Goal: Task Accomplishment & Management: Complete application form

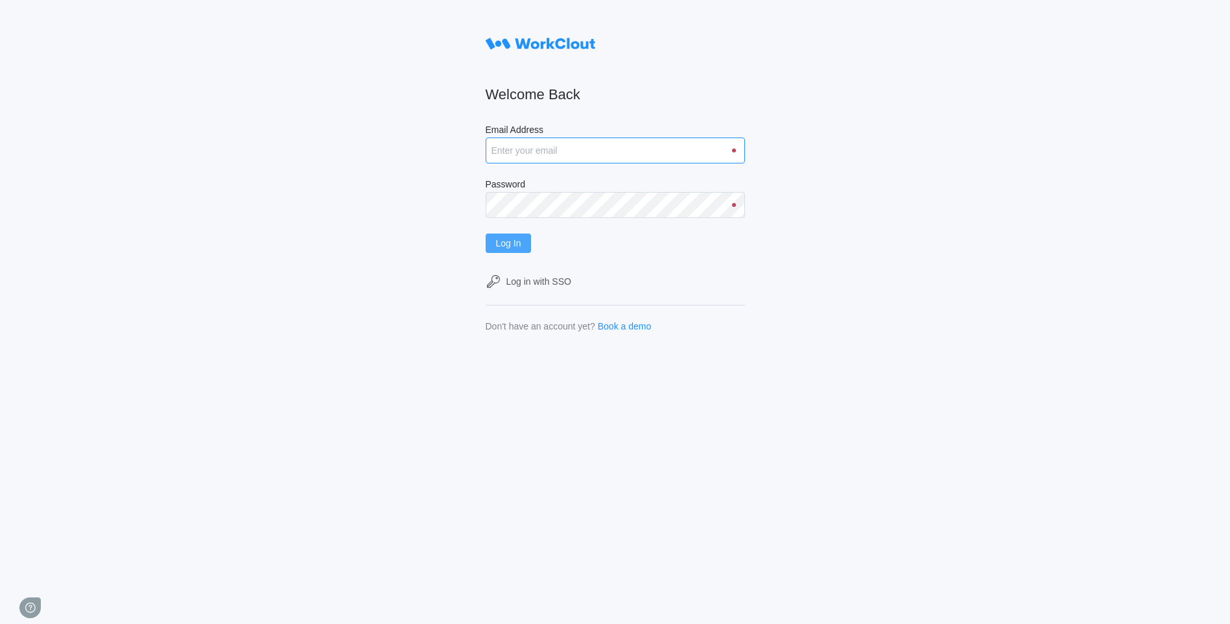
type input "[DOMAIN_NAME][EMAIL_ADDRESS][DOMAIN_NAME]"
click at [512, 233] on button "Log In" at bounding box center [509, 242] width 46 height 19
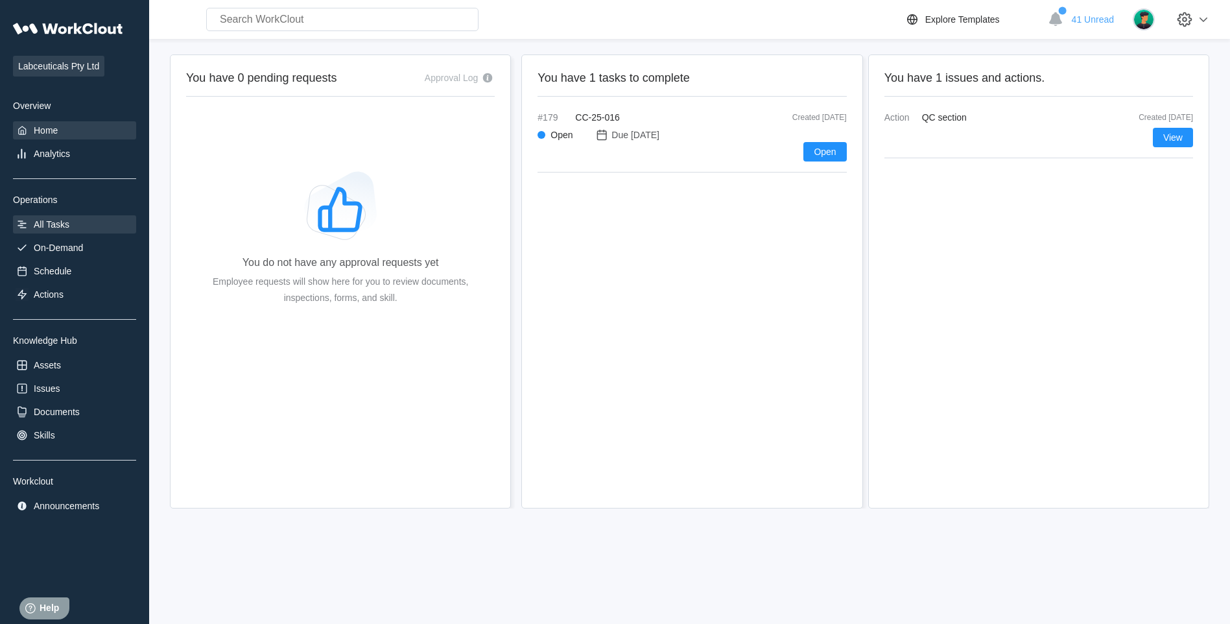
click at [52, 219] on div "All Tasks" at bounding box center [52, 224] width 36 height 10
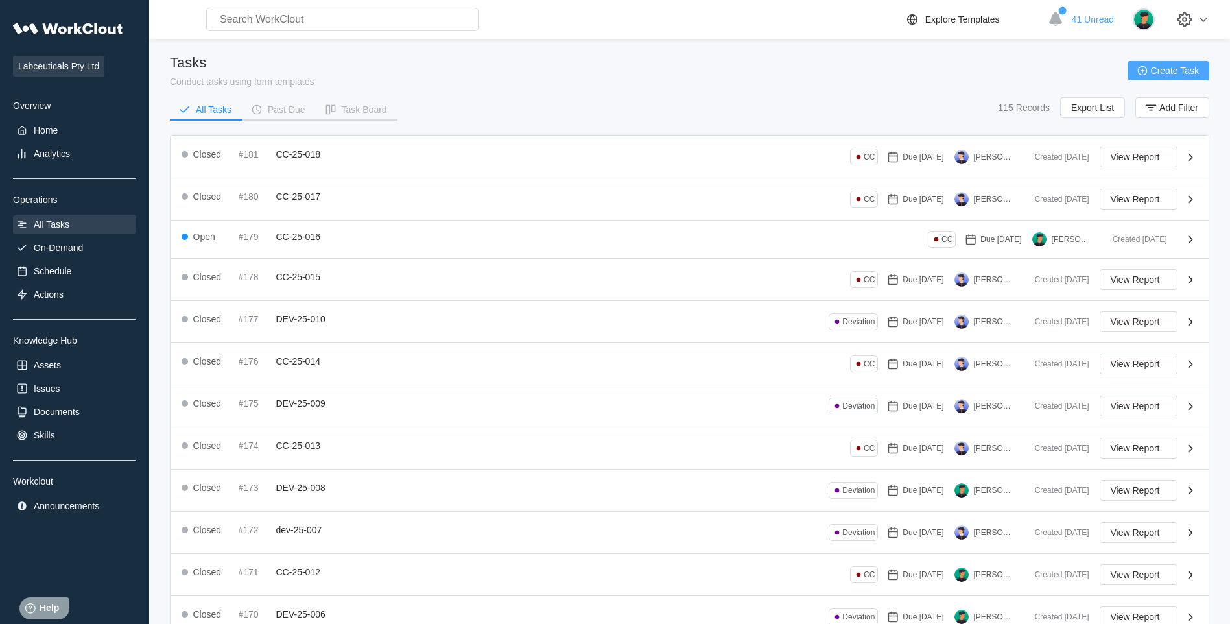
click at [1162, 73] on span "Create Task" at bounding box center [1175, 70] width 48 height 9
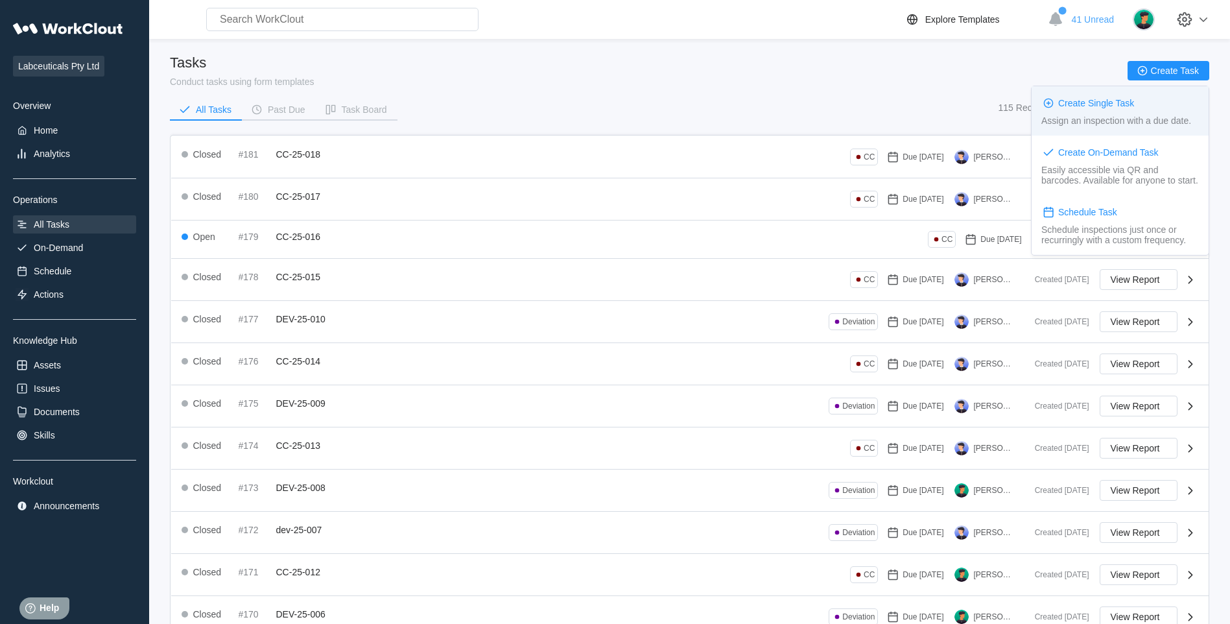
click at [1149, 95] on div "Create Single Task Assign an inspection with a due date." at bounding box center [1120, 110] width 177 height 49
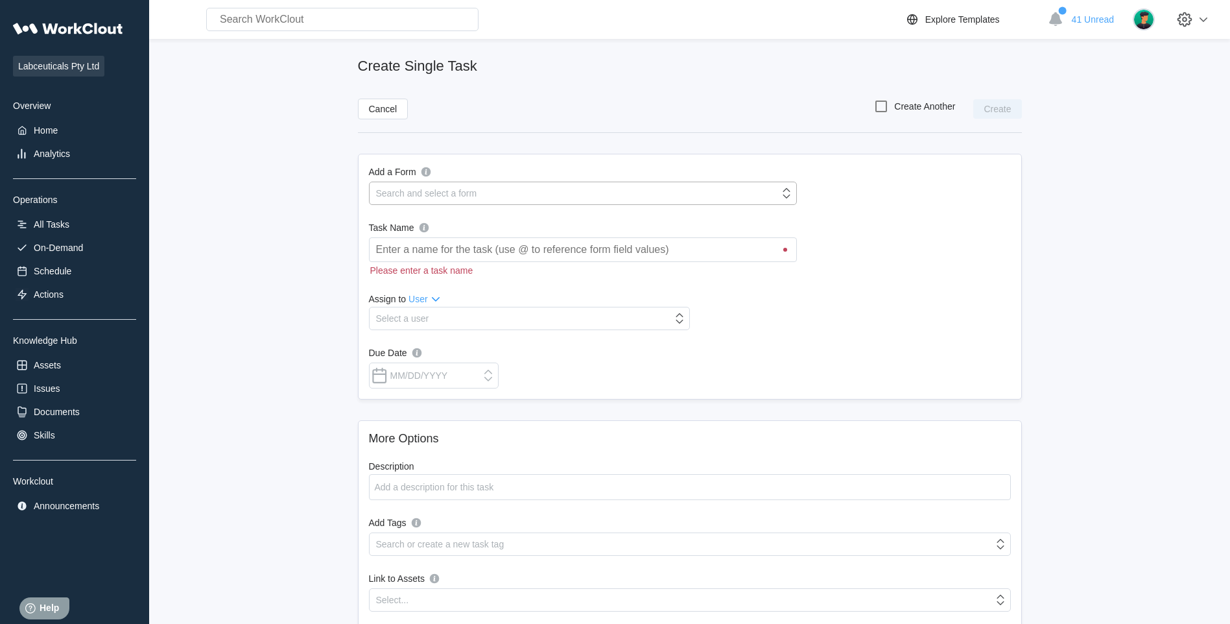
click at [500, 193] on div "Search and select a form" at bounding box center [575, 193] width 410 height 18
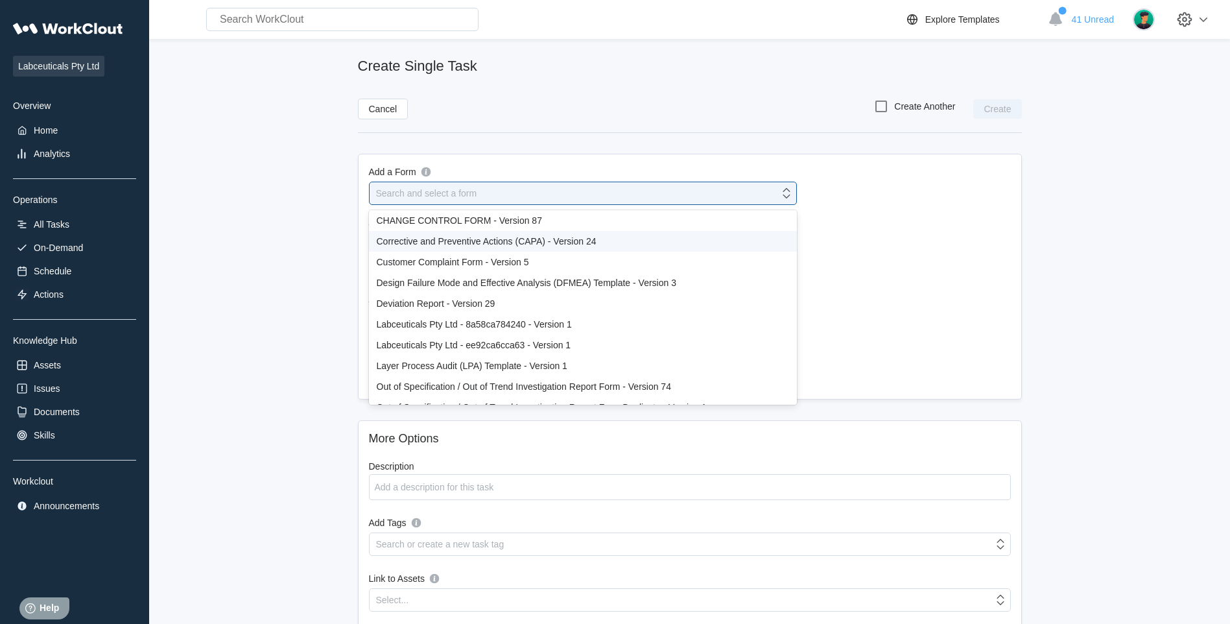
click at [523, 244] on div "Corrective and Preventive Actions (CAPA) - Version 24" at bounding box center [583, 241] width 412 height 10
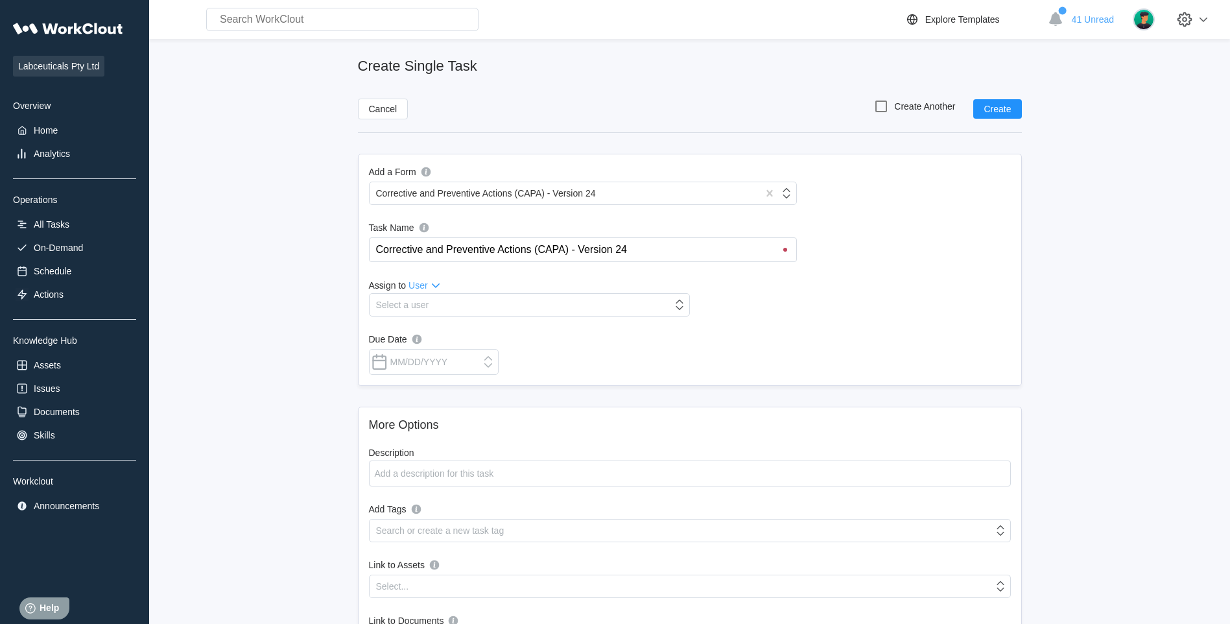
drag, startPoint x: 659, startPoint y: 254, endPoint x: 332, endPoint y: 237, distance: 327.3
click at [332, 237] on main "Create Single Task Cancel Create Another Create Add a Form Corrective and Preve…" at bounding box center [690, 401] width 1040 height 724
type input "c"
type input "CAPA-25-005"
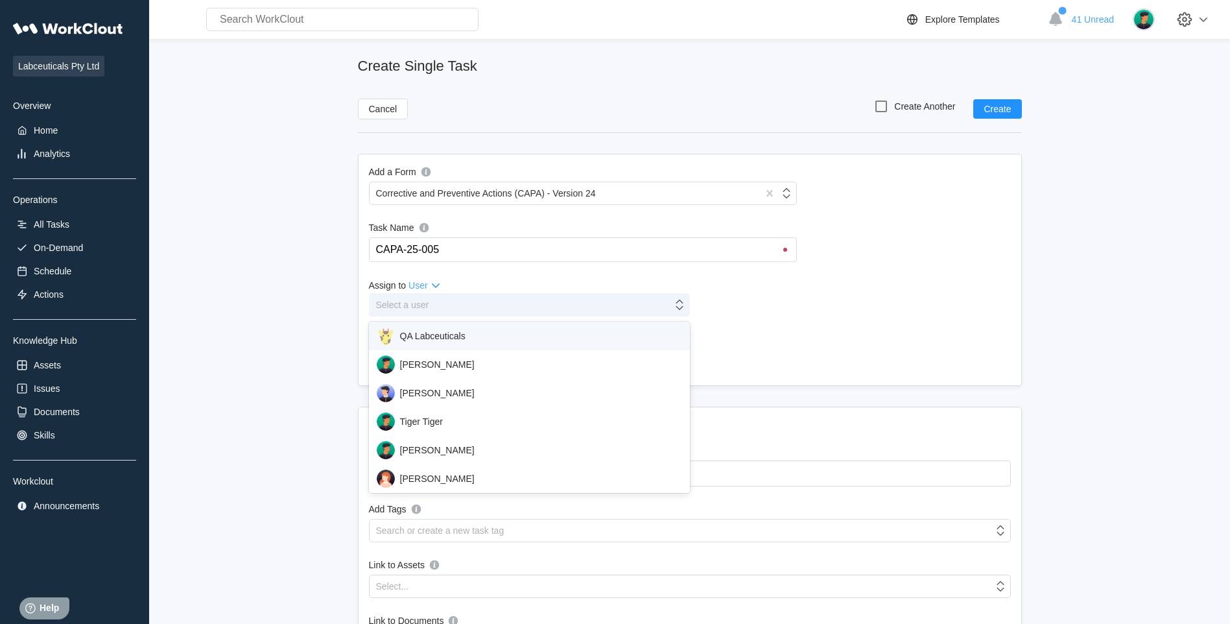
click at [416, 294] on div "Select a user" at bounding box center [529, 304] width 321 height 23
click at [447, 376] on div "Iris Li" at bounding box center [529, 364] width 321 height 29
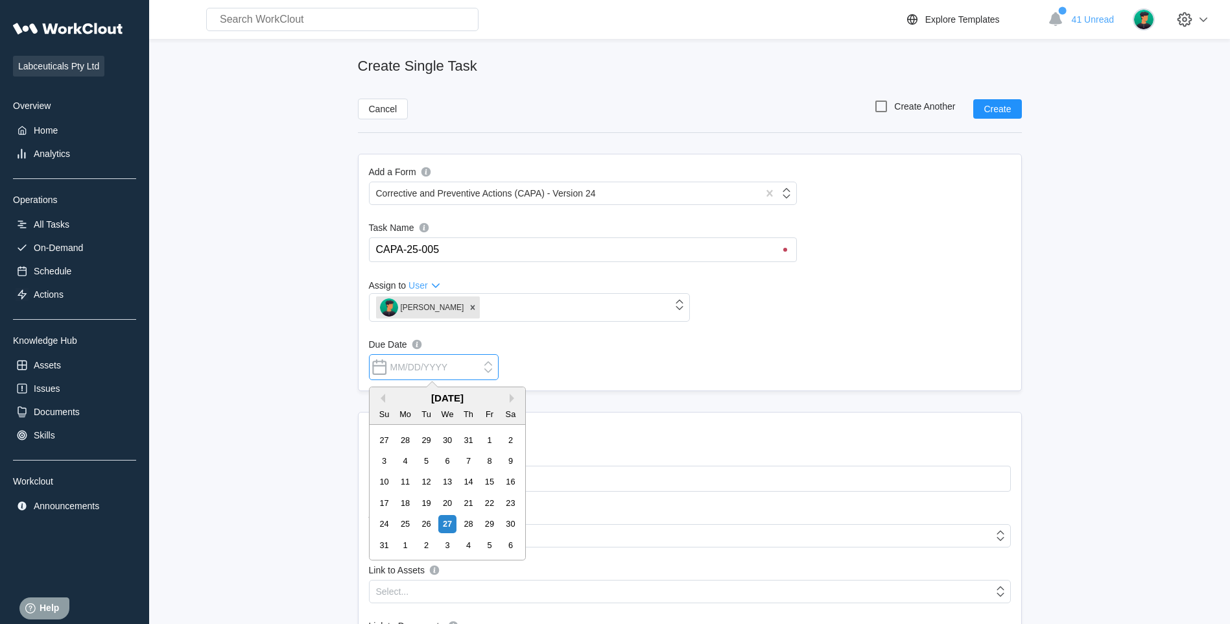
click at [436, 366] on input "Due Date" at bounding box center [434, 367] width 130 height 26
click at [446, 527] on div "27" at bounding box center [447, 524] width 18 height 18
type input "08/27/2025"
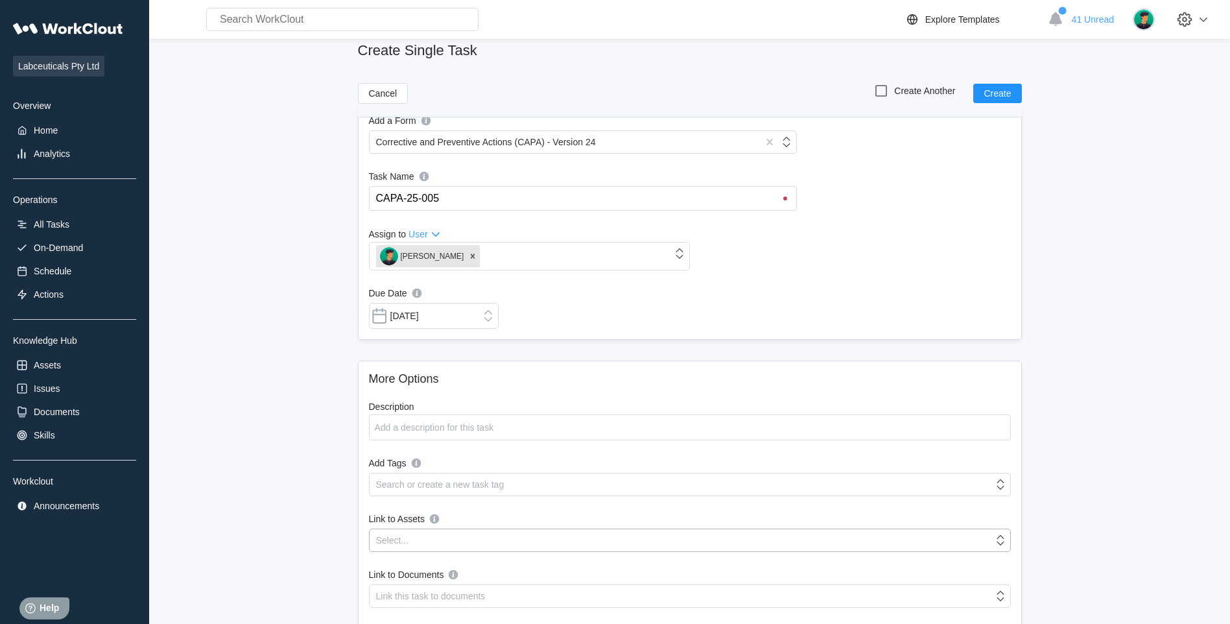
scroll to position [145, 0]
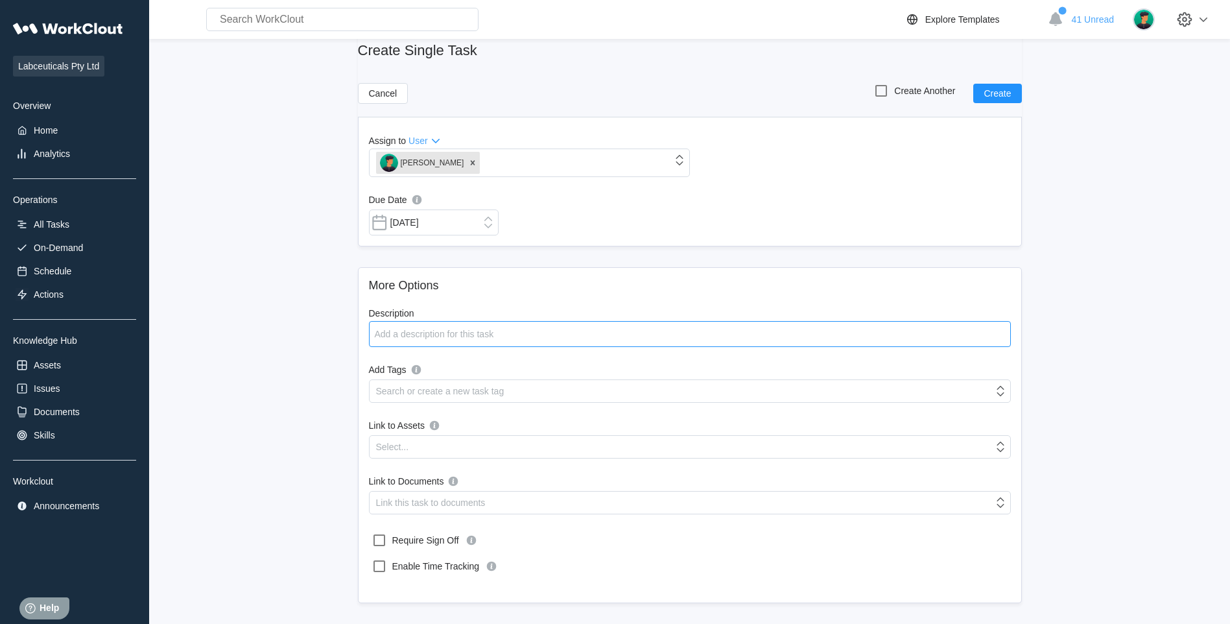
click at [393, 333] on textarea "Description" at bounding box center [690, 334] width 642 height 26
paste textarea "Rubber band found in bottle"
type textarea "Rubber band found in bottle"
type textarea "x"
paste textarea "300ml AMBER PET N29 bottles"
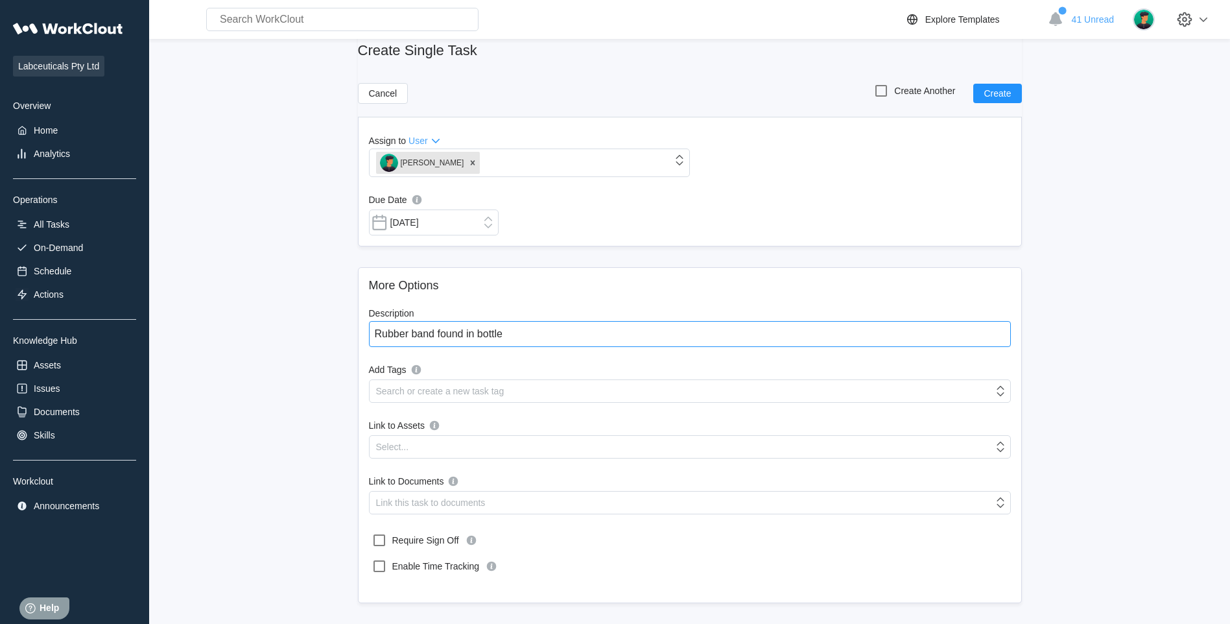
drag, startPoint x: 506, startPoint y: 328, endPoint x: 353, endPoint y: 331, distance: 153.7
type textarea "Rubber band found in 300ml AMBER PET N29 bottles"
type textarea "x"
type textarea "Rubber band found in 300ml AMBER PET N29 bottles"
click at [457, 398] on div "Search or create a new task tag" at bounding box center [682, 391] width 624 height 18
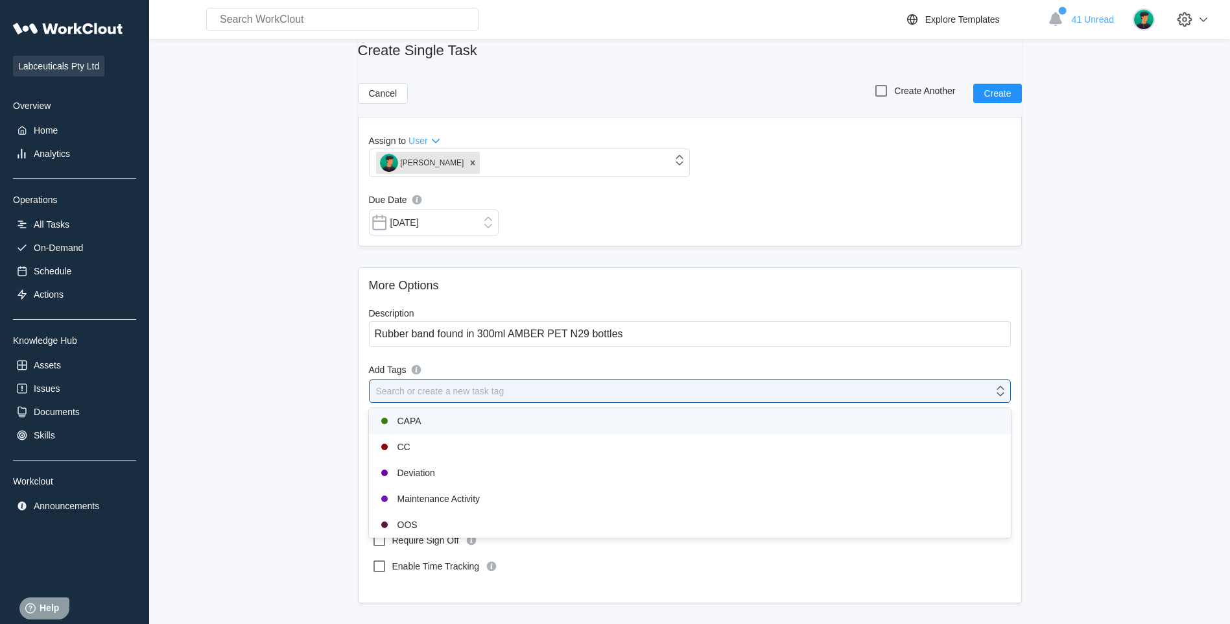
click at [449, 420] on div "CAPA" at bounding box center [690, 421] width 626 height 16
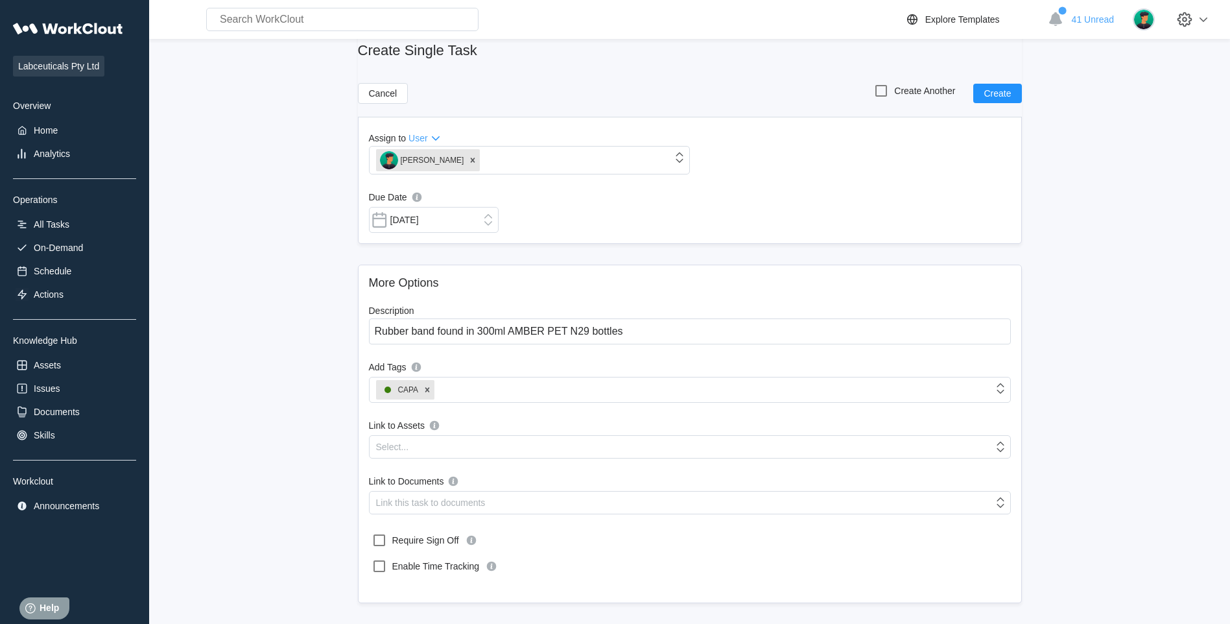
scroll to position [0, 0]
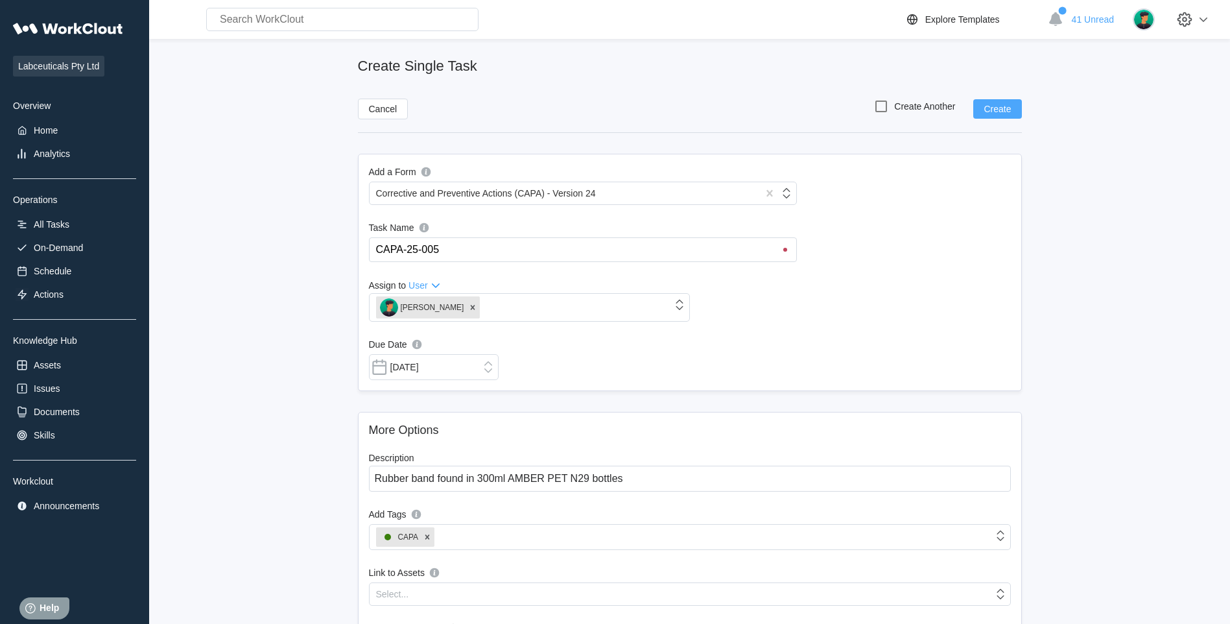
click at [999, 112] on span "Create" at bounding box center [997, 108] width 27 height 9
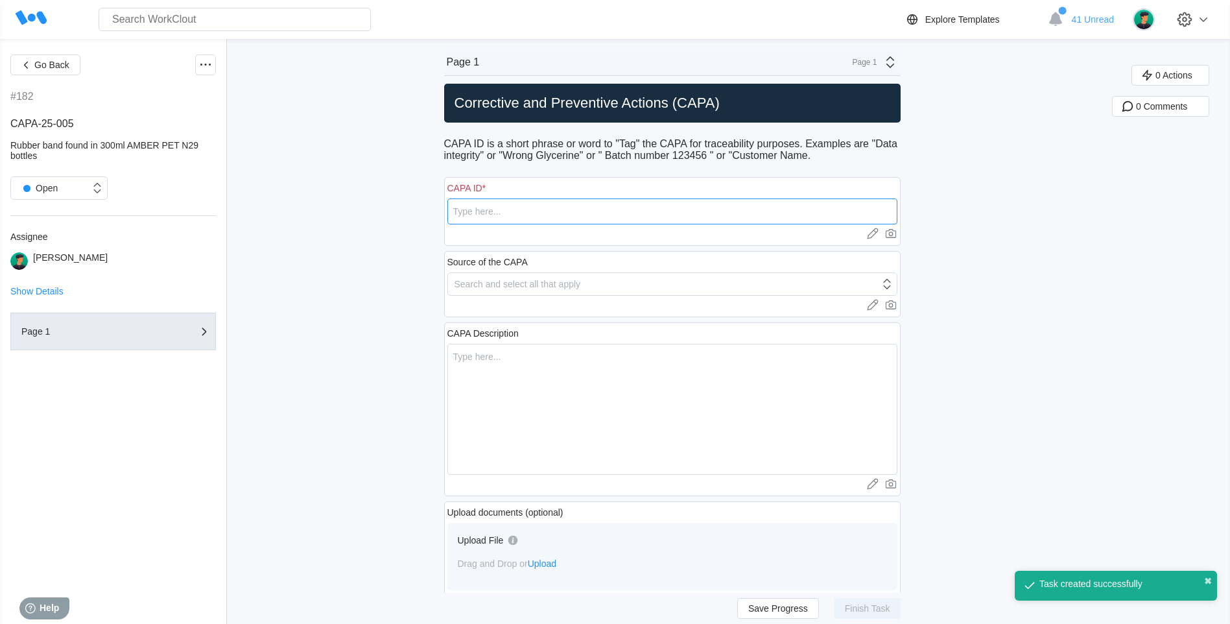
click at [497, 208] on input "text" at bounding box center [672, 211] width 450 height 26
click at [538, 215] on input "CAPA-25-003" at bounding box center [672, 211] width 450 height 26
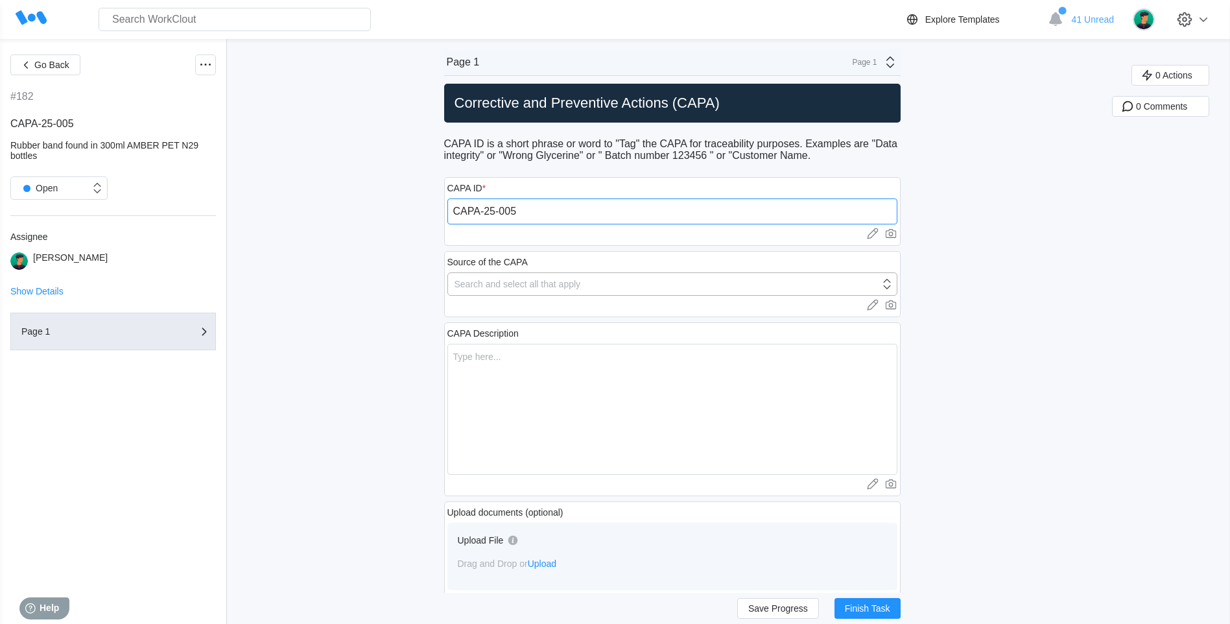
type input "CAPA-25-005"
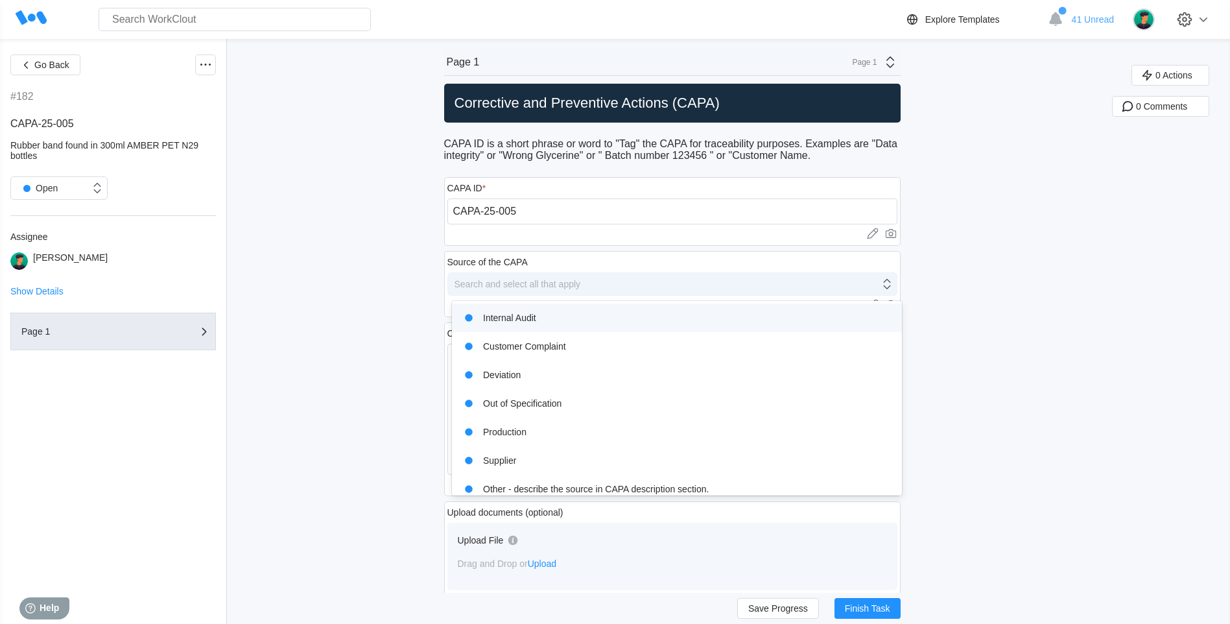
click at [533, 275] on div "Search and select all that apply" at bounding box center [664, 284] width 432 height 18
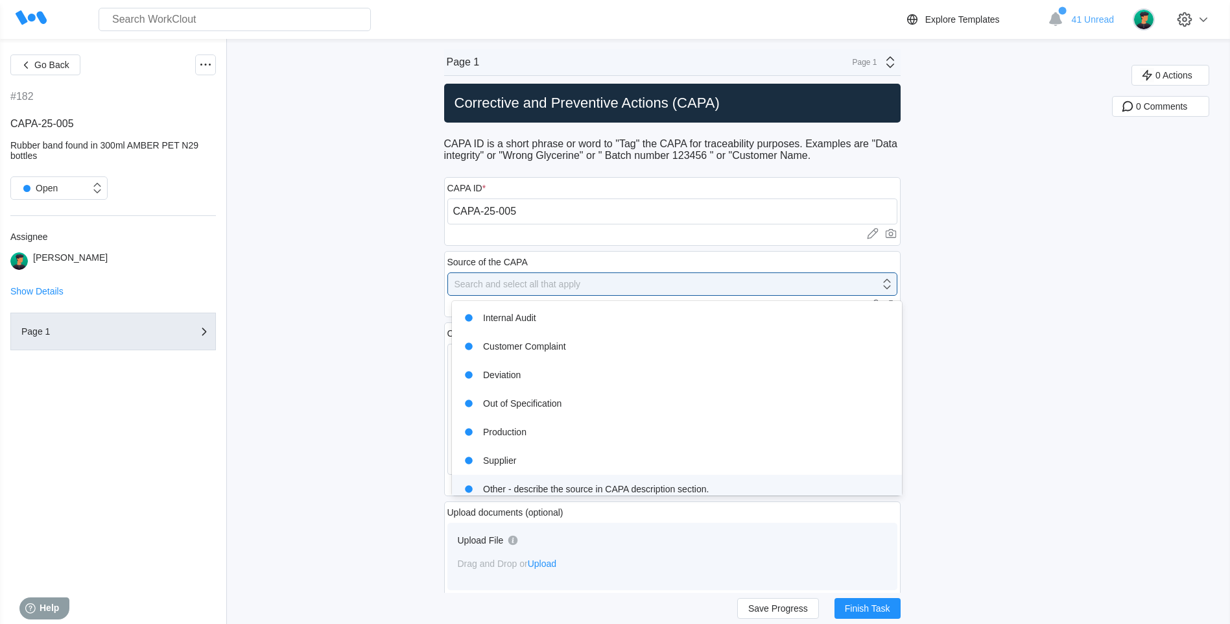
click at [580, 493] on div "Other - describe the source in CAPA description section." at bounding box center [677, 489] width 434 height 18
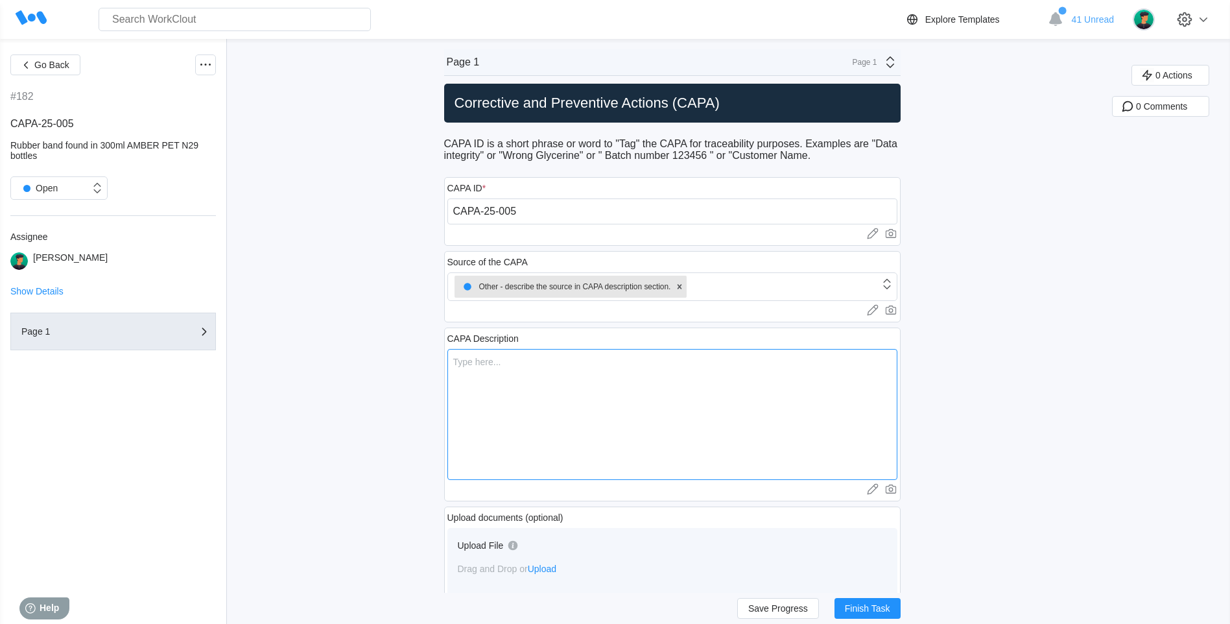
click at [539, 389] on textarea at bounding box center [672, 414] width 450 height 131
paste textarea "Rubber band found in 300ml AMBER PET N29 bottles"
type textarea "Rubber band found in 300ml AMBER PET N29 bottles"
type textarea "x"
click at [678, 292] on div at bounding box center [679, 287] width 14 height 22
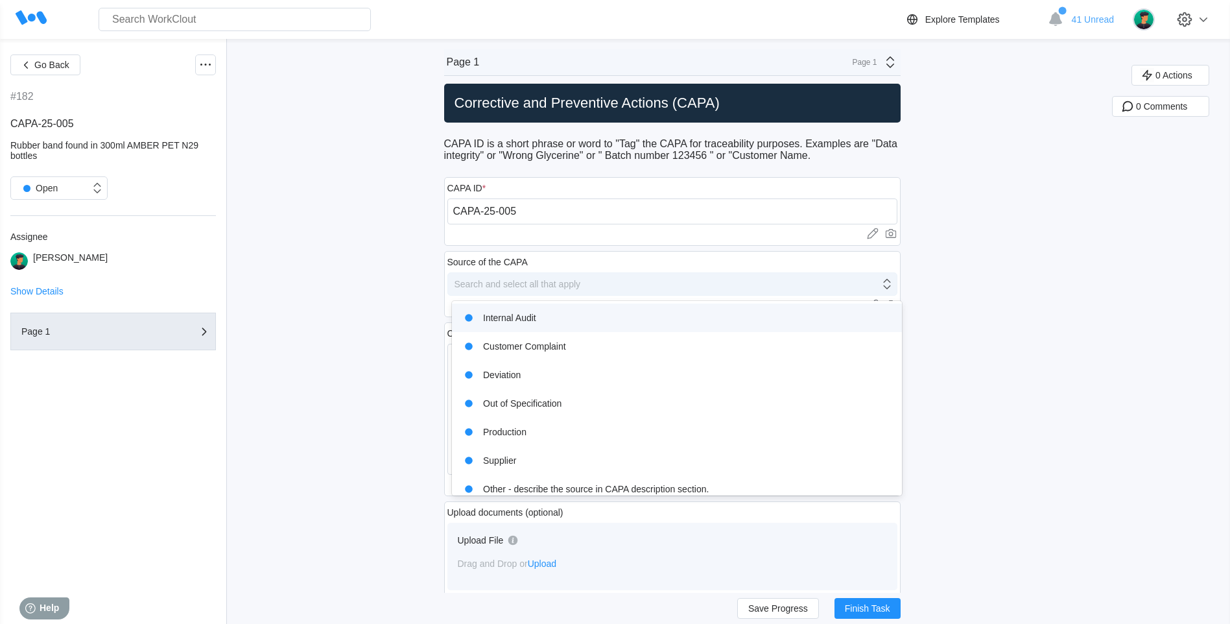
click at [880, 281] on div "Search and select all that apply" at bounding box center [664, 284] width 432 height 18
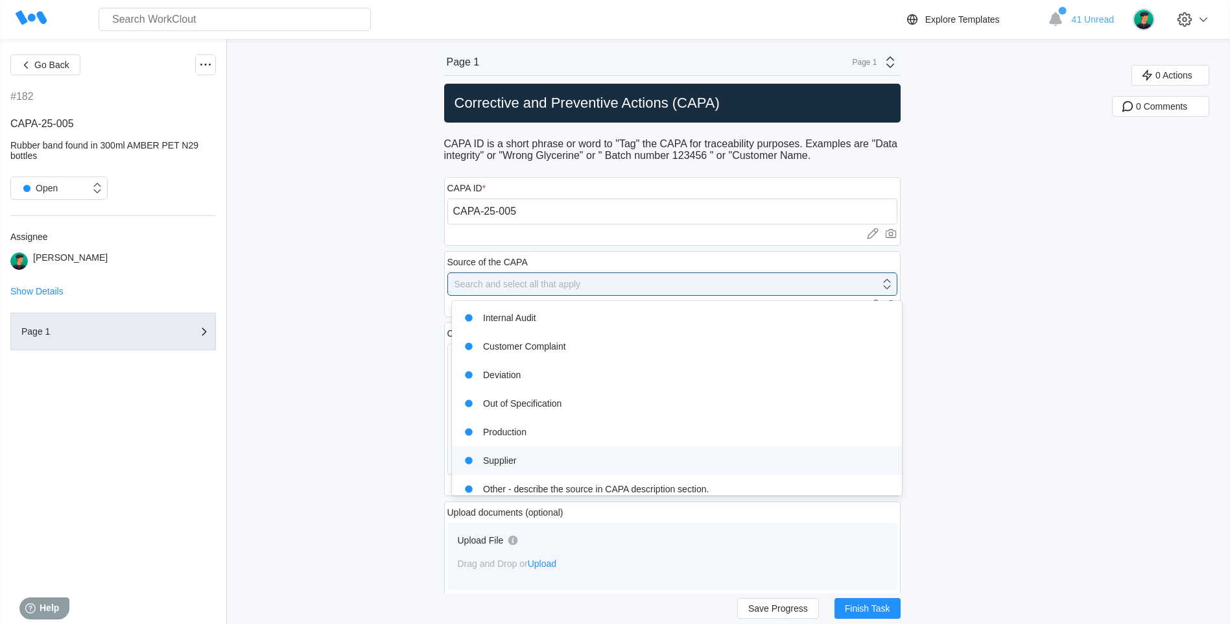
click at [529, 455] on div "Supplier" at bounding box center [677, 460] width 434 height 18
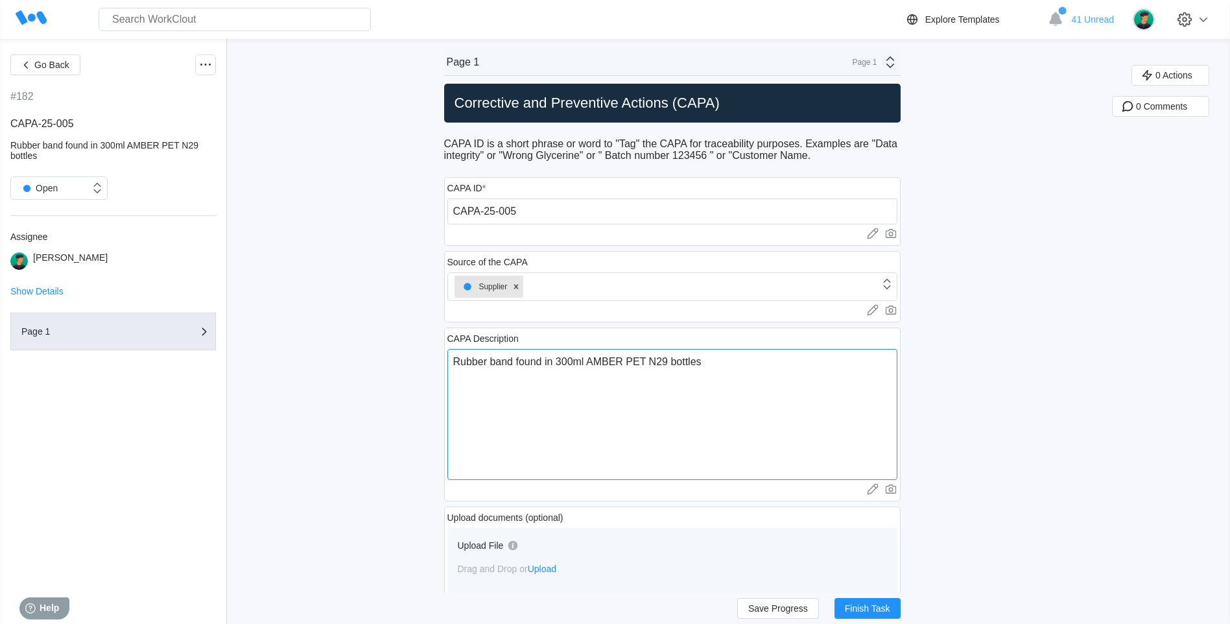
drag, startPoint x: 593, startPoint y: 425, endPoint x: 758, endPoint y: 387, distance: 169.1
click at [594, 425] on textarea "Rubber band found in 300ml AMBER PET N29 bottles" at bounding box center [672, 414] width 450 height 131
click at [788, 383] on textarea "Rubber band found in 300ml AMBER PET N29 bottles" at bounding box center [672, 414] width 450 height 131
drag, startPoint x: 733, startPoint y: 354, endPoint x: 373, endPoint y: 341, distance: 360.8
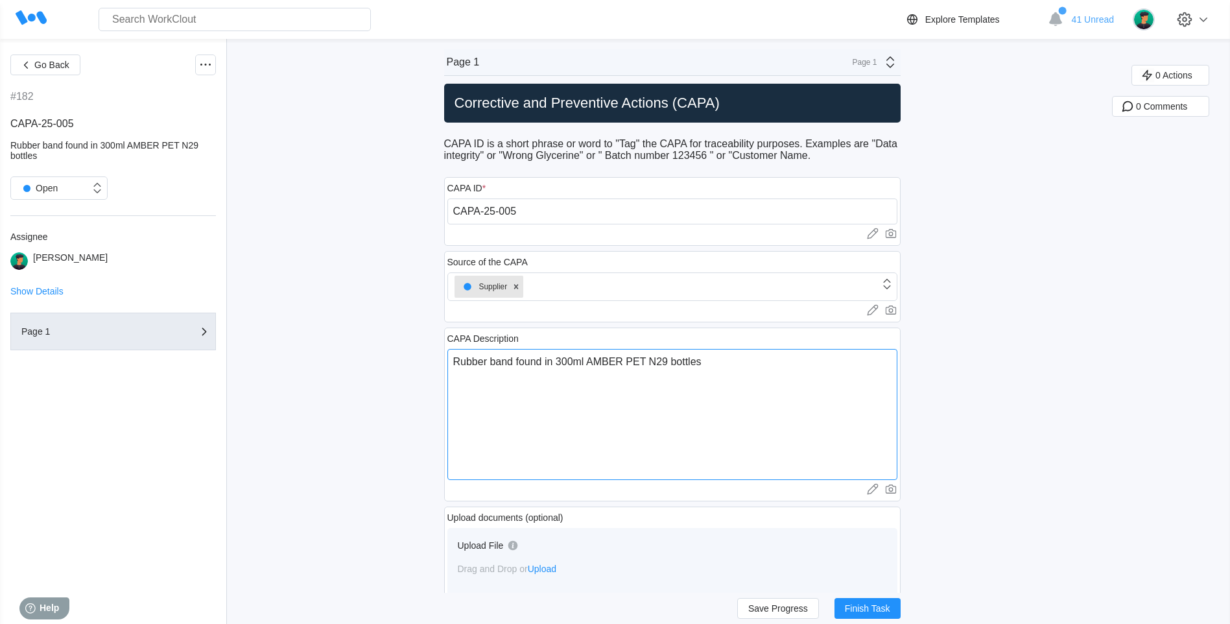
paste textarea "In the process of our Grapeseed Ultra 50000-60's production(FP20111, B:2156), o…"
type textarea "In the process of our Grapeseed Ultra 50000-60's production(FP20111, B:2156), o…"
type textarea "x"
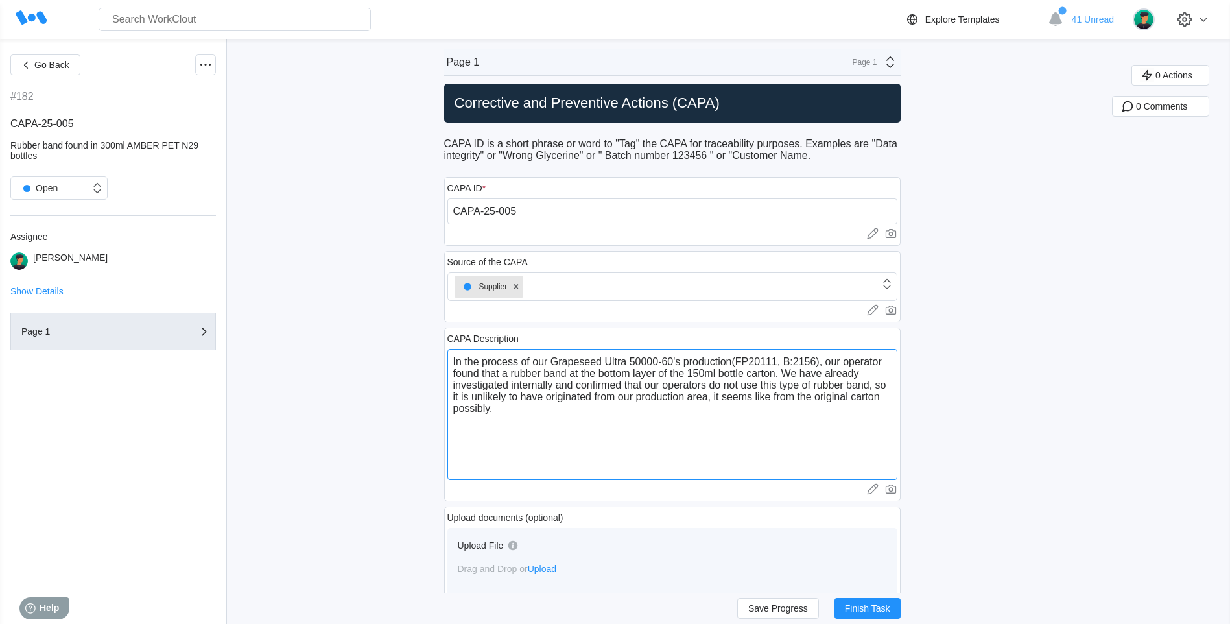
drag, startPoint x: 690, startPoint y: 368, endPoint x: 720, endPoint y: 373, distance: 30.3
click at [720, 373] on textarea "In the process of our Grapeseed Ultra 50000-60's production(FP20111, B:2156), o…" at bounding box center [672, 414] width 450 height 131
drag, startPoint x: 565, startPoint y: 462, endPoint x: 456, endPoint y: 327, distance: 173.9
click at [456, 327] on div "CAPA Description In the process of our Grapeseed Ultra 50000-60's production(FP…" at bounding box center [672, 414] width 457 height 174
click at [553, 474] on textarea "In the process of our Grapeseed Ultra 50000-60's production(FP20111, B:2156), o…" at bounding box center [672, 414] width 450 height 131
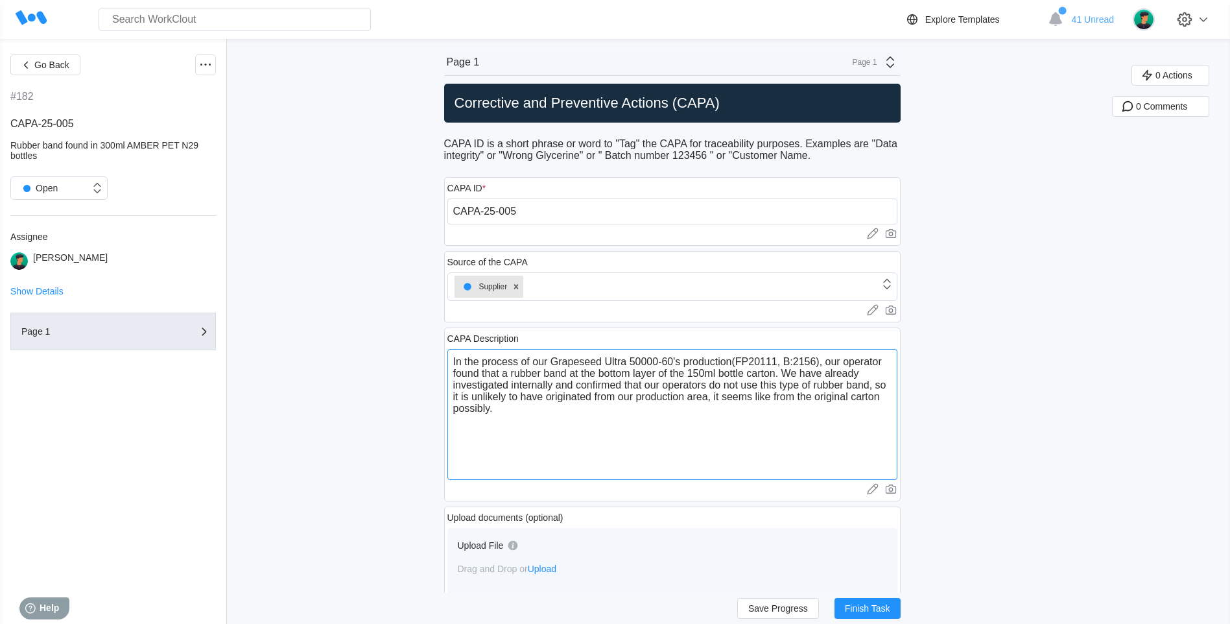
click at [496, 447] on textarea "In the process of our Grapeseed Ultra 50000-60's production(FP20111, B:2156), o…" at bounding box center [672, 414] width 450 height 131
drag, startPoint x: 481, startPoint y: 446, endPoint x: 464, endPoint y: 437, distance: 19.7
click at [477, 444] on textarea "In the process of our Grapeseed Ultra 50000-60's production(FP20111, B:2156), o…" at bounding box center [672, 414] width 450 height 131
click at [464, 434] on textarea "In the process of our Grapeseed Ultra 50000-60's production(FP20111, B:2156), o…" at bounding box center [672, 414] width 450 height 131
click at [519, 405] on textarea "In the process of our Grapeseed Ultra 50000-60's production(FP20111, B:2156), o…" at bounding box center [672, 414] width 450 height 131
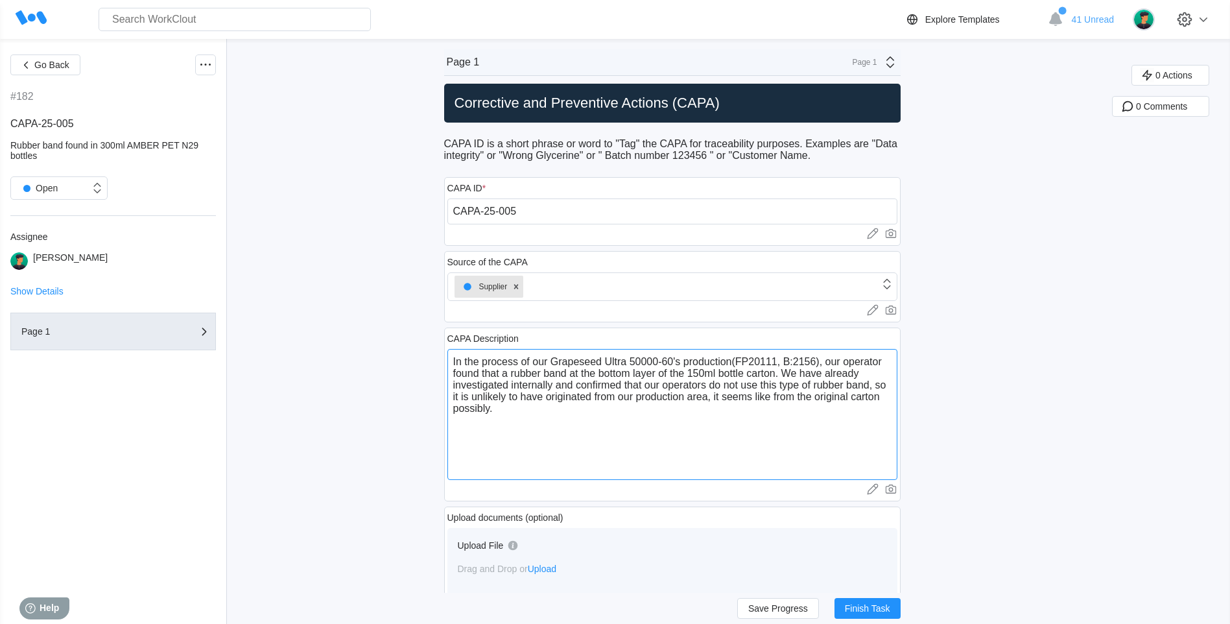
paste textarea "During bottles labelling process of FP20092 N29 liver health capsules 200's (B:…"
type textarea "In the process of our Grapeseed Ultra 50000-60's production(FP20111, B:2156), o…"
type textarea "x"
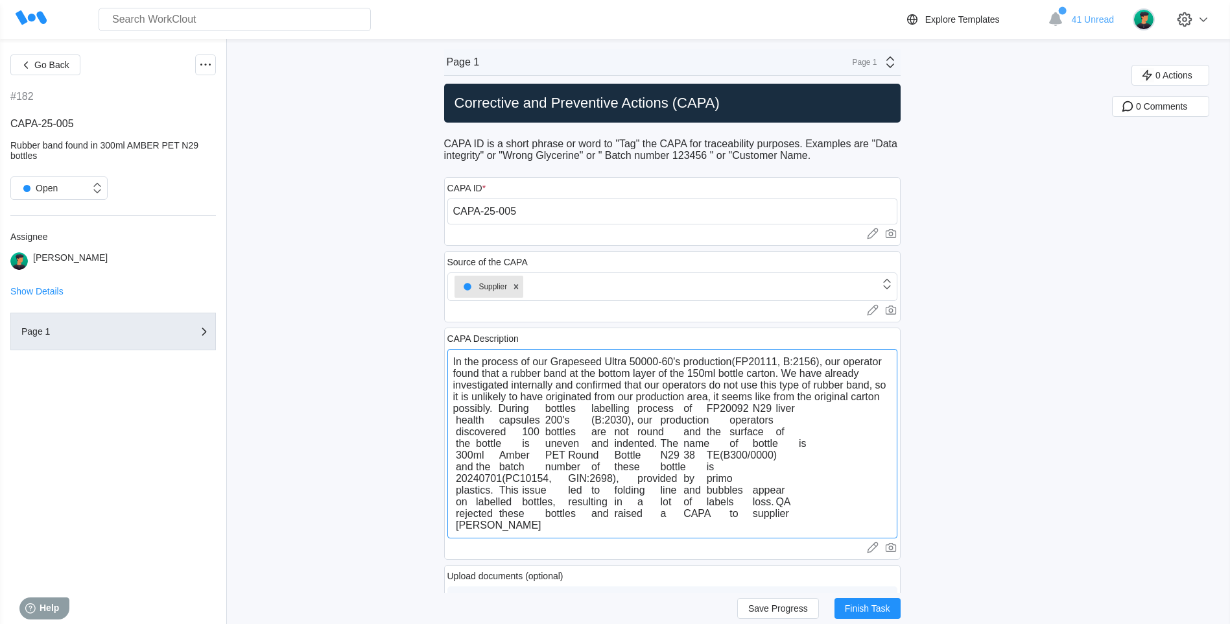
type textarea "In the process of our Grapeseed Ultra 50000-60's production(FP20111, B:2156), o…"
type textarea "x"
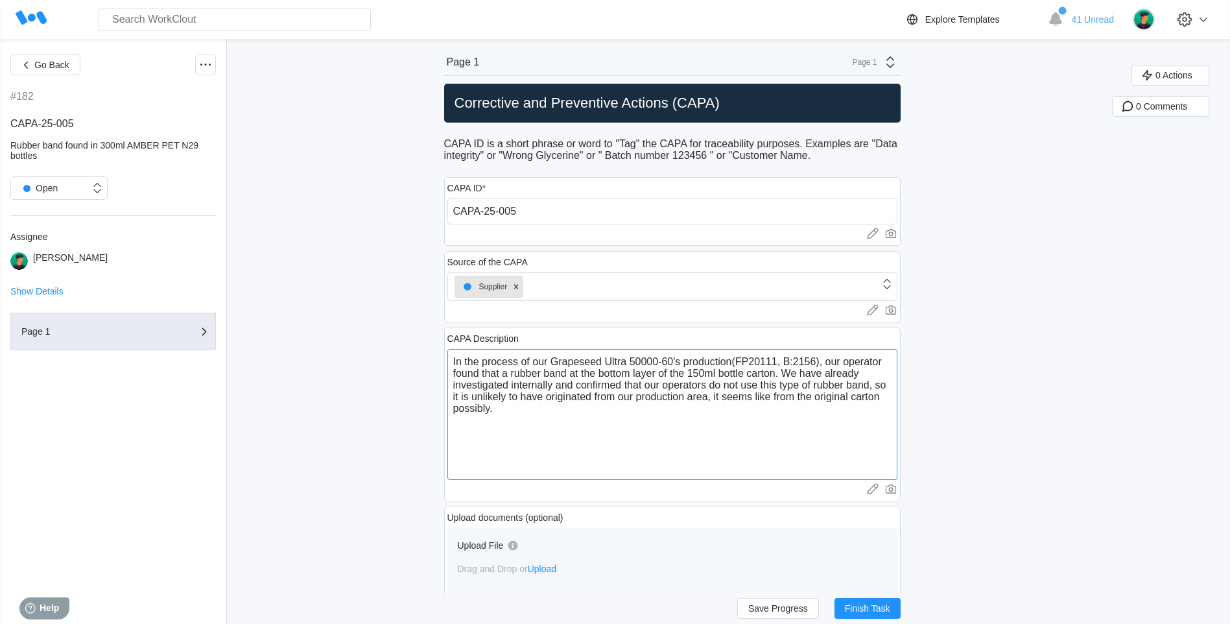
drag, startPoint x: 787, startPoint y: 377, endPoint x: 796, endPoint y: 407, distance: 31.6
click at [796, 407] on textarea "In the process of our Grapeseed Ultra 50000-60's production(FP20111, B:2156), o…" at bounding box center [672, 414] width 450 height 131
paste textarea "The name of bottle is 300ml Amber PET Round Bottle N29 38 TE(B300/0000) and the…"
type textarea "In the process of our Grapeseed Ultra 50000-60's production(FP20111, B:2156), o…"
type textarea "x"
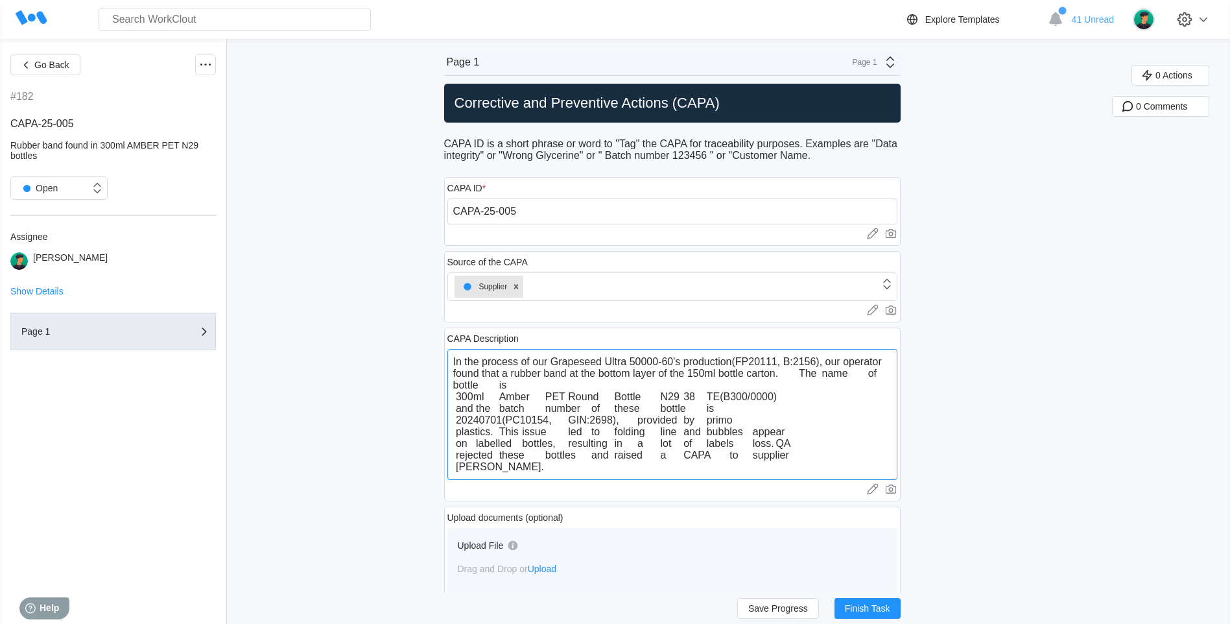
click at [803, 377] on textarea "In the process of our Grapeseed Ultra 50000-60's production(FP20111, B:2156), o…" at bounding box center [672, 414] width 450 height 131
type textarea "In the process of our Grapeseed Ultra 50000-60's production(FP20111, B:2156), o…"
type textarea "x"
type textarea "In the process of our Grapeseed Ultra 50000-60's production(FP20111, B:2156), o…"
type textarea "x"
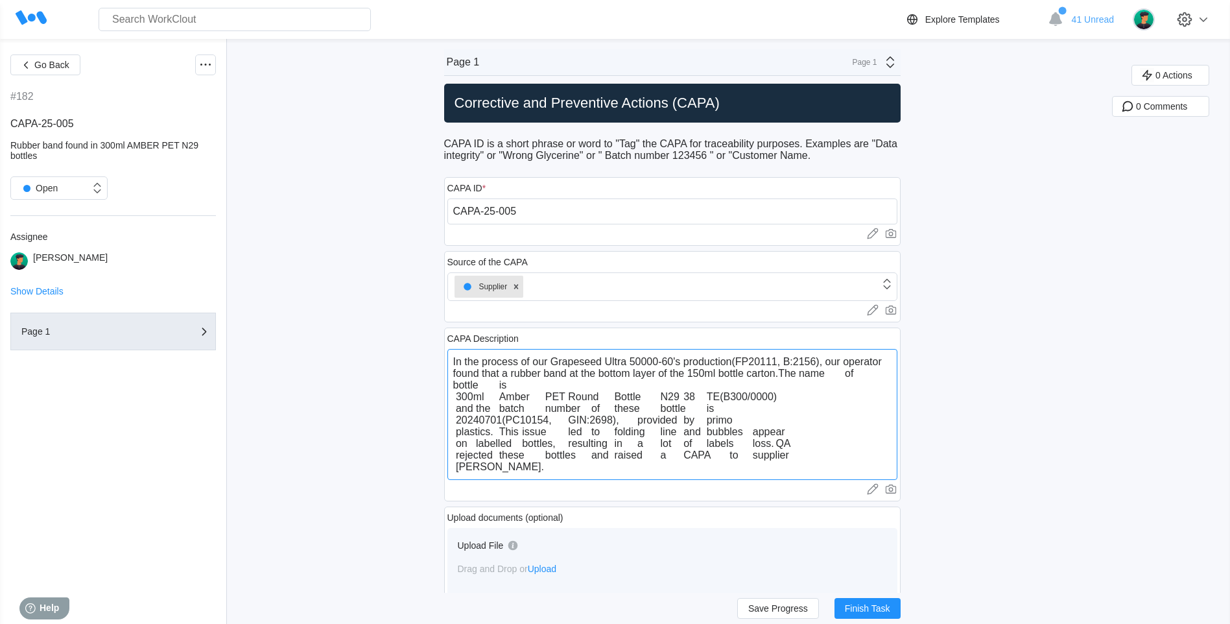
click at [850, 378] on textarea "In the process of our Grapeseed Ultra 50000-60's production(FP20111, B:2156), o…" at bounding box center [672, 414] width 450 height 131
type textarea "In the process of our Grapeseed Ultra 50000-60's production(FP20111, B:2156), o…"
type textarea "x"
type textarea "In the process of our Grapeseed Ultra 50000-60's production(FP20111, B:2156), o…"
type textarea "x"
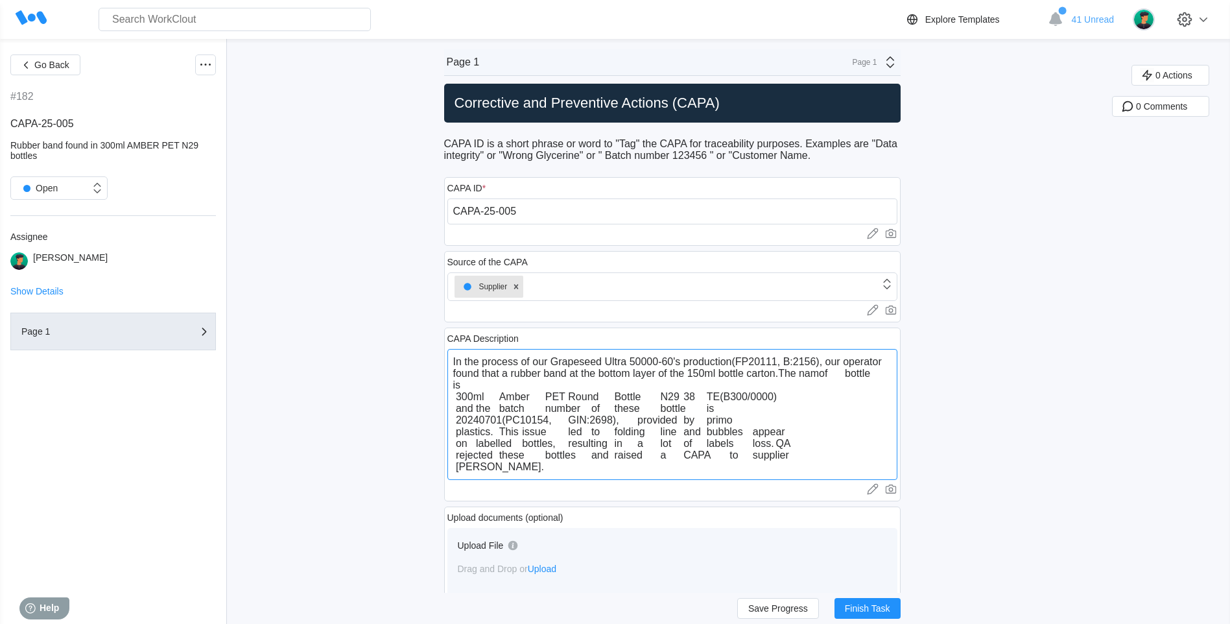
type textarea "In the process of our Grapeseed Ultra 50000-60's production(FP20111, B:2156), o…"
type textarea "x"
type textarea "In the process of our Grapeseed Ultra 50000-60's production(FP20111, B:2156), o…"
type textarea "x"
click at [857, 377] on textarea "In the process of our Grapeseed Ultra 50000-60's production(FP20111, B:2156), o…" at bounding box center [672, 414] width 450 height 131
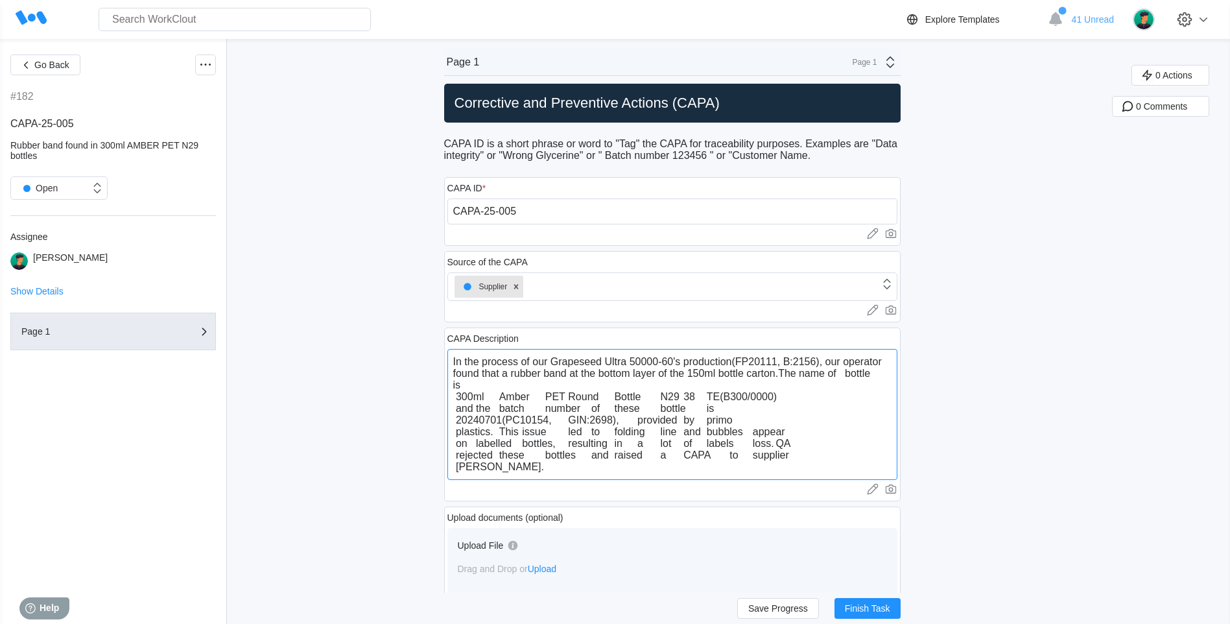
click at [846, 374] on textarea "In the process of our Grapeseed Ultra 50000-60's production(FP20111, B:2156), o…" at bounding box center [672, 414] width 450 height 131
type textarea "In the process of our Grapeseed Ultra 50000-60's production(FP20111, B:2156), o…"
type textarea "x"
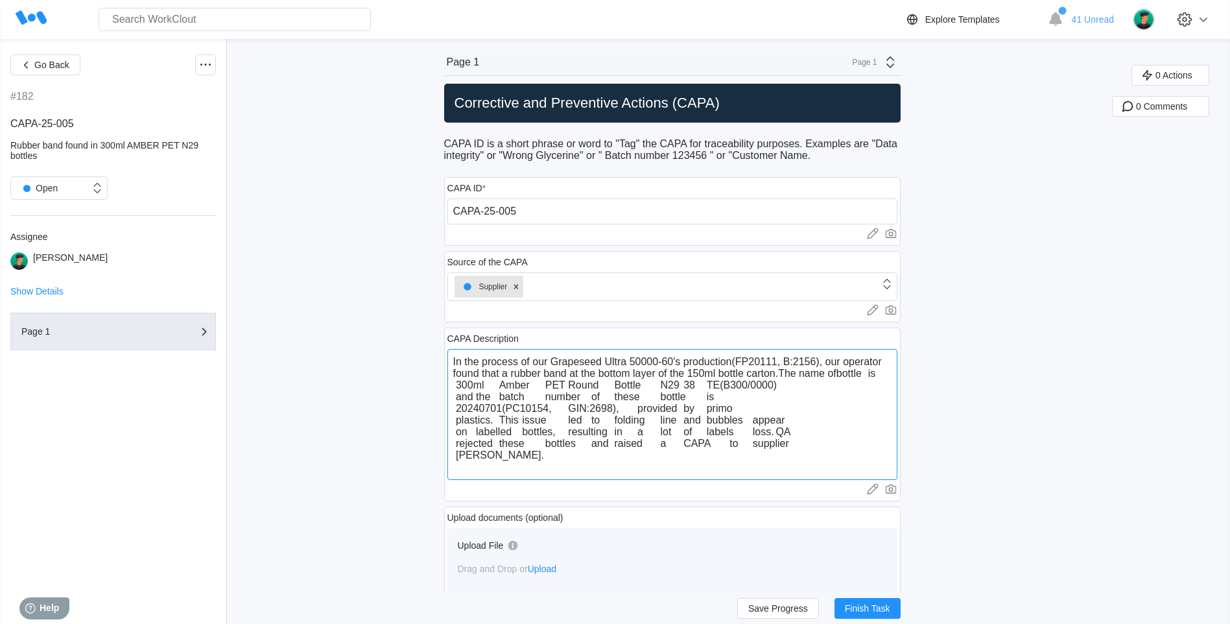
type textarea "In the process of our Grapeseed Ultra 50000-60's production(FP20111, B:2156), o…"
type textarea "x"
type textarea "In the process of our Grapeseed Ultra 50000-60's production(FP20111, B:2156), o…"
type textarea "x"
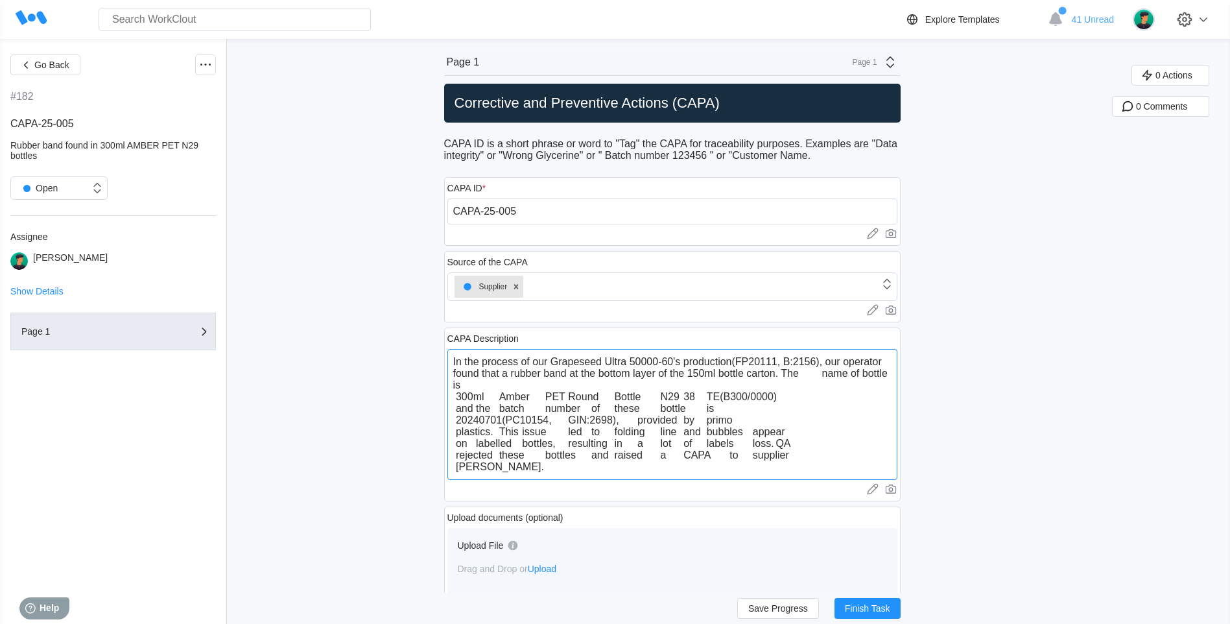
click at [464, 399] on textarea "In the process of our Grapeseed Ultra 50000-60's production(FP20111, B:2156), o…" at bounding box center [672, 414] width 450 height 131
click at [462, 399] on textarea "In the process of our Grapeseed Ultra 50000-60's production(FP20111, B:2156), o…" at bounding box center [672, 414] width 450 height 131
type textarea "In the process of our Grapeseed Ultra 50000-60's production(FP20111, B:2156), o…"
type textarea "x"
type textarea "In the process of our Grapeseed Ultra 50000-60's production(FP20111, B:2156), o…"
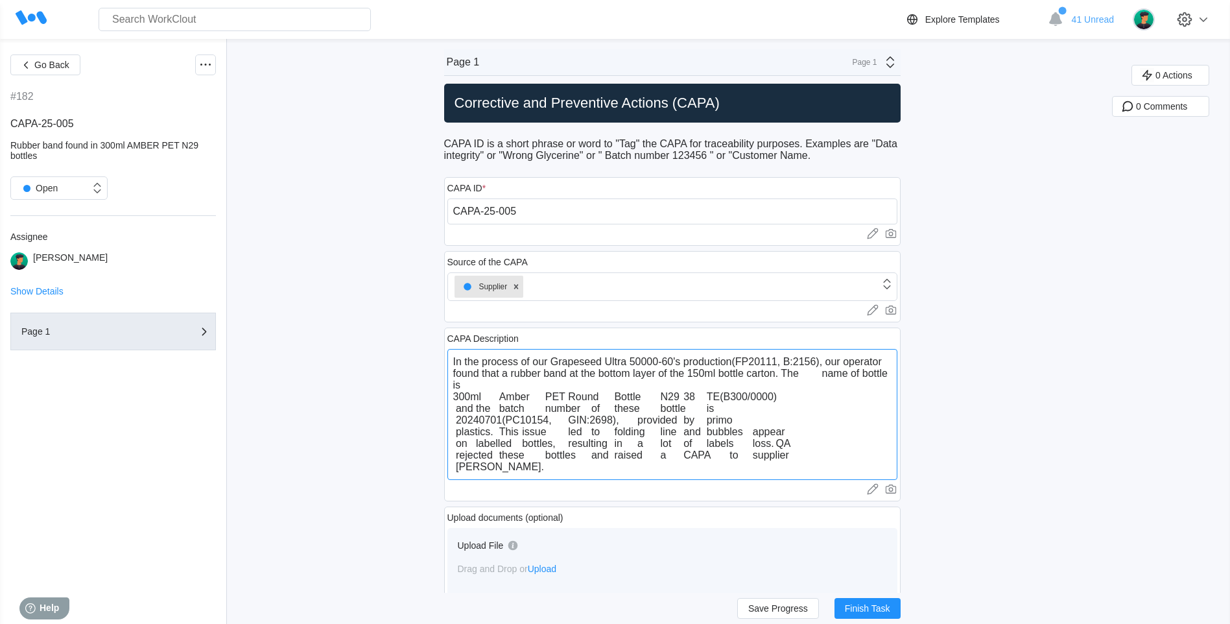
type textarea "x"
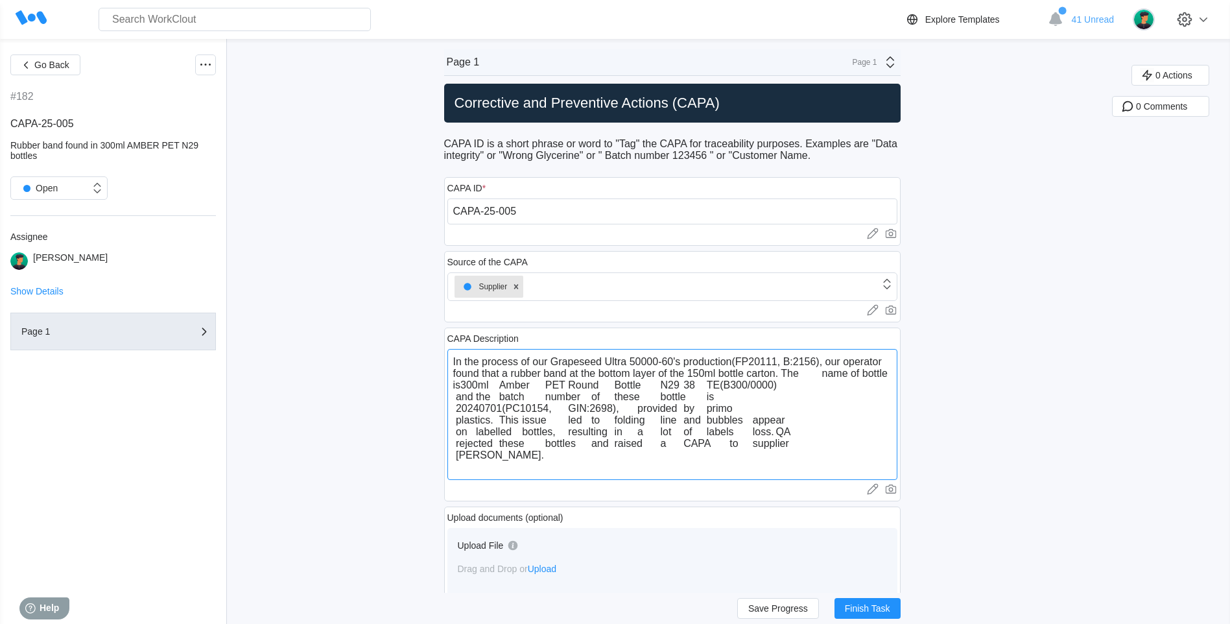
type textarea "In the process of our Grapeseed Ultra 50000-60's production(FP20111, B:2156), o…"
type textarea "x"
drag, startPoint x: 483, startPoint y: 384, endPoint x: 470, endPoint y: 384, distance: 13.0
click at [470, 384] on textarea "In the process of our Grapeseed Ultra 50000-60's production(FP20111, B:2156), o…" at bounding box center [672, 414] width 450 height 131
click at [619, 442] on textarea "In the process of our Grapeseed Ultra 50000-60's production(FP20111, B:2156), o…" at bounding box center [672, 414] width 450 height 131
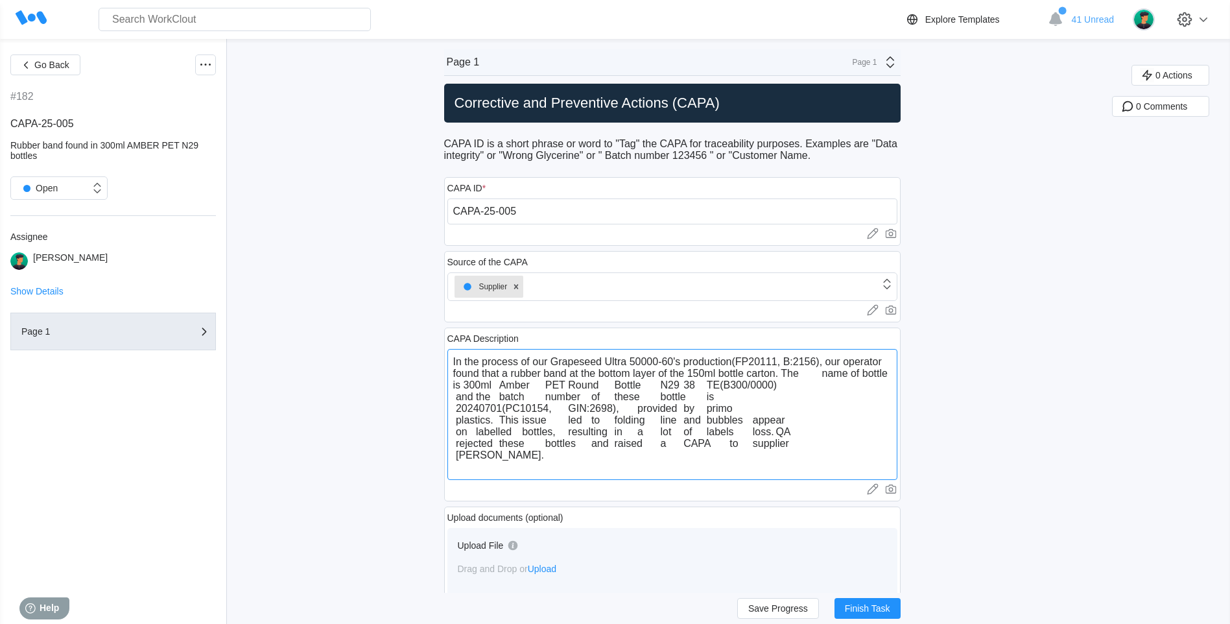
drag, startPoint x: 468, startPoint y: 381, endPoint x: 794, endPoint y: 387, distance: 326.9
click at [794, 387] on textarea "In the process of our Grapeseed Ultra 50000-60's production(FP20111, B:2156), o…" at bounding box center [672, 414] width 450 height 131
paste textarea "150ml Amber PET round bottle N29 38TE"
type textarea "In the process of our Grapeseed Ultra 50000-60's production(FP20111, B:2156), o…"
type textarea "x"
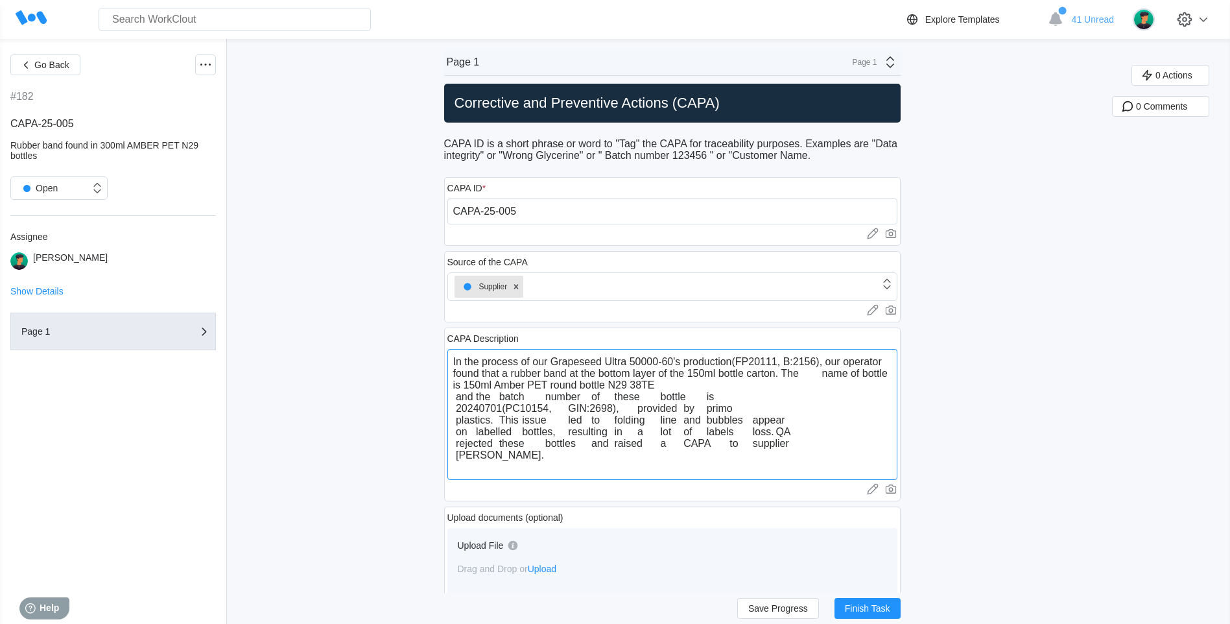
click at [462, 398] on textarea "In the process of our Grapeseed Ultra 50000-60's production(FP20111, B:2156), o…" at bounding box center [672, 414] width 450 height 131
type textarea "In the process of our Grapeseed Ultra 50000-60's production(FP20111, B:2156), o…"
type textarea "x"
type textarea "In the process of our Grapeseed Ultra 50000-60's production(FP20111, B:2156), o…"
type textarea "x"
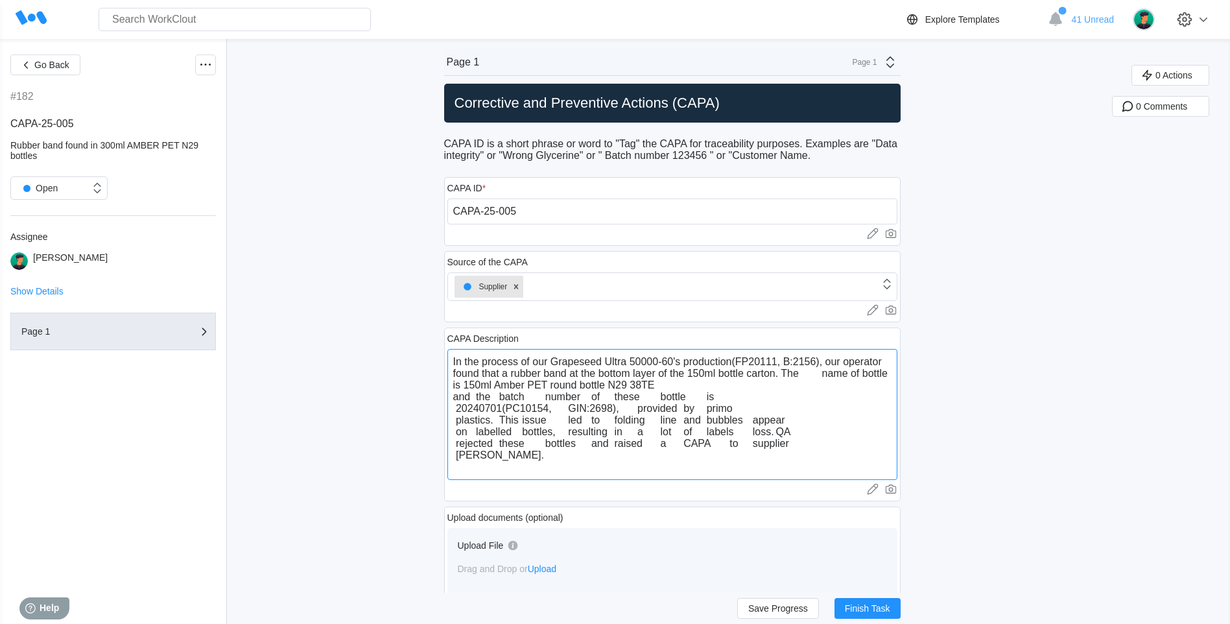
type textarea "In the process of our Grapeseed Ultra 50000-60's production(FP20111, B:2156), o…"
type textarea "x"
type textarea "In the process of our Grapeseed Ultra 50000-60's production(FP20111, B:2156), o…"
type textarea "x"
click at [685, 388] on textarea "In the process of our Grapeseed Ultra 50000-60's production(FP20111, B:2156), o…" at bounding box center [672, 414] width 450 height 131
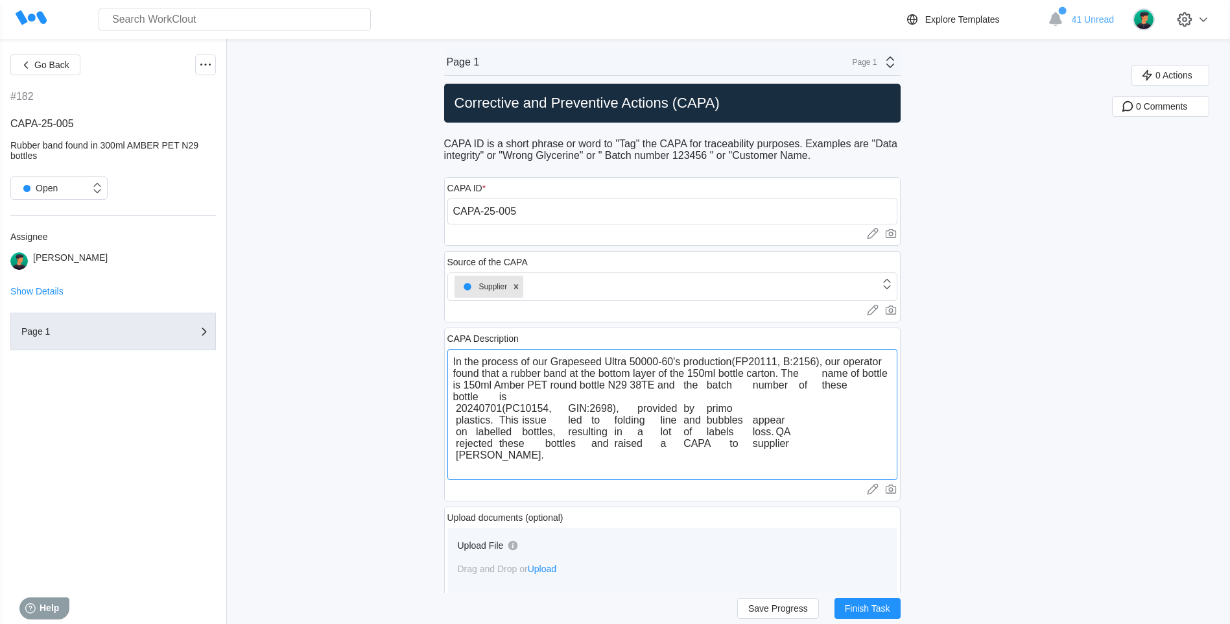
type textarea "In the process of our Grapeseed Ultra 50000-60's production(FP20111, B:2156), o…"
type textarea "x"
type textarea "In the process of our Grapeseed Ultra 50000-60's production(FP20111, B:2156), o…"
type textarea "x"
type textarea "In the process of our Grapeseed Ultra 50000-60's production(FP20111, B:2156), o…"
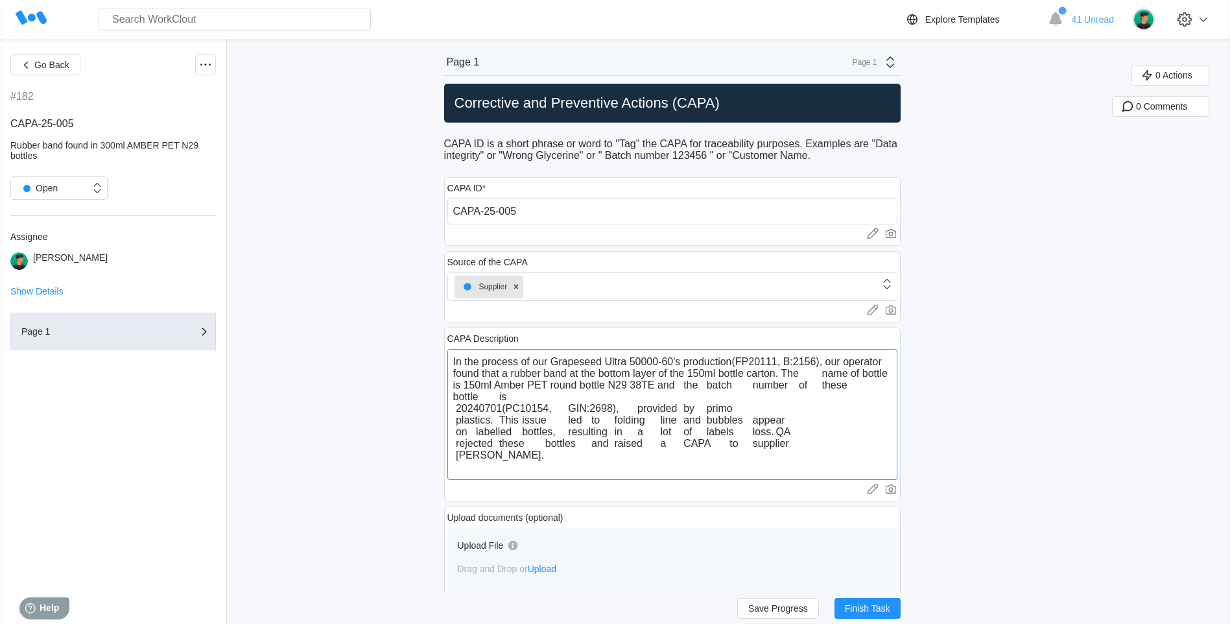
type textarea "x"
type textarea "In the process of our Grapeseed Ultra 50000-60's production(FP20111, B:2156), o…"
type textarea "x"
click at [704, 383] on textarea "In the process of our Grapeseed Ultra 50000-60's production(FP20111, B:2156), o…" at bounding box center [672, 414] width 450 height 131
drag, startPoint x: 704, startPoint y: 384, endPoint x: 510, endPoint y: 396, distance: 194.3
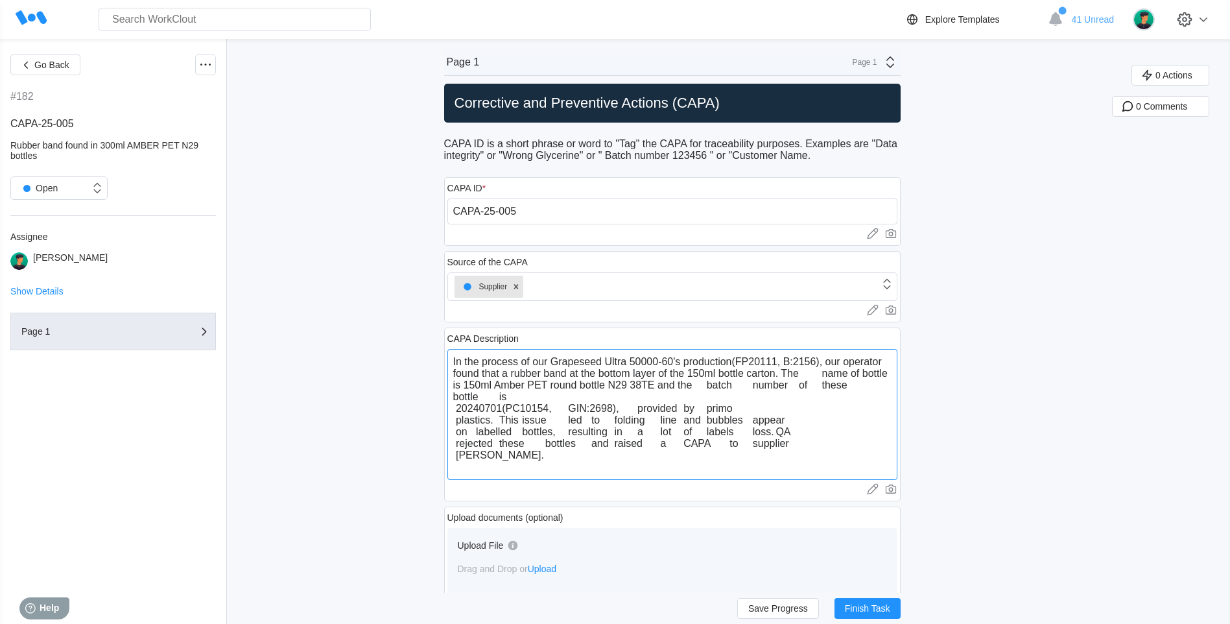
click at [510, 396] on textarea "In the process of our Grapeseed Ultra 50000-60's production(FP20111, B:2156), o…" at bounding box center [672, 414] width 450 height 131
type textarea "In the process of our Grapeseed Ultra 50000-60's production(FP20111, B:2156), o…"
type textarea "x"
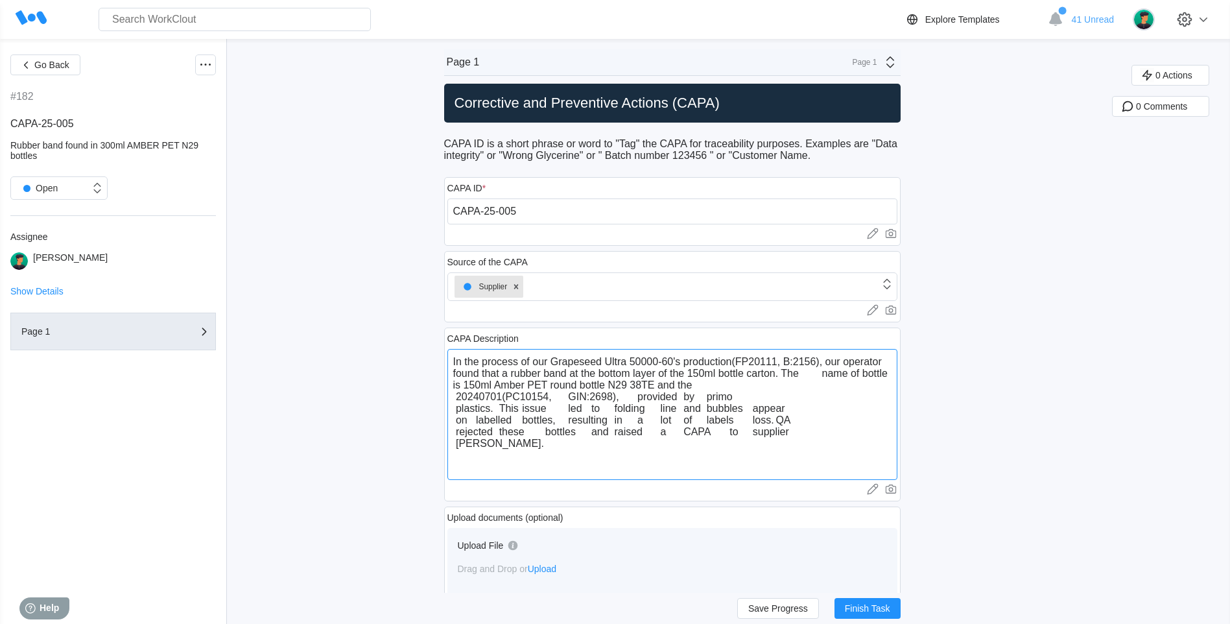
type textarea "In the process of our Grapeseed Ultra 50000-60's production(FP20111, B:2156), o…"
type textarea "x"
type textarea "In the process of our Grapeseed Ultra 50000-60's production(FP20111, B:2156), o…"
type textarea "x"
type textarea "In the process of our Grapeseed Ultra 50000-60's production(FP20111, B:2156), o…"
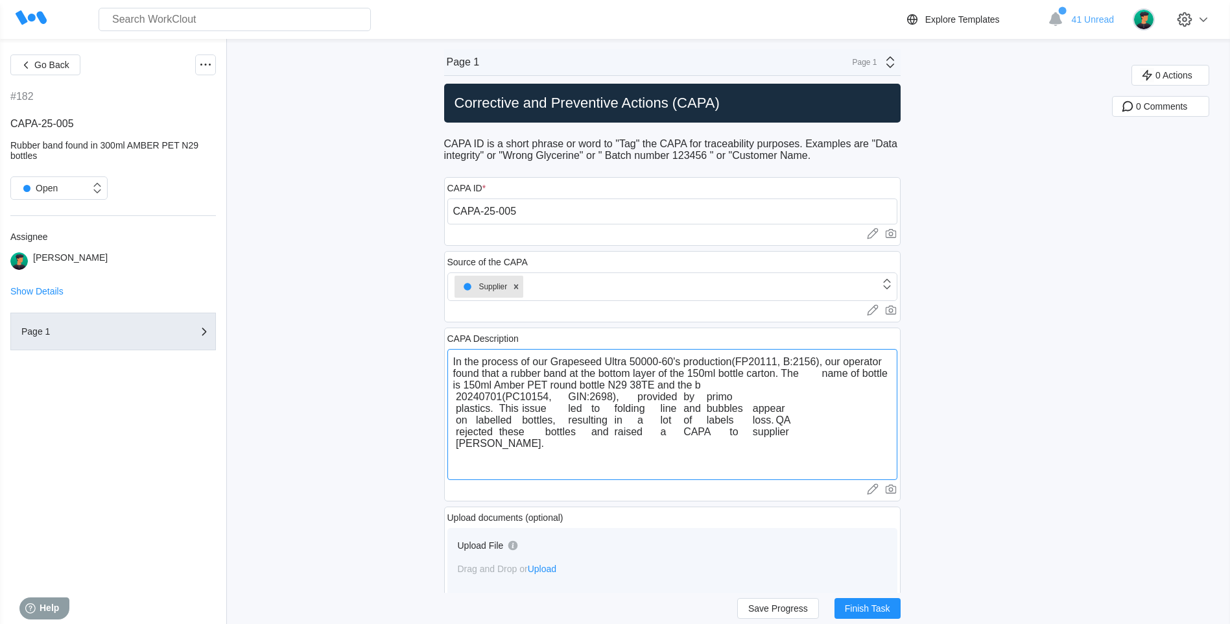
type textarea "x"
type textarea "In the process of our Grapeseed Ultra 50000-60's production(FP20111, B:2156), o…"
type textarea "x"
type textarea "In the process of our Grapeseed Ultra 50000-60's production(FP20111, B:2156), o…"
type textarea "x"
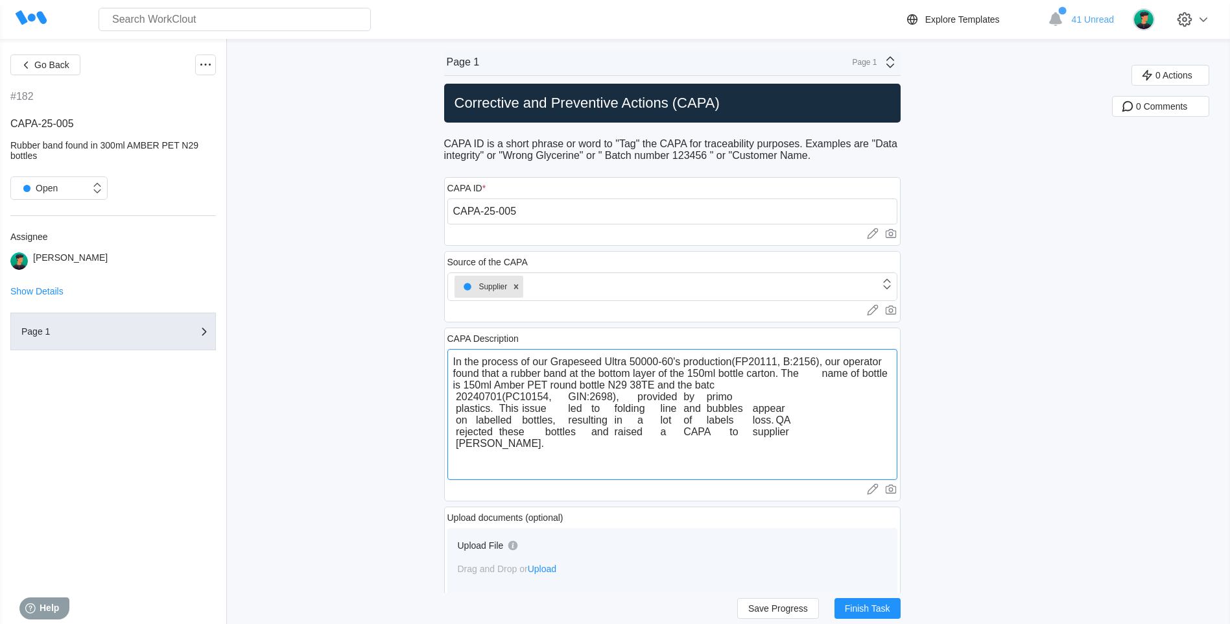
type textarea "In the process of our Grapeseed Ultra 50000-60's production(FP20111, B:2156), o…"
type textarea "x"
type textarea "In the process of our Grapeseed Ultra 50000-60's production(FP20111, B:2156), o…"
type textarea "x"
type textarea "In the process of our Grapeseed Ultra 50000-60's production(FP20111, B:2156), o…"
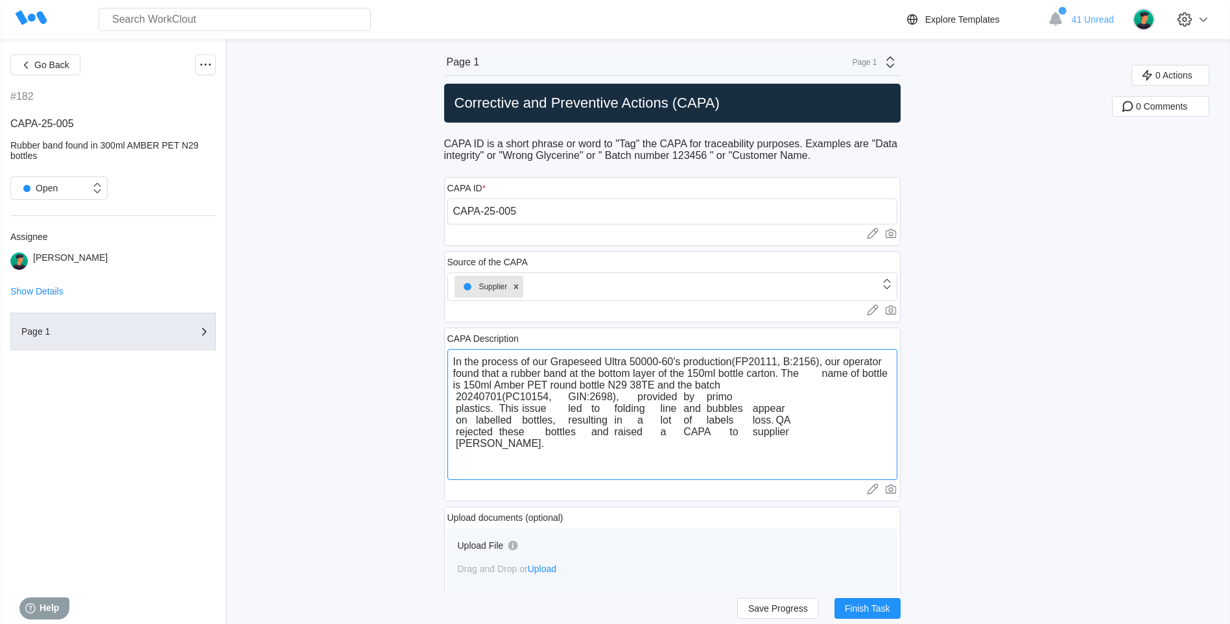
type textarea "x"
type textarea "In the process of our Grapeseed Ultra 50000-60's production(FP20111, B:2156), o…"
type textarea "x"
type textarea "In the process of our Grapeseed Ultra 50000-60's production(FP20111, B:2156), o…"
type textarea "x"
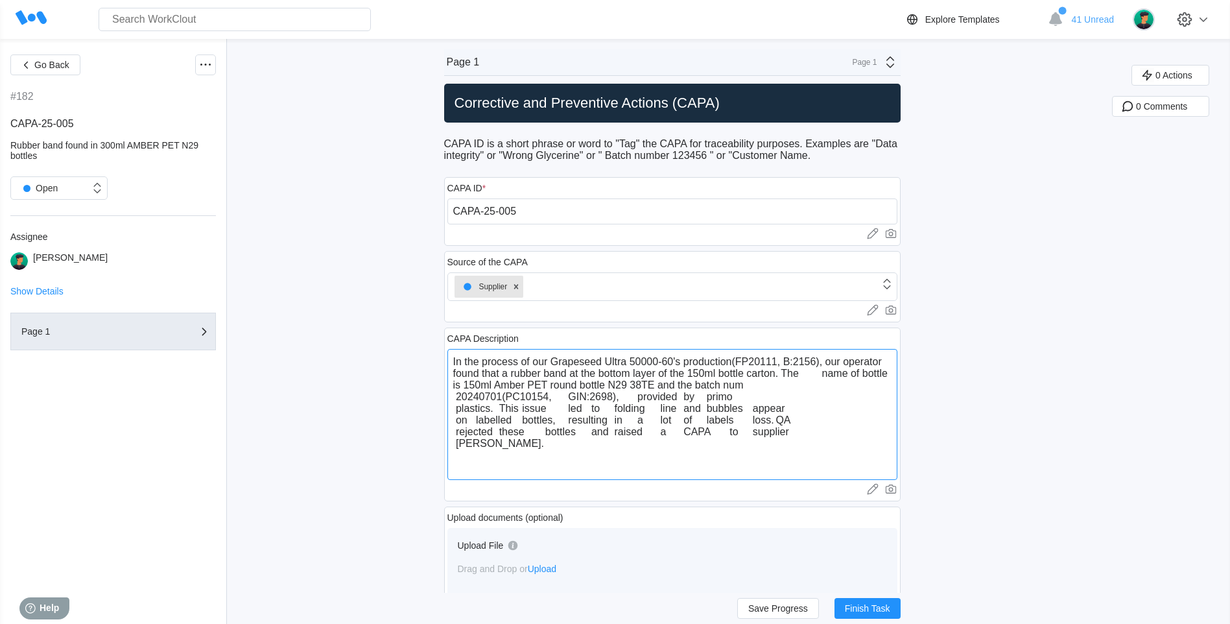
type textarea "In the process of our Grapeseed Ultra 50000-60's production(FP20111, B:2156), o…"
type textarea "x"
type textarea "In the process of our Grapeseed Ultra 50000-60's production(FP20111, B:2156), o…"
type textarea "x"
type textarea "In the process of our Grapeseed Ultra 50000-60's production(FP20111, B:2156), o…"
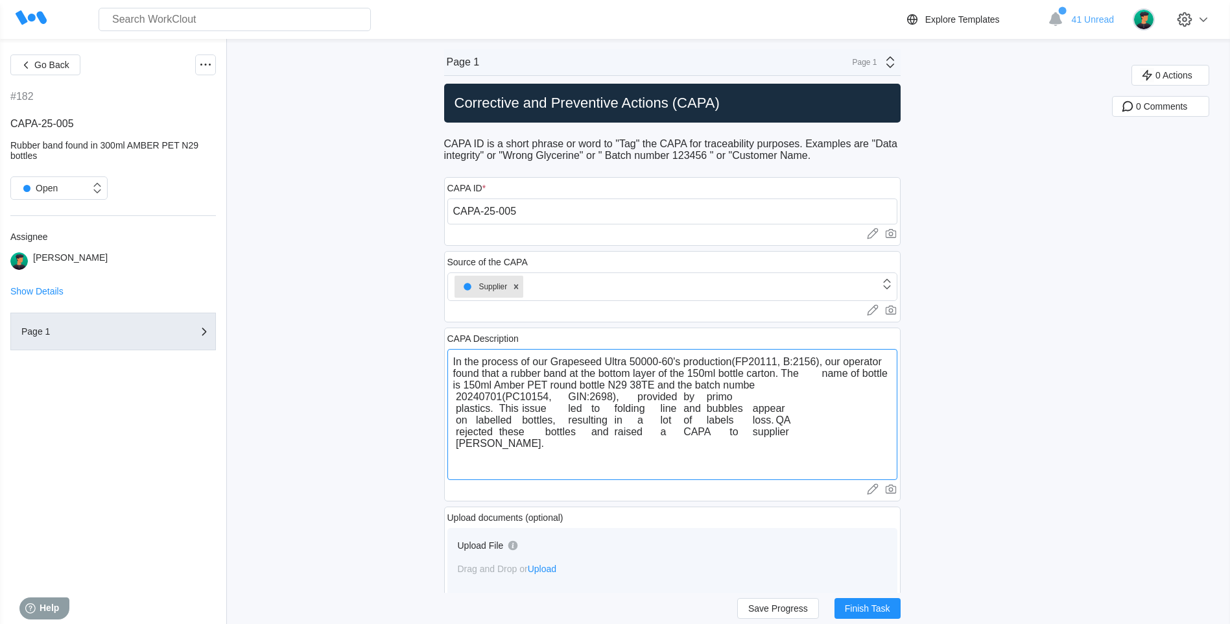
type textarea "x"
type textarea "In the process of our Grapeseed Ultra 50000-60's production(FP20111, B:2156), o…"
type textarea "x"
type textarea "In the process of our Grapeseed Ultra 50000-60's production(FP20111, B:2156), o…"
type textarea "x"
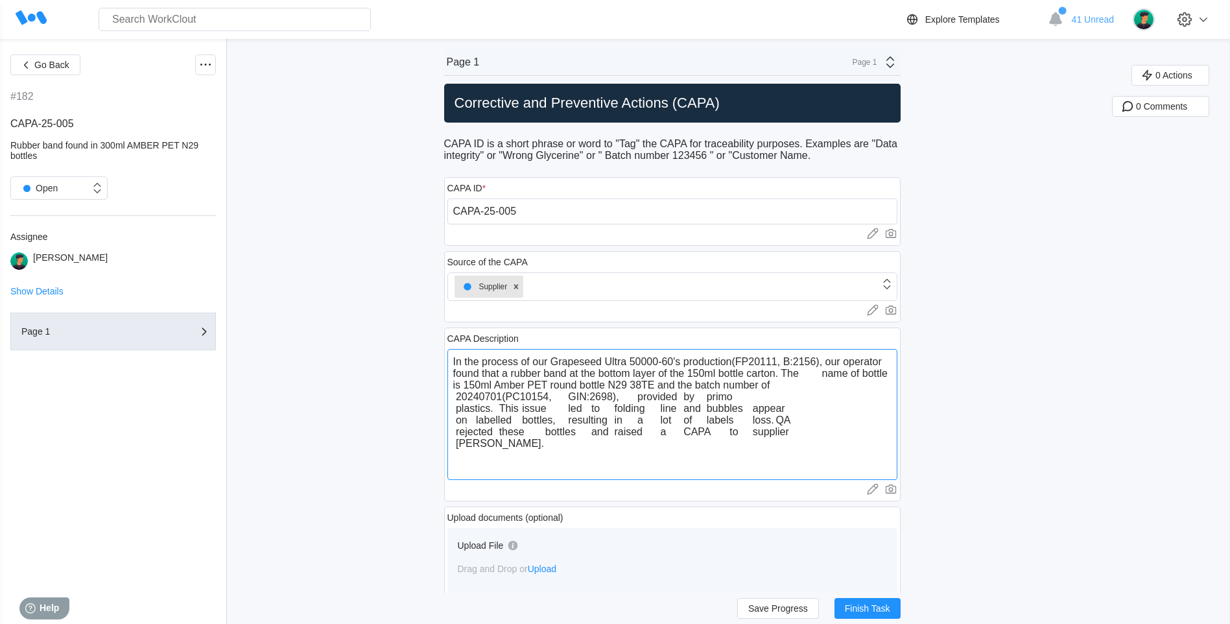
type textarea "In the process of our Grapeseed Ultra 50000-60's production(FP20111, B:2156), o…"
type textarea "x"
type textarea "In the process of our Grapeseed Ultra 50000-60's production(FP20111, B:2156), o…"
type textarea "x"
type textarea "In the process of our Grapeseed Ultra 50000-60's production(FP20111, B:2156), o…"
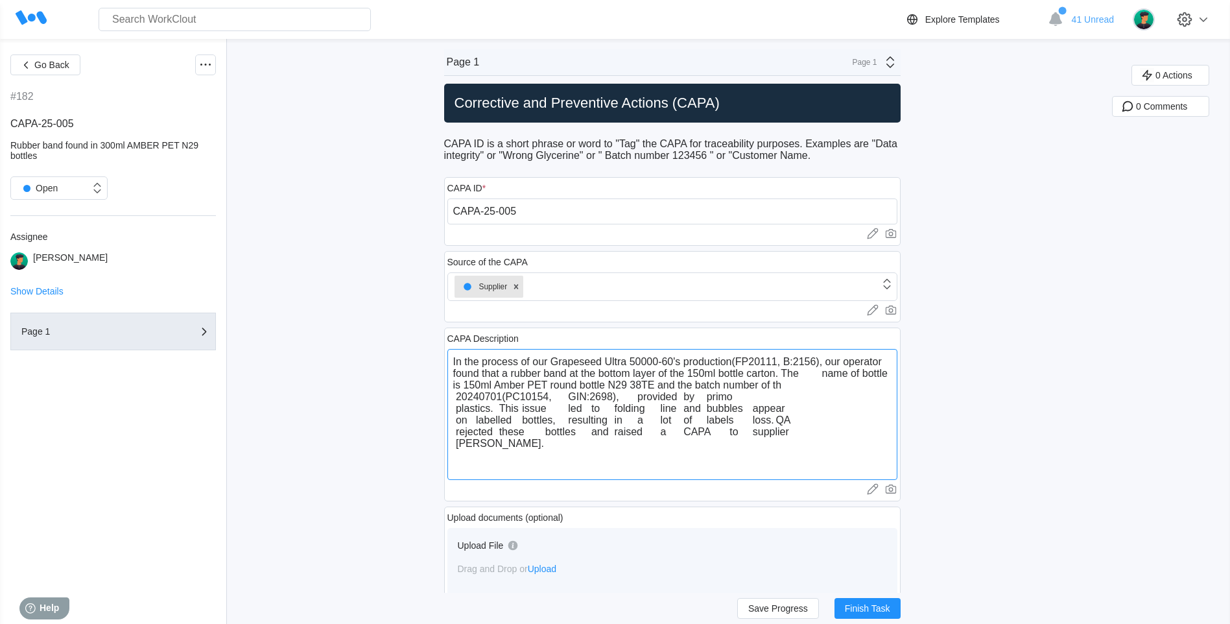
type textarea "x"
type textarea "In the process of our Grapeseed Ultra 50000-60's production(FP20111, B:2156), o…"
type textarea "x"
type textarea "In the process of our Grapeseed Ultra 50000-60's production(FP20111, B:2156), o…"
type textarea "x"
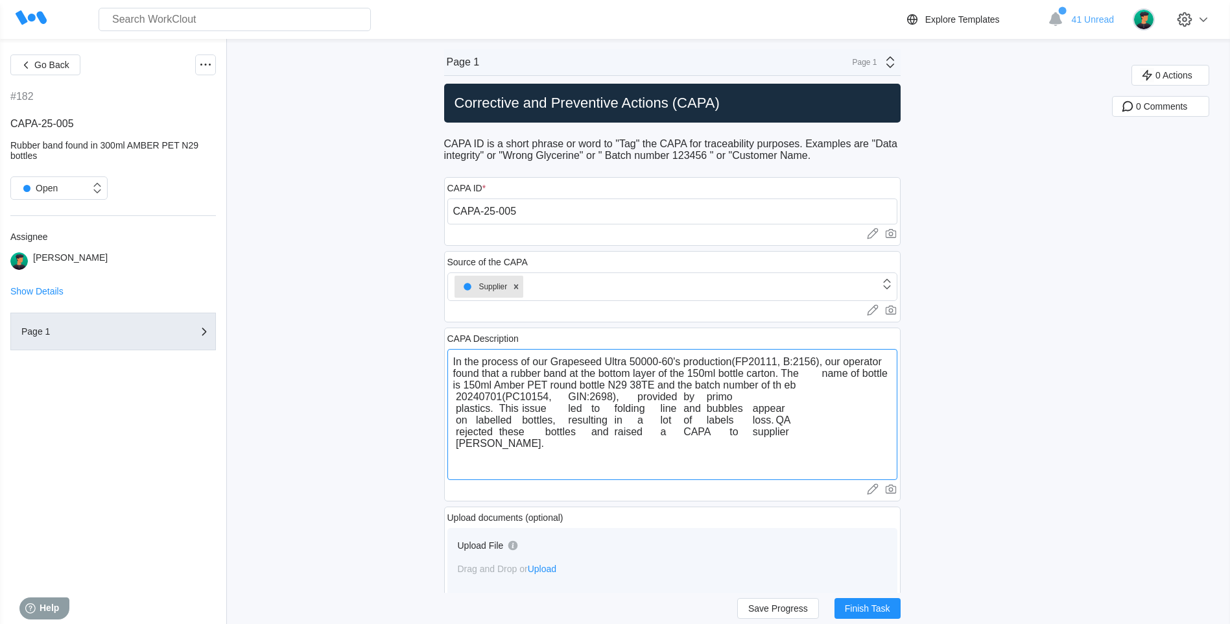
type textarea "In the process of our Grapeseed Ultra 50000-60's production(FP20111, B:2156), o…"
type textarea "x"
type textarea "In the process of our Grapeseed Ultra 50000-60's production(FP20111, B:2156), o…"
type textarea "x"
type textarea "In the process of our Grapeseed Ultra 50000-60's production(FP20111, B:2156), o…"
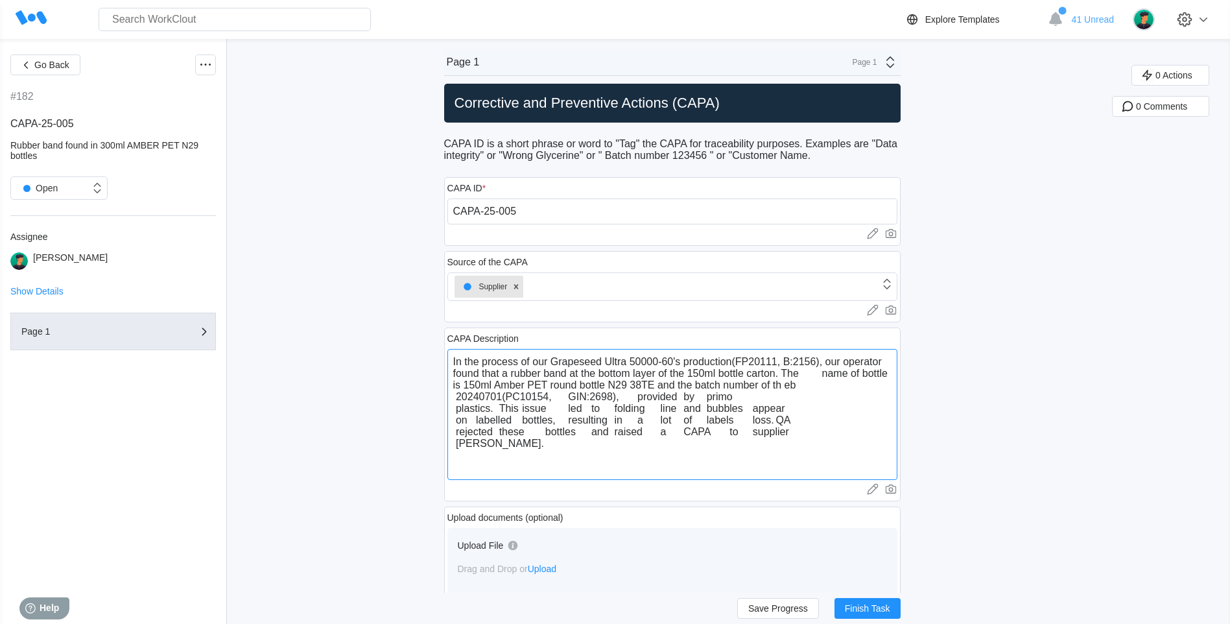
type textarea "x"
type textarea "In the process of our Grapeseed Ultra 50000-60's production(FP20111, B:2156), o…"
type textarea "x"
type textarea "In the process of our Grapeseed Ultra 50000-60's production(FP20111, B:2156), o…"
type textarea "x"
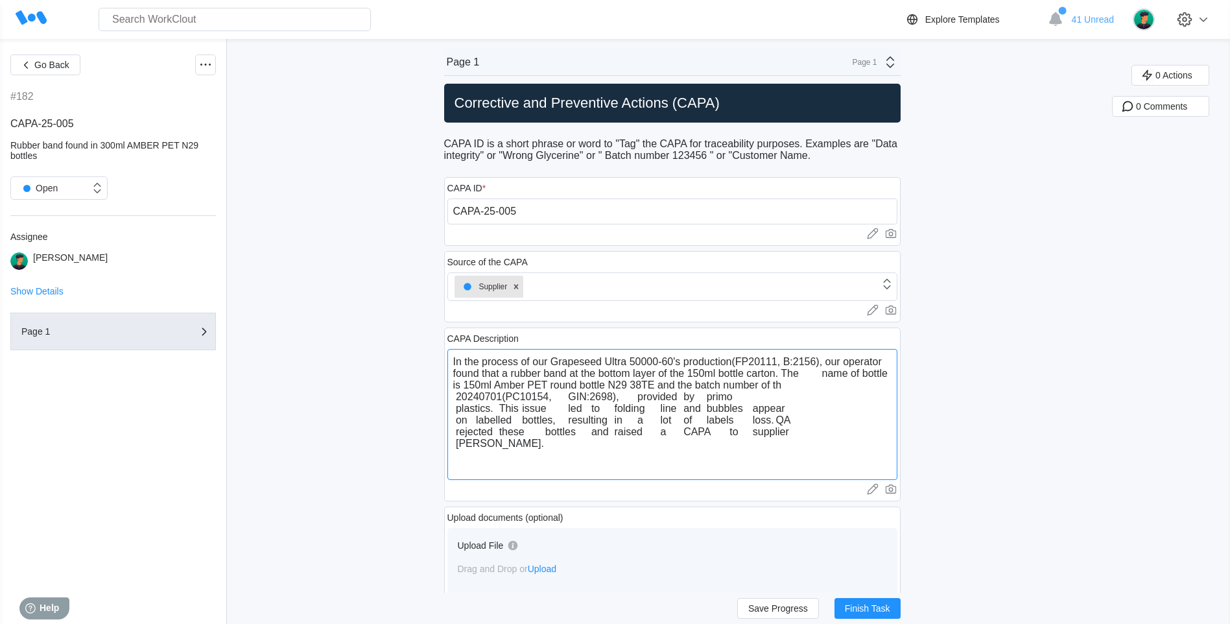
type textarea "In the process of our Grapeseed Ultra 50000-60's production(FP20111, B:2156), o…"
type textarea "x"
type textarea "In the process of our Grapeseed Ultra 50000-60's production(FP20111, B:2156), o…"
type textarea "x"
type textarea "In the process of our Grapeseed Ultra 50000-60's production(FP20111, B:2156), o…"
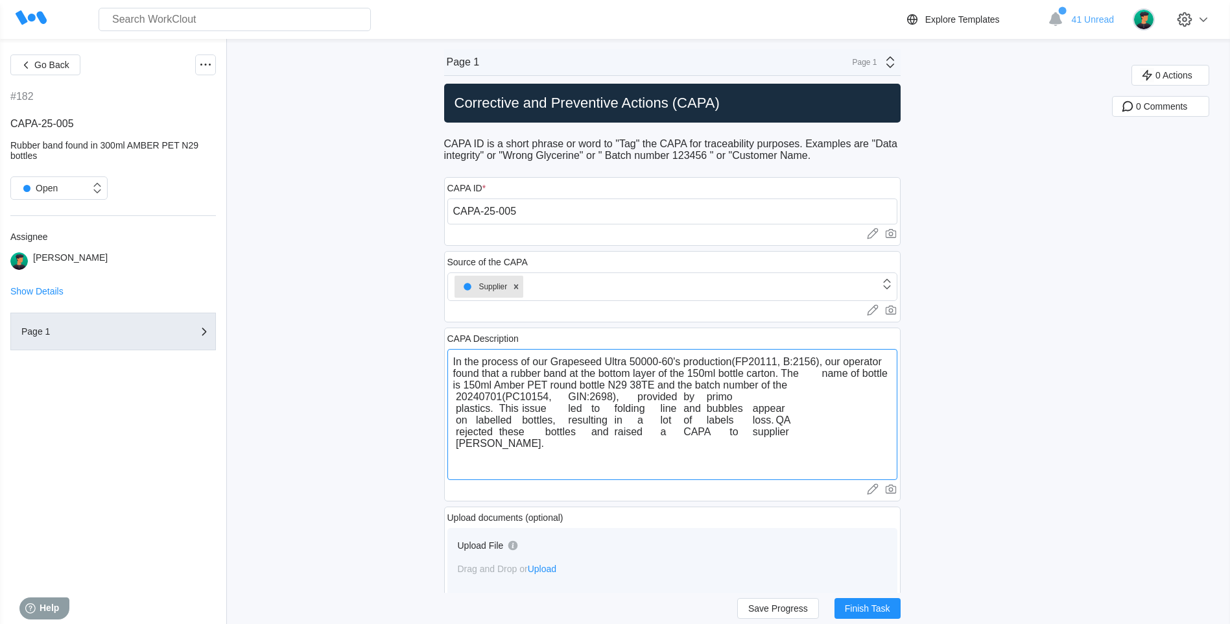
type textarea "x"
type textarea "In the process of our Grapeseed Ultra 50000-60's production(FP20111, B:2156), o…"
type textarea "x"
type textarea "In the process of our Grapeseed Ultra 50000-60's production(FP20111, B:2156), o…"
type textarea "x"
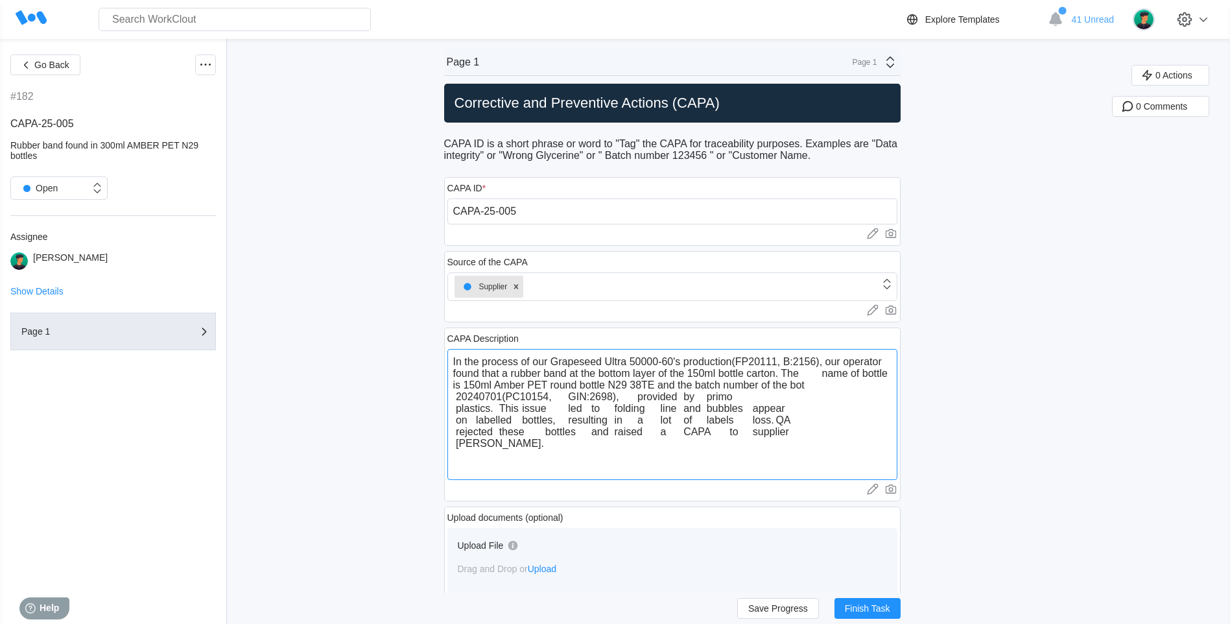
type textarea "In the process of our Grapeseed Ultra 50000-60's production(FP20111, B:2156), o…"
type textarea "x"
type textarea "In the process of our Grapeseed Ultra 50000-60's production(FP20111, B:2156), o…"
type textarea "x"
type textarea "In the process of our Grapeseed Ultra 50000-60's production(FP20111, B:2156), o…"
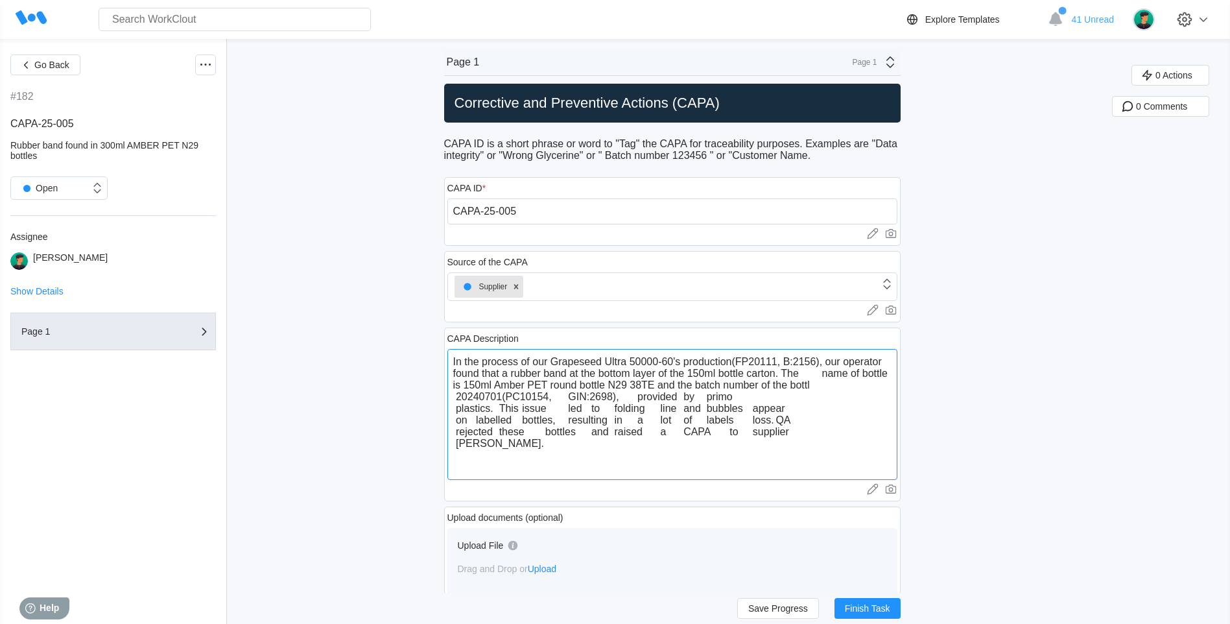
type textarea "x"
type textarea "In the process of our Grapeseed Ultra 50000-60's production(FP20111, B:2156), o…"
type textarea "x"
type textarea "In the process of our Grapeseed Ultra 50000-60's production(FP20111, B:2156), o…"
type textarea "x"
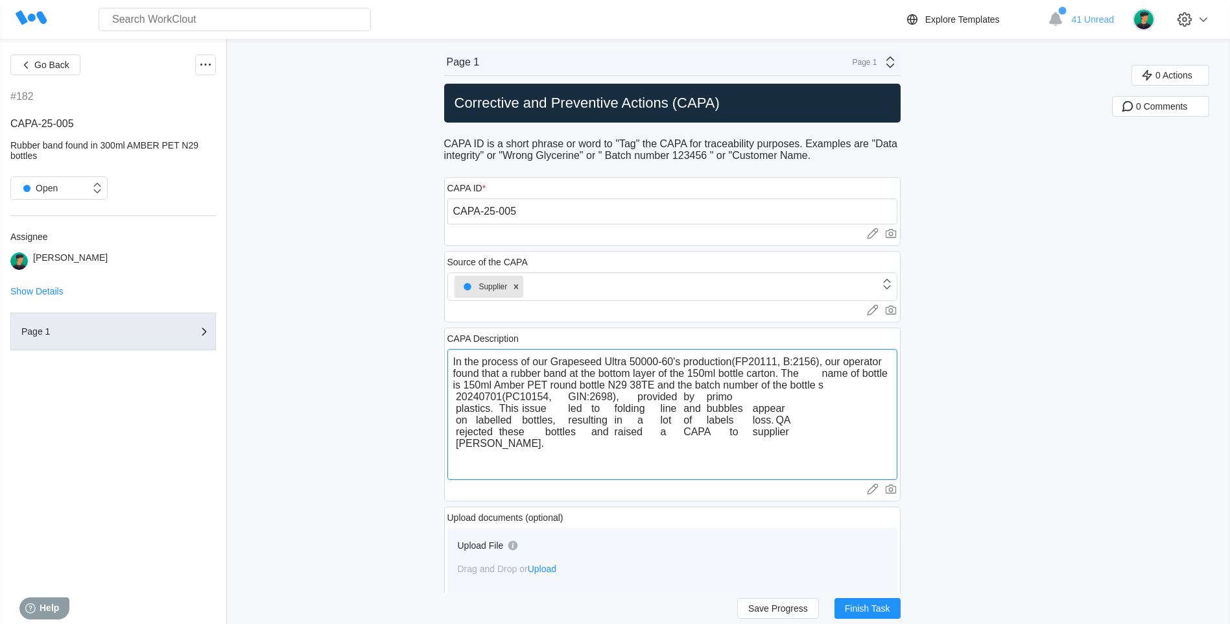
type textarea "In the process of our Grapeseed Ultra 50000-60's production(FP20111, B:2156), o…"
type textarea "x"
type textarea "In the process of our Grapeseed Ultra 50000-60's production(FP20111, B:2156), o…"
type textarea "x"
type textarea "In the process of our Grapeseed Ultra 50000-60's production(FP20111, B:2156), o…"
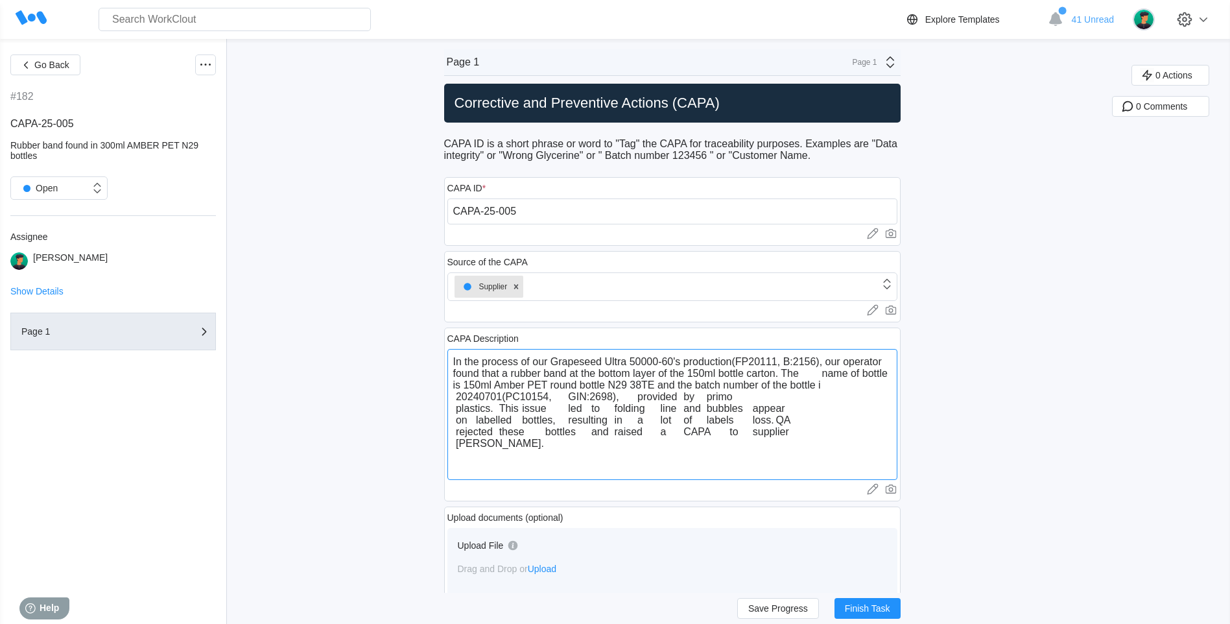
type textarea "x"
click at [508, 397] on textarea "In the process of our Grapeseed Ultra 50000-60's production(FP20111, B:2156), o…" at bounding box center [672, 414] width 450 height 131
click at [507, 397] on textarea "In the process of our Grapeseed Ultra 50000-60's production(FP20111, B:2156), o…" at bounding box center [672, 414] width 450 height 131
drag, startPoint x: 508, startPoint y: 397, endPoint x: 453, endPoint y: 396, distance: 54.5
click at [453, 396] on textarea "In the process of our Grapeseed Ultra 50000-60's production(FP20111, B:2156), o…" at bounding box center [672, 414] width 450 height 131
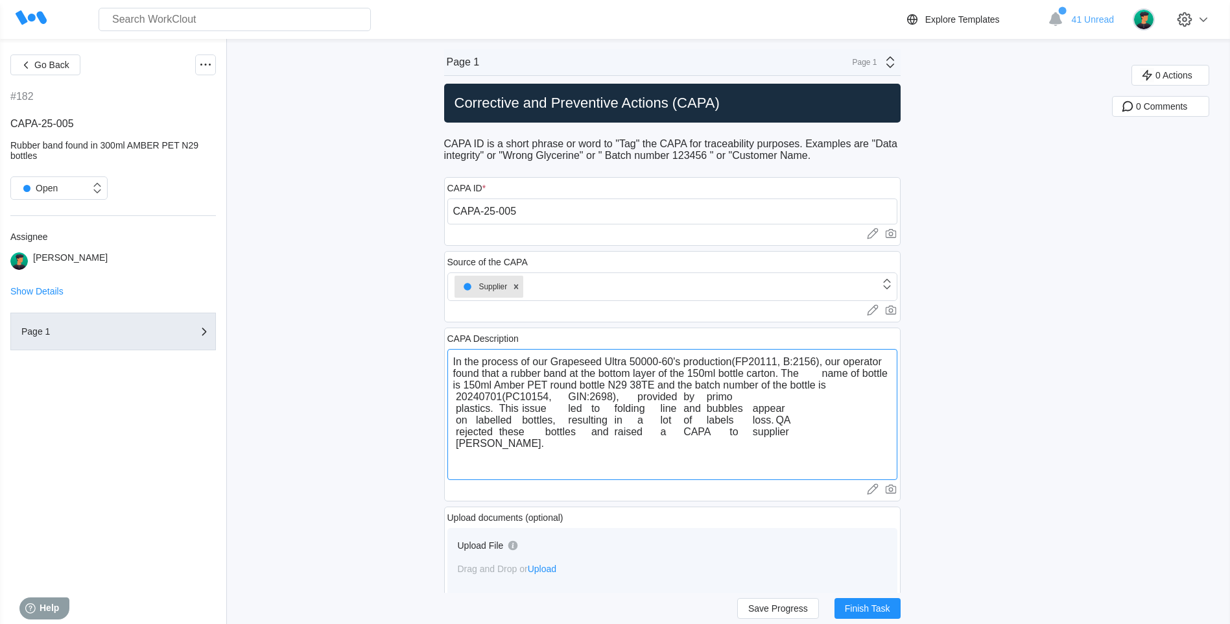
paste textarea "20250409"
type textarea "In the process of our Grapeseed Ultra 50000-60's production(FP20111, B:2156), o…"
type textarea "x"
click at [548, 398] on textarea "In the process of our Grapeseed Ultra 50000-60's production(FP20111, B:2156), o…" at bounding box center [672, 414] width 450 height 131
type textarea "In the process of our Grapeseed Ultra 50000-60's production(FP20111, B:2156), o…"
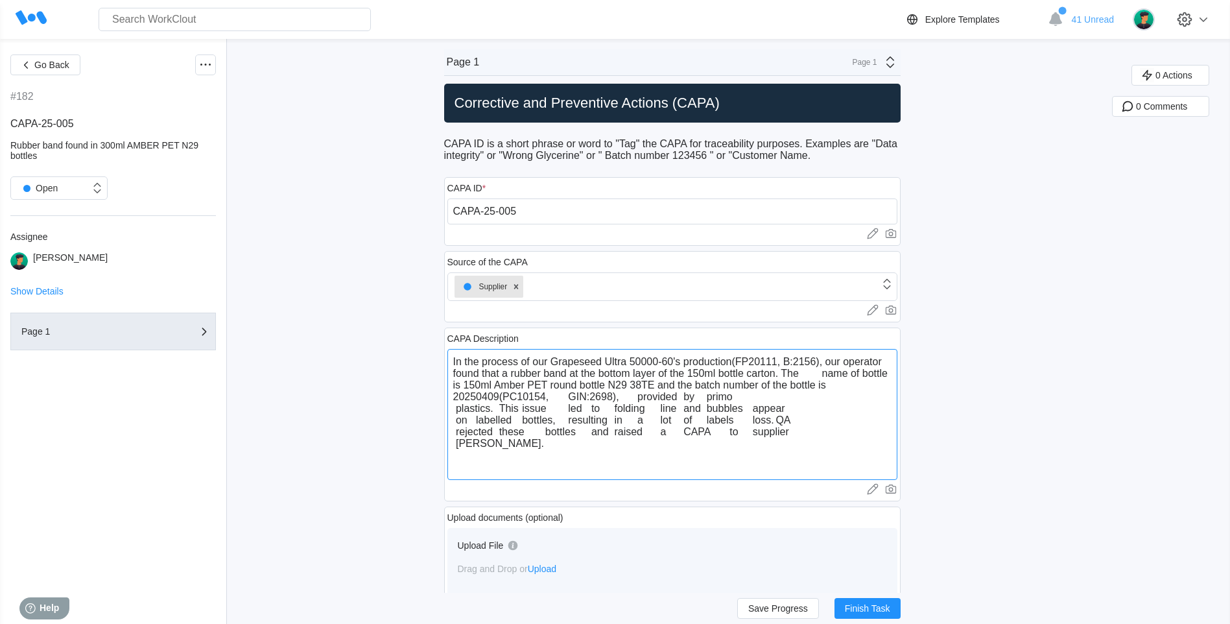
type textarea "x"
type textarea "In the process of our Grapeseed Ultra 50000-60's production(FP20111, B:2156), o…"
type textarea "x"
type textarea "In the process of our Grapeseed Ultra 50000-60's production(FP20111, B:2156), o…"
type textarea "x"
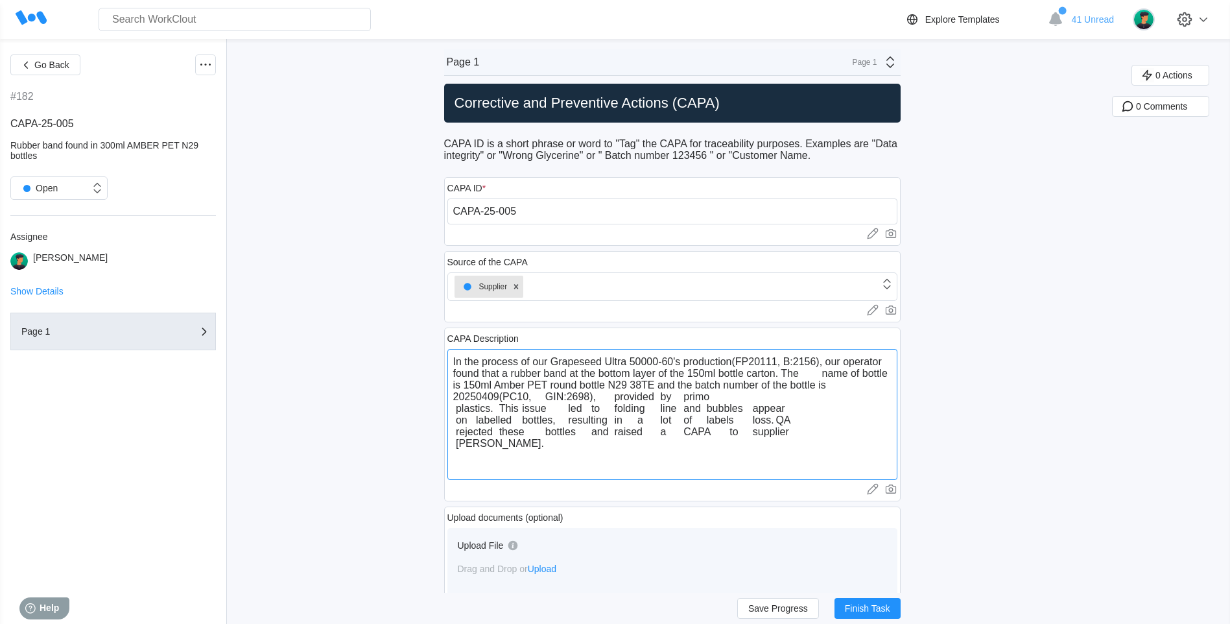
type textarea "In the process of our Grapeseed Ultra 50000-60's production(FP20111, B:2156), o…"
type textarea "x"
type textarea "In the process of our Grapeseed Ultra 50000-60's production(FP20111, B:2156), o…"
type textarea "x"
type textarea "In the process of our Grapeseed Ultra 50000-60's production(FP20111, B:2156), o…"
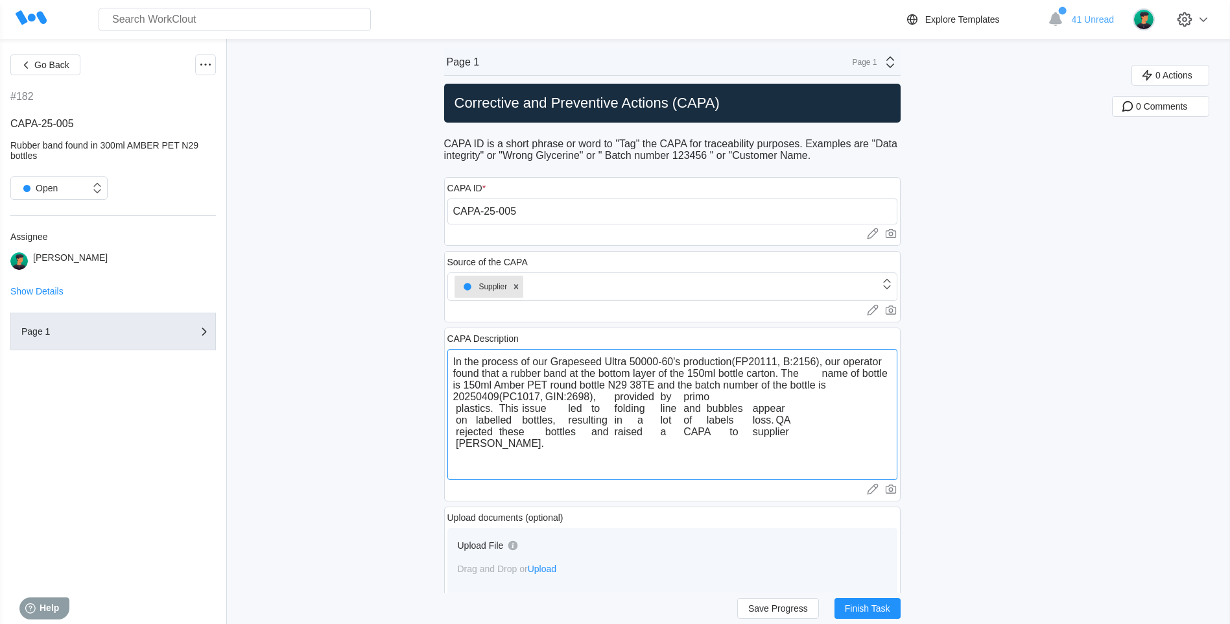
type textarea "x"
click at [571, 398] on textarea "In the process of our Grapeseed Ultra 50000-60's production(FP20111, B:2156), o…" at bounding box center [672, 414] width 450 height 131
type textarea "In the process of our Grapeseed Ultra 50000-60's production(FP20111, B:2156), o…"
type textarea "x"
type textarea "In the process of our Grapeseed Ultra 50000-60's production(FP20111, B:2156), o…"
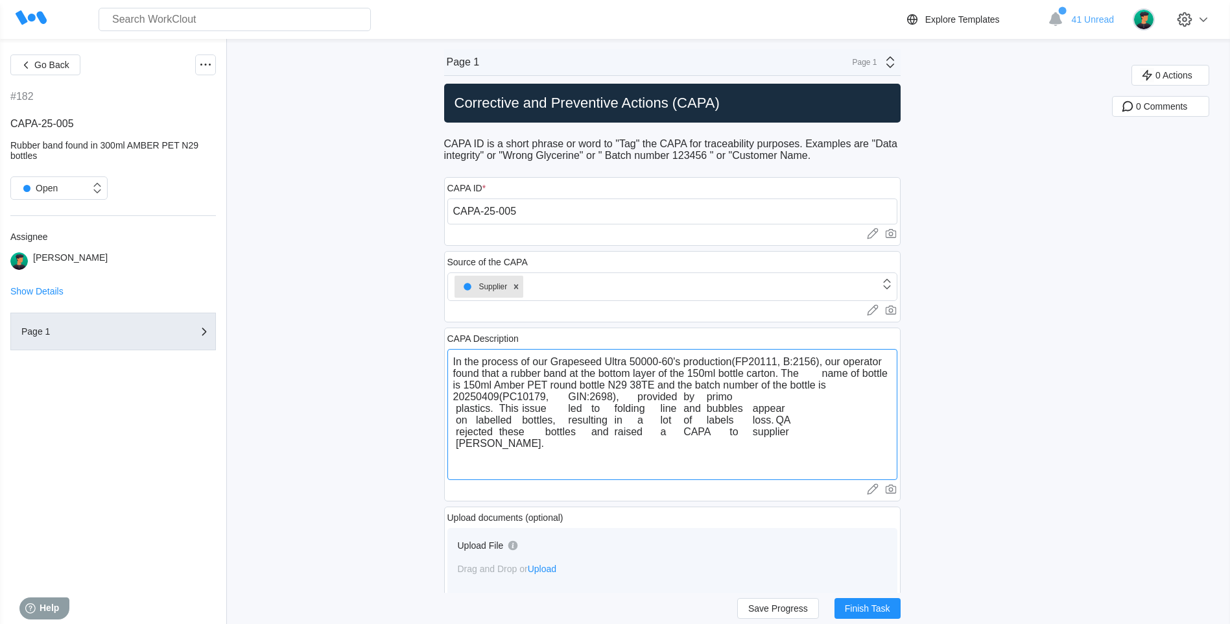
type textarea "x"
type textarea "In the process of our Grapeseed Ultra 50000-60's production(FP20111, B:2156), o…"
type textarea "x"
type textarea "In the process of our Grapeseed Ultra 50000-60's production(FP20111, B:2156), o…"
type textarea "x"
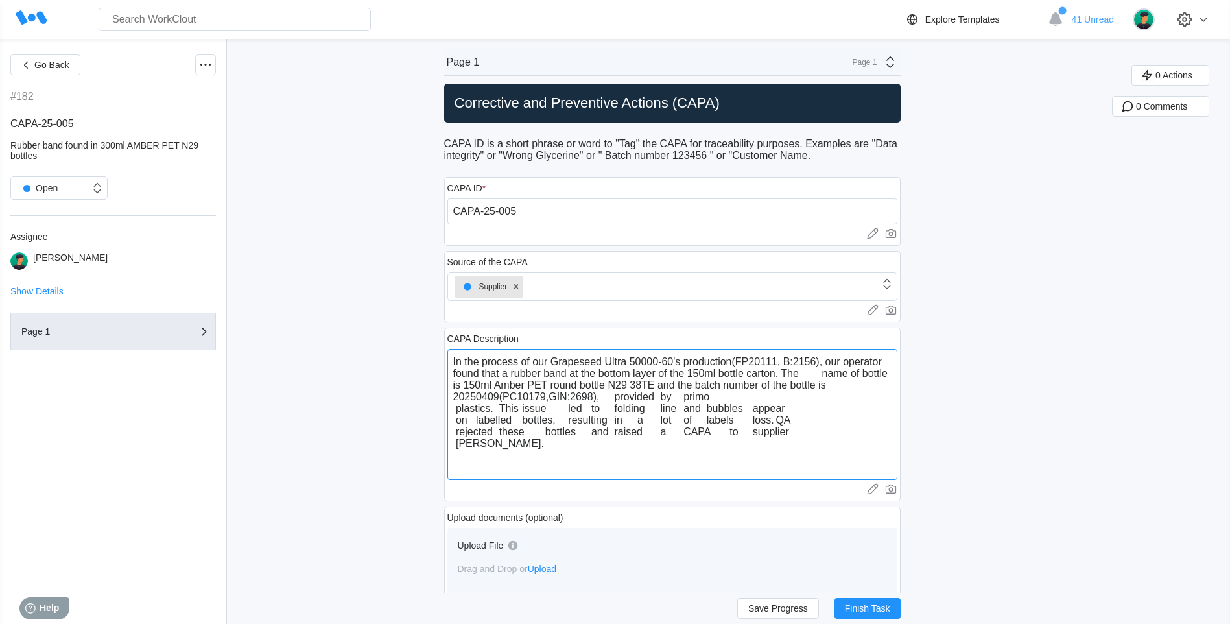
type textarea "In the process of our Grapeseed Ultra 50000-60's production(FP20111, B:2156), o…"
type textarea "x"
click at [602, 396] on textarea "In the process of our Grapeseed Ultra 50000-60's production(FP20111, B:2156), o…" at bounding box center [672, 414] width 450 height 131
type textarea "In the process of our Grapeseed Ultra 50000-60's production(FP20111, B:2156), o…"
type textarea "x"
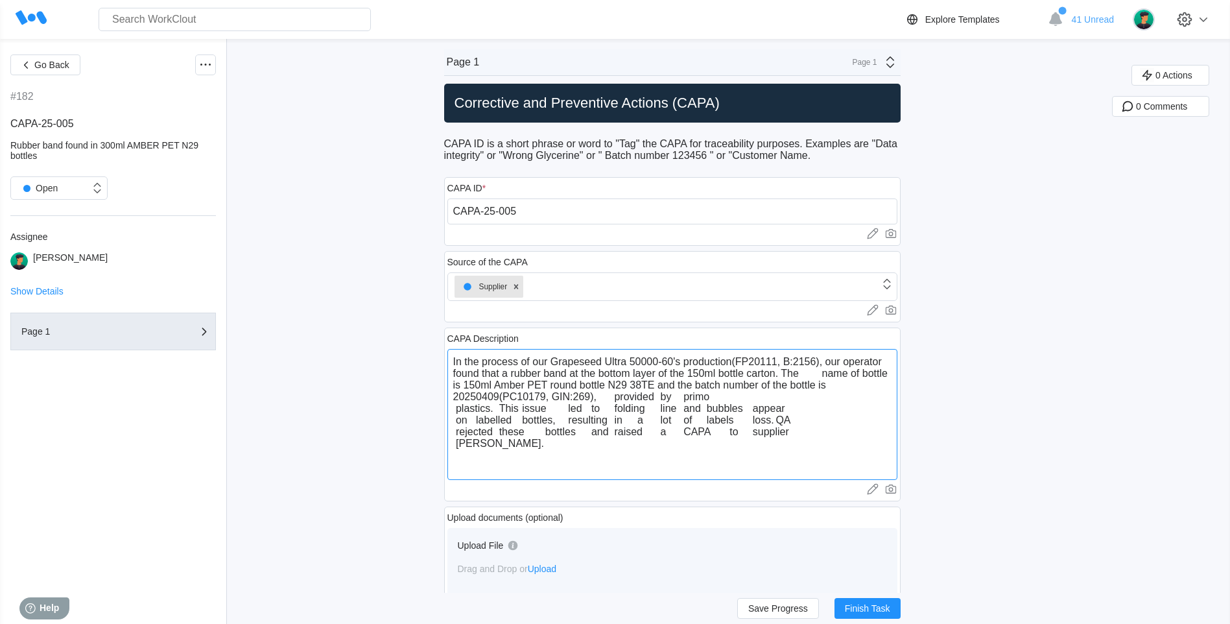
type textarea "In the process of our Grapeseed Ultra 50000-60's production(FP20111, B:2156), o…"
type textarea "x"
type textarea "In the process of our Grapeseed Ultra 50000-60's production(FP20111, B:2156), o…"
type textarea "x"
type textarea "In the process of our Grapeseed Ultra 50000-60's production(FP20111, B:2156), o…"
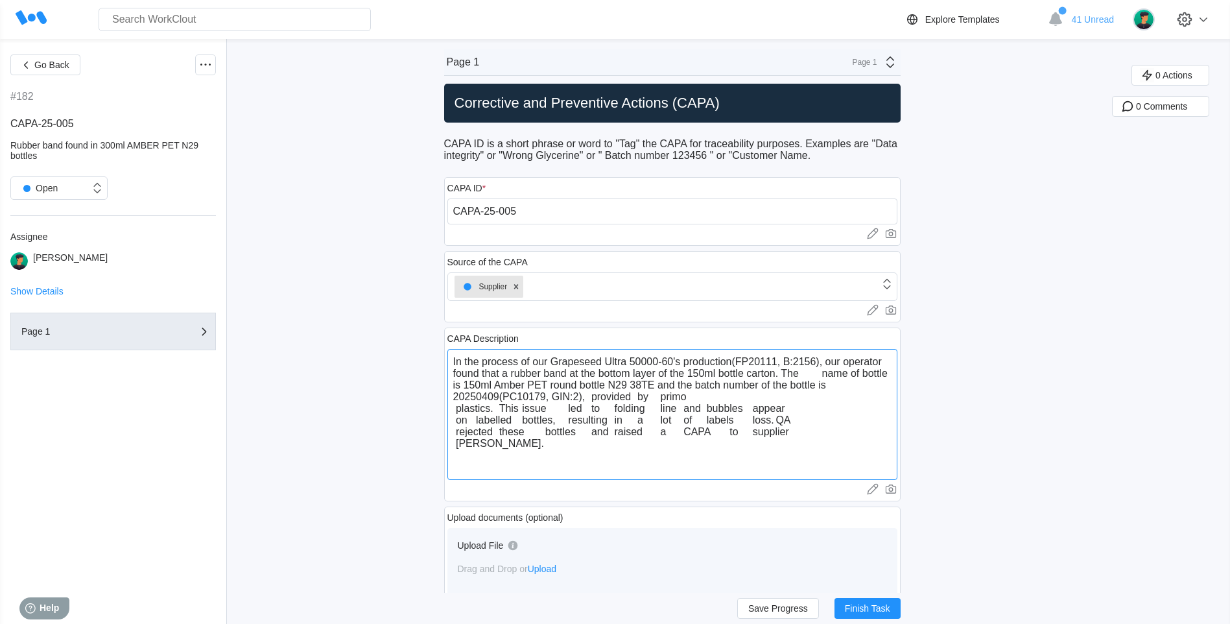
type textarea "x"
type textarea "In the process of our Grapeseed Ultra 50000-60's production(FP20111, B:2156), o…"
type textarea "x"
type textarea "In the process of our Grapeseed Ultra 50000-60's production(FP20111, B:2156), o…"
type textarea "x"
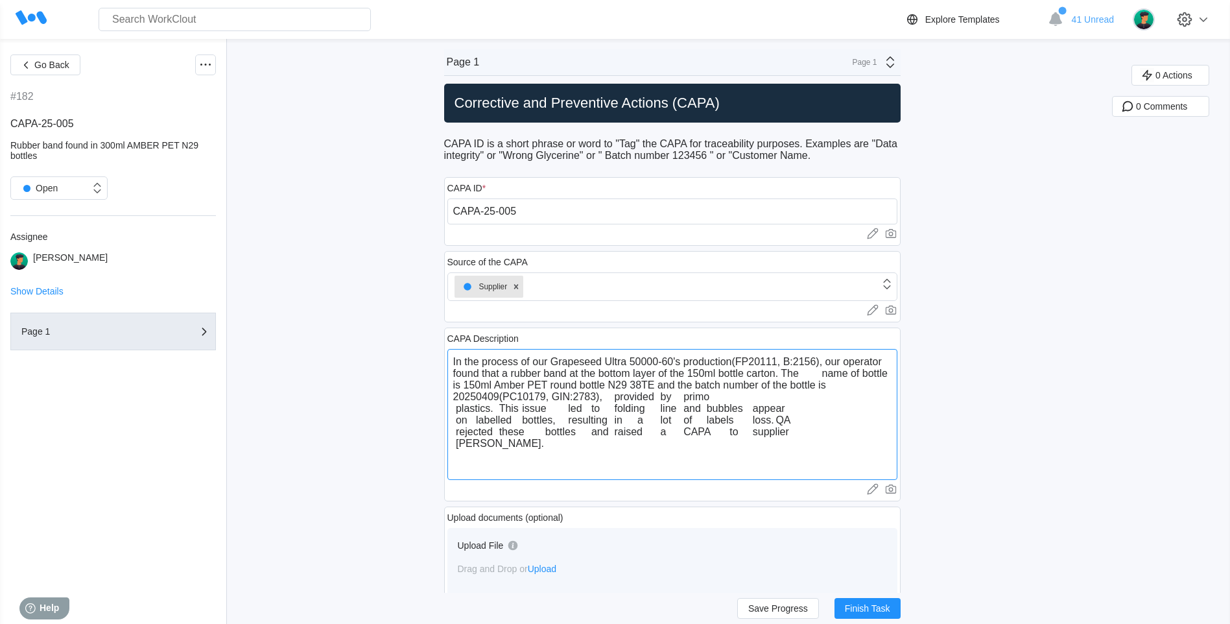
type textarea "In the process of our Grapeseed Ultra 50000-60's production(FP20111, B:2156), o…"
type textarea "x"
type textarea "In the process of our Grapeseed Ultra 50000-60's production(FP20111, B:2156), o…"
type textarea "x"
type textarea "In the process of our Grapeseed Ultra 50000-60's production(FP20111, B:2156), o…"
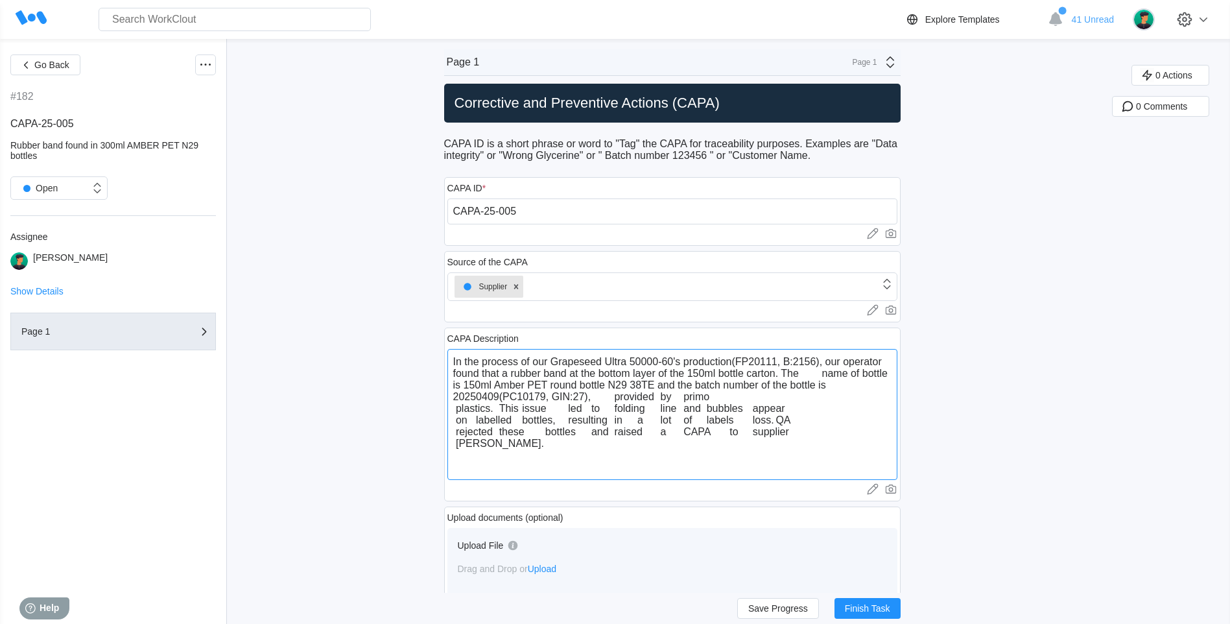
type textarea "x"
type textarea "In the process of our Grapeseed Ultra 50000-60's production(FP20111, B:2156), o…"
type textarea "x"
type textarea "In the process of our Grapeseed Ultra 50000-60's production(FP20111, B:2156), o…"
type textarea "x"
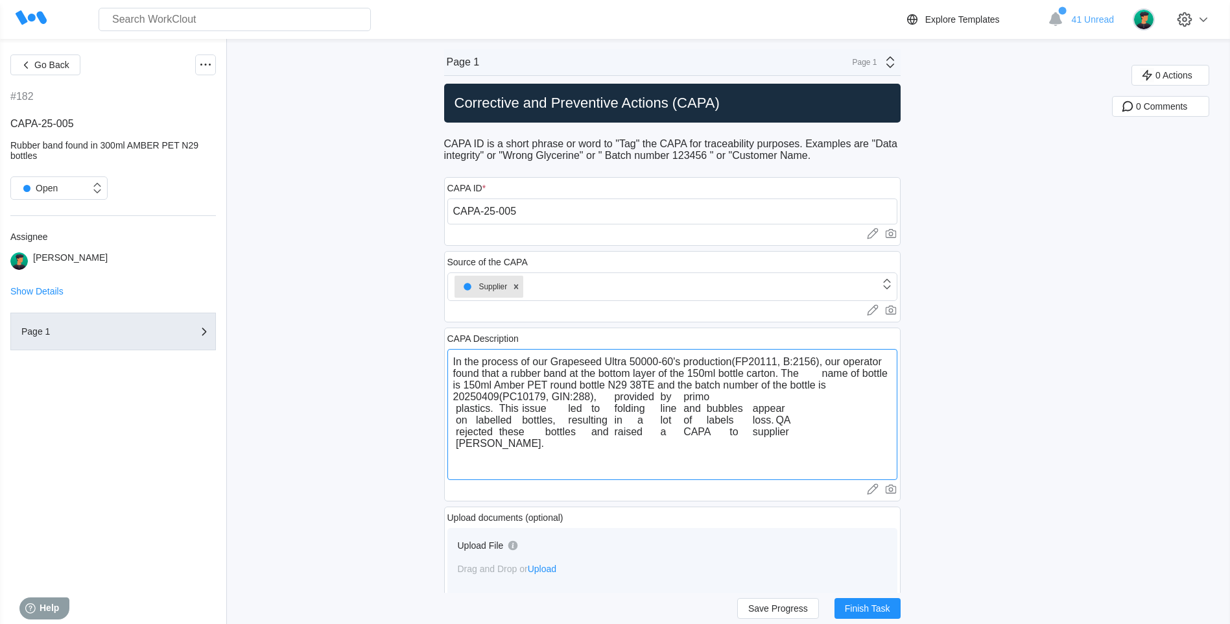
type textarea "In the process of our Grapeseed Ultra 50000-60's production(FP20111, B:2156), o…"
type textarea "x"
drag, startPoint x: 500, startPoint y: 409, endPoint x: 778, endPoint y: 416, distance: 278.3
click at [778, 416] on textarea "In the process of our Grapeseed Ultra 50000-60's production(FP20111, B:2156), o…" at bounding box center [672, 414] width 450 height 131
type textarea "In the process of our Grapeseed Ultra 50000-60's production(FP20111, B:2156), o…"
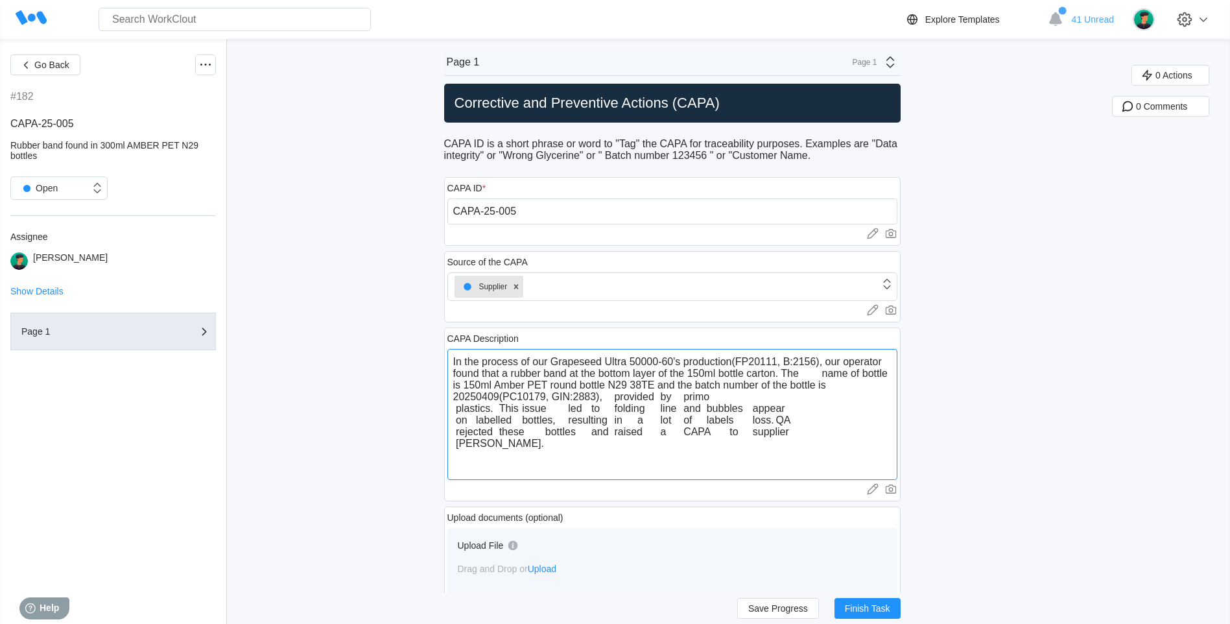
type textarea "x"
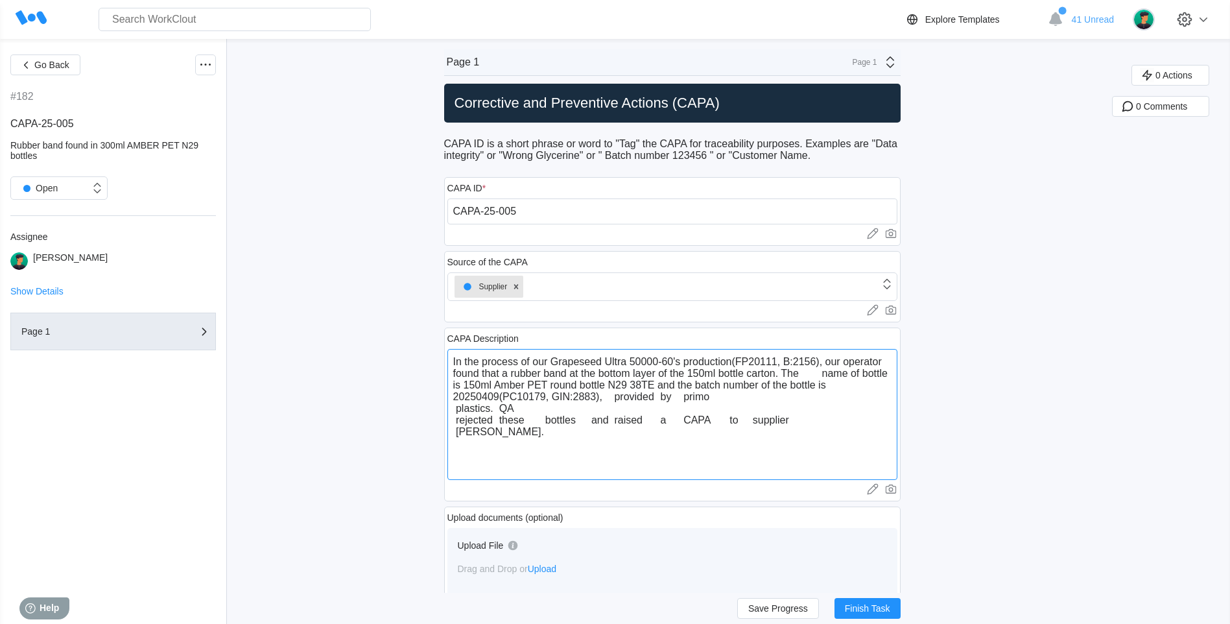
click at [504, 411] on textarea "In the process of our Grapeseed Ultra 50000-60's production(FP20111, B:2156), o…" at bounding box center [672, 414] width 450 height 131
type textarea "In the process of our Grapeseed Ultra 50000-60's production(FP20111, B:2156), o…"
type textarea "x"
click at [457, 420] on textarea "In the process of our Grapeseed Ultra 50000-60's production(FP20111, B:2156), o…" at bounding box center [672, 414] width 450 height 131
type textarea "In the process of our Grapeseed Ultra 50000-60's production(FP20111, B:2156), o…"
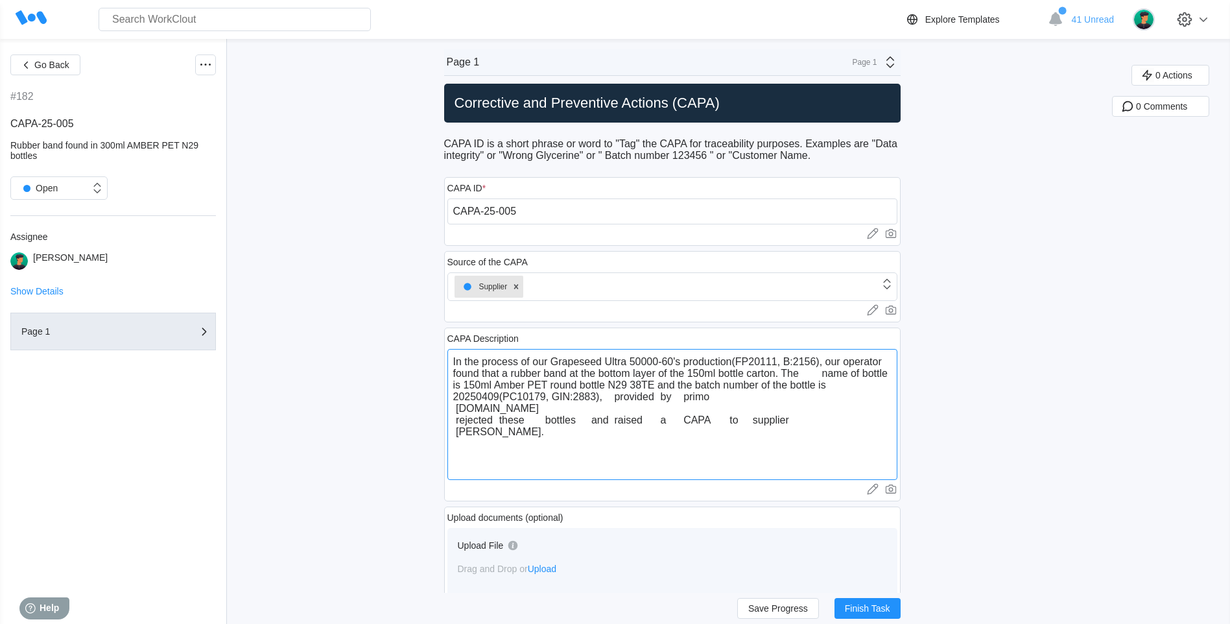
type textarea "x"
click at [500, 410] on textarea "In the process of our Grapeseed Ultra 50000-60's production(FP20111, B:2156), o…" at bounding box center [672, 414] width 450 height 131
type textarea "In the process of our Grapeseed Ultra 50000-60's production(FP20111, B:2156), o…"
type textarea "x"
click at [568, 409] on textarea "In the process of our Grapeseed Ultra 50000-60's production(FP20111, B:2156), o…" at bounding box center [672, 414] width 450 height 131
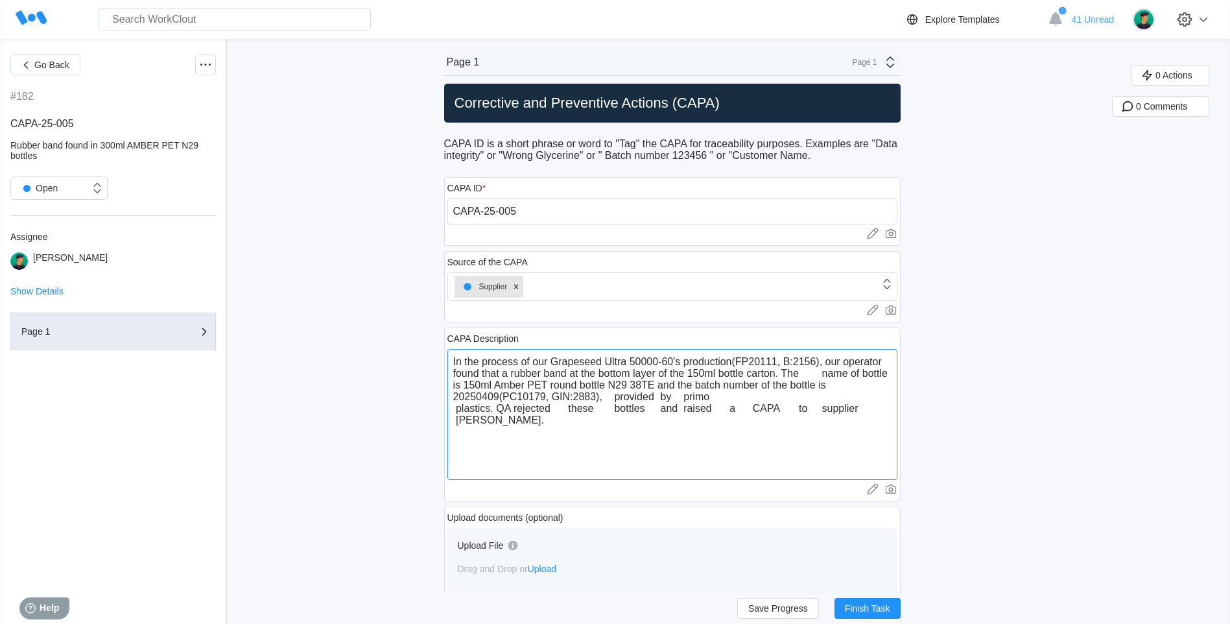
type textarea "In the process of our Grapeseed Ultra 50000-60's production(FP20111, B:2156), o…"
type textarea "x"
type textarea "In the process of our Grapeseed Ultra 50000-60's production(FP20111, B:2156), o…"
type textarea "x"
type textarea "In the process of our Grapeseed Ultra 50000-60's production(FP20111, B:2156), o…"
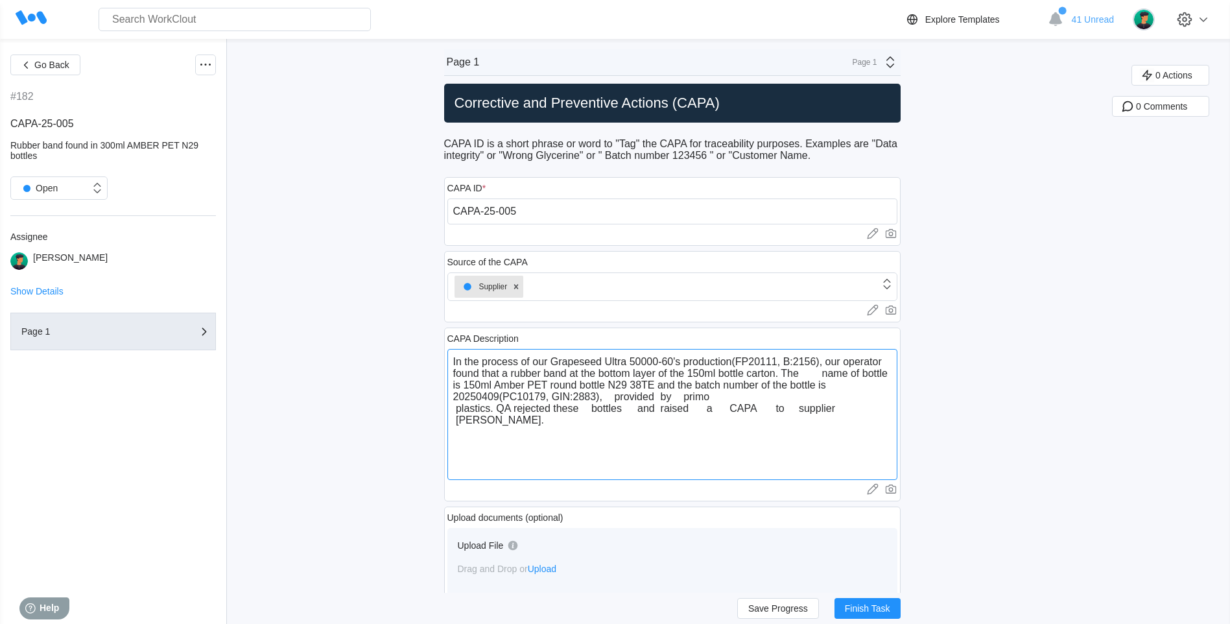
click at [595, 409] on textarea "In the process of our Grapeseed Ultra 50000-60's production(FP20111, B:2156), o…" at bounding box center [672, 414] width 450 height 131
click at [619, 410] on textarea "In the process of our Grapeseed Ultra 50000-60's production(FP20111, B:2156), o…" at bounding box center [672, 414] width 450 height 131
click at [641, 407] on textarea "In the process of our Grapeseed Ultra 50000-60's production(FP20111, B:2156), o…" at bounding box center [672, 414] width 450 height 131
click at [687, 407] on textarea "In the process of our Grapeseed Ultra 50000-60's production(FP20111, B:2156), o…" at bounding box center [672, 414] width 450 height 131
click at [688, 409] on textarea "In the process of our Grapeseed Ultra 50000-60's production(FP20111, B:2156), o…" at bounding box center [672, 414] width 450 height 131
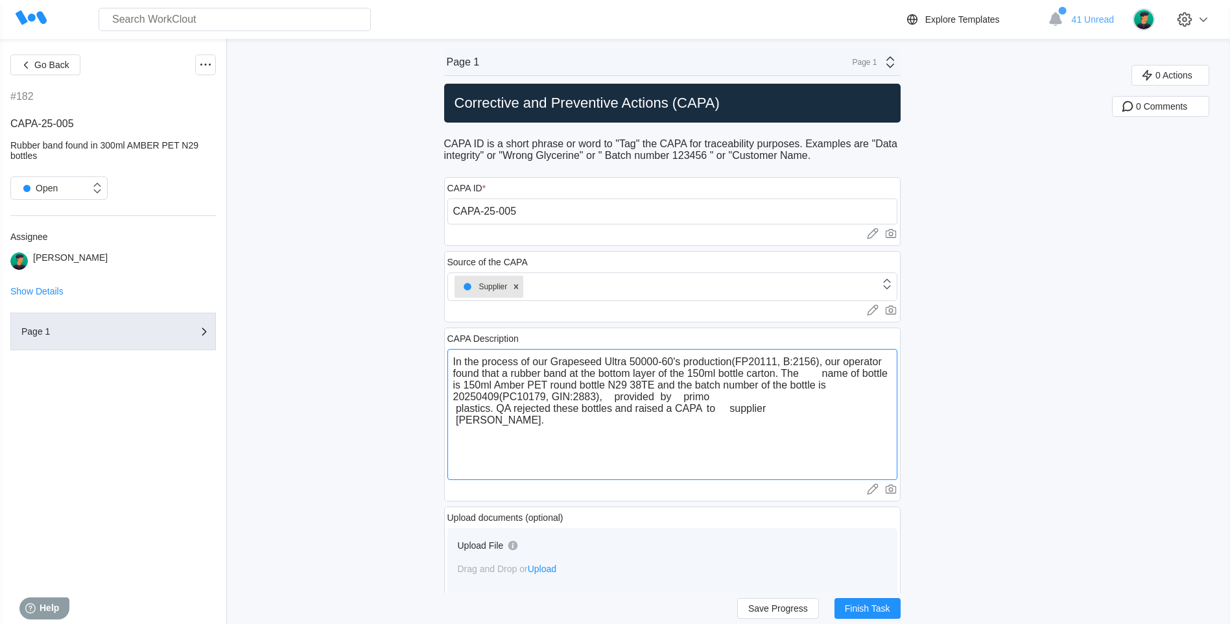
click at [730, 412] on textarea "In the process of our Grapeseed Ultra 50000-60's production(FP20111, B:2156), o…" at bounding box center [672, 414] width 450 height 131
click at [462, 409] on textarea "In the process of our Grapeseed Ultra 50000-60's production(FP20111, B:2156), o…" at bounding box center [672, 414] width 450 height 131
click at [686, 399] on textarea "In the process of our Grapeseed Ultra 50000-60's production(FP20111, B:2156), o…" at bounding box center [672, 414] width 450 height 131
click at [667, 399] on textarea "In the process of our Grapeseed Ultra 50000-60's production(FP20111, B:2156), o…" at bounding box center [672, 414] width 450 height 131
click at [617, 399] on textarea "In the process of our Grapeseed Ultra 50000-60's production(FP20111, B:2156), o…" at bounding box center [672, 414] width 450 height 131
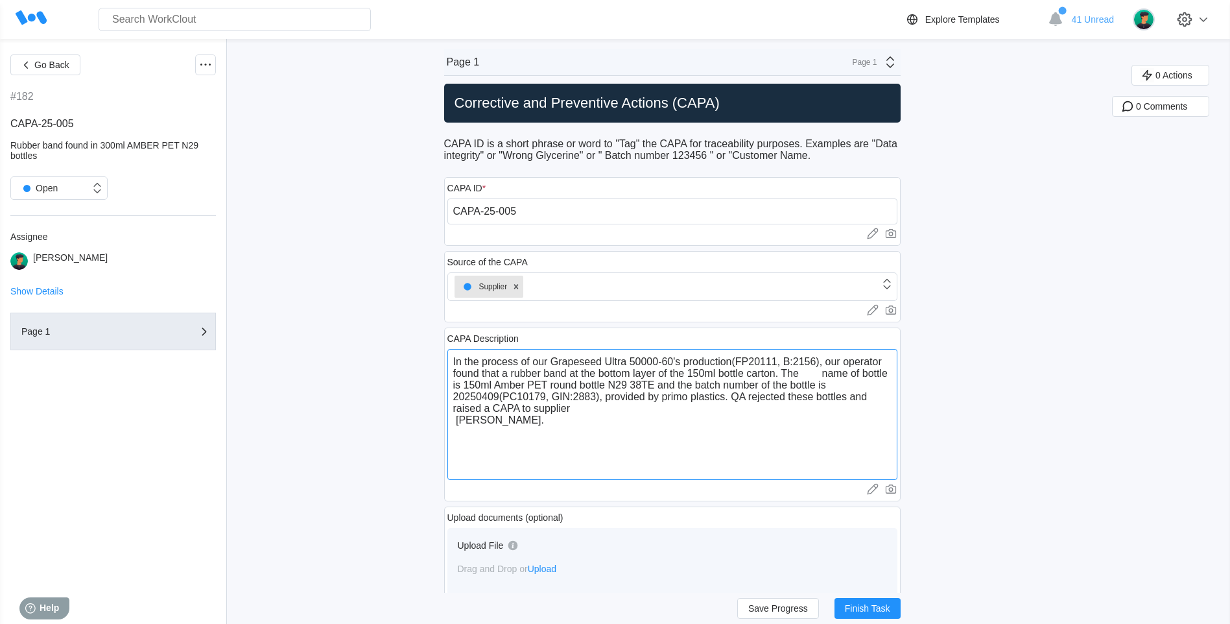
click at [827, 372] on textarea "In the process of our Grapeseed Ultra 50000-60's production(FP20111, B:2156), o…" at bounding box center [672, 414] width 450 height 131
click at [459, 399] on textarea "In the process of our Grapeseed Ultra 50000-60's production(FP20111, B:2156), o…" at bounding box center [672, 414] width 450 height 131
click at [460, 396] on textarea "In the process of our Grapeseed Ultra 50000-60's production(FP20111, B:2156), o…" at bounding box center [672, 414] width 450 height 131
click at [517, 428] on textarea "In the process of our Grapeseed Ultra 50000-60's production(FP20111, B:2156), o…" at bounding box center [672, 414] width 450 height 131
click at [833, 385] on textarea "In the process of our Grapeseed Ultra 50000-60's production(FP20111, B:2156), o…" at bounding box center [672, 414] width 450 height 131
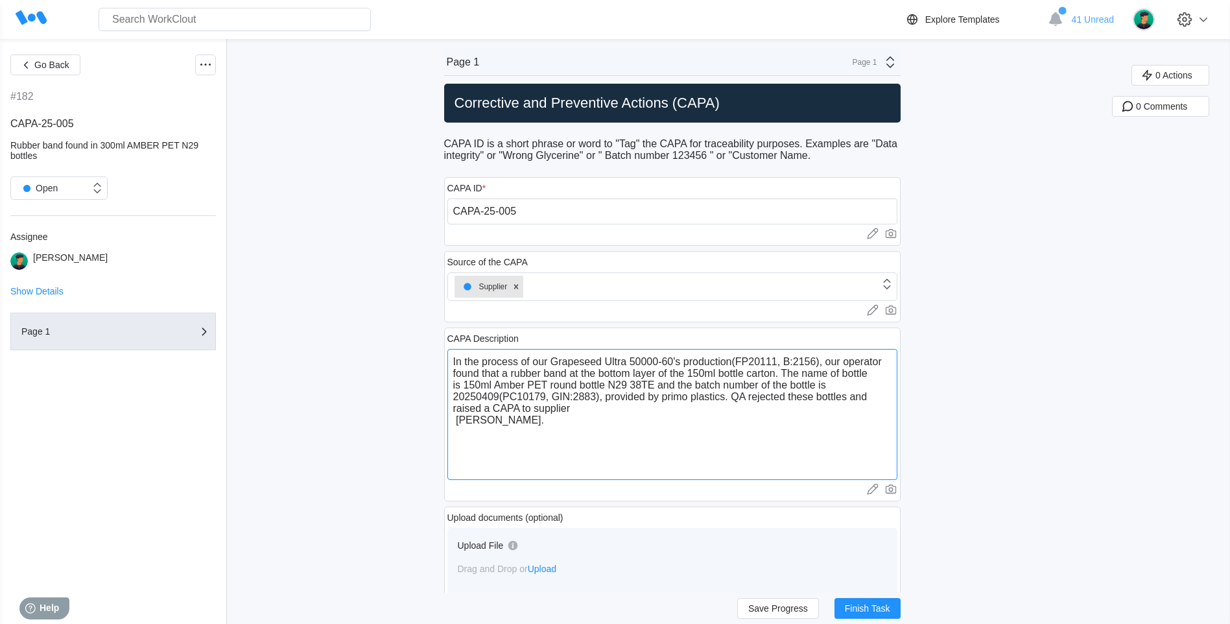
click at [503, 399] on textarea "In the process of our Grapeseed Ultra 50000-60's production(FP20111, B:2156), o…" at bounding box center [672, 414] width 450 height 131
click at [553, 423] on textarea "In the process of our Grapeseed Ultra 50000-60's production(FP20111, B:2156), o…" at bounding box center [672, 414] width 450 height 131
click at [460, 422] on textarea "In the process of our Grapeseed Ultra 50000-60's production(FP20111, B:2156), o…" at bounding box center [672, 414] width 450 height 131
drag, startPoint x: 535, startPoint y: 422, endPoint x: 554, endPoint y: 416, distance: 20.3
click at [540, 420] on textarea "In the process of our Grapeseed Ultra 50000-60's production(FP20111, B:2156), o…" at bounding box center [672, 414] width 450 height 131
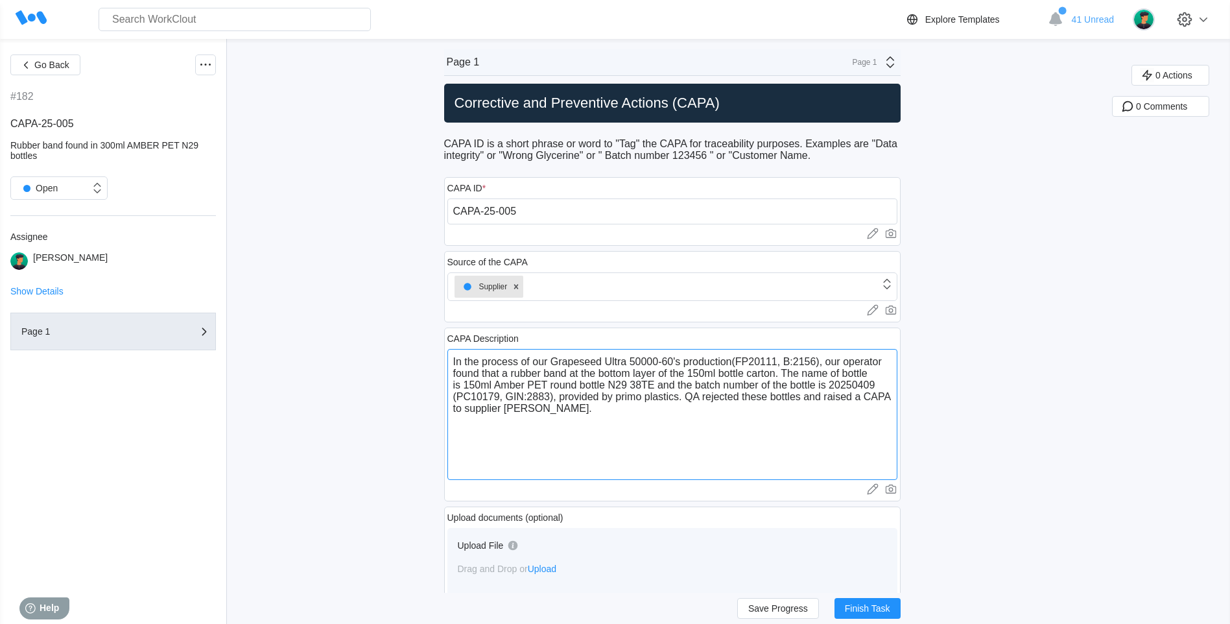
click at [521, 363] on textarea "In the process of our Grapeseed Ultra 50000-60's production(FP20111, B:2156), o…" at bounding box center [672, 414] width 450 height 131
click at [689, 402] on textarea "In the process of our Grapeseed Ultra 50000-60's production (FP20111, B:2156), …" at bounding box center [672, 414] width 450 height 131
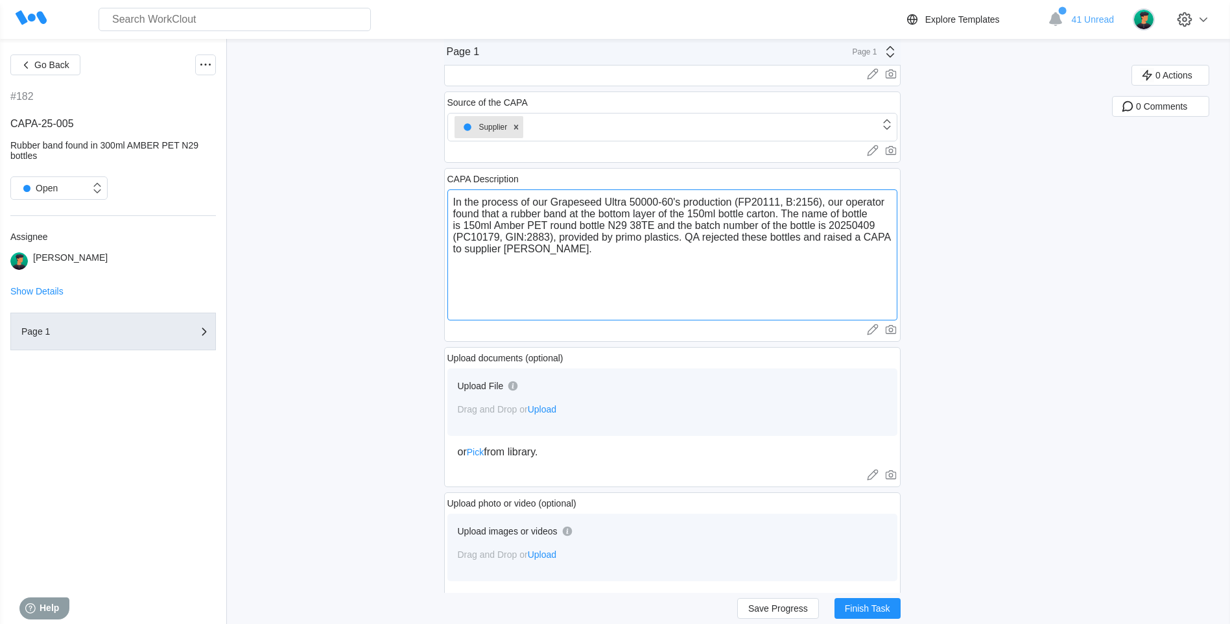
scroll to position [195, 0]
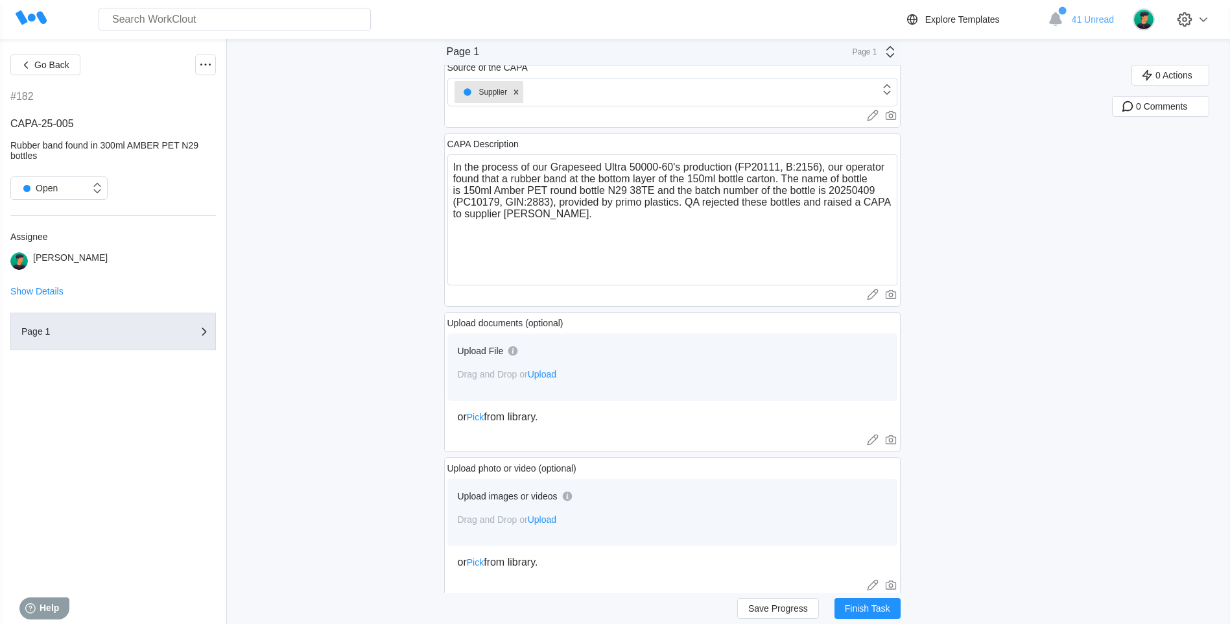
click at [538, 373] on span "Upload" at bounding box center [542, 374] width 29 height 10
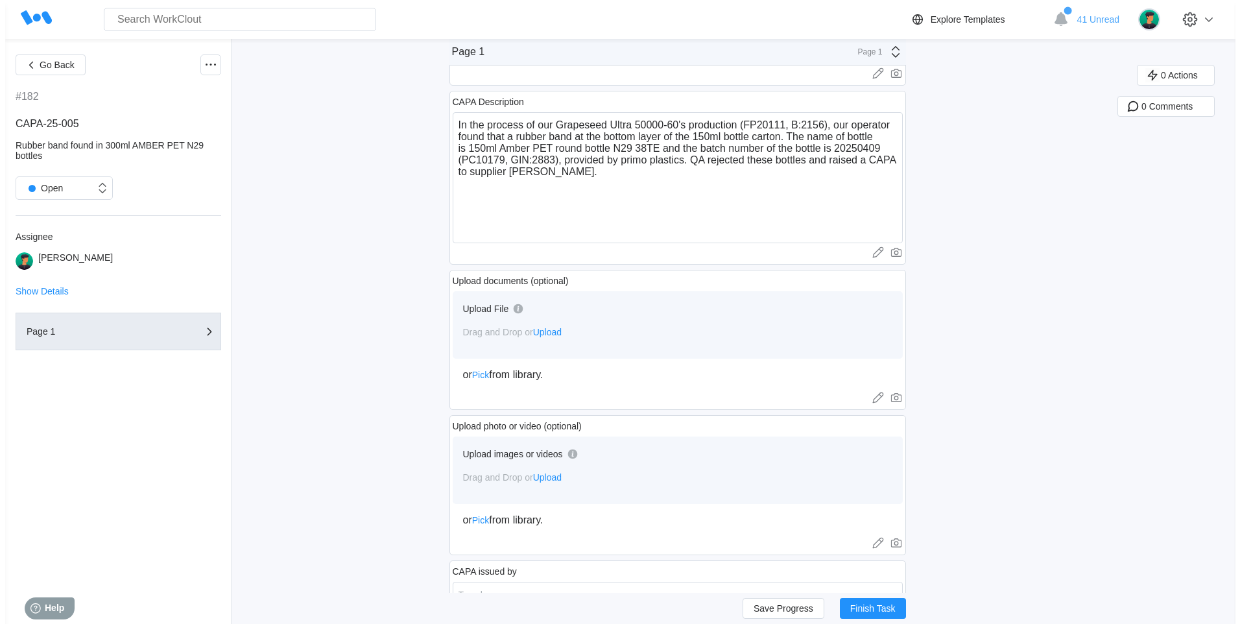
scroll to position [259, 0]
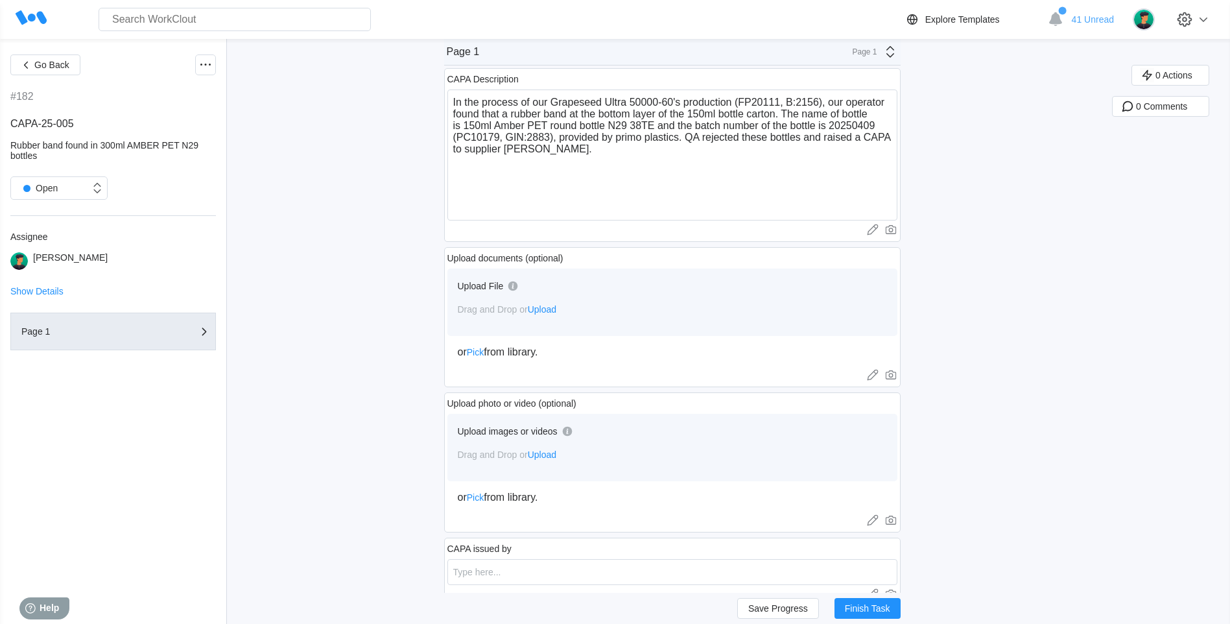
click at [547, 456] on span "Upload" at bounding box center [542, 454] width 29 height 10
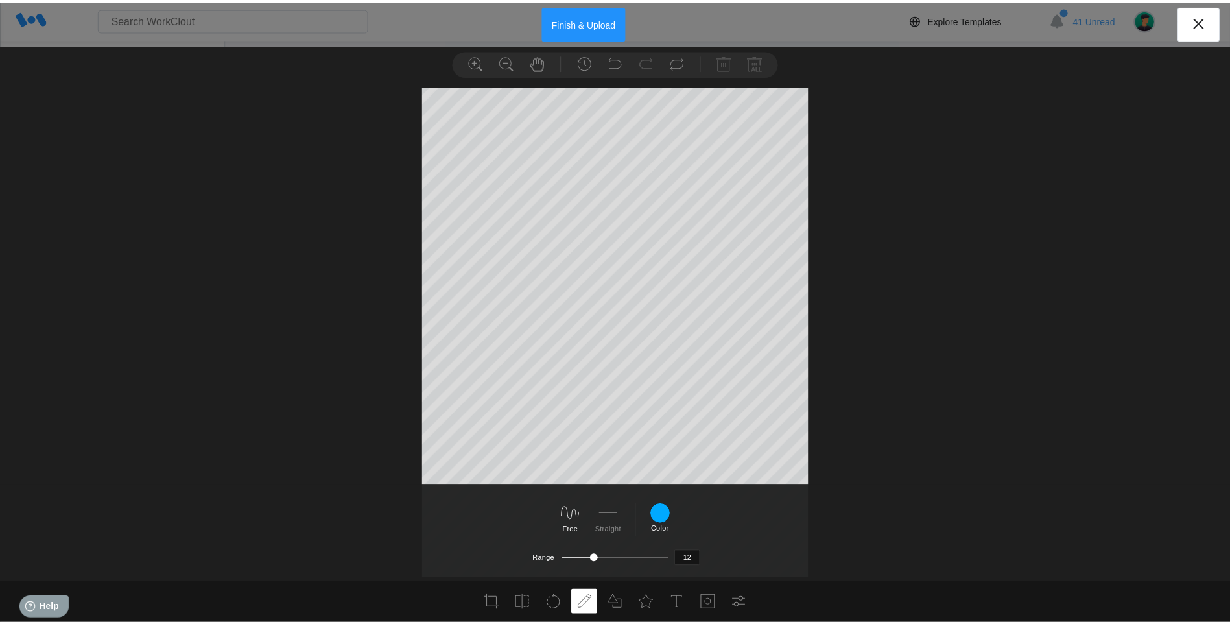
scroll to position [0, 0]
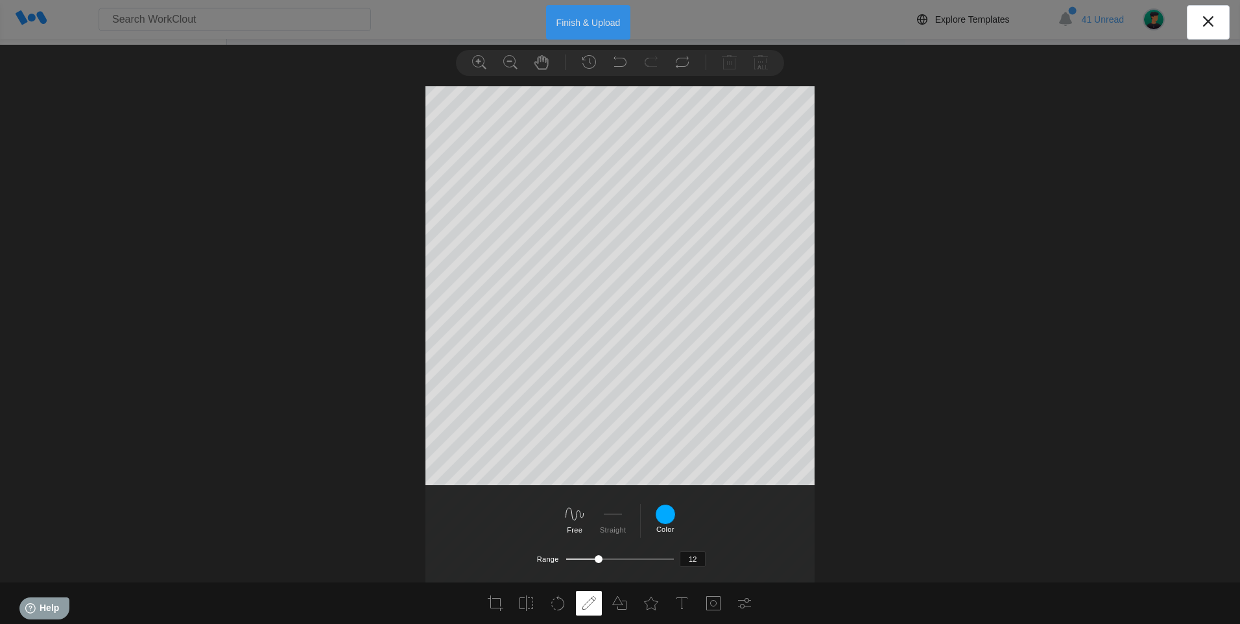
click at [591, 25] on button "Finish & Upload" at bounding box center [588, 22] width 85 height 34
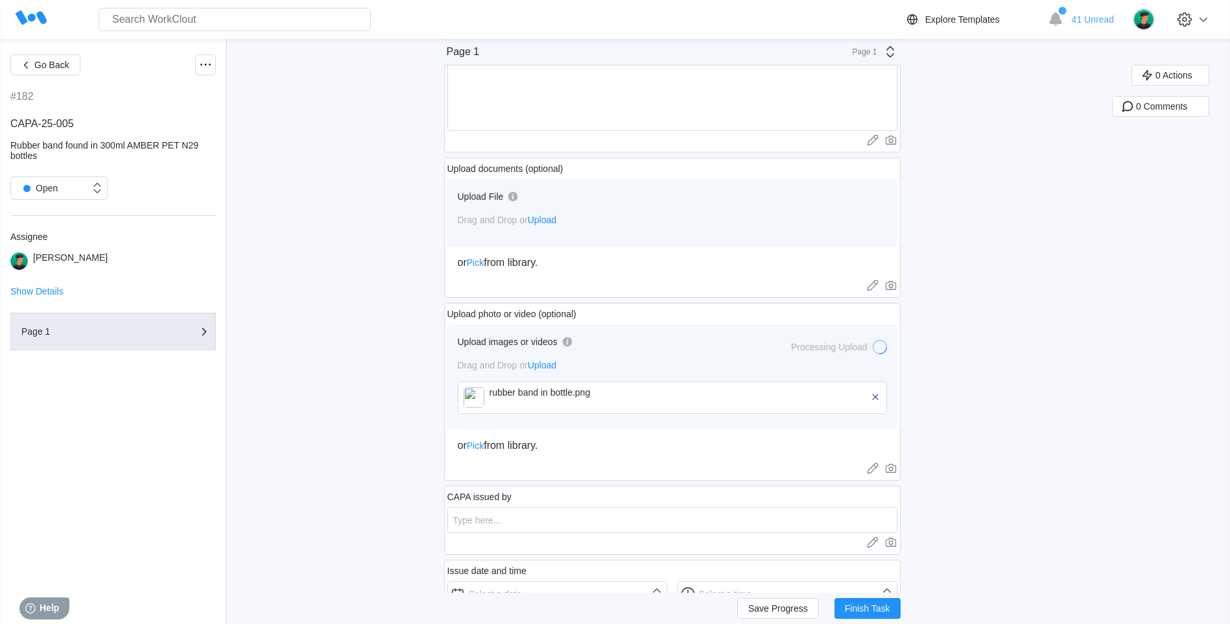
scroll to position [389, 0]
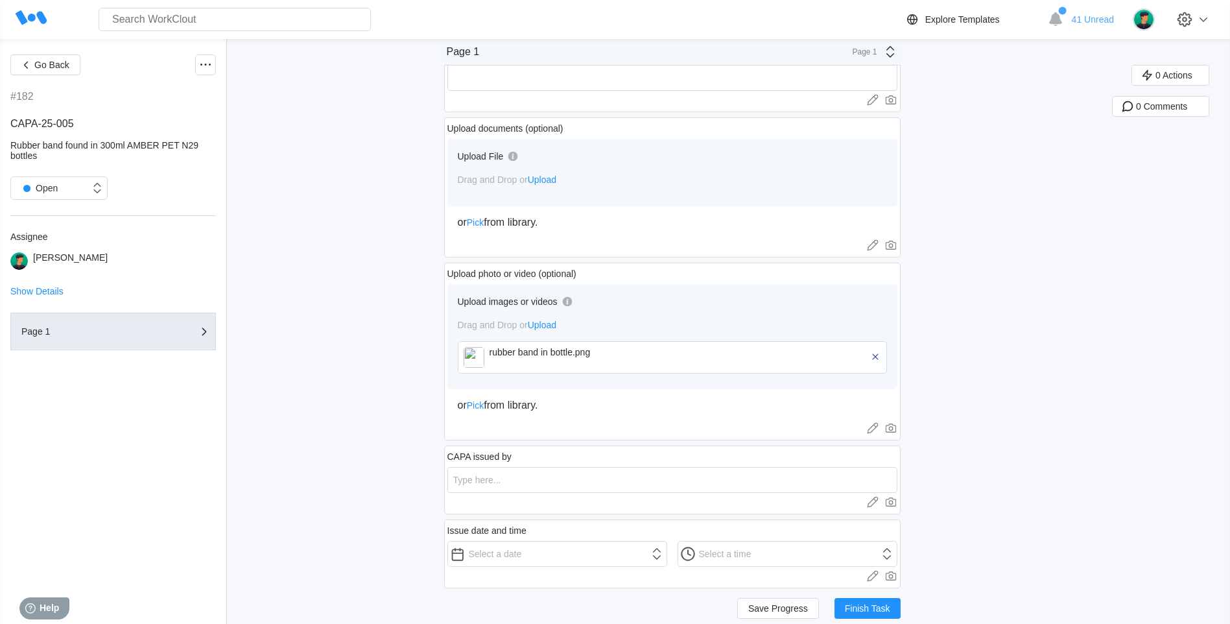
click at [547, 323] on span "Upload" at bounding box center [542, 325] width 29 height 10
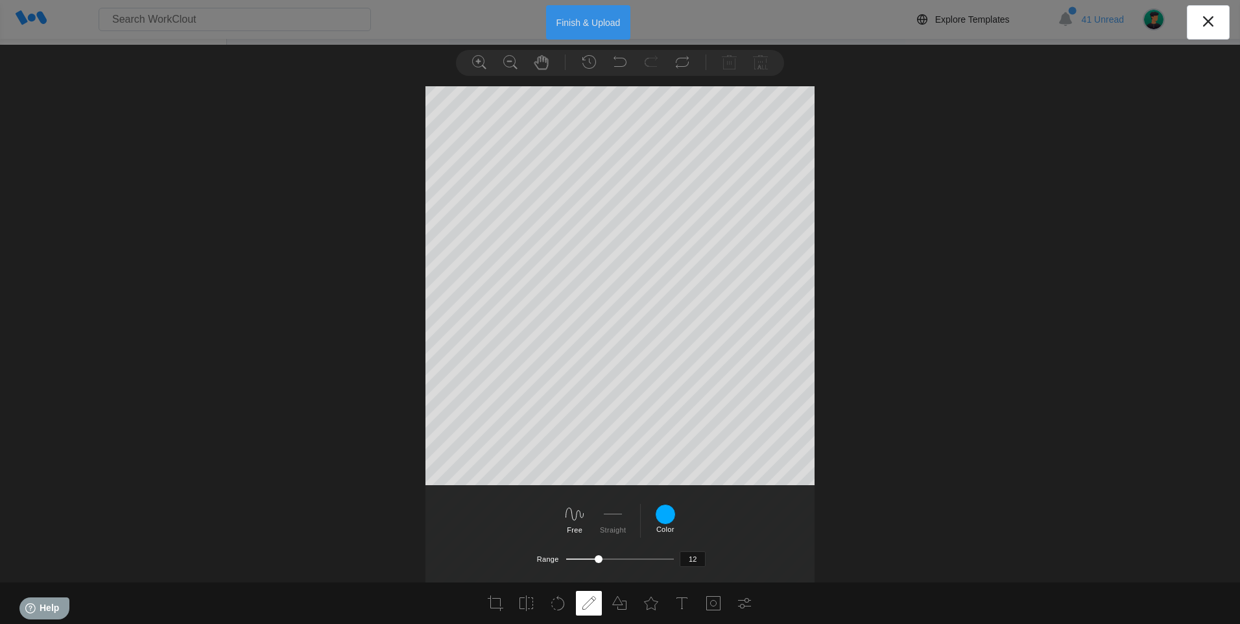
click at [600, 25] on button "Finish & Upload" at bounding box center [588, 22] width 85 height 34
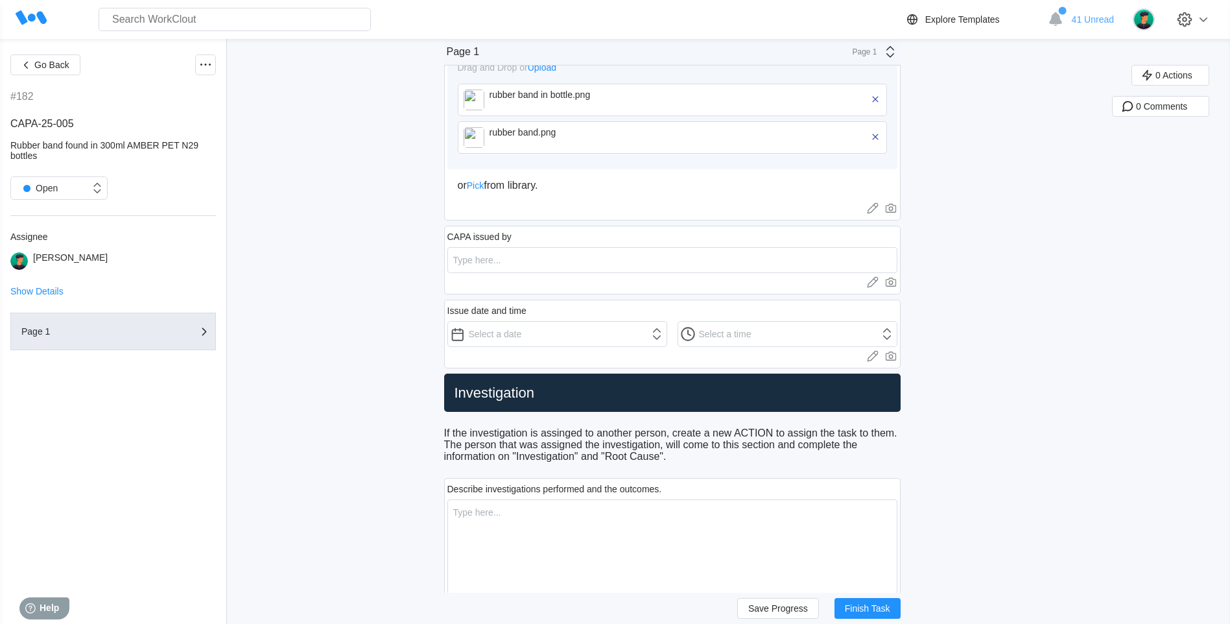
scroll to position [649, 0]
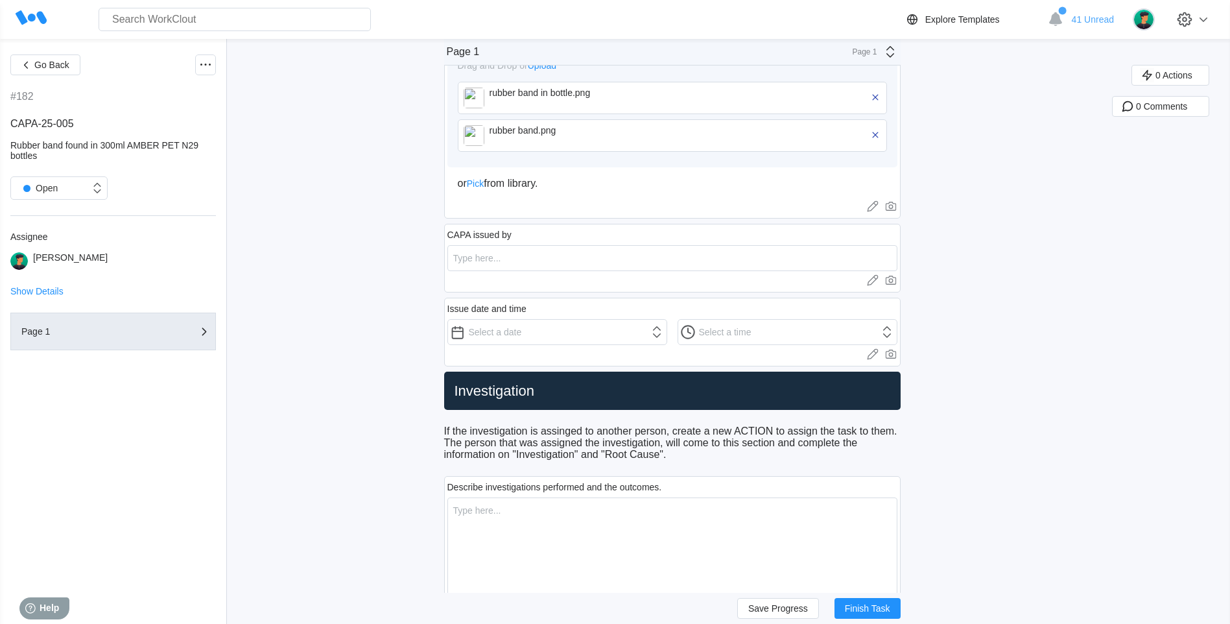
click at [663, 281] on div at bounding box center [672, 280] width 450 height 13
click at [676, 248] on input "text" at bounding box center [672, 258] width 450 height 26
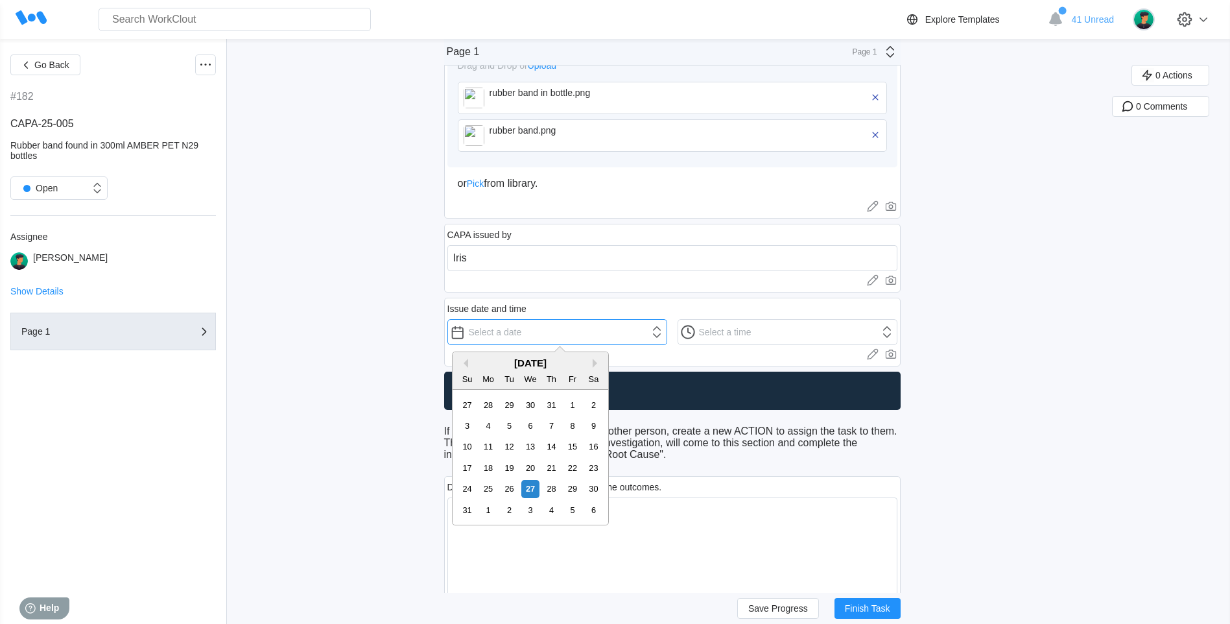
click at [545, 327] on input "text" at bounding box center [557, 332] width 220 height 26
click at [470, 363] on div "August 2025" at bounding box center [531, 362] width 156 height 11
click at [466, 363] on button "Previous Month" at bounding box center [463, 363] width 9 height 9
click at [529, 416] on div "6 7 8 9 10 11 12" at bounding box center [530, 425] width 147 height 21
click at [529, 420] on div "9" at bounding box center [530, 426] width 18 height 18
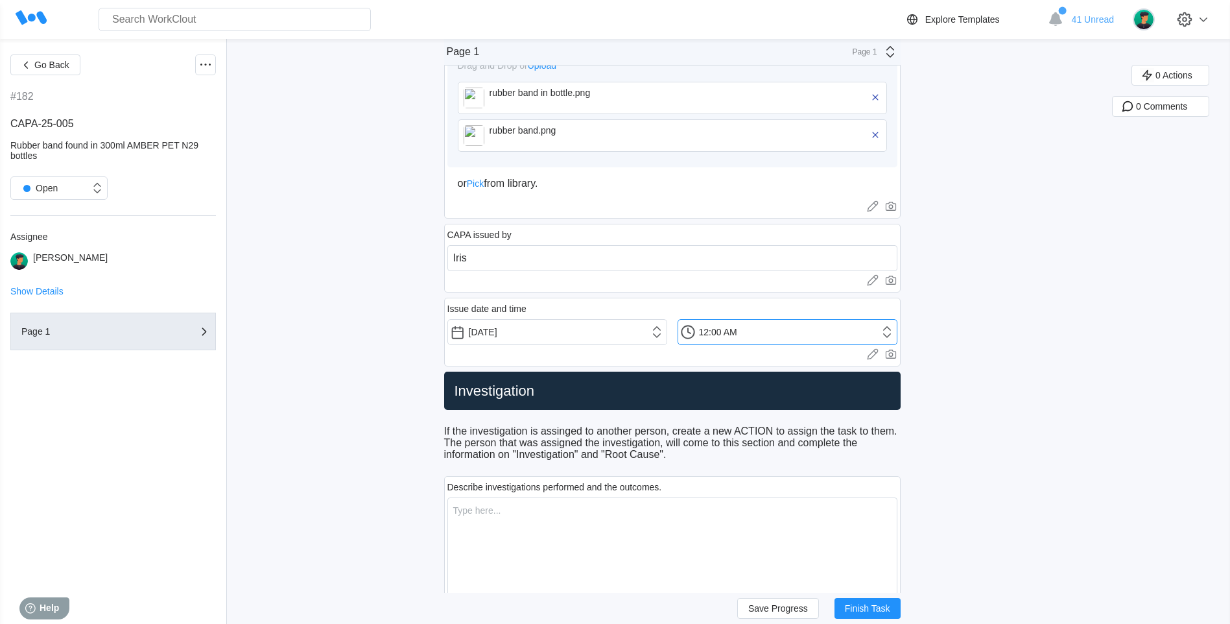
click at [733, 326] on input "12:00 AM" at bounding box center [788, 332] width 220 height 26
click at [693, 460] on li "4:00 PM" at bounding box center [710, 467] width 55 height 19
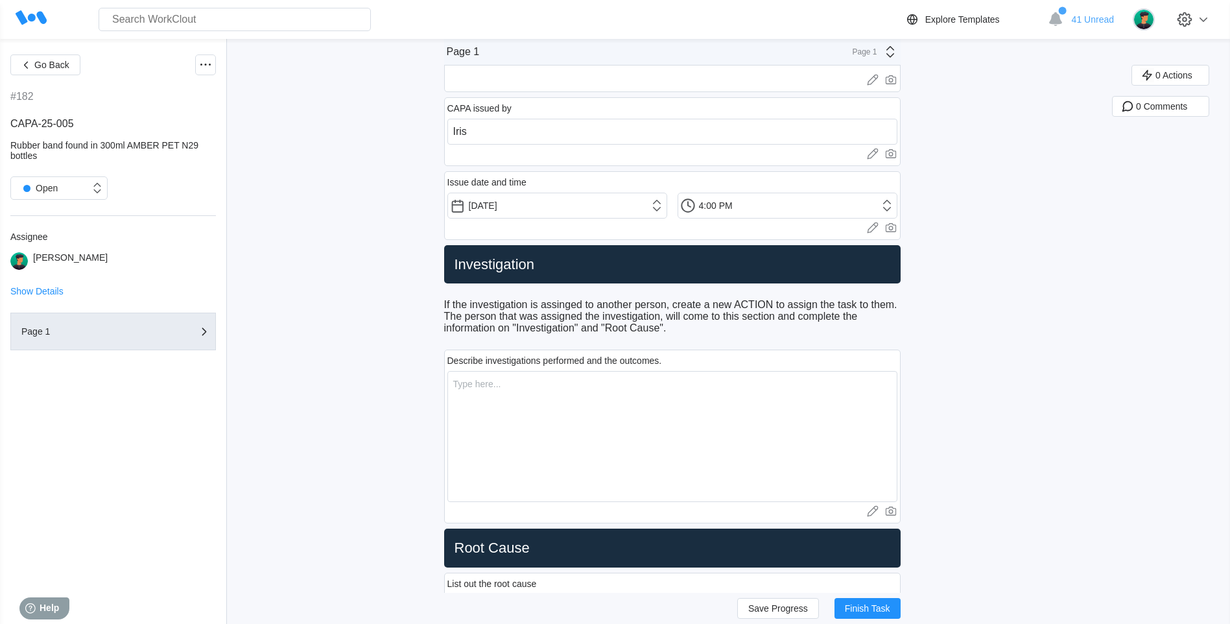
scroll to position [778, 0]
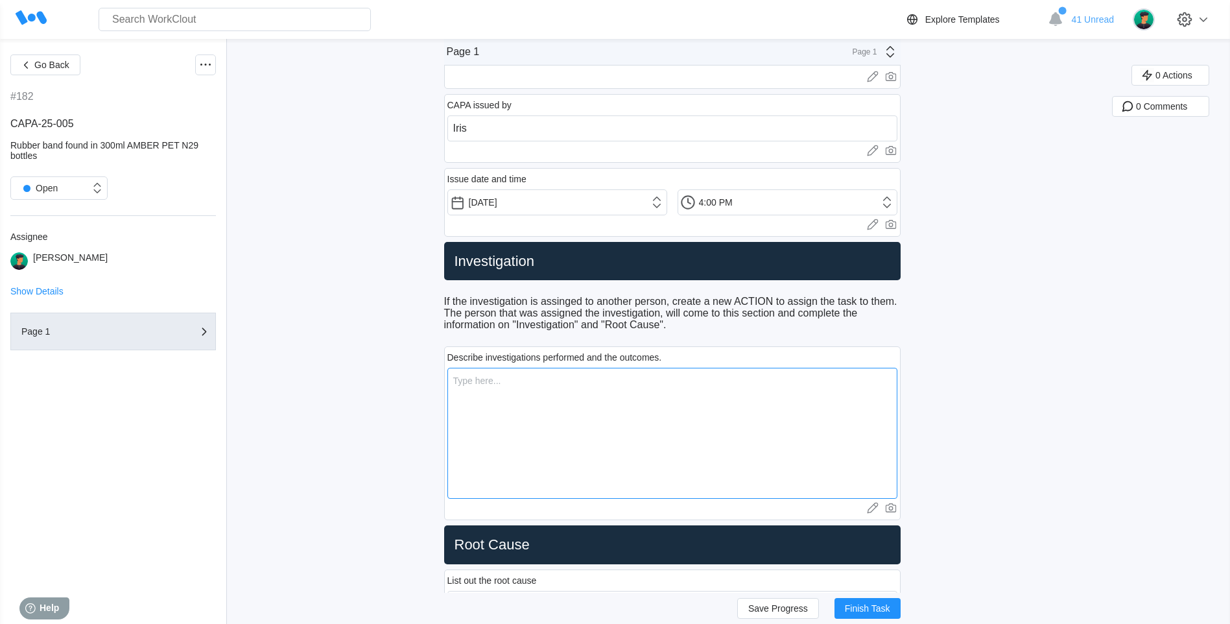
click at [522, 436] on textarea at bounding box center [672, 433] width 450 height 131
paste textarea "We have already investigated internally and confirmed that our operators do not…"
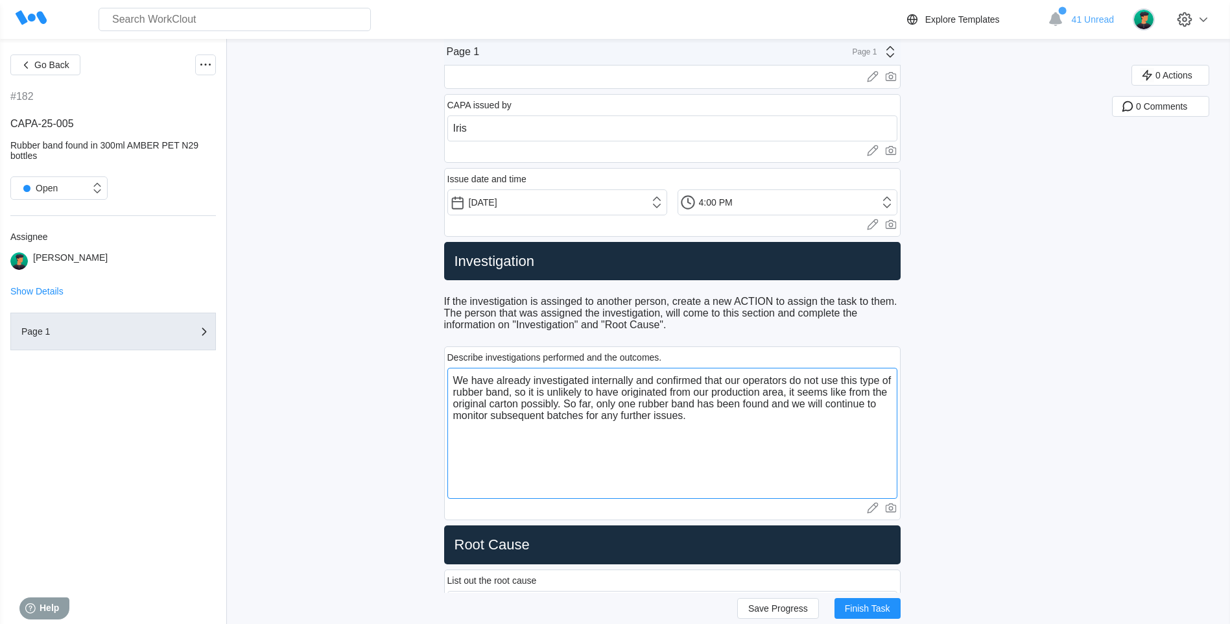
drag, startPoint x: 741, startPoint y: 407, endPoint x: 861, endPoint y: 424, distance: 121.2
click at [490, 368] on textarea "We have already investigated internally and confirmed that our operators do not…" at bounding box center [672, 433] width 450 height 131
drag, startPoint x: 896, startPoint y: 429, endPoint x: 877, endPoint y: 434, distance: 20.0
click at [882, 434] on textarea "We have already investigated internally and confirmed that our operators do not…" at bounding box center [672, 433] width 450 height 131
drag, startPoint x: 804, startPoint y: 453, endPoint x: 440, endPoint y: 376, distance: 372.4
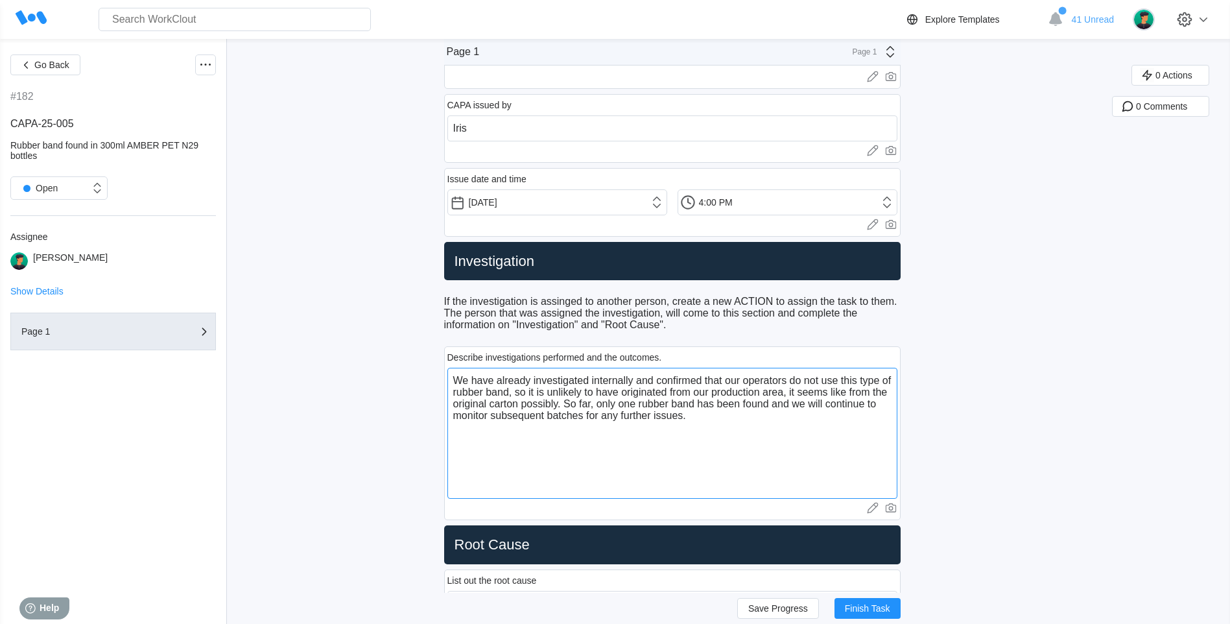
paste textarea "Haimao, who responsible for manufacturing plastics bottles for primo plastic, h…"
click at [613, 436] on textarea "Haimao, who responsible for manufacturing plastics bottles for primo plastic, h…" at bounding box center [672, 433] width 450 height 131
drag, startPoint x: 809, startPoint y: 382, endPoint x: 449, endPoint y: 378, distance: 359.9
click at [449, 378] on div "Describe investigations performed and the outcomes. Haimao, who responsible for…" at bounding box center [672, 433] width 457 height 174
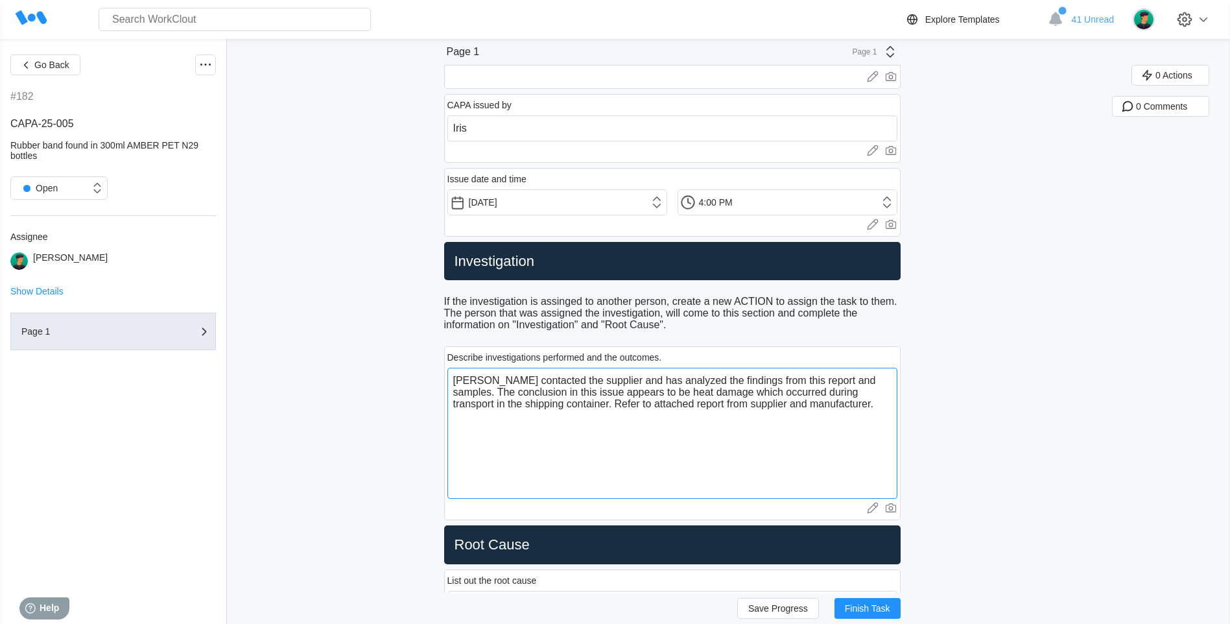
drag, startPoint x: 676, startPoint y: 384, endPoint x: 617, endPoint y: 379, distance: 58.6
click at [617, 379] on textarea "Primo contacted the supplier and has analyzed the findings from this report and…" at bounding box center [672, 433] width 450 height 131
click at [626, 378] on textarea "Primo contacted the supplier and has analyzed the findings from this report and…" at bounding box center [672, 433] width 450 height 131
drag, startPoint x: 632, startPoint y: 379, endPoint x: 611, endPoint y: 379, distance: 20.8
click at [611, 379] on textarea "Primo contacted the supplier and has analyzed the findings from this report and…" at bounding box center [672, 433] width 450 height 131
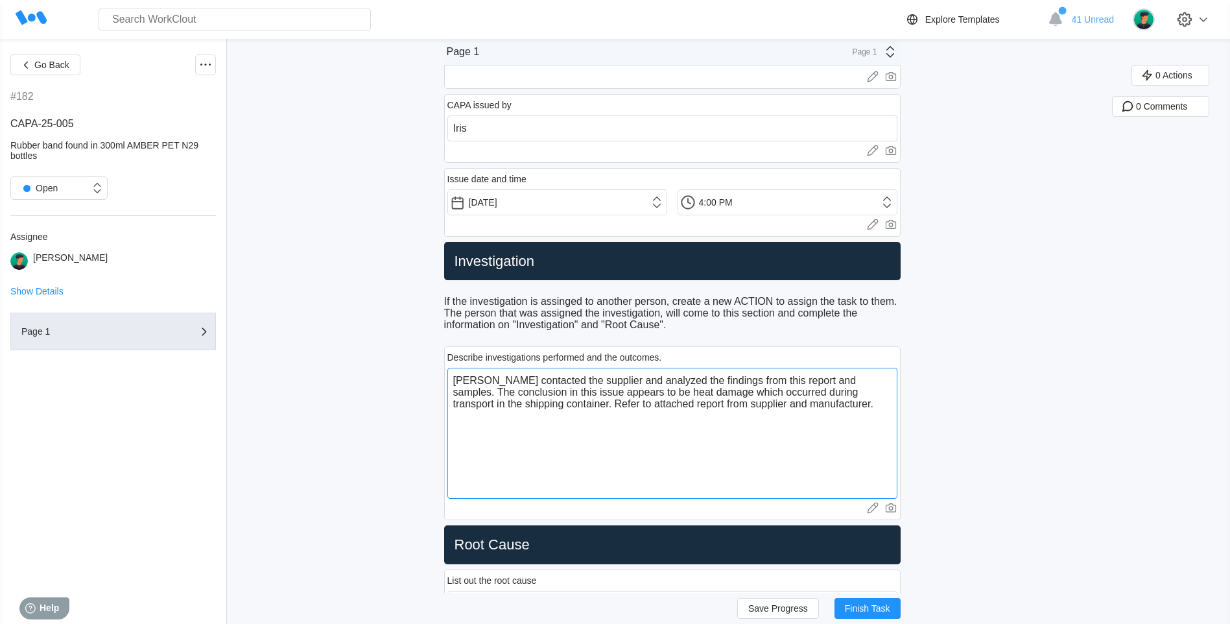
drag, startPoint x: 633, startPoint y: 391, endPoint x: 543, endPoint y: 406, distance: 90.7
click at [543, 406] on textarea "Primo contacted the supplier and analyzed the findings from this report and sam…" at bounding box center [672, 433] width 450 height 131
paste textarea "the hair band found in the carton was placed on the workbench or cartons by the…"
click at [637, 389] on textarea "Primo contacted the supplier and analyzed the findings from this report and sam…" at bounding box center [672, 433] width 450 height 131
click at [461, 403] on textarea "Primo contacted the supplier and analyzed the findings from this report and sam…" at bounding box center [672, 433] width 450 height 131
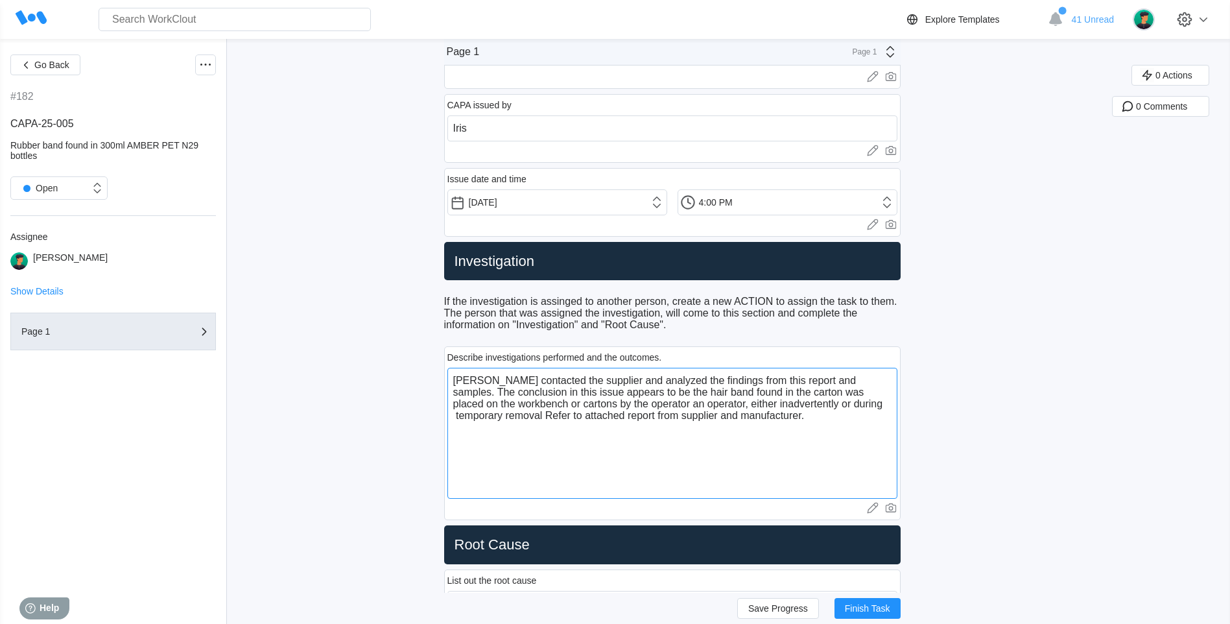
click at [459, 420] on textarea "Primo contacted the supplier and analyzed the findings from this report and sam…" at bounding box center [672, 433] width 450 height 131
click at [553, 414] on textarea "Primo contacted the supplier and analyzed the findings from this report and sam…" at bounding box center [672, 433] width 450 height 131
click at [458, 417] on textarea "Primo contacted the supplier and analyzed the findings from this report and sam…" at bounding box center [672, 433] width 450 height 131
click at [498, 416] on textarea "Primo contacted the supplier and analyzed the findings from this report and sam…" at bounding box center [672, 433] width 450 height 131
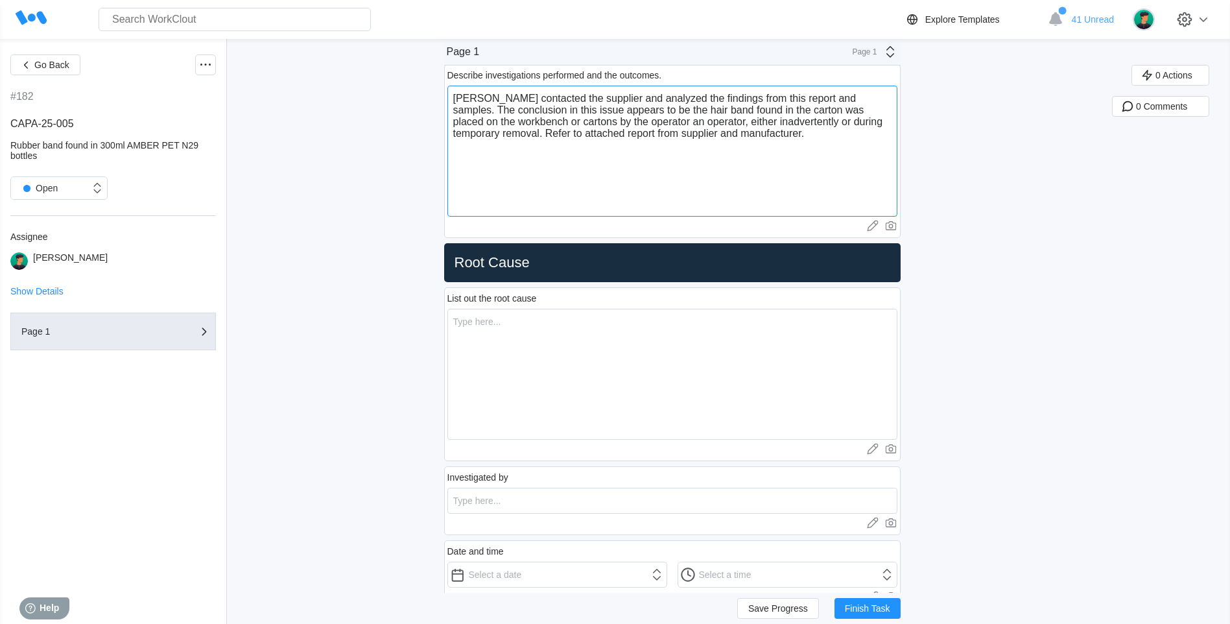
scroll to position [1102, 0]
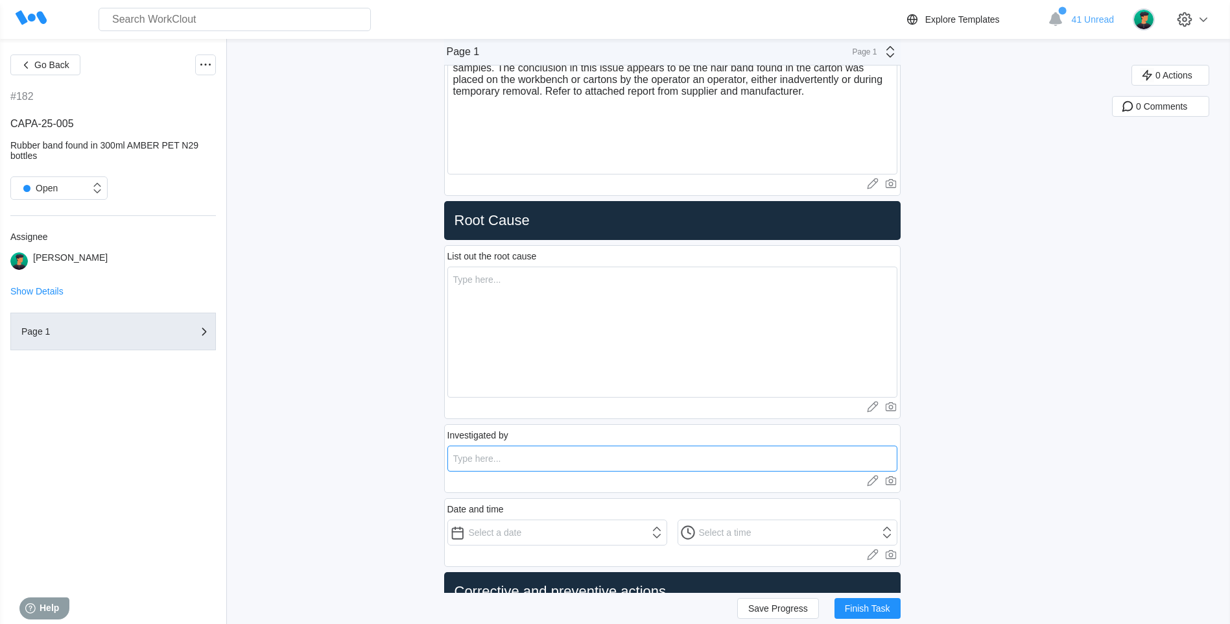
click at [592, 448] on input "text" at bounding box center [672, 459] width 450 height 26
click at [559, 529] on input "text" at bounding box center [557, 532] width 220 height 26
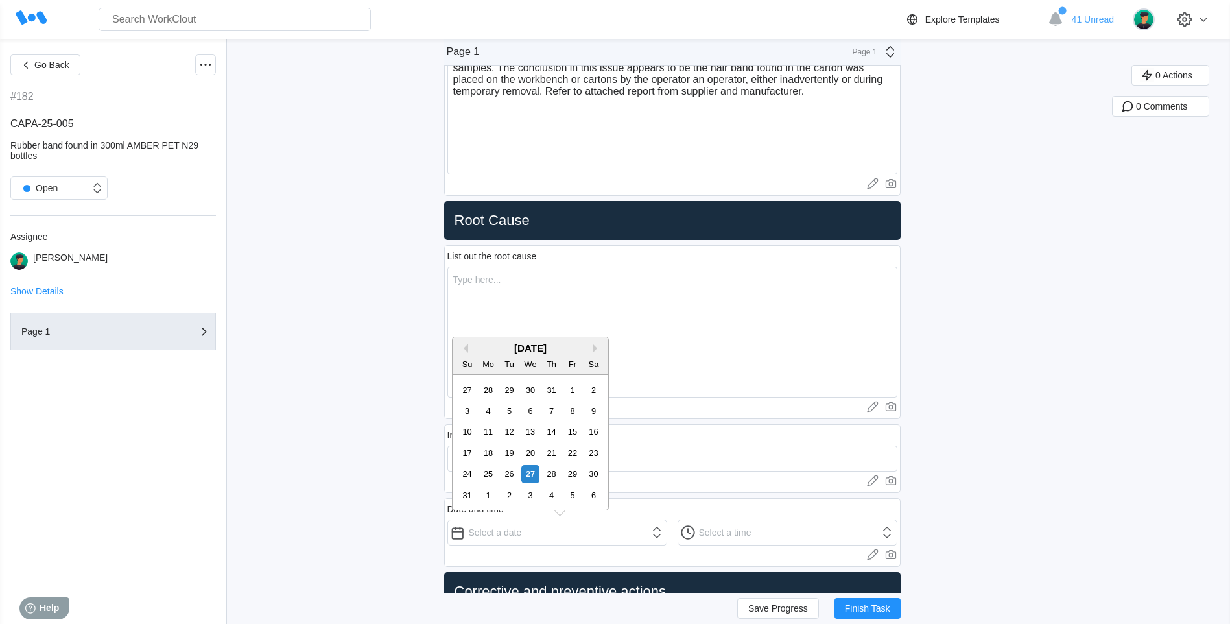
click at [536, 469] on div "27" at bounding box center [530, 474] width 18 height 18
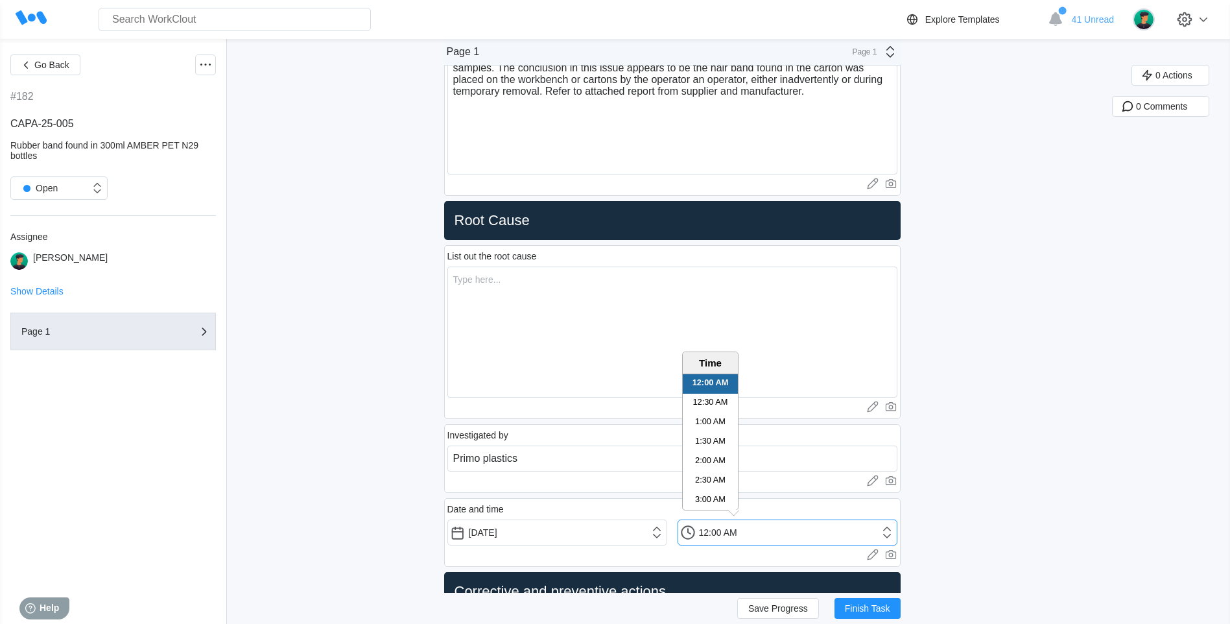
click at [729, 532] on input "12:00 AM" at bounding box center [788, 532] width 220 height 26
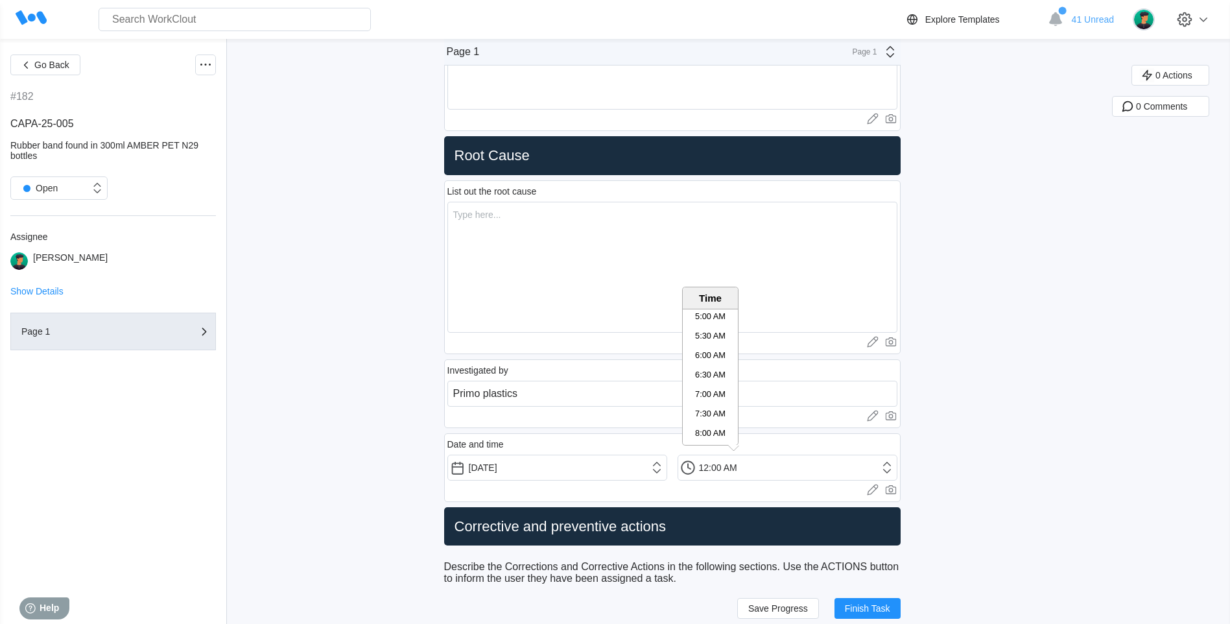
scroll to position [389, 0]
click at [708, 352] on li "11:00 AM" at bounding box center [710, 357] width 55 height 19
click at [623, 298] on textarea at bounding box center [672, 267] width 450 height 131
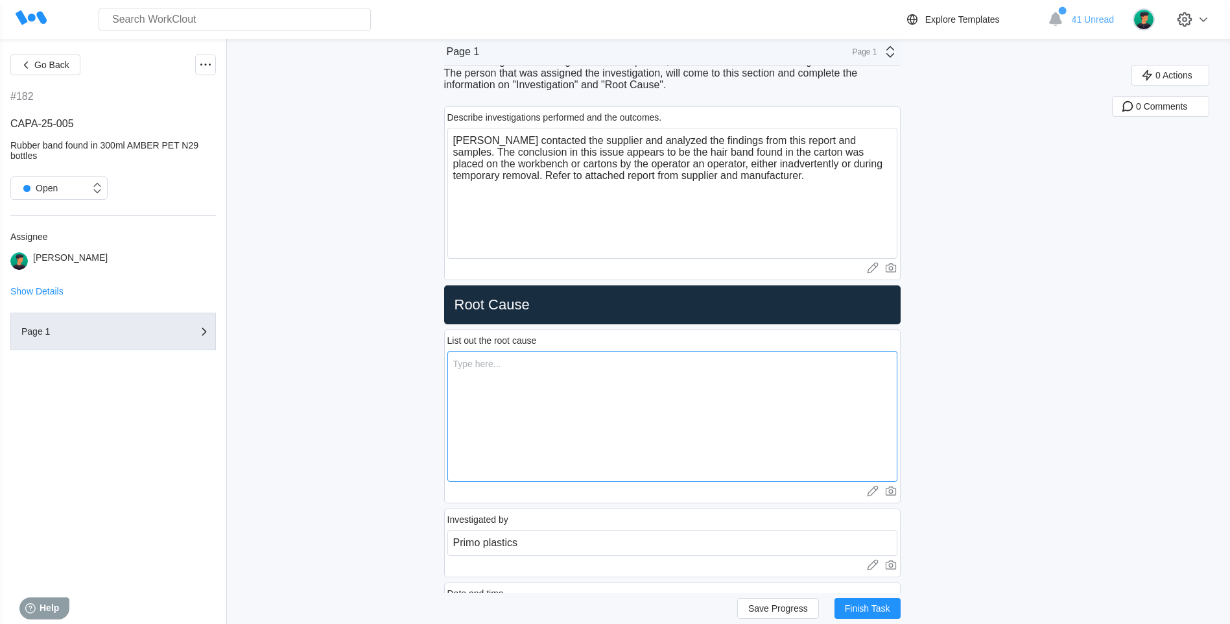
scroll to position [973, 0]
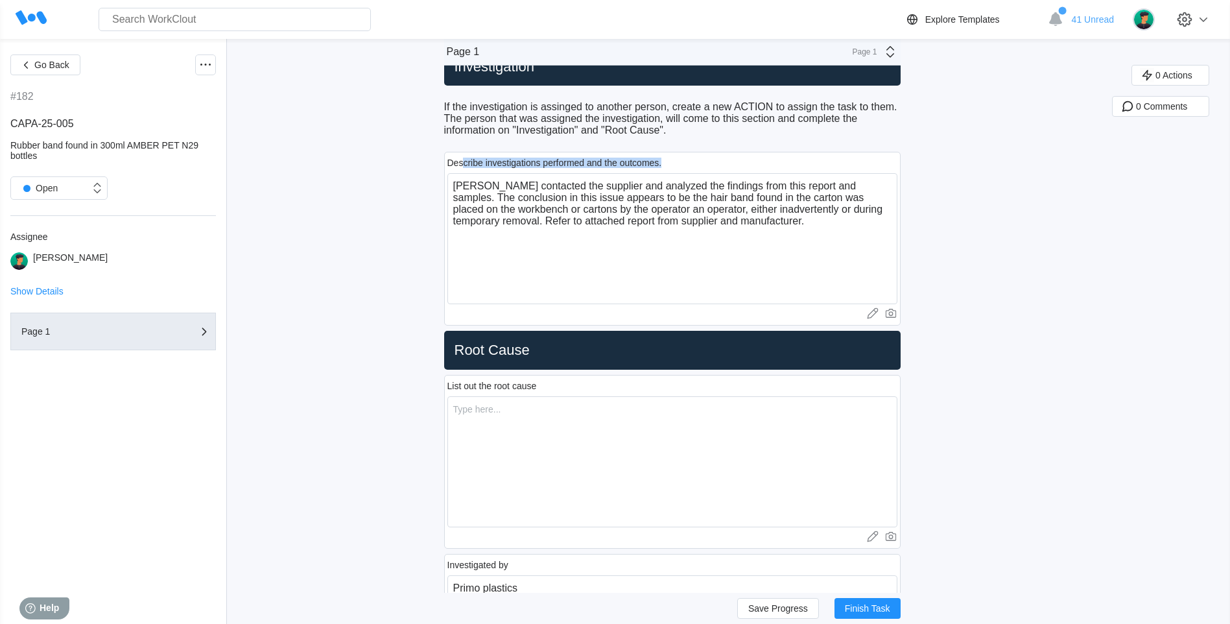
drag, startPoint x: 470, startPoint y: 156, endPoint x: 676, endPoint y: 166, distance: 206.5
click at [676, 166] on div "Describe investigations performed and the outcomes. Primo contacted the supplie…" at bounding box center [672, 239] width 457 height 174
drag, startPoint x: 676, startPoint y: 166, endPoint x: 642, endPoint y: 165, distance: 33.7
click at [642, 165] on div "Describe investigations performed and the outcomes." at bounding box center [554, 163] width 215 height 10
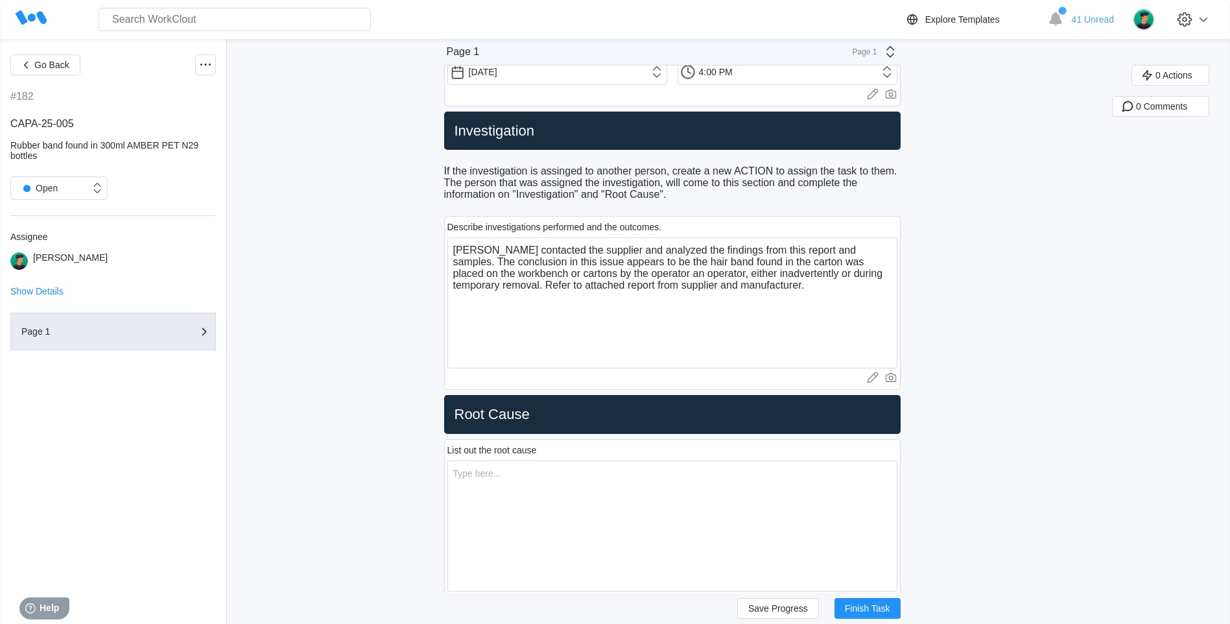
scroll to position [908, 0]
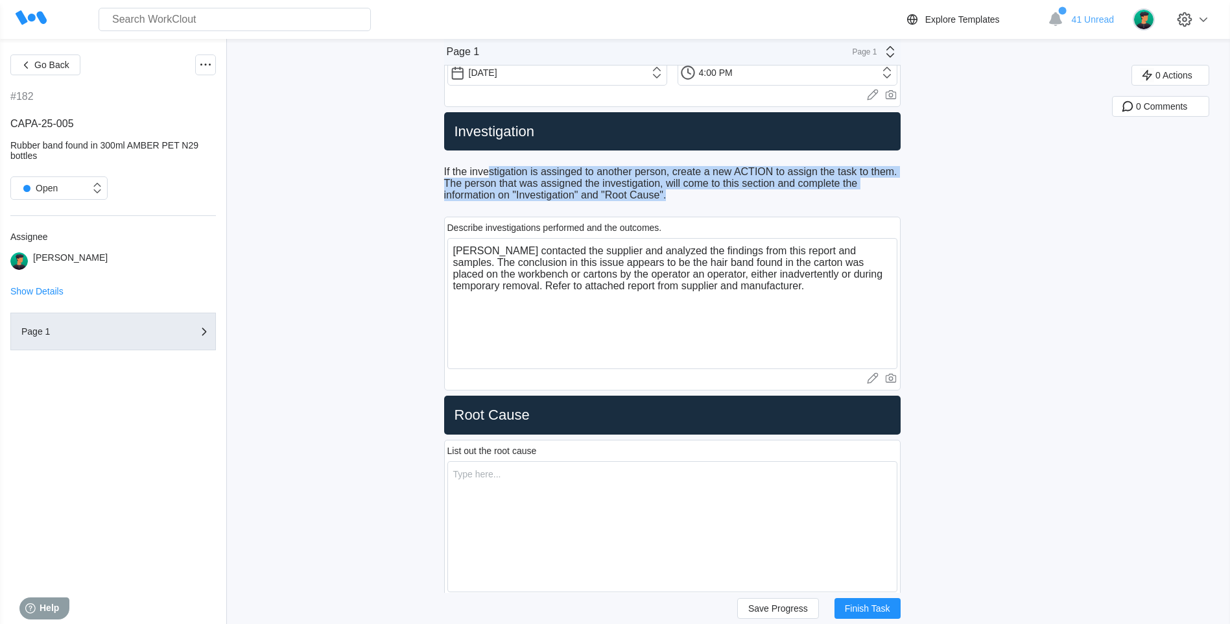
drag, startPoint x: 494, startPoint y: 170, endPoint x: 672, endPoint y: 199, distance: 181.4
click at [672, 199] on p "If the investigation is assinged to another person, create a new ACTION to assi…" at bounding box center [672, 183] width 457 height 35
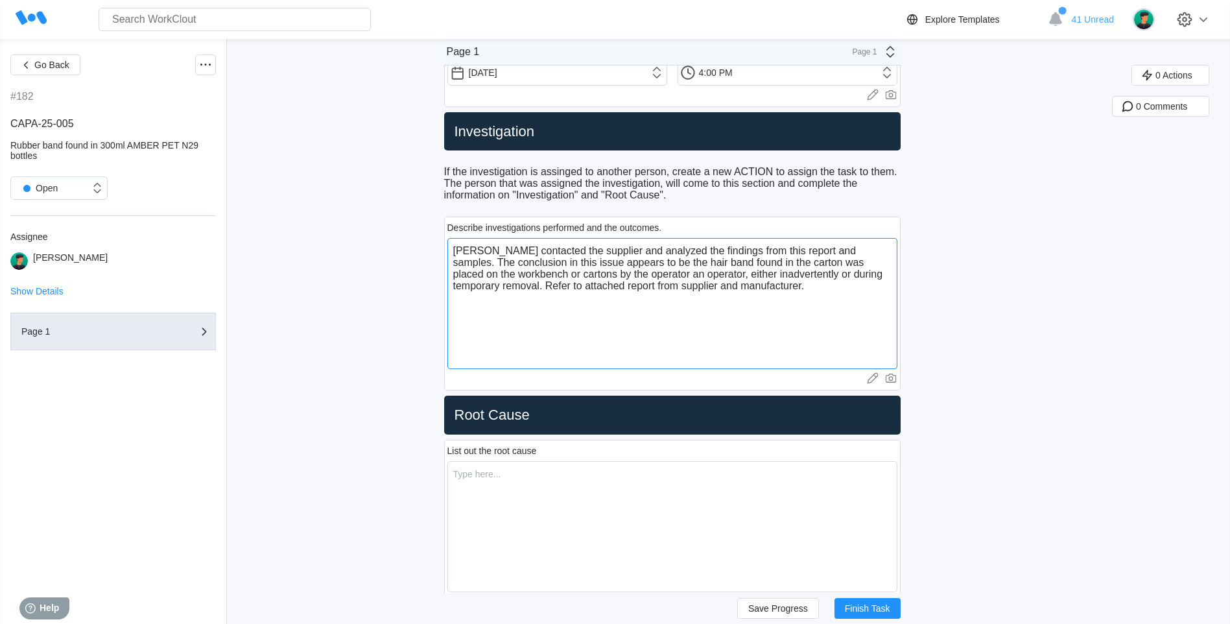
drag, startPoint x: 672, startPoint y: 199, endPoint x: 598, endPoint y: 260, distance: 96.3
click at [598, 260] on textarea "Primo contacted the supplier and analyzed the findings from this report and sam…" at bounding box center [672, 303] width 450 height 131
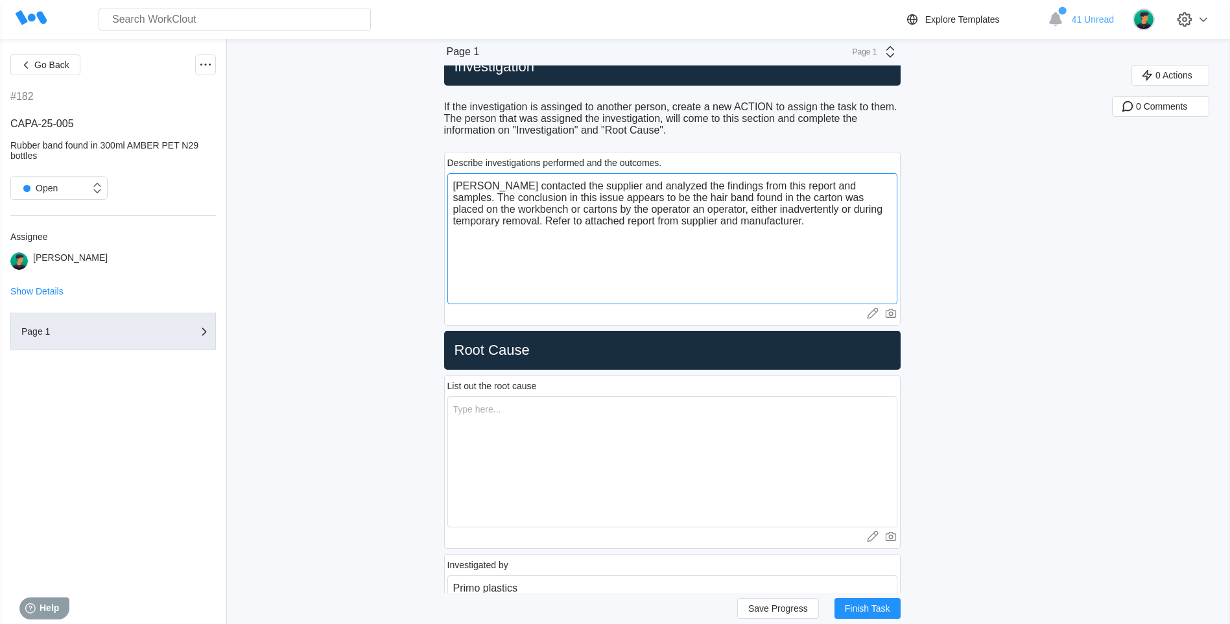
drag, startPoint x: 848, startPoint y: 183, endPoint x: 694, endPoint y: 182, distance: 154.3
click at [732, 186] on textarea "Primo contacted the supplier and analyzed the findings from this report and sam…" at bounding box center [672, 238] width 450 height 131
click at [588, 200] on textarea "Primo contacted the supplier and analyzed the findings from this report and sam…" at bounding box center [672, 238] width 450 height 131
click at [630, 195] on textarea "Primo contacted the supplier and analyzed the findings from this report and sam…" at bounding box center [672, 238] width 450 height 131
drag, startPoint x: 502, startPoint y: 406, endPoint x: 494, endPoint y: 403, distance: 8.8
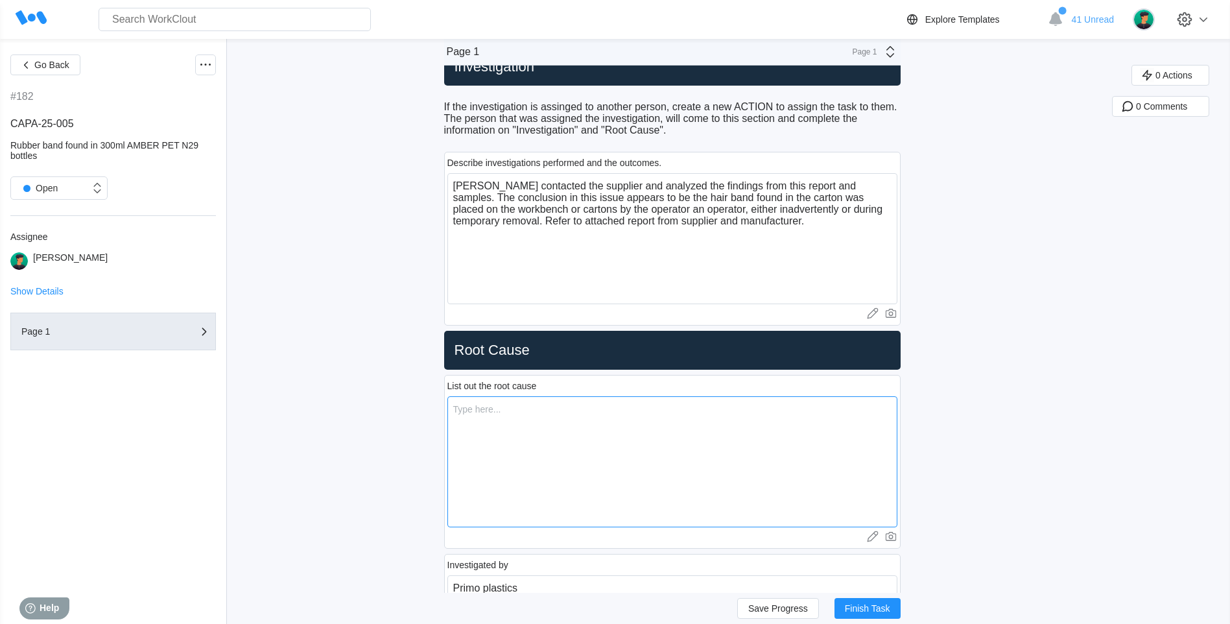
click at [501, 405] on textarea at bounding box center [672, 461] width 450 height 131
paste textarea "Given that all operators are required to wear hair nets, it is possible that th…"
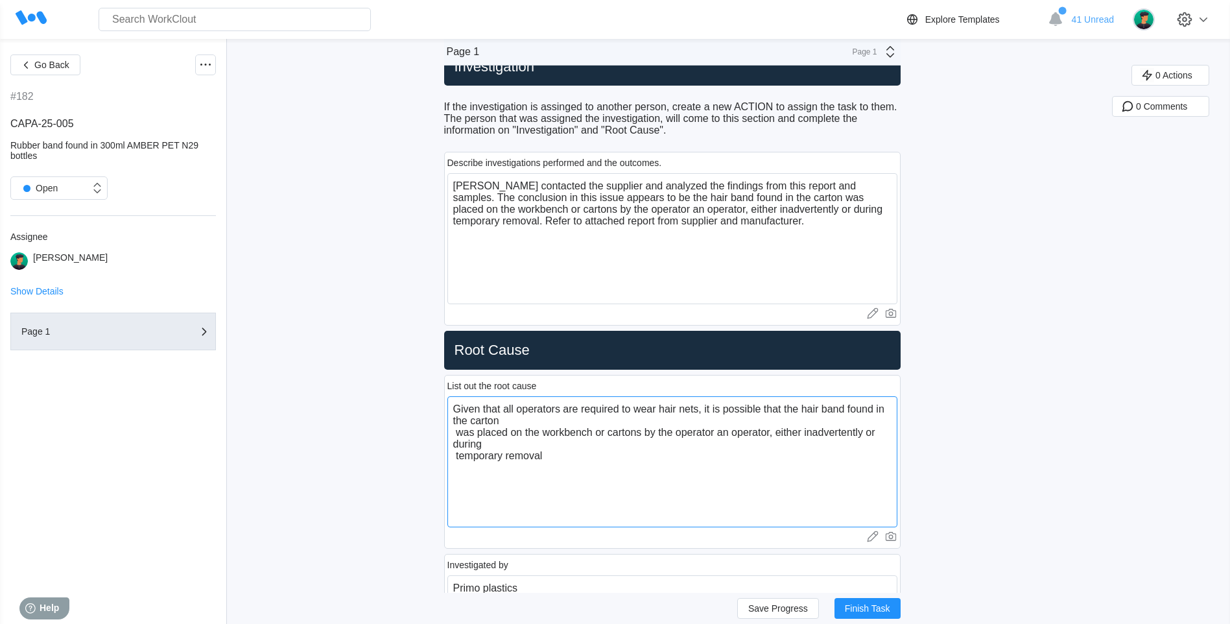
click at [462, 436] on textarea "Given that all operators are required to wear hair nets, it is possible that th…" at bounding box center [672, 461] width 450 height 131
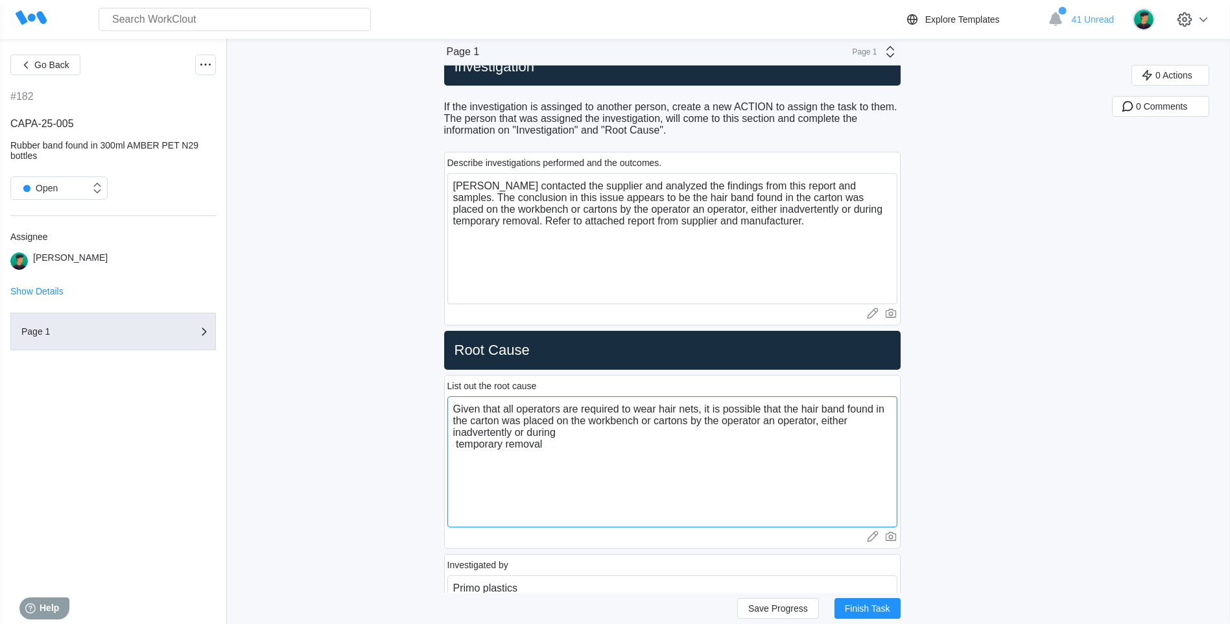
click at [462, 442] on textarea "Given that all operators are required to wear hair nets, it is possible that th…" at bounding box center [672, 461] width 450 height 131
click at [460, 444] on textarea "Given that all operators are required to wear hair nets, it is possible that th…" at bounding box center [672, 461] width 450 height 131
click at [461, 407] on textarea "Given that all operators are required to wear hair nets, it is possible that th…" at bounding box center [672, 461] width 450 height 131
click at [689, 433] on textarea "Given that all operators are required to wear hair nets, it is possible that th…" at bounding box center [672, 461] width 450 height 131
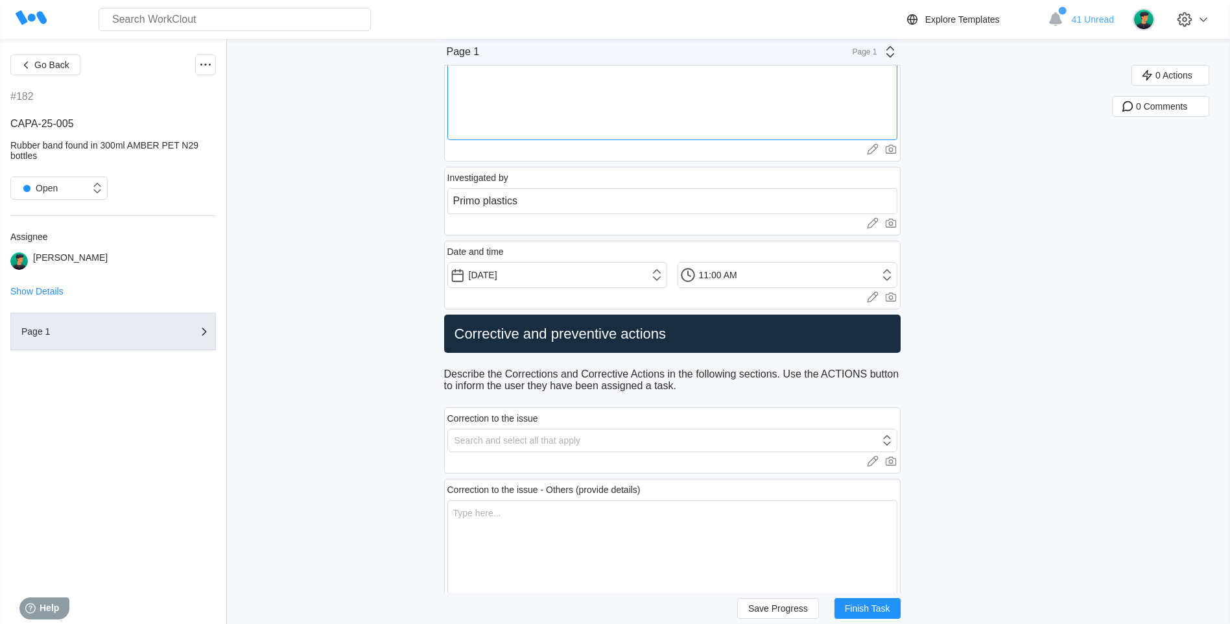
scroll to position [1362, 0]
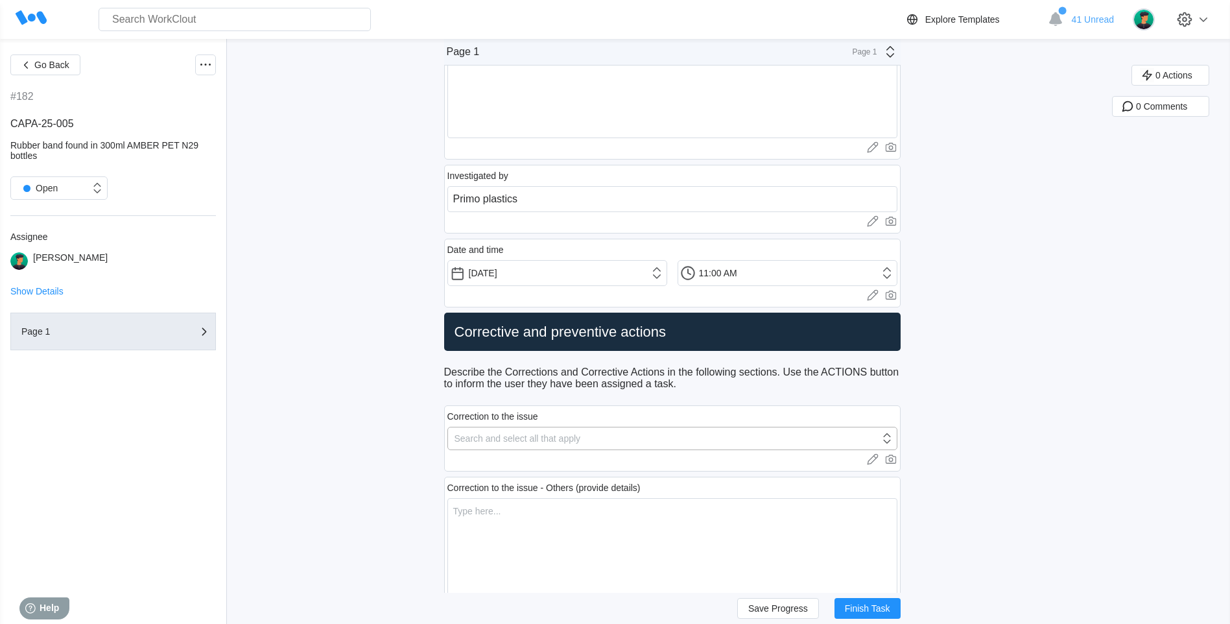
click at [604, 430] on div "Search and select all that apply" at bounding box center [664, 438] width 432 height 18
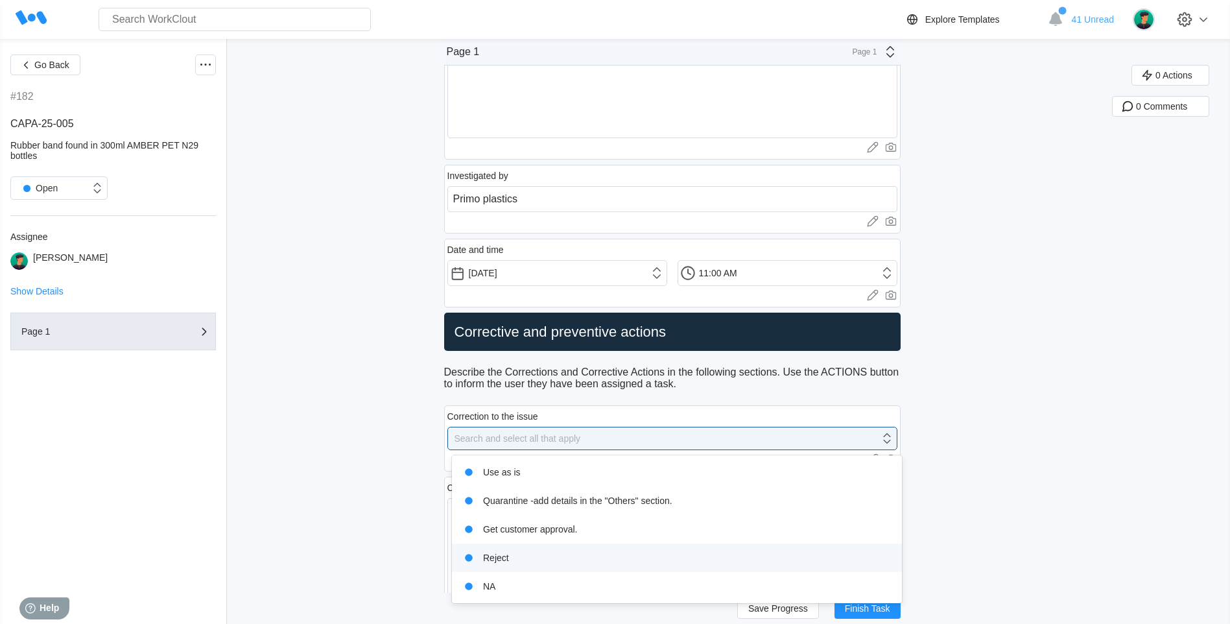
click at [557, 545] on div "Reject" at bounding box center [677, 557] width 450 height 29
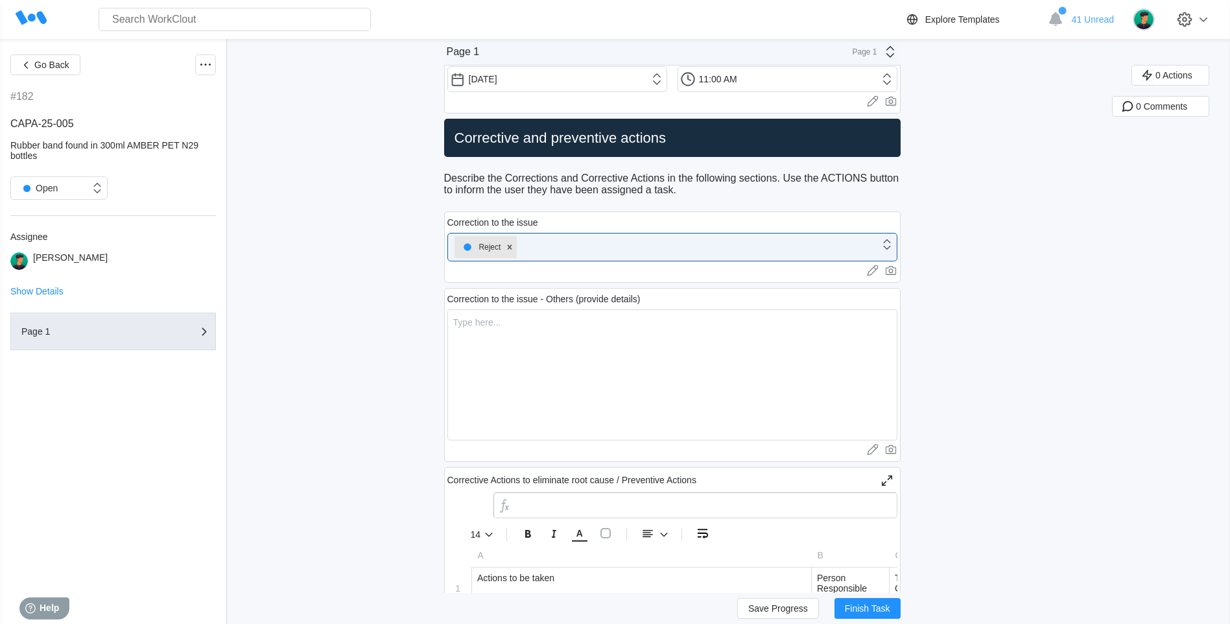
scroll to position [1556, 0]
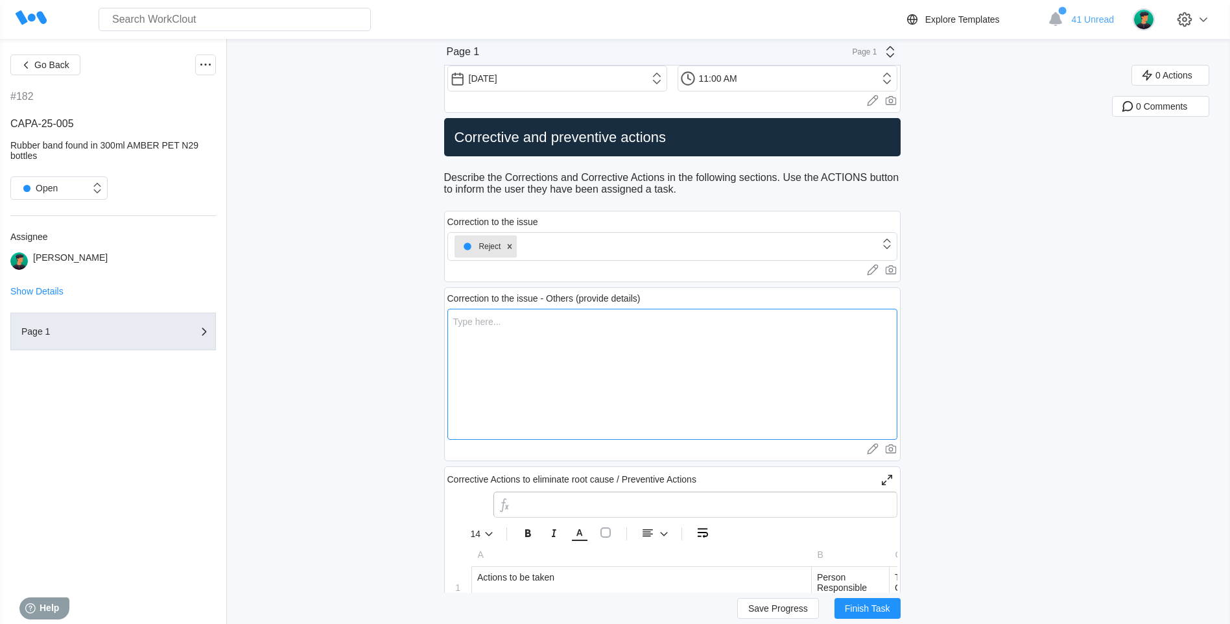
click at [565, 387] on textarea at bounding box center [672, 374] width 450 height 131
click at [482, 344] on textarea at bounding box center [672, 374] width 450 height 131
paste textarea "Corrective action taken by supplier:"
click at [470, 366] on textarea "Corrective action taken by supplier:" at bounding box center [672, 374] width 450 height 131
click at [647, 320] on textarea "Corrective action taken by supplier:" at bounding box center [672, 374] width 450 height 131
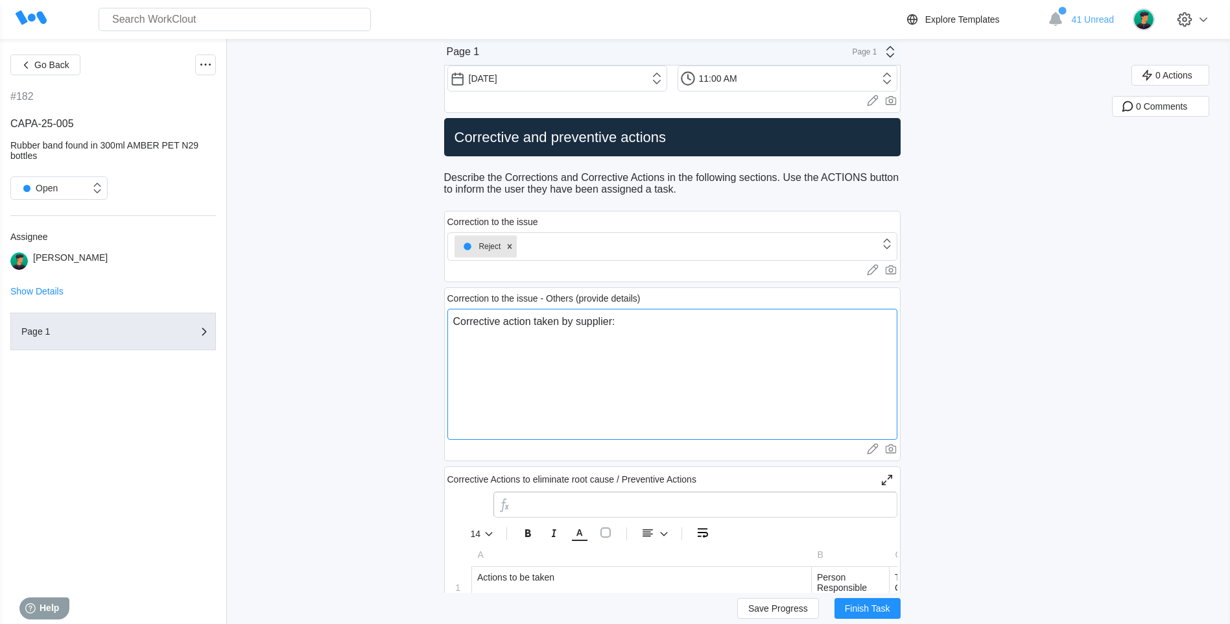
paste textarea "Reinforce PPE compliance - remind operators that personal items such as hair ba…"
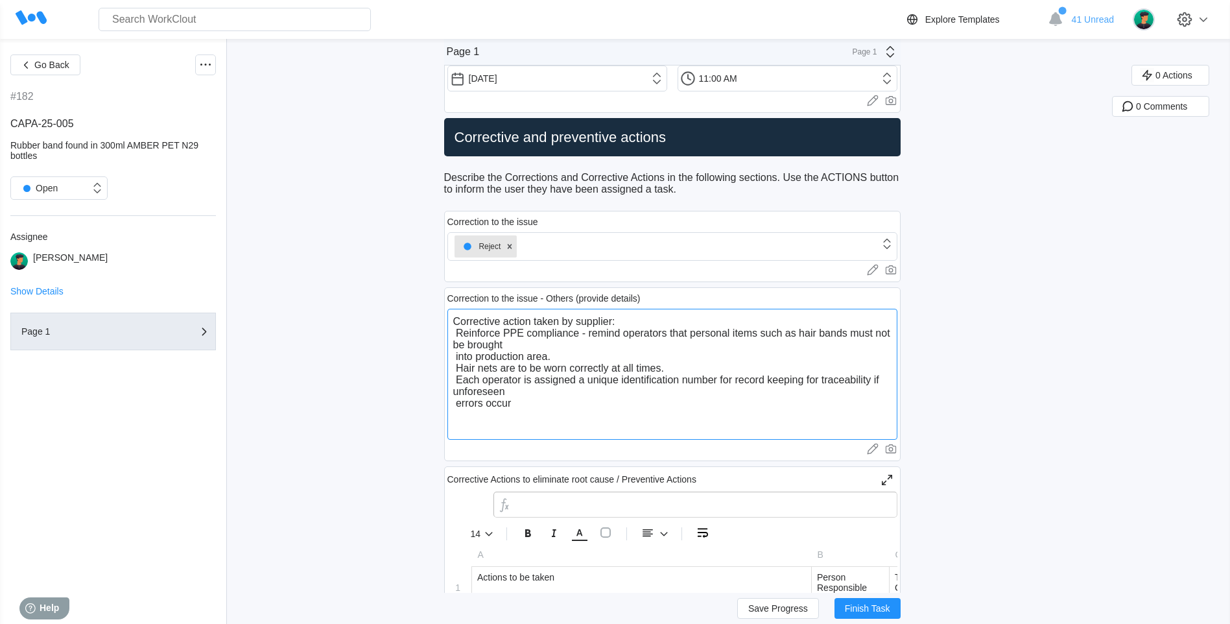
click at [461, 325] on textarea "Corrective action taken by supplier: Reinforce PPE compliance - remind operator…" at bounding box center [672, 374] width 450 height 131
click at [468, 336] on textarea "Corrective action taken by supplier: Reinforce PPE compliance - remind operator…" at bounding box center [672, 374] width 450 height 131
click at [465, 335] on textarea "Corrective action taken by supplier: Reinforce PPE compliance - remind operator…" at bounding box center [672, 374] width 450 height 131
click at [465, 333] on textarea "Corrective action taken by supplier: Reinforce PPE compliance - remind operator…" at bounding box center [672, 374] width 450 height 131
click at [464, 335] on textarea "Corrective action taken by supplier: Reinforce PPE compliance - remind operator…" at bounding box center [672, 374] width 450 height 131
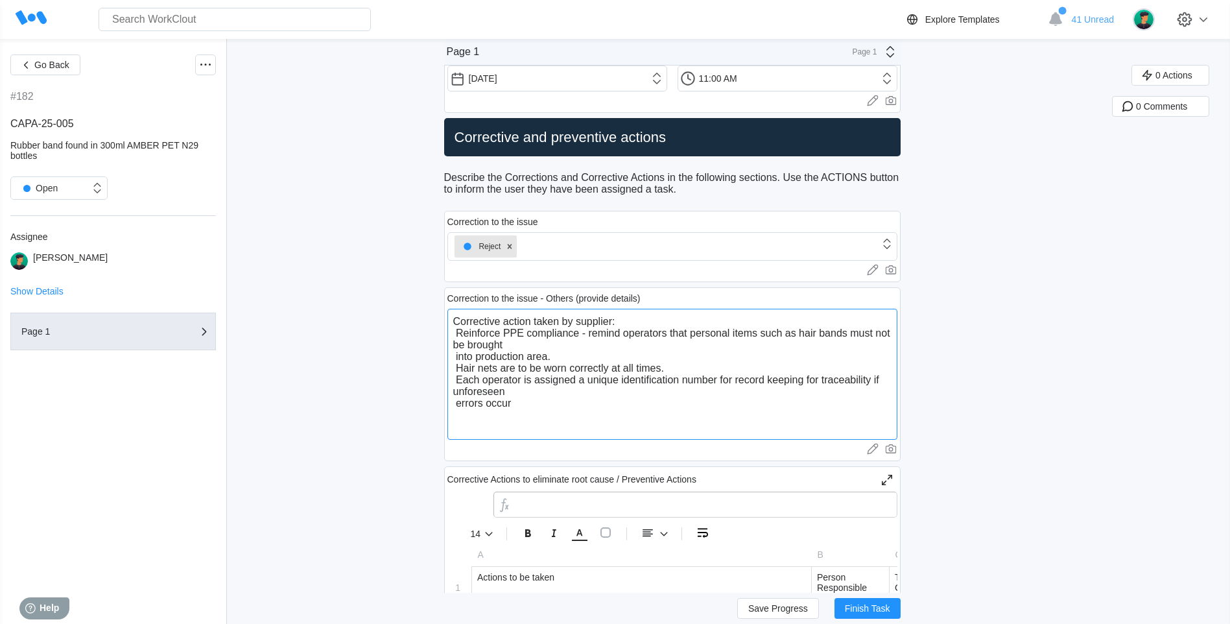
click at [464, 336] on textarea "Corrective action taken by supplier: Reinforce PPE compliance - remind operator…" at bounding box center [672, 374] width 450 height 131
click at [461, 337] on textarea "Corrective action taken by supplier: 1.Reinforce PPE compliance - remind operat…" at bounding box center [672, 374] width 450 height 131
click at [462, 361] on textarea "Corrective action taken by supplier: 1.Reinforce PPE compliance - remind operat…" at bounding box center [672, 374] width 450 height 131
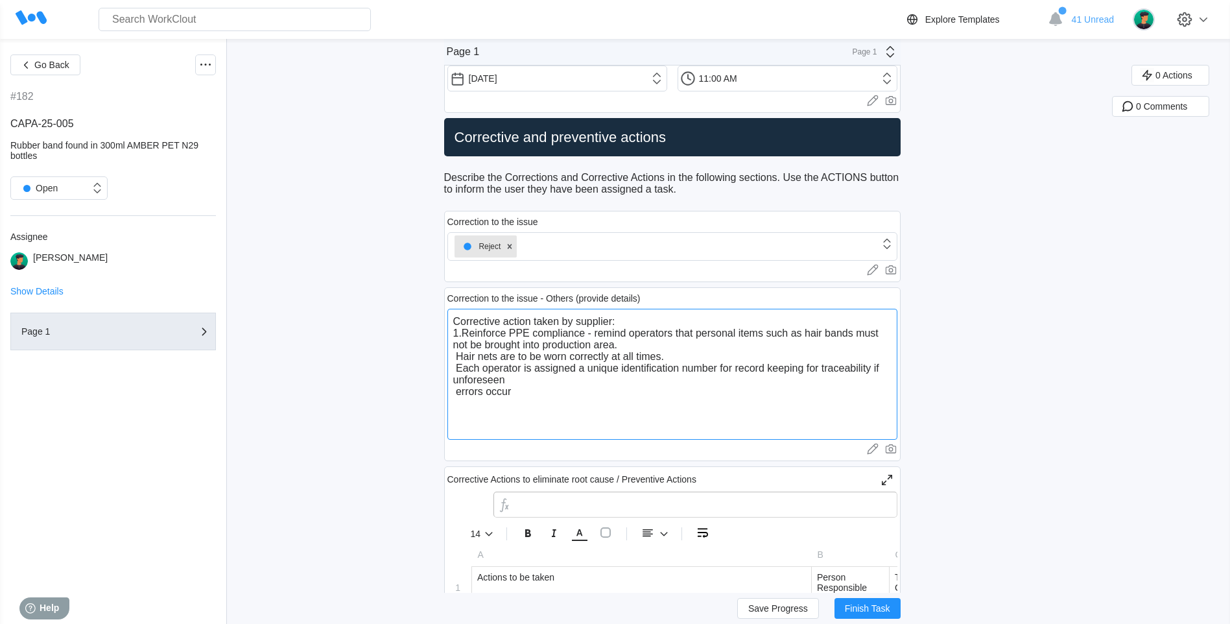
click at [465, 358] on textarea "Corrective action taken by supplier: 1.Reinforce PPE compliance - remind operat…" at bounding box center [672, 374] width 450 height 131
click at [458, 358] on textarea "Corrective action taken by supplier: 1.Reinforce PPE compliance - remind operat…" at bounding box center [672, 374] width 450 height 131
click at [467, 356] on textarea "Corrective action taken by supplier: 1.Reinforce PPE compliance - remind operat…" at bounding box center [672, 374] width 450 height 131
click at [468, 357] on textarea "Corrective action taken by supplier: 1.Reinforce PPE compliance - remind operat…" at bounding box center [672, 374] width 450 height 131
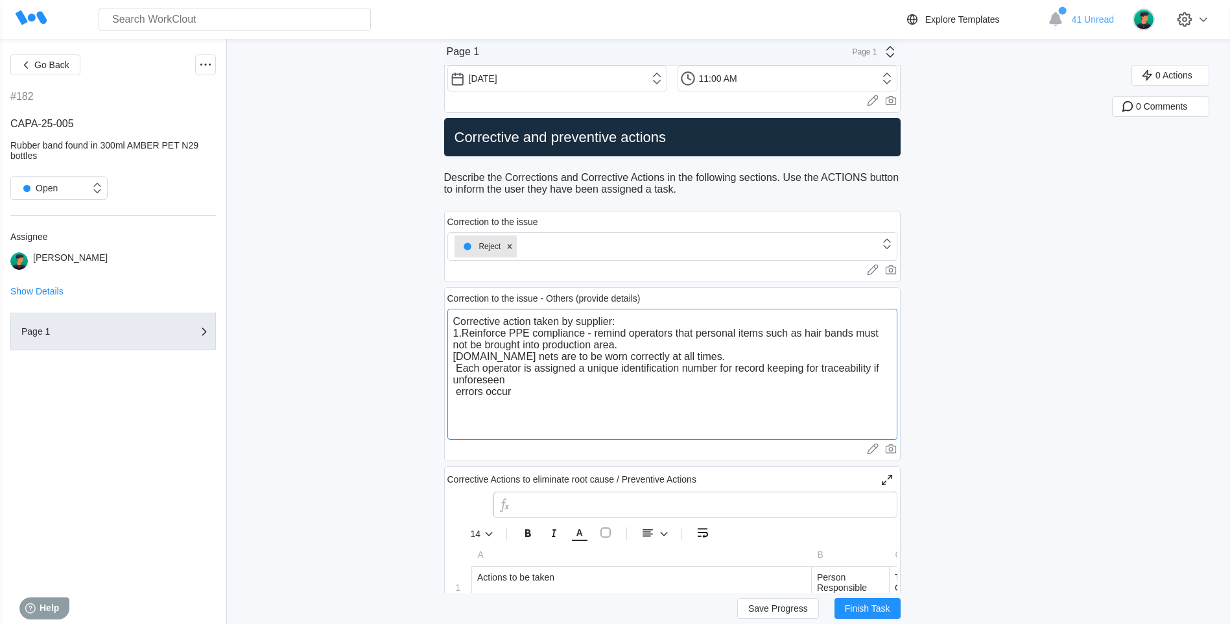
click at [458, 372] on textarea "Corrective action taken by supplier: 1.Reinforce PPE compliance - remind operat…" at bounding box center [672, 374] width 450 height 131
click at [460, 370] on textarea "Corrective action taken by supplier: 1.Reinforce PPE compliance - remind operat…" at bounding box center [672, 374] width 450 height 131
click at [461, 395] on textarea "Corrective action taken by supplier: 1.Reinforce PPE compliance - remind operat…" at bounding box center [672, 374] width 450 height 131
click at [469, 363] on textarea "Corrective action taken by supplier: 1.Reinforce PPE compliance - remind operat…" at bounding box center [672, 374] width 450 height 131
click at [571, 392] on textarea "Corrective action taken by supplier: 1.Reinforce PPE compliance - remind operat…" at bounding box center [672, 374] width 450 height 131
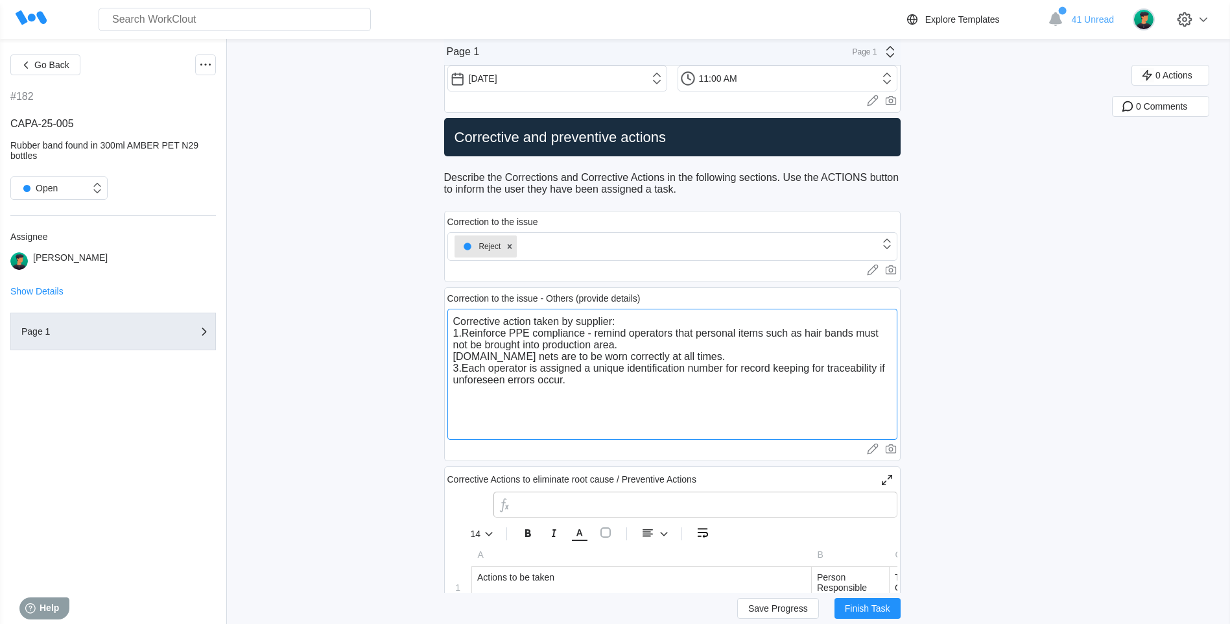
drag, startPoint x: 466, startPoint y: 355, endPoint x: 682, endPoint y: 358, distance: 216.0
click at [682, 358] on textarea "Corrective action taken by supplier: 1.Reinforce PPE compliance - remind operat…" at bounding box center [672, 374] width 450 height 131
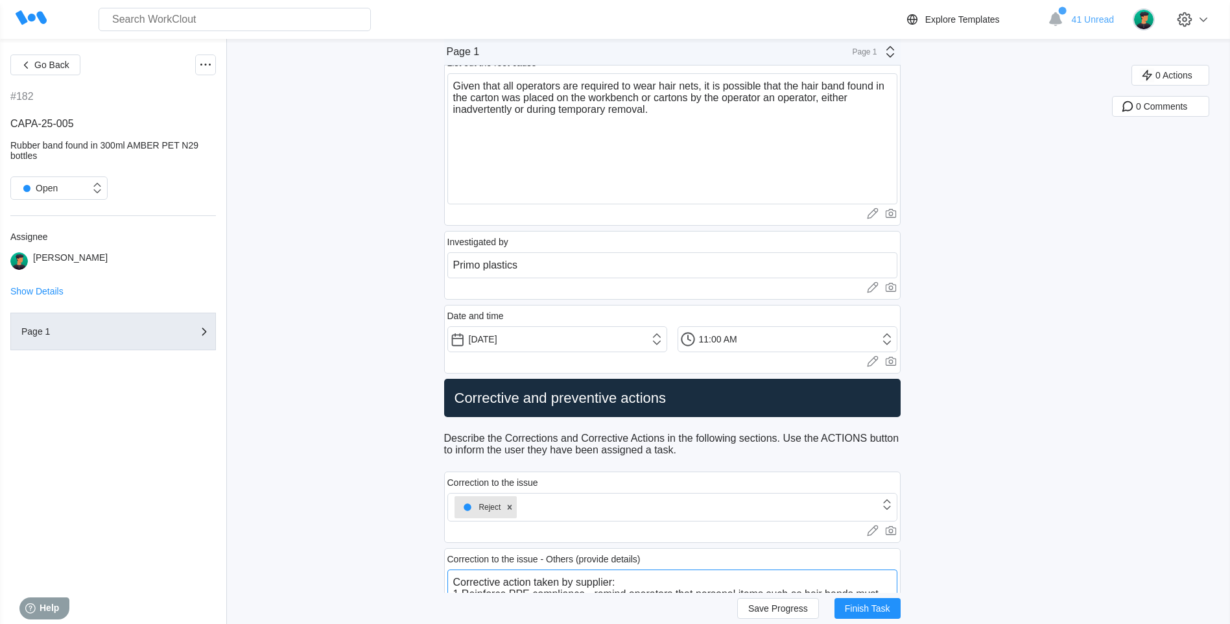
scroll to position [1038, 0]
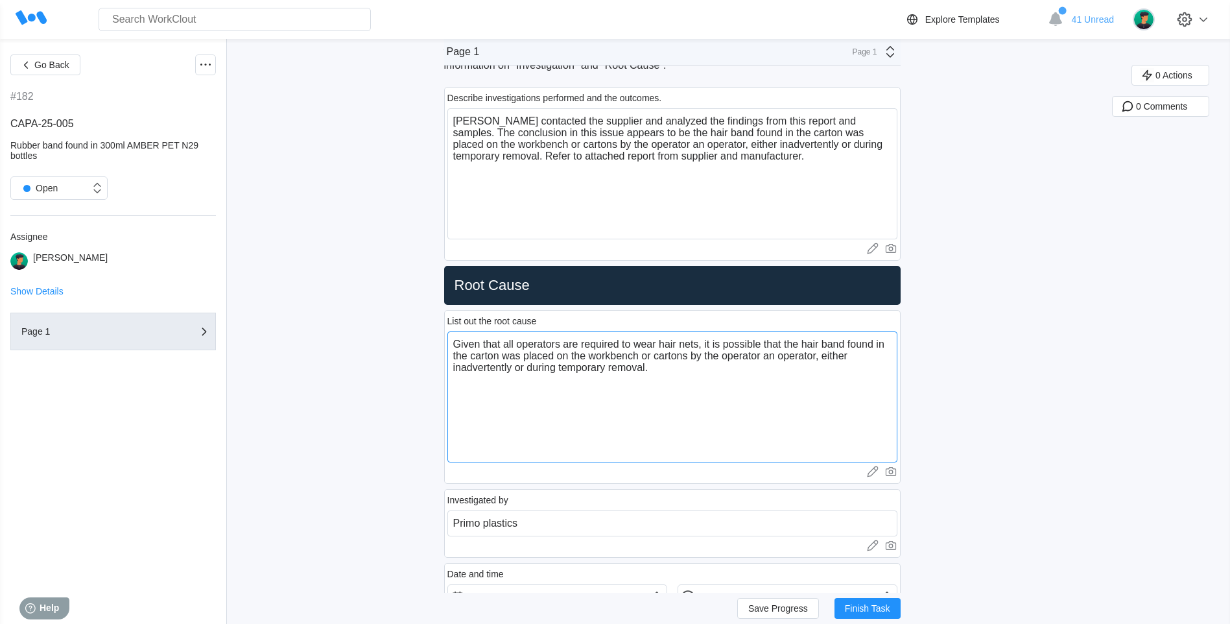
drag, startPoint x: 471, startPoint y: 388, endPoint x: 470, endPoint y: 380, distance: 8.7
click at [471, 385] on textarea "Given that all operators are required to wear hair nets, it is possible that th…" at bounding box center [672, 396] width 450 height 131
drag, startPoint x: 706, startPoint y: 342, endPoint x: 461, endPoint y: 341, distance: 245.1
click at [461, 341] on textarea "Given that all operators are required to wear hair nets, it is possible that th…" at bounding box center [672, 396] width 450 height 131
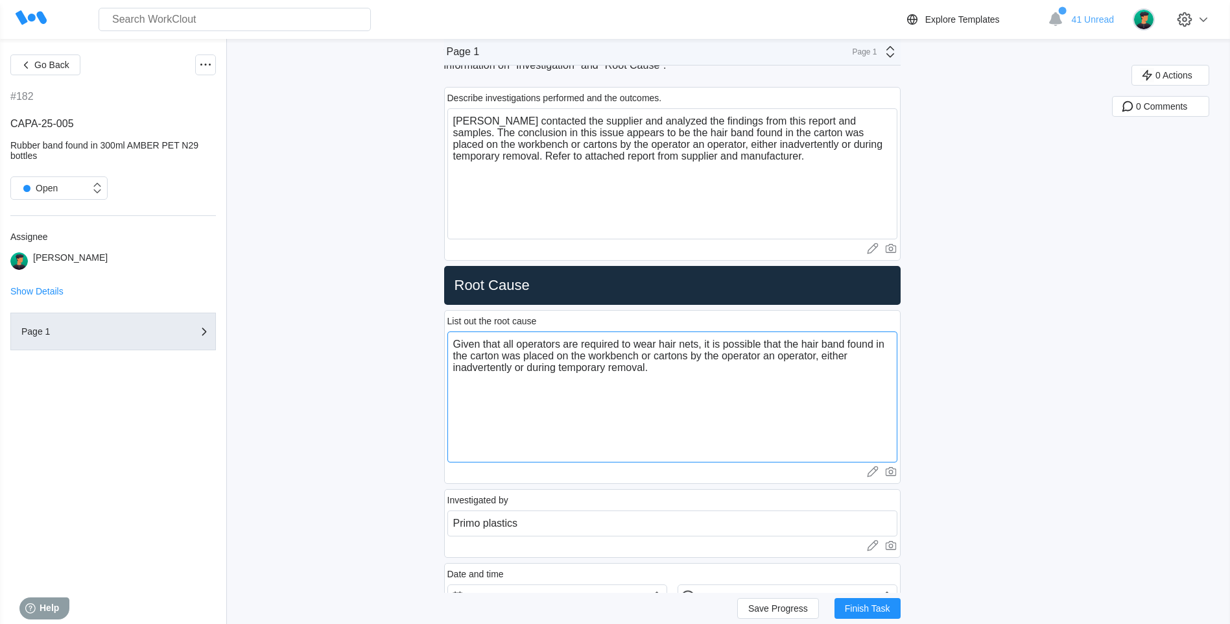
drag, startPoint x: 467, startPoint y: 338, endPoint x: 514, endPoint y: 335, distance: 46.8
click at [514, 335] on textarea "Given that all operators are required to wear hair nets, it is possible that th…" at bounding box center [672, 396] width 450 height 131
click at [451, 380] on div "List out the root cause Given that all operators are required to wear hair nets…" at bounding box center [672, 397] width 457 height 174
click at [464, 385] on textarea "Given that all operators are required to wear hair nets, it is possible that th…" at bounding box center [672, 396] width 450 height 131
drag, startPoint x: 464, startPoint y: 385, endPoint x: 567, endPoint y: 373, distance: 104.4
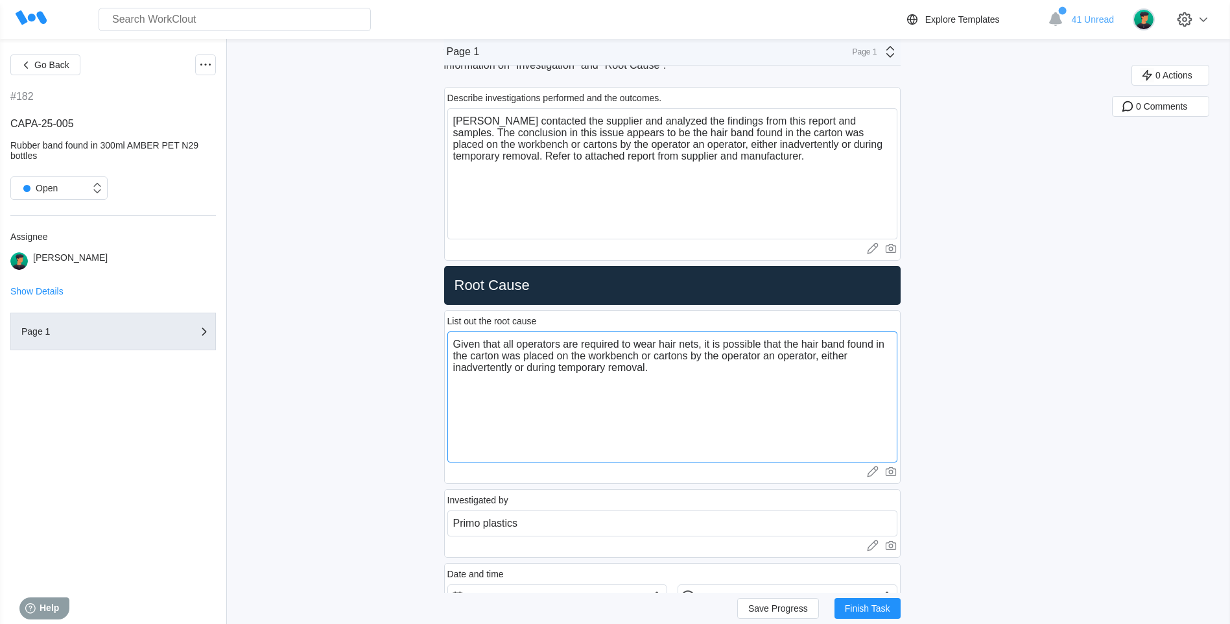
click at [487, 381] on textarea "Given that all operators are required to wear hair nets, it is possible that th…" at bounding box center [672, 396] width 450 height 131
click at [674, 372] on textarea "Given that all operators are required to wear hair nets, it is possible that th…" at bounding box center [672, 396] width 450 height 131
paste textarea "Hair nets are to be worn correctly at all times."
drag, startPoint x: 455, startPoint y: 342, endPoint x: 705, endPoint y: 329, distance: 250.0
click at [705, 329] on div "List out the root cause Given that all operators are required to wear hair nets…" at bounding box center [672, 397] width 457 height 174
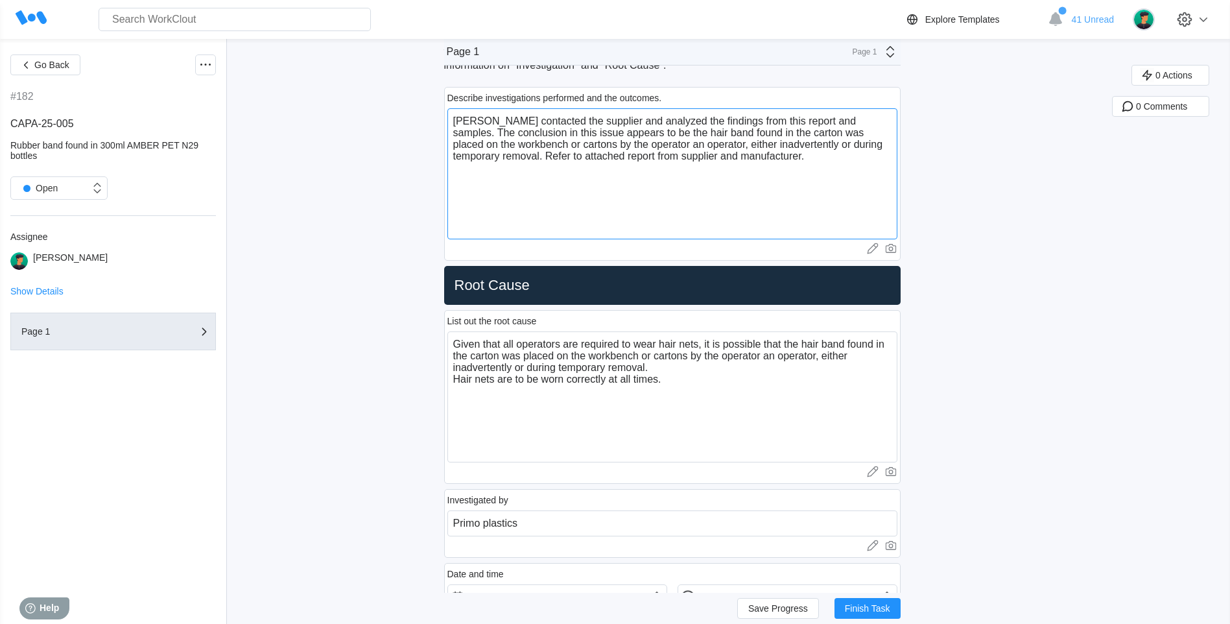
click at [849, 116] on textarea "Primo contacted the supplier and analyzed the findings from this report and sam…" at bounding box center [672, 173] width 450 height 131
paste textarea "Given that all operators are required to wear hair nets"
drag, startPoint x: 680, startPoint y: 134, endPoint x: 696, endPoint y: 130, distance: 16.7
click at [696, 130] on textarea "Primo contacted the supplier and analyzed the findings from this report and sam…" at bounding box center [672, 173] width 450 height 131
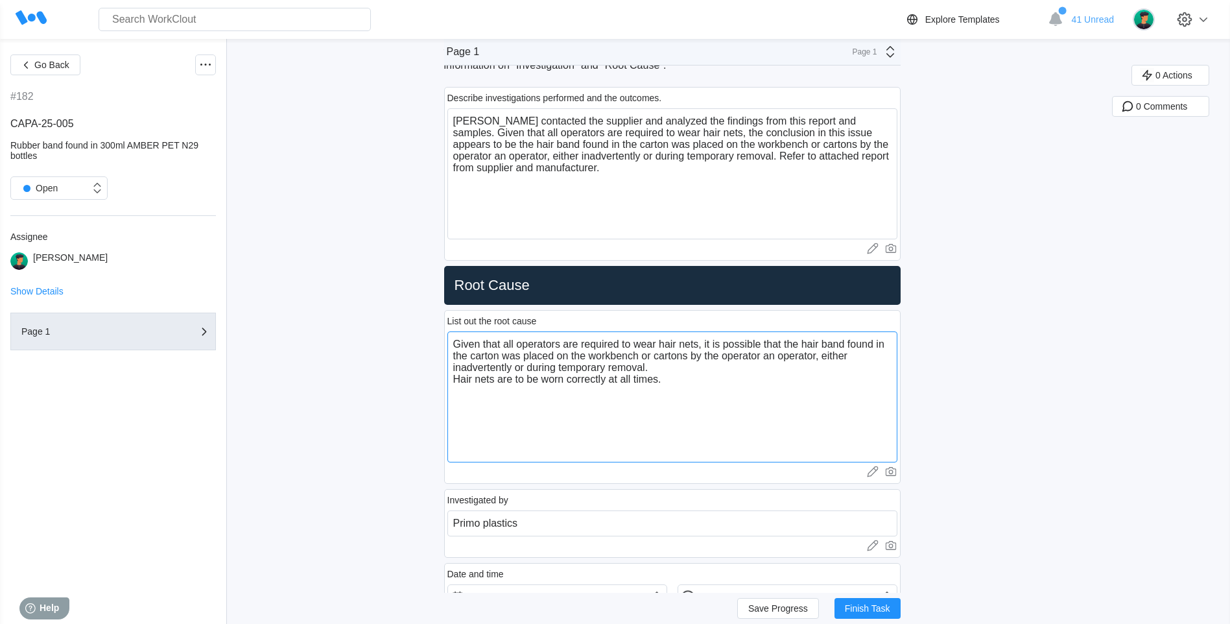
click at [505, 380] on textarea "Given that all operators are required to wear hair nets, it is possible that th…" at bounding box center [672, 396] width 450 height 131
drag, startPoint x: 458, startPoint y: 340, endPoint x: 805, endPoint y: 340, distance: 347.6
click at [805, 340] on textarea "Given that all operators are required to wear hair nets, it is possible that th…" at bounding box center [672, 396] width 450 height 131
click at [522, 361] on textarea "1. The hair band found in the carton was placed on the workbench or cartons by …" at bounding box center [672, 396] width 450 height 131
click at [456, 373] on textarea "1. The hair band found in the carton was placed on the workbench or cartons by …" at bounding box center [672, 396] width 450 height 131
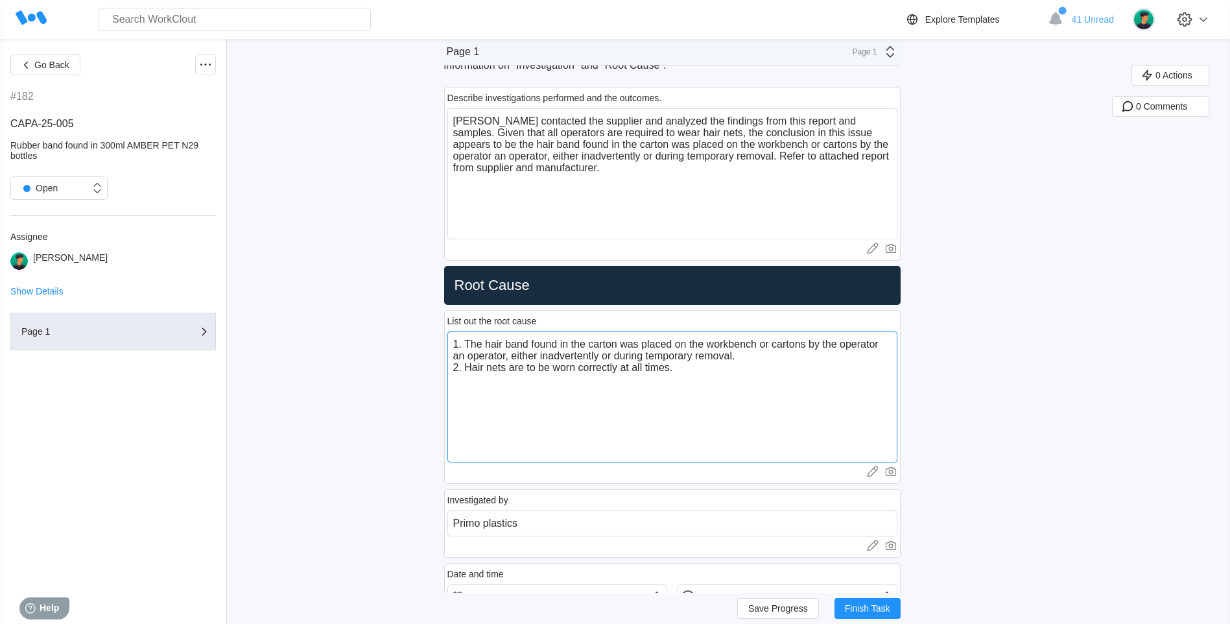
drag, startPoint x: 473, startPoint y: 368, endPoint x: 546, endPoint y: 379, distance: 74.1
click at [546, 379] on textarea "1. The hair band found in the carton was placed on the workbench or cartons by …" at bounding box center [672, 396] width 450 height 131
click at [516, 370] on textarea "1. The hair band found in the carton was placed on the workbench or cartons by …" at bounding box center [672, 396] width 450 height 131
click at [530, 369] on textarea "1. The hair band found in the carton was placed on the workbench or cartons by …" at bounding box center [672, 396] width 450 height 131
drag, startPoint x: 539, startPoint y: 374, endPoint x: 525, endPoint y: 369, distance: 14.4
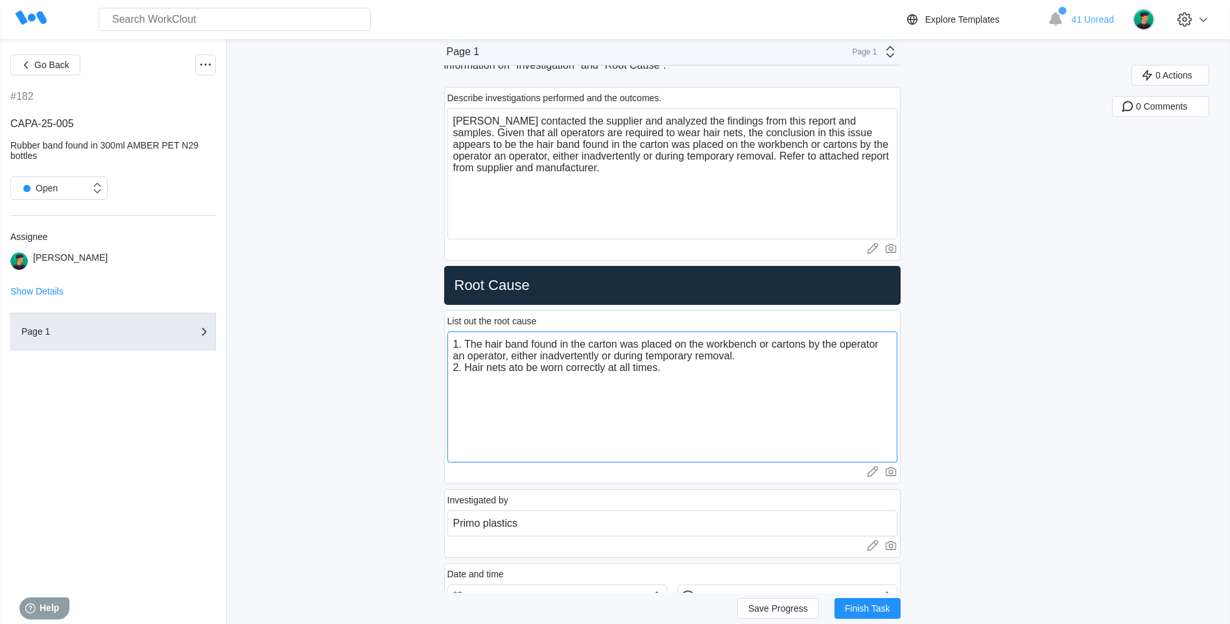
click at [525, 369] on textarea "1. The hair band found in the carton was placed on the workbench or cartons by …" at bounding box center [672, 396] width 450 height 131
drag, startPoint x: 542, startPoint y: 369, endPoint x: 516, endPoint y: 367, distance: 25.4
click at [516, 367] on textarea "1. The hair band found in the carton was placed on the workbench or cartons by …" at bounding box center [672, 396] width 450 height 131
click at [543, 390] on textarea "1. The hair band found in the carton was placed on the workbench or cartons by …" at bounding box center [672, 396] width 450 height 131
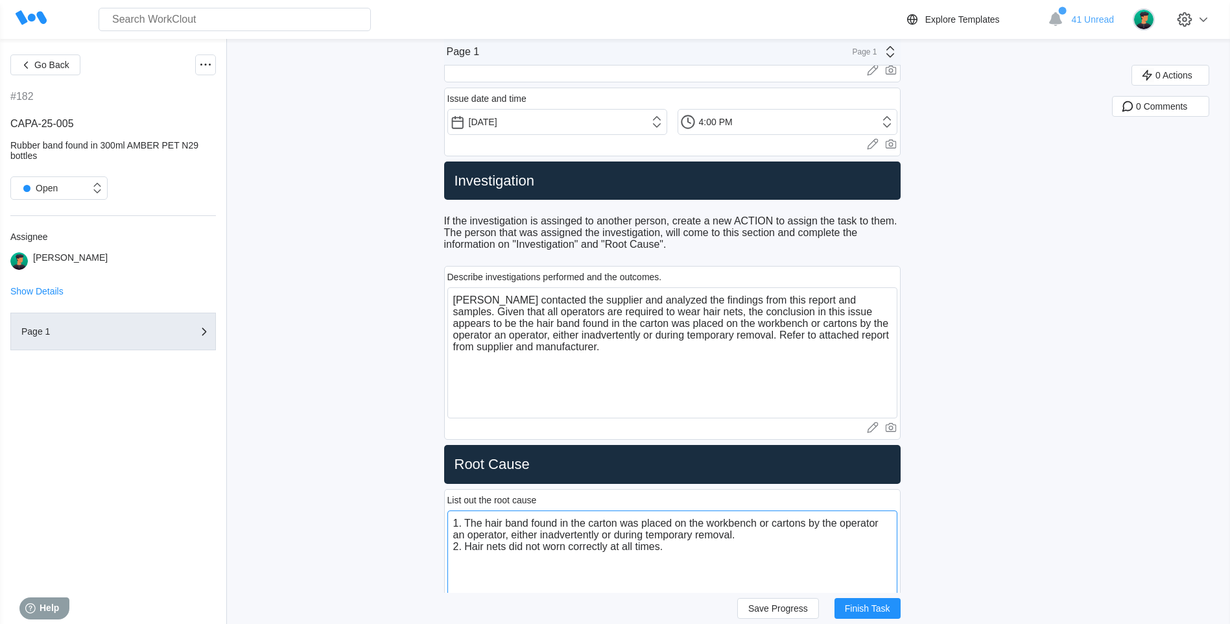
scroll to position [843, 0]
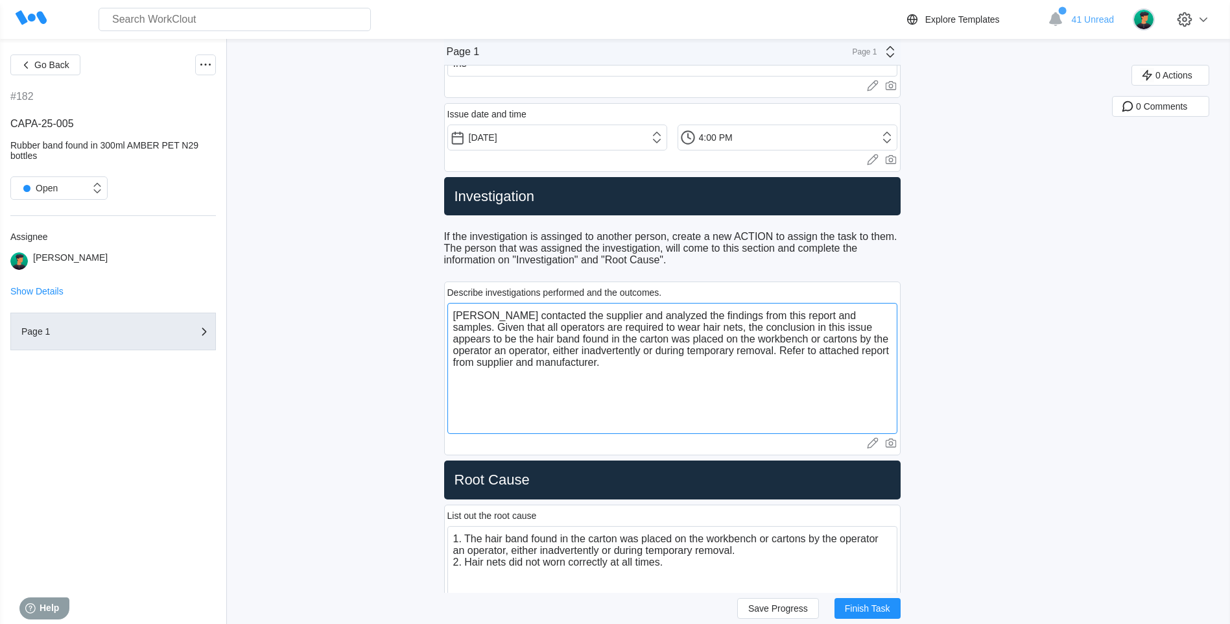
click at [850, 342] on textarea "Primo contacted the supplier and analyzed the findings from this report and sam…" at bounding box center [672, 368] width 450 height 131
drag, startPoint x: 853, startPoint y: 342, endPoint x: 495, endPoint y: 347, distance: 357.4
click at [495, 347] on textarea "Primo contacted the supplier and analyzed the findings from this report and sam…" at bounding box center [672, 368] width 450 height 131
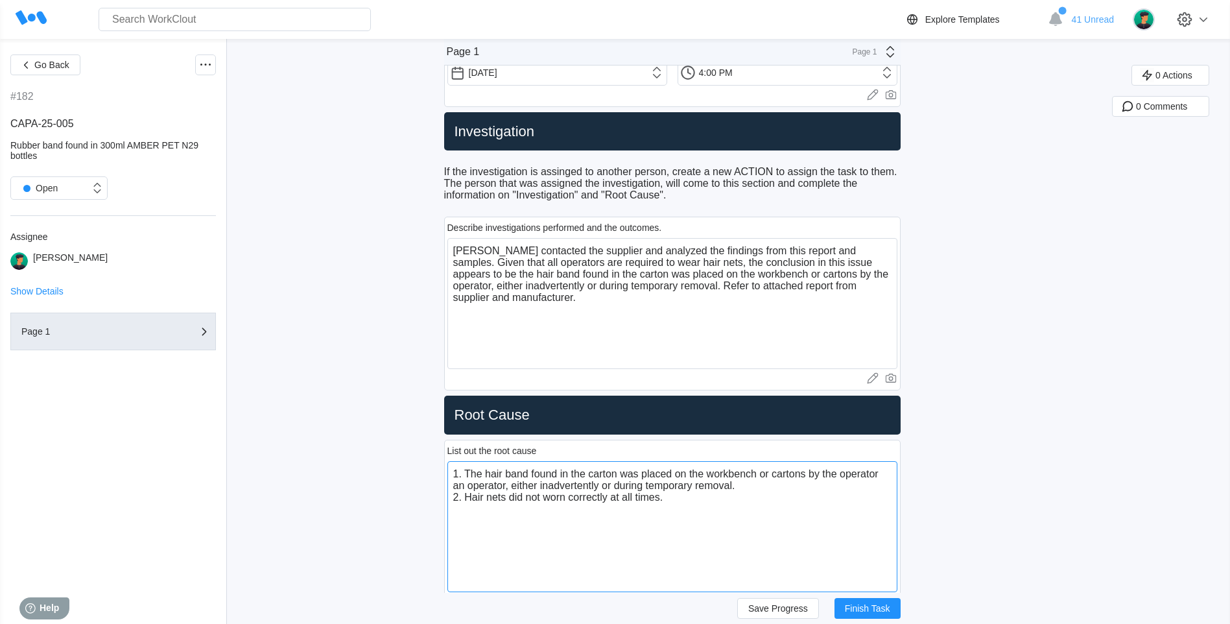
drag, startPoint x: 544, startPoint y: 483, endPoint x: 766, endPoint y: 488, distance: 221.8
click at [766, 488] on textarea "1. The hair band found in the carton was placed on the workbench or cartons by …" at bounding box center [672, 526] width 450 height 131
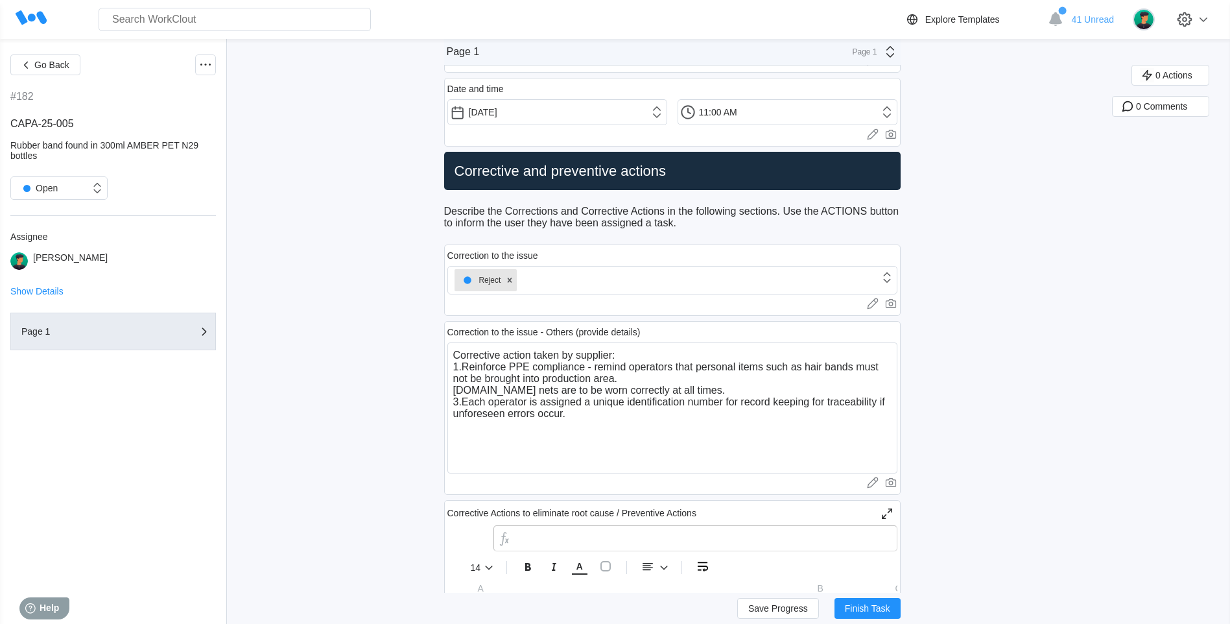
scroll to position [1492, 0]
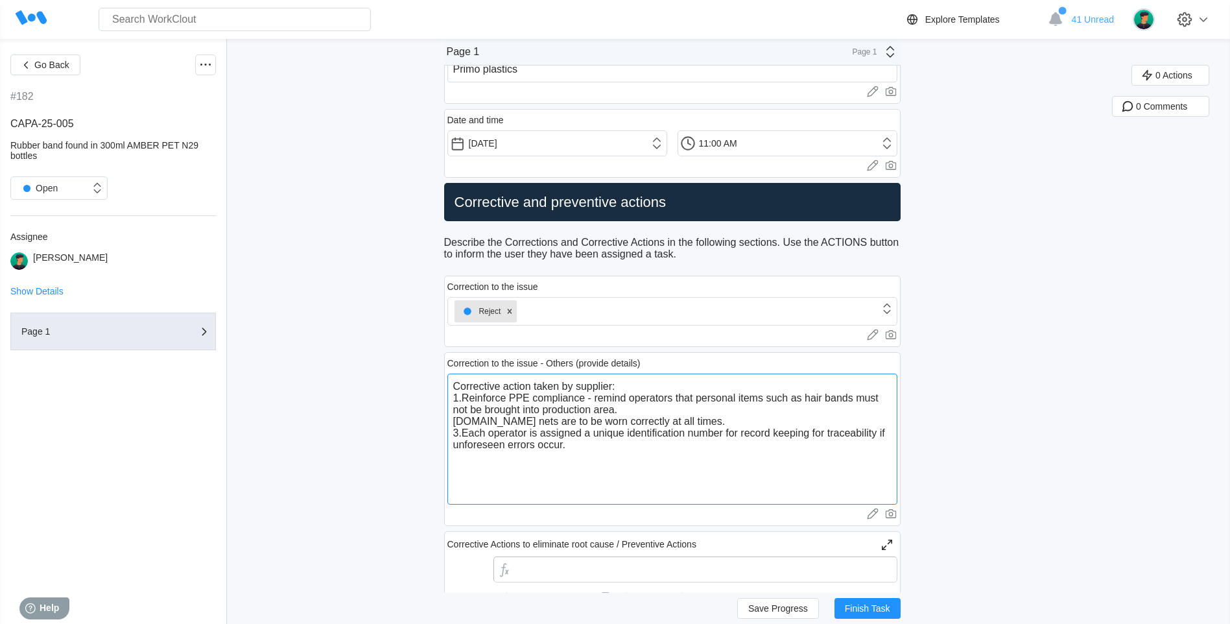
drag, startPoint x: 505, startPoint y: 399, endPoint x: 535, endPoint y: 399, distance: 29.8
click at [533, 399] on textarea "Corrective action taken by supplier: 1.Reinforce PPE compliance - remind operat…" at bounding box center [672, 439] width 450 height 131
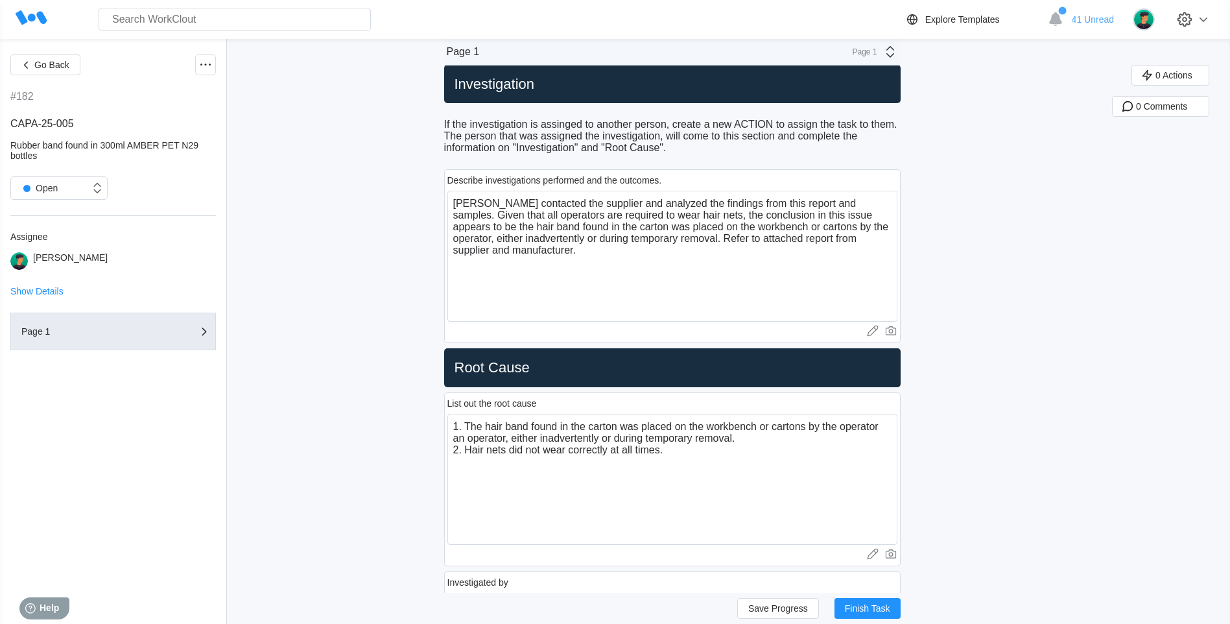
scroll to position [908, 0]
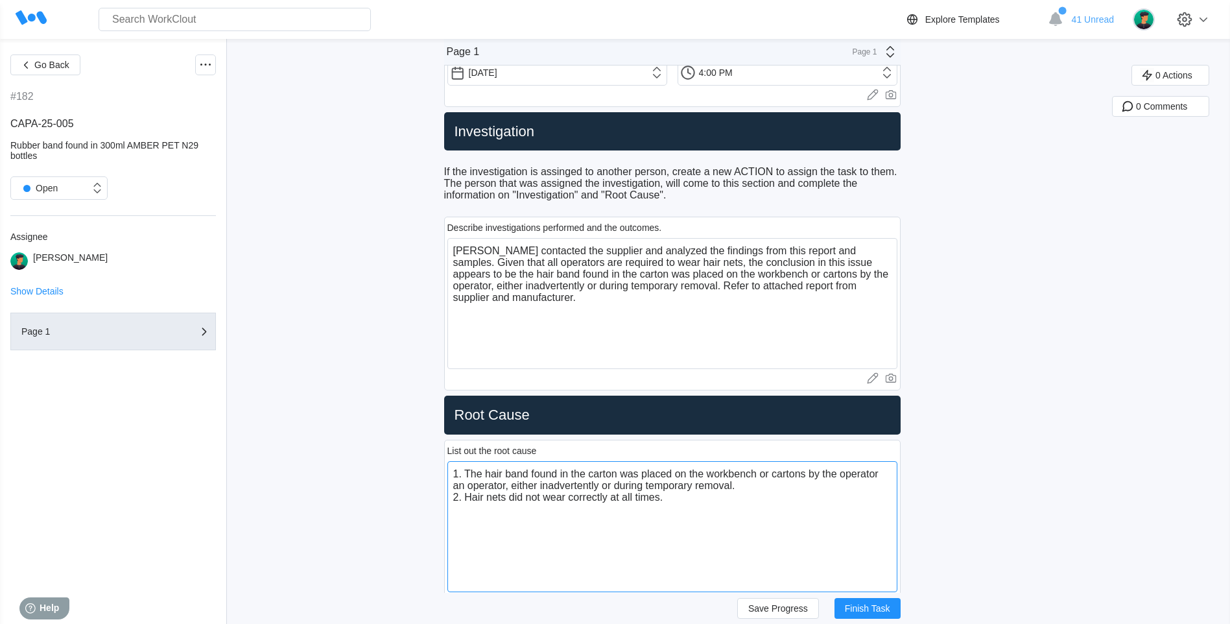
drag, startPoint x: 479, startPoint y: 471, endPoint x: 704, endPoint y: 504, distance: 228.0
click at [704, 504] on textarea "1. The hair band found in the carton was placed on the workbench or cartons by …" at bounding box center [672, 526] width 450 height 131
click at [709, 501] on textarea "1. The hair band found in the carton was placed on the workbench or cartons by …" at bounding box center [672, 526] width 450 height 131
drag, startPoint x: 508, startPoint y: 475, endPoint x: 600, endPoint y: 485, distance: 92.0
click at [600, 485] on textarea "1. The hair band found in the carton was placed on the workbench or cartons by …" at bounding box center [672, 526] width 450 height 131
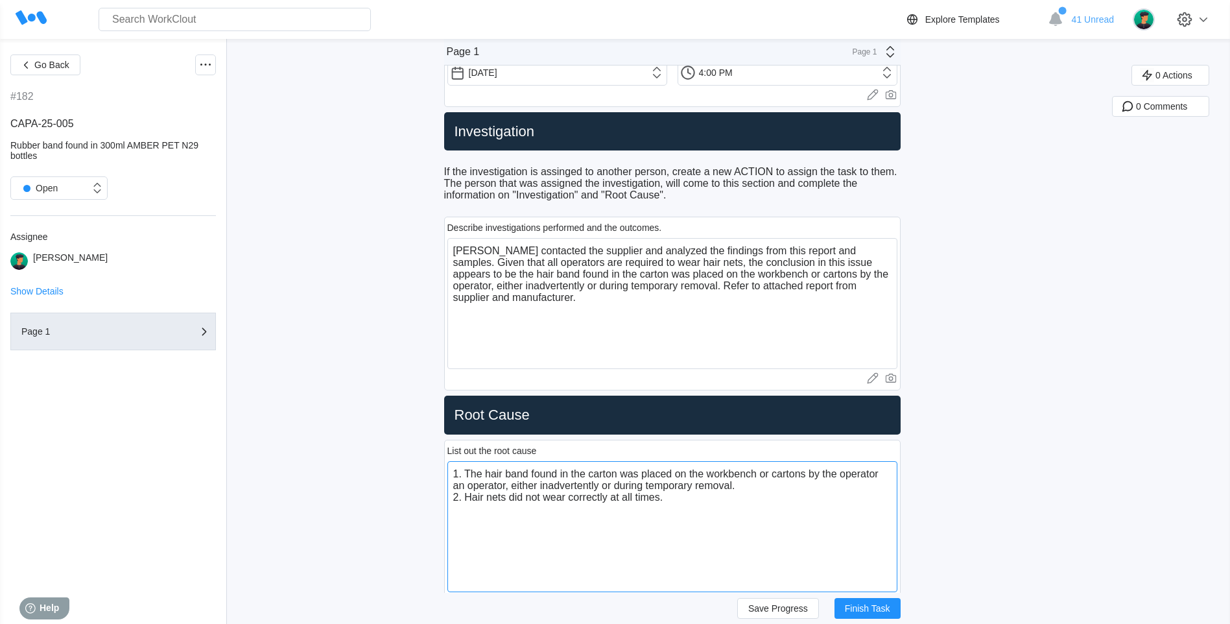
click at [698, 501] on textarea "1. The hair band found in the carton was placed on the workbench or cartons by …" at bounding box center [672, 526] width 450 height 131
drag, startPoint x: 761, startPoint y: 610, endPoint x: 724, endPoint y: 604, distance: 38.1
click at [761, 611] on span "Save Progress" at bounding box center [778, 608] width 60 height 9
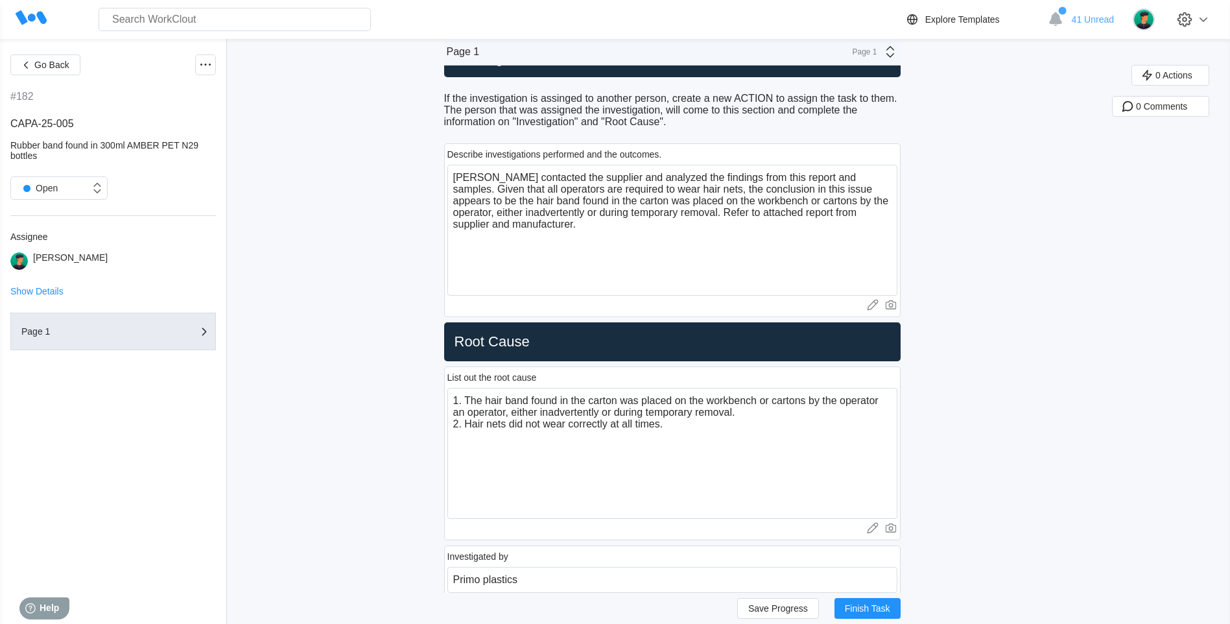
scroll to position [1038, 0]
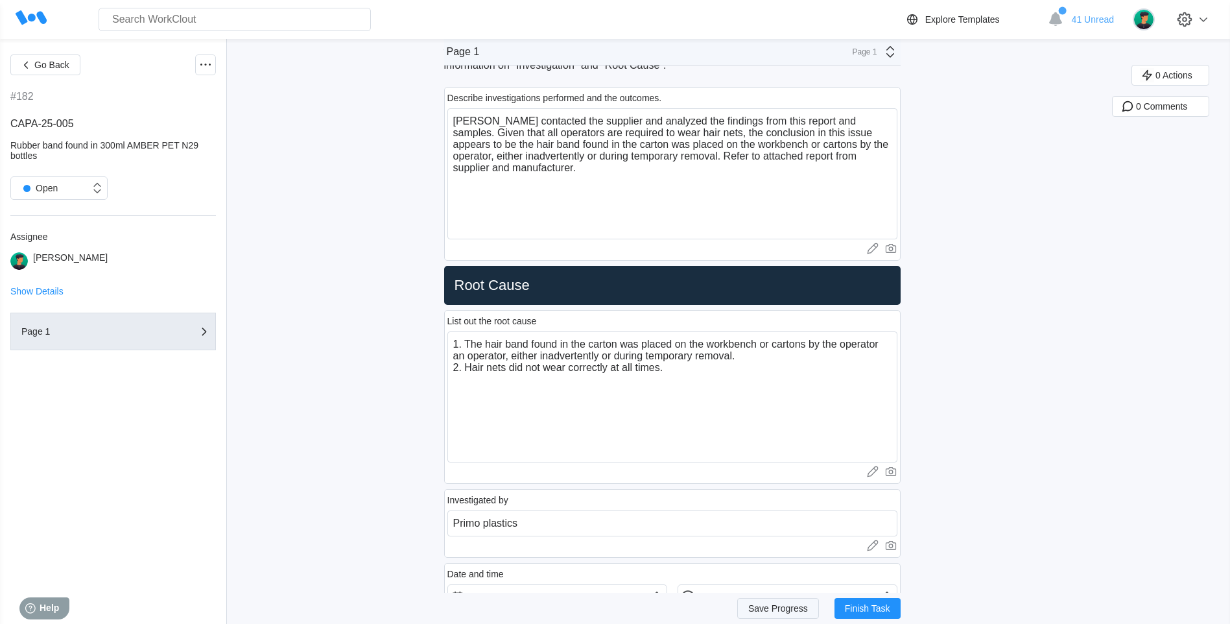
click at [759, 606] on span "Save Progress" at bounding box center [778, 608] width 60 height 9
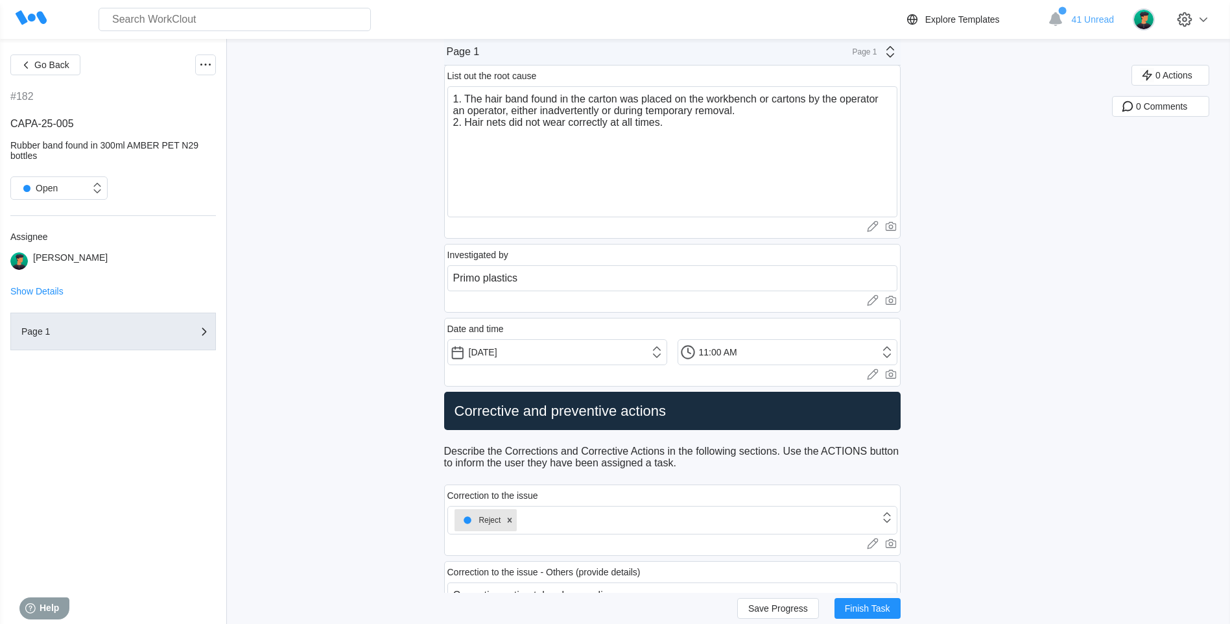
scroll to position [1232, 0]
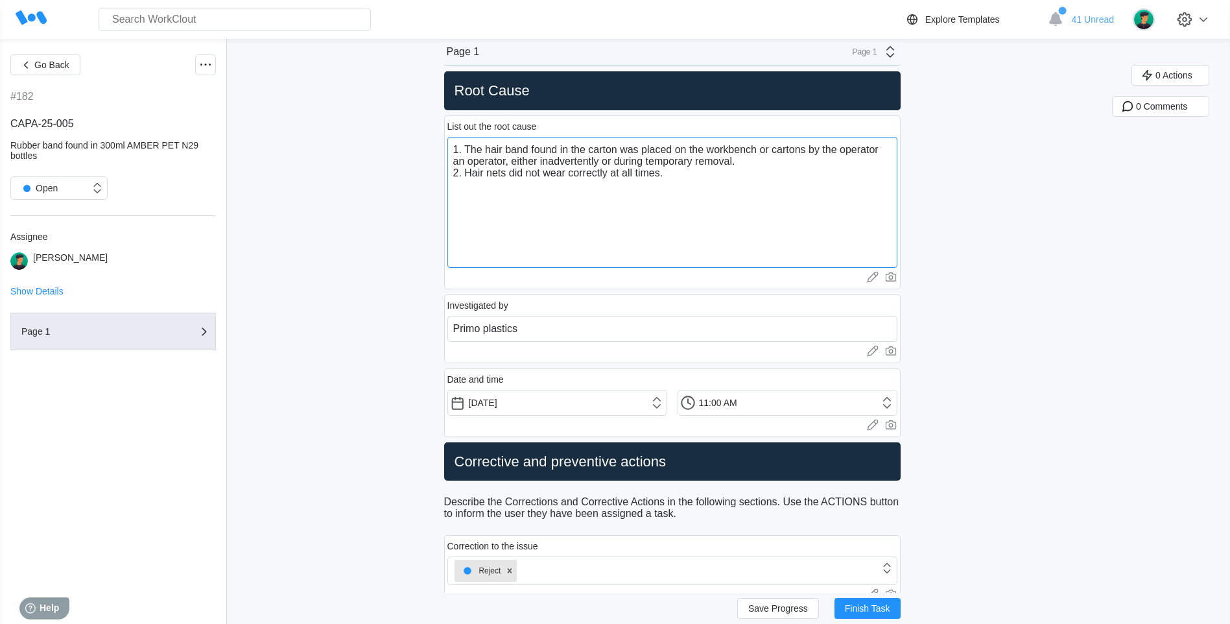
drag, startPoint x: 684, startPoint y: 176, endPoint x: 460, endPoint y: 176, distance: 224.4
click at [460, 176] on textarea "1. The hair band found in the carton was placed on the workbench or cartons by …" at bounding box center [672, 202] width 450 height 131
click at [471, 150] on textarea "1. The hair band found in the carton was placed on the workbench or cartons by …" at bounding box center [672, 202] width 450 height 131
click at [458, 149] on textarea "2. The hair band found in the carton was placed on the workbench or cartons by …" at bounding box center [672, 202] width 450 height 131
paste textarea "2. Hair nets did not wear correctly at all times."
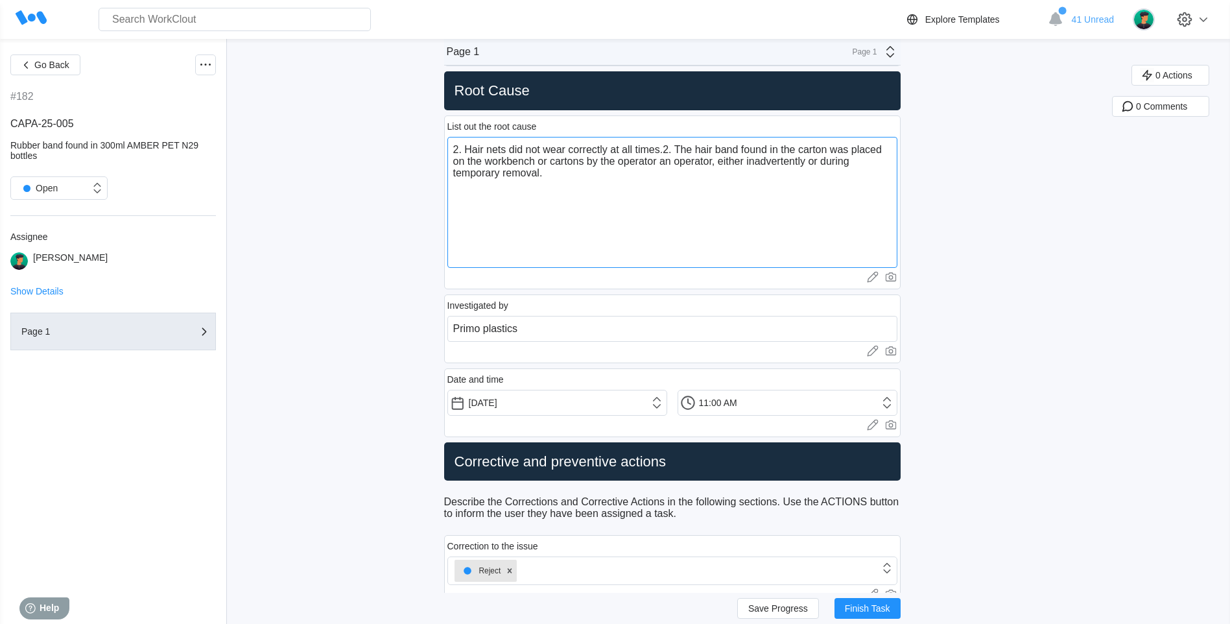
drag, startPoint x: 468, startPoint y: 150, endPoint x: 454, endPoint y: 147, distance: 14.0
click at [454, 147] on textarea "2. Hair nets did not wear correctly at all times.2. The hair band found in the …" at bounding box center [672, 202] width 450 height 131
drag, startPoint x: 660, startPoint y: 119, endPoint x: 660, endPoint y: 131, distance: 12.3
click at [660, 128] on div "List out the root cause 1. Hair nets did not wear correctly at all times.2. The…" at bounding box center [672, 202] width 457 height 179
click at [668, 143] on textarea "1. Hair nets did not wear correctly at all times.2. The hair band found in the …" at bounding box center [672, 202] width 450 height 131
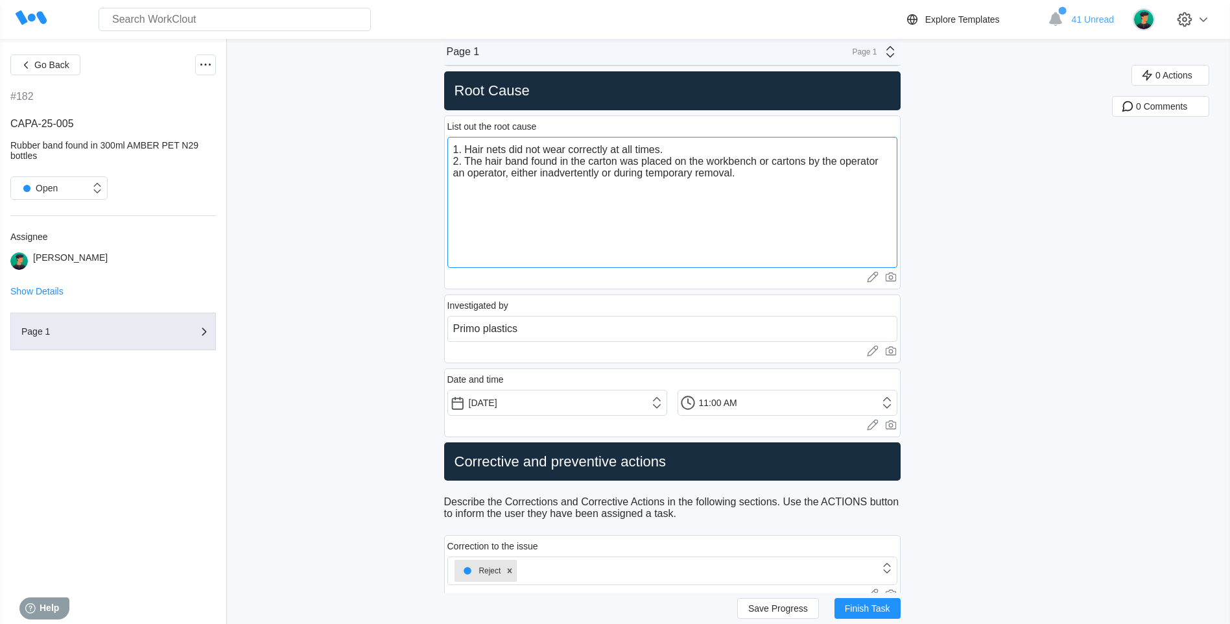
click at [558, 161] on textarea "1. Hair nets did not wear correctly at all times. 2. The hair band found in the…" at bounding box center [672, 202] width 450 height 131
click at [538, 161] on textarea "1. Hair nets did not wear correctly at all times. 2. The hair band found in the…" at bounding box center [672, 202] width 450 height 131
click at [536, 163] on textarea "1. Hair nets did not wear correctly at all times. 2. The hair band found in the…" at bounding box center [672, 202] width 450 height 131
click at [556, 188] on textarea "1. Hair nets did not wear correctly at all times. 2. The hair band found in the…" at bounding box center [672, 202] width 450 height 131
click at [770, 596] on div "Save Progress Finish Task" at bounding box center [672, 608] width 457 height 31
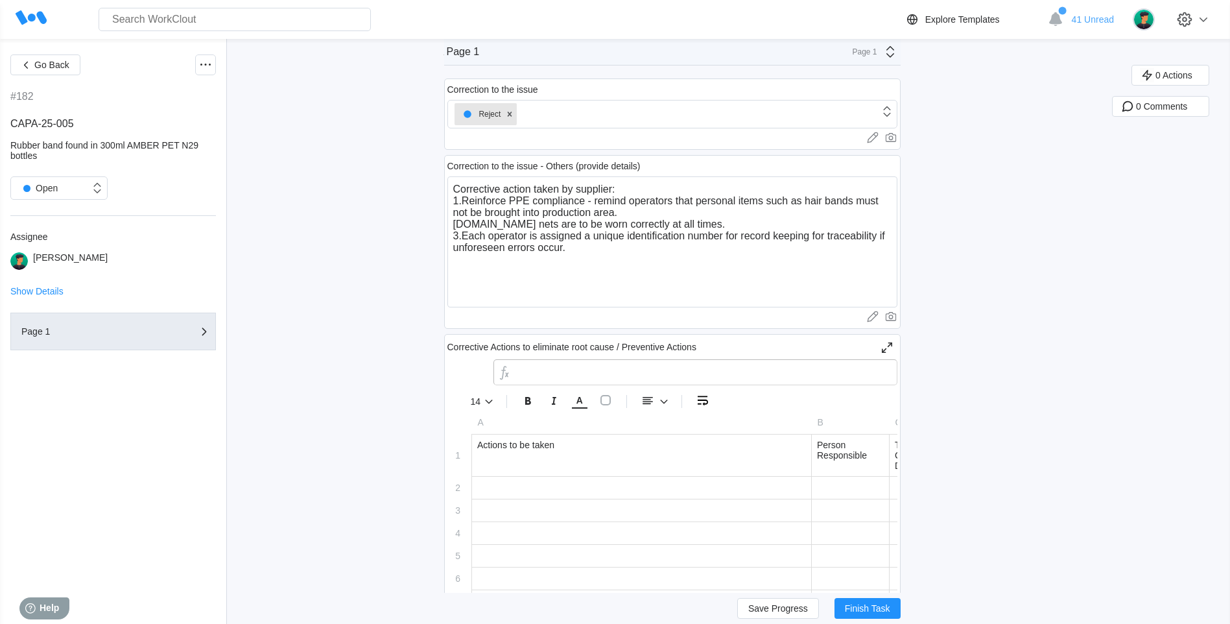
scroll to position [1686, 0]
click at [672, 484] on div at bounding box center [641, 490] width 339 height 22
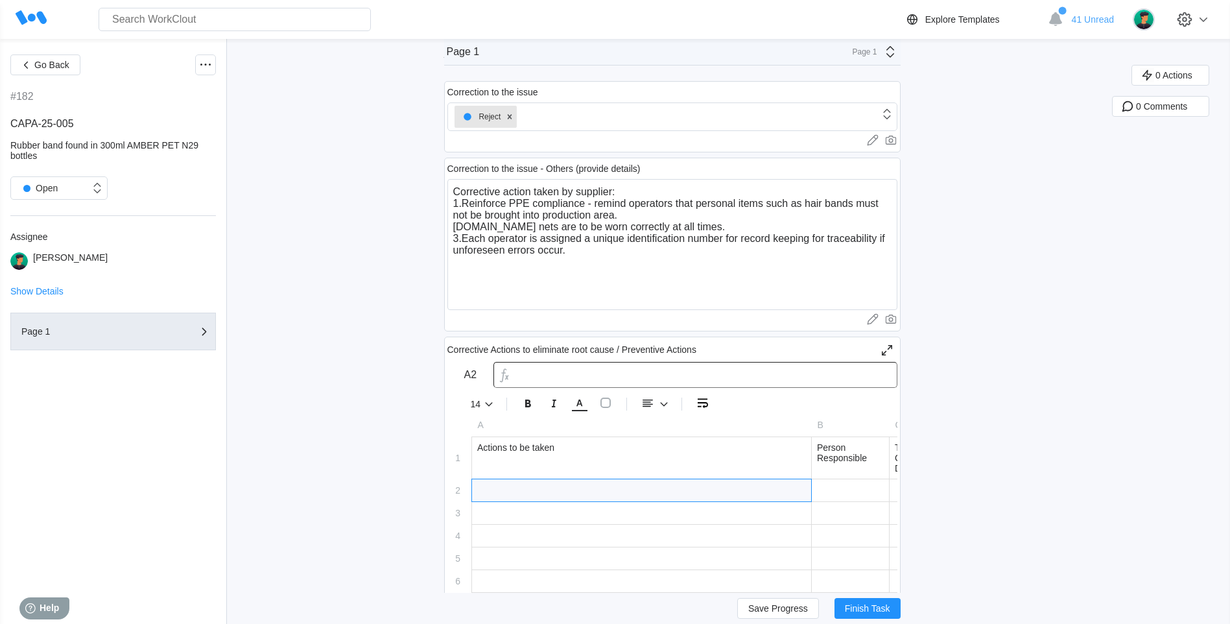
click at [672, 484] on div at bounding box center [641, 490] width 339 height 22
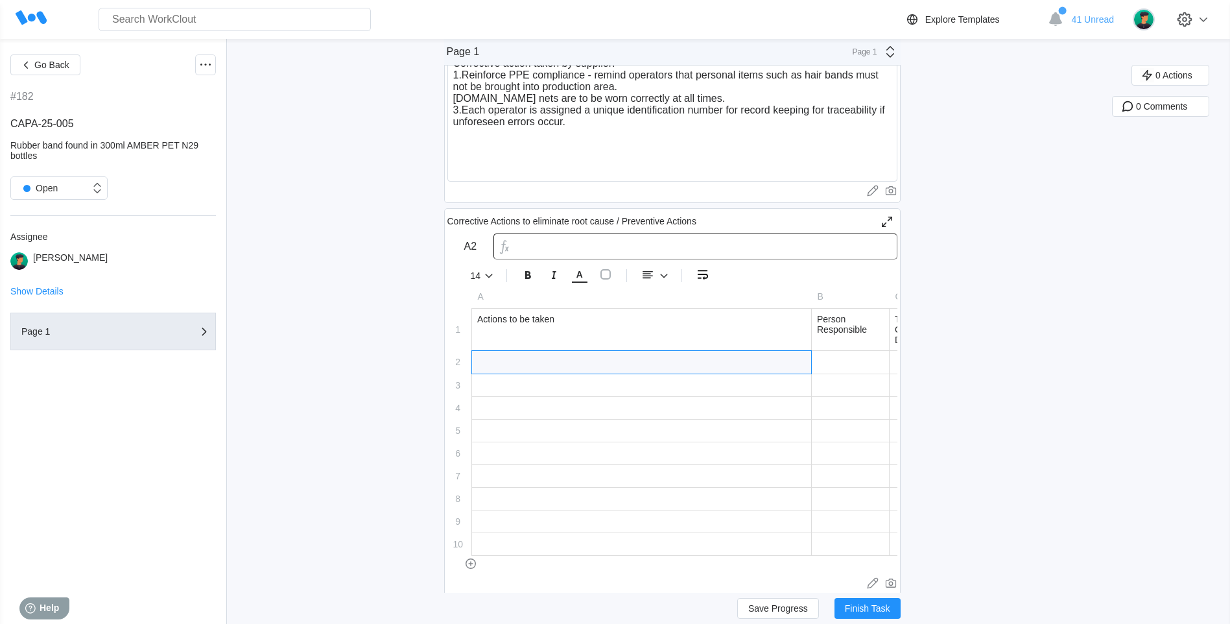
scroll to position [1816, 0]
click at [706, 359] on input "text" at bounding box center [641, 361] width 339 height 23
drag, startPoint x: 510, startPoint y: 353, endPoint x: 597, endPoint y: 361, distance: 86.5
click at [597, 361] on input "Check the bottle carton carefully when" at bounding box center [641, 361] width 339 height 23
click at [589, 364] on input "Check the bottle carton carefully when" at bounding box center [641, 361] width 339 height 23
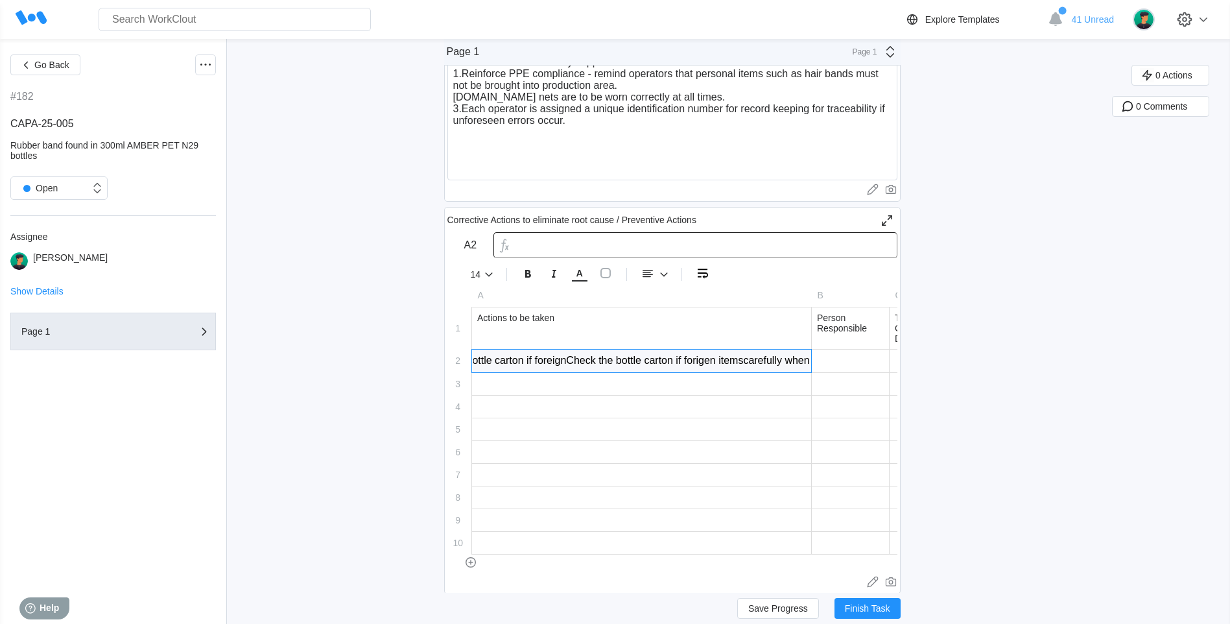
scroll to position [0, 59]
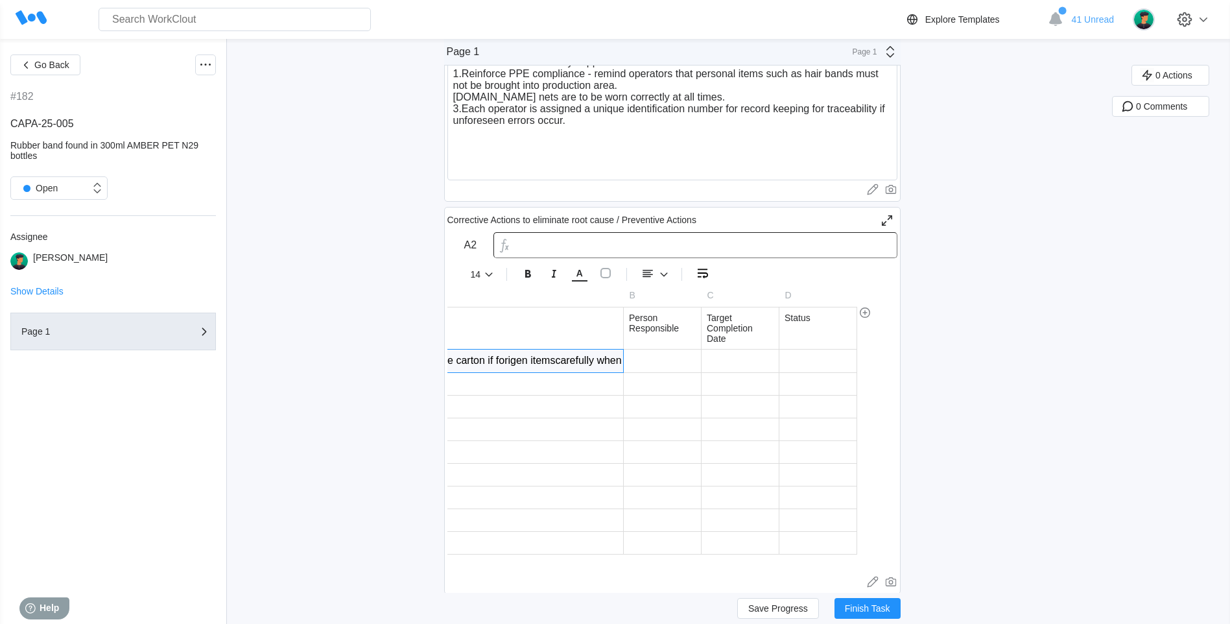
drag, startPoint x: 571, startPoint y: 362, endPoint x: 924, endPoint y: 359, distance: 353.4
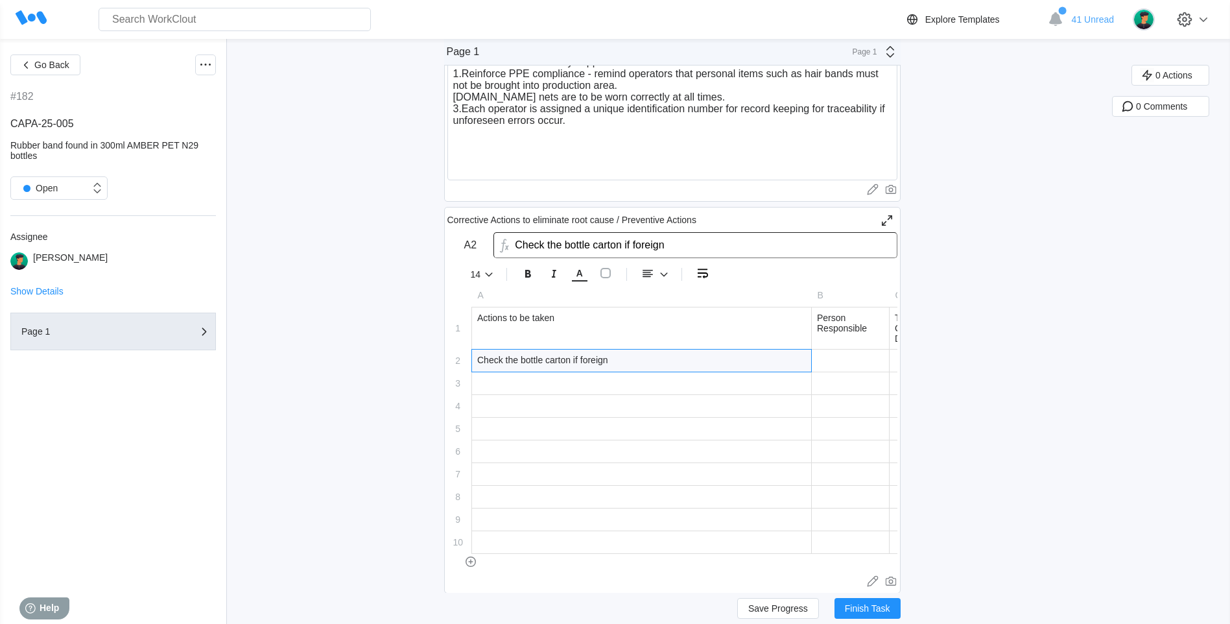
click at [506, 363] on div "Check the bottle carton if foreign" at bounding box center [641, 361] width 339 height 22
drag, startPoint x: 556, startPoint y: 362, endPoint x: 582, endPoint y: 359, distance: 25.5
click at [582, 359] on input "Check the bottle carton if foreign items when open the carton." at bounding box center [641, 361] width 339 height 23
drag, startPoint x: 554, startPoint y: 364, endPoint x: 529, endPoint y: 365, distance: 25.3
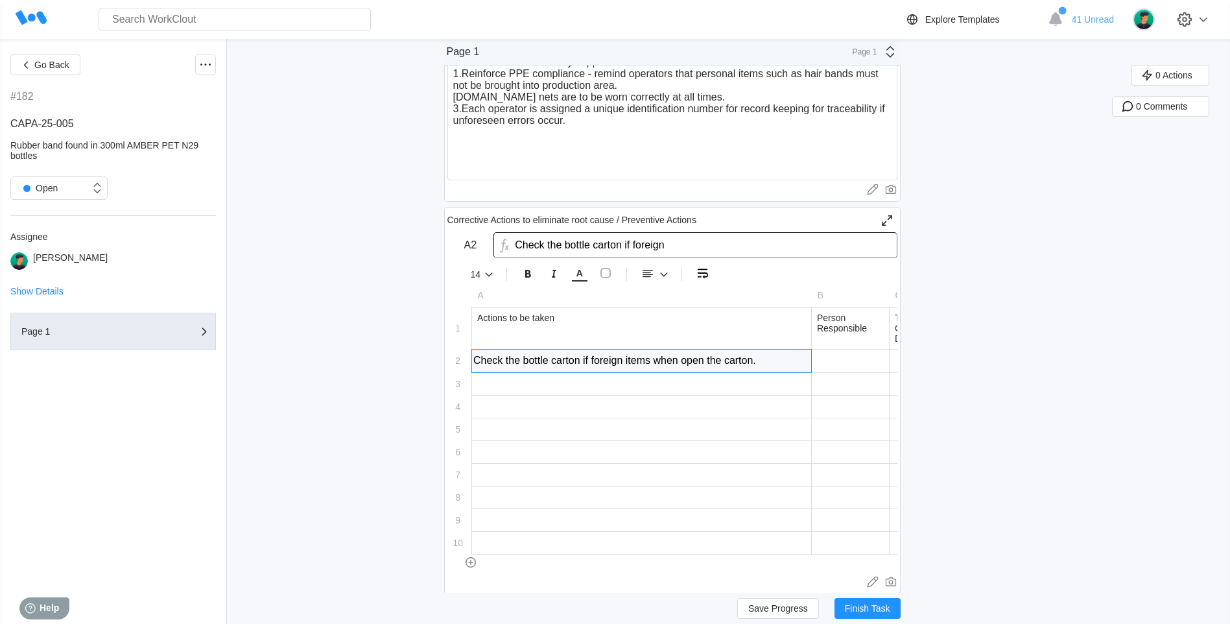
click at [529, 365] on input "Check the bottle carton if foreign items when open the carton." at bounding box center [641, 361] width 339 height 23
click at [558, 361] on input "Check the carton if foreign items when open the carton." at bounding box center [641, 361] width 339 height 23
drag, startPoint x: 815, startPoint y: 363, endPoint x: 390, endPoint y: 344, distance: 424.5
click at [506, 362] on input "Check the carton inside carefully if foreign items when open the carton." at bounding box center [641, 361] width 339 height 23
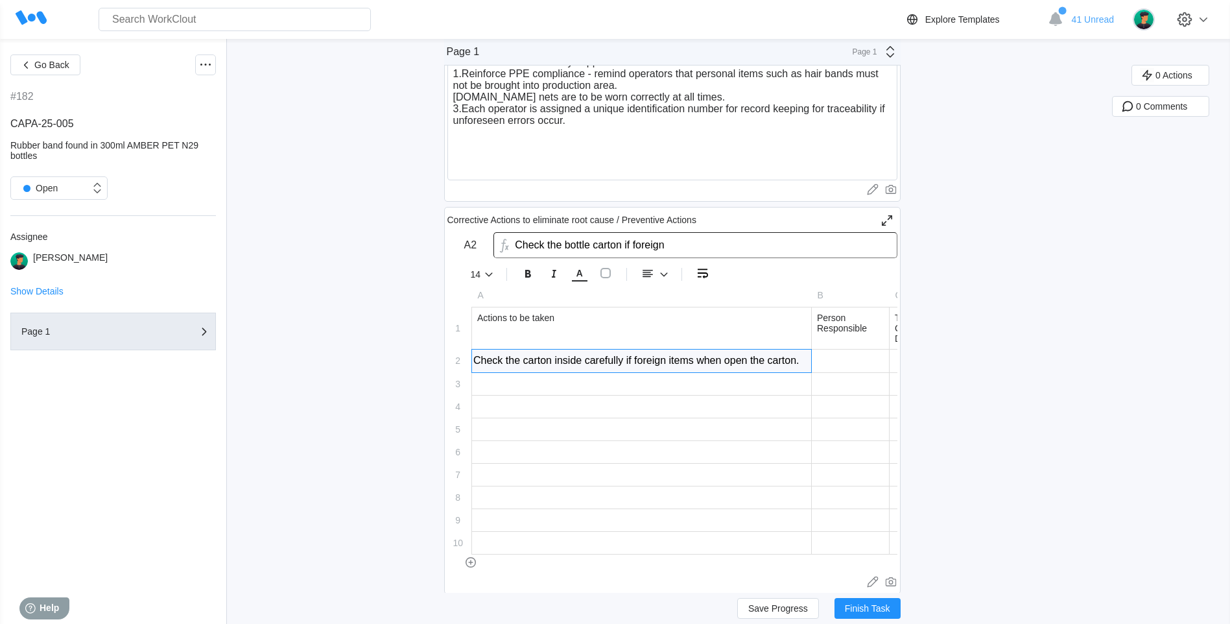
click at [507, 362] on input "Check the carton inside carefully if foreign items when open the carton." at bounding box center [641, 361] width 339 height 23
drag, startPoint x: 507, startPoint y: 362, endPoint x: 477, endPoint y: 366, distance: 30.1
click at [477, 366] on input "Check the carton inside carefully if foreign items when open the carton." at bounding box center [641, 361] width 339 height 23
drag, startPoint x: 517, startPoint y: 359, endPoint x: 638, endPoint y: 365, distance: 121.4
click at [636, 366] on input "Inspect the carton inside carefully if foreign items when open the carton." at bounding box center [641, 361] width 339 height 23
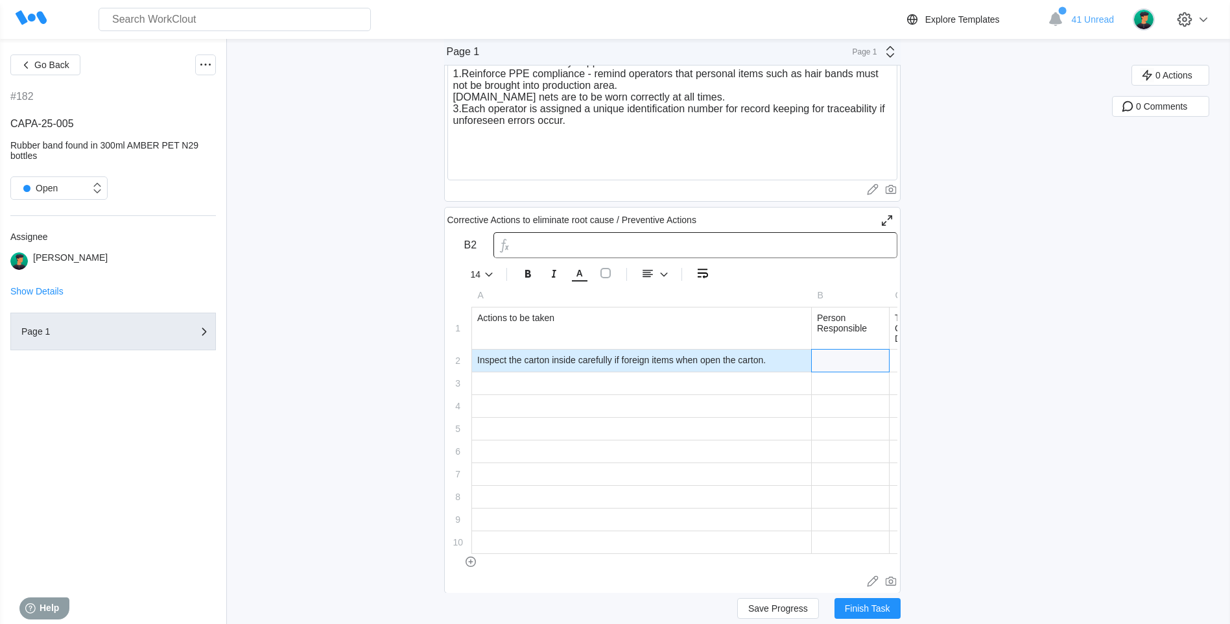
click at [862, 366] on div at bounding box center [850, 361] width 77 height 22
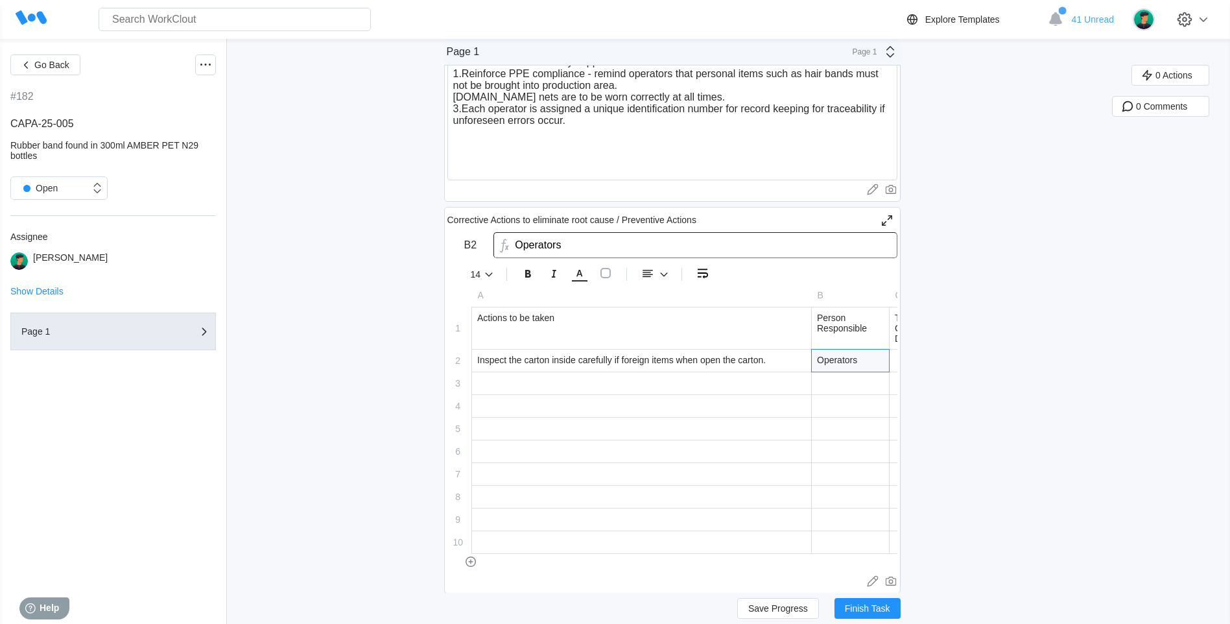
drag, startPoint x: 610, startPoint y: 572, endPoint x: 690, endPoint y: 563, distance: 80.3
click at [690, 563] on div "A B C D 1 Actions to be taken Person Responsible Target Completion Date Status …" at bounding box center [672, 428] width 450 height 288
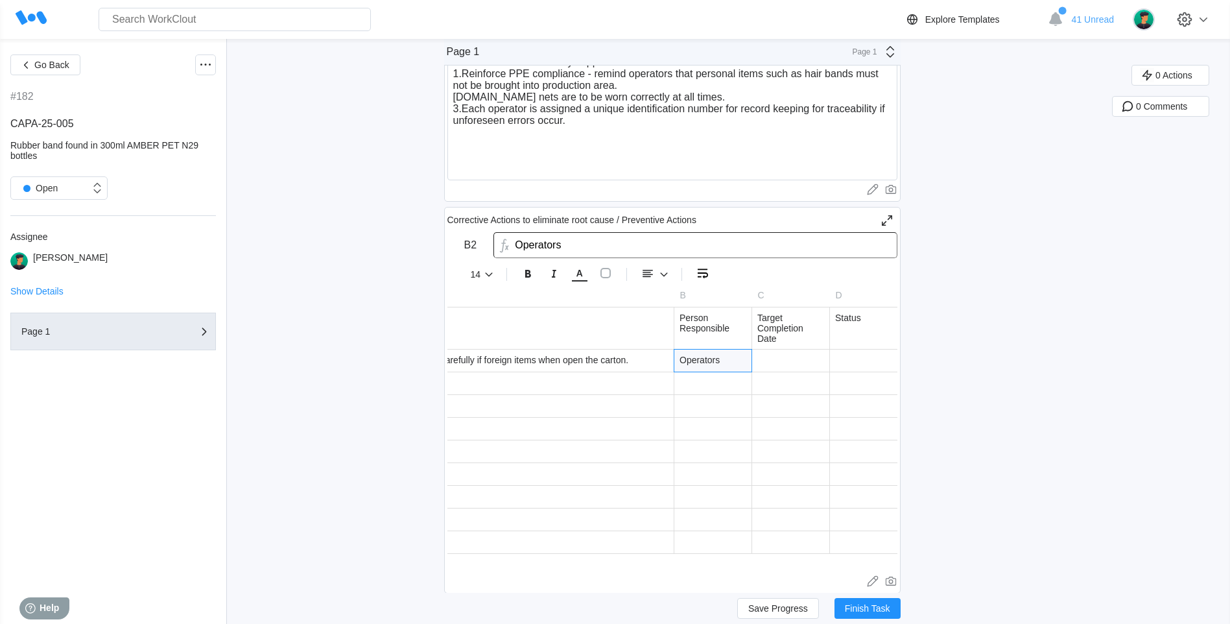
scroll to position [0, 188]
click at [769, 363] on div at bounding box center [740, 361] width 77 height 22
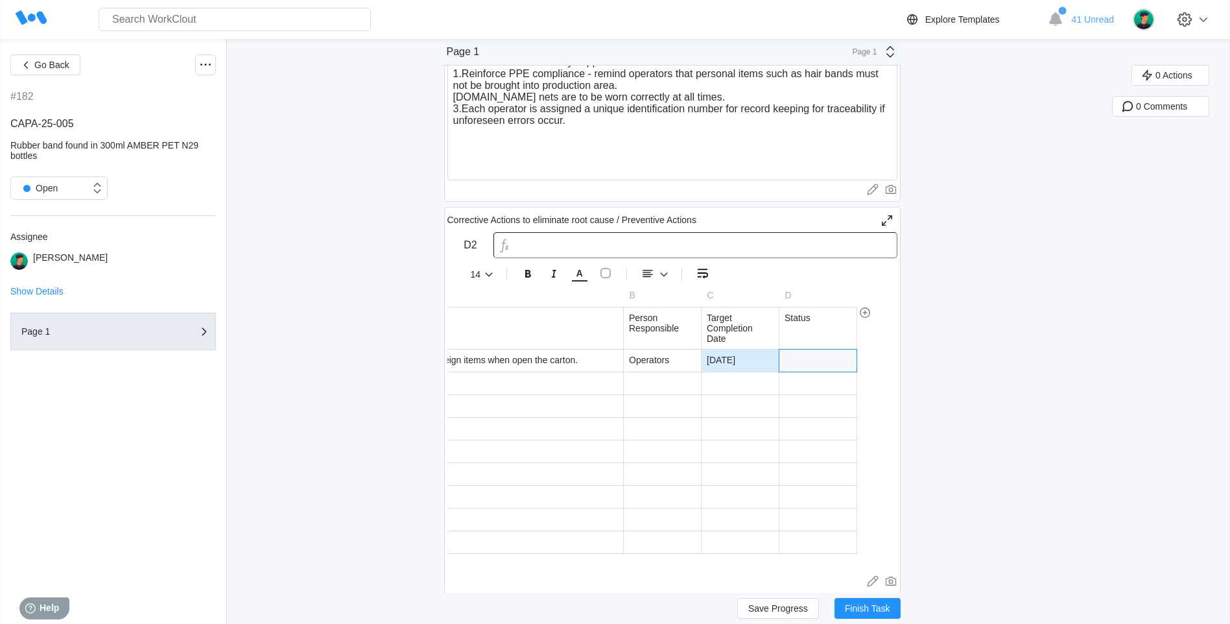
click at [792, 355] on div at bounding box center [818, 361] width 77 height 22
click at [765, 604] on span "Save Progress" at bounding box center [778, 608] width 60 height 9
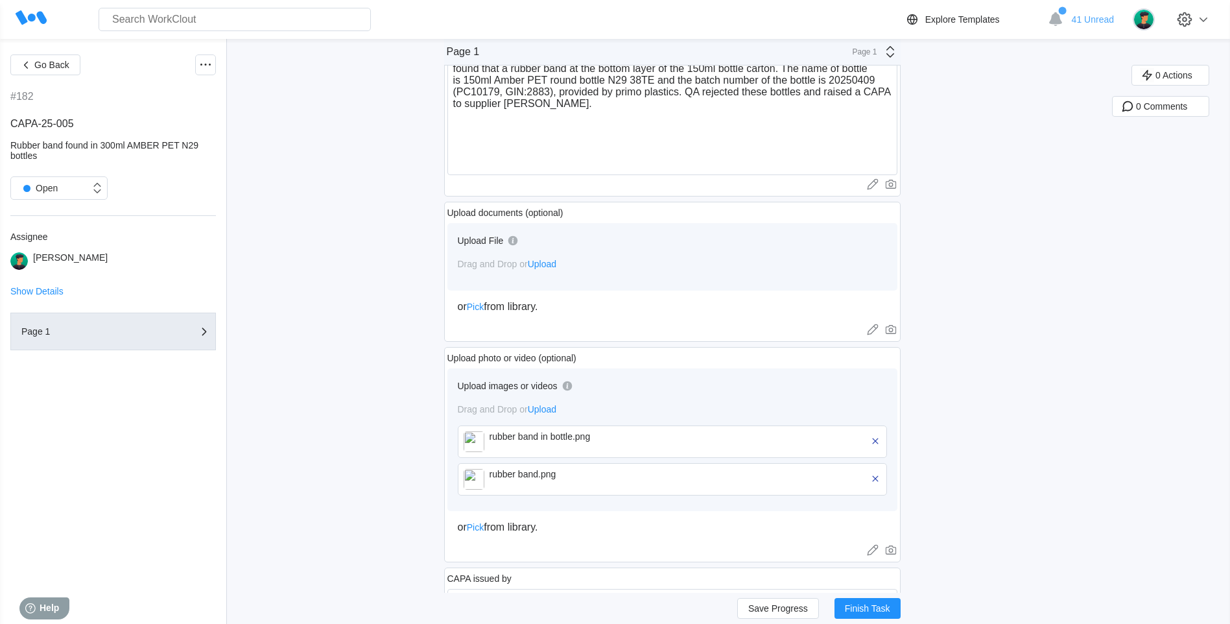
scroll to position [259, 0]
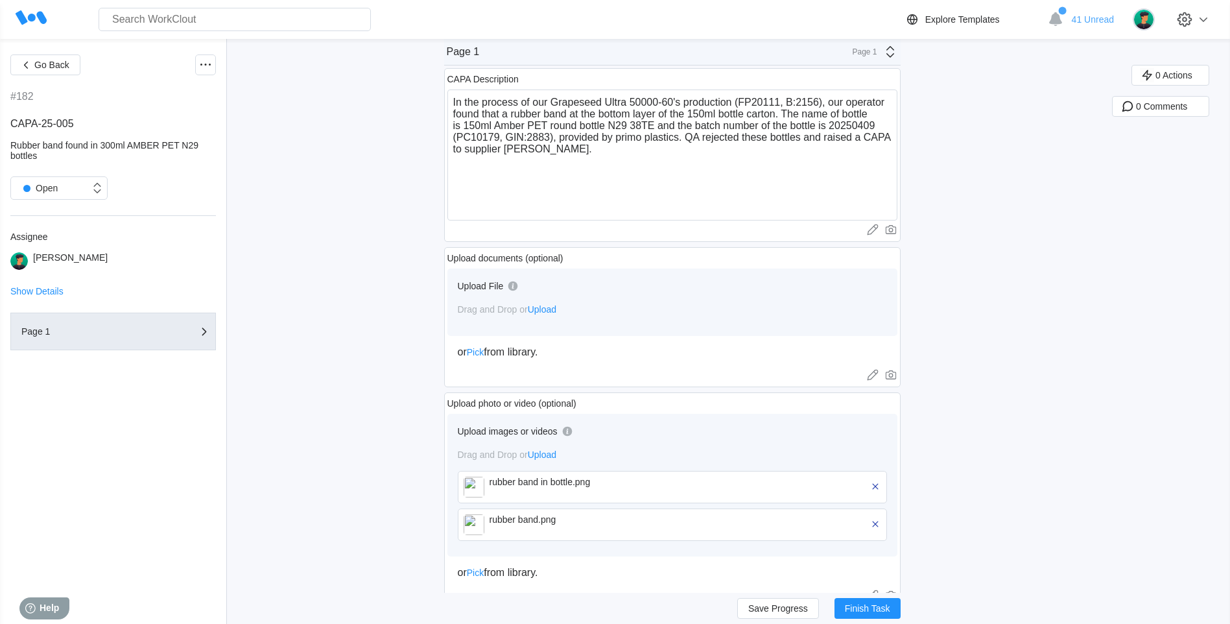
click at [544, 311] on span "Upload" at bounding box center [542, 309] width 29 height 10
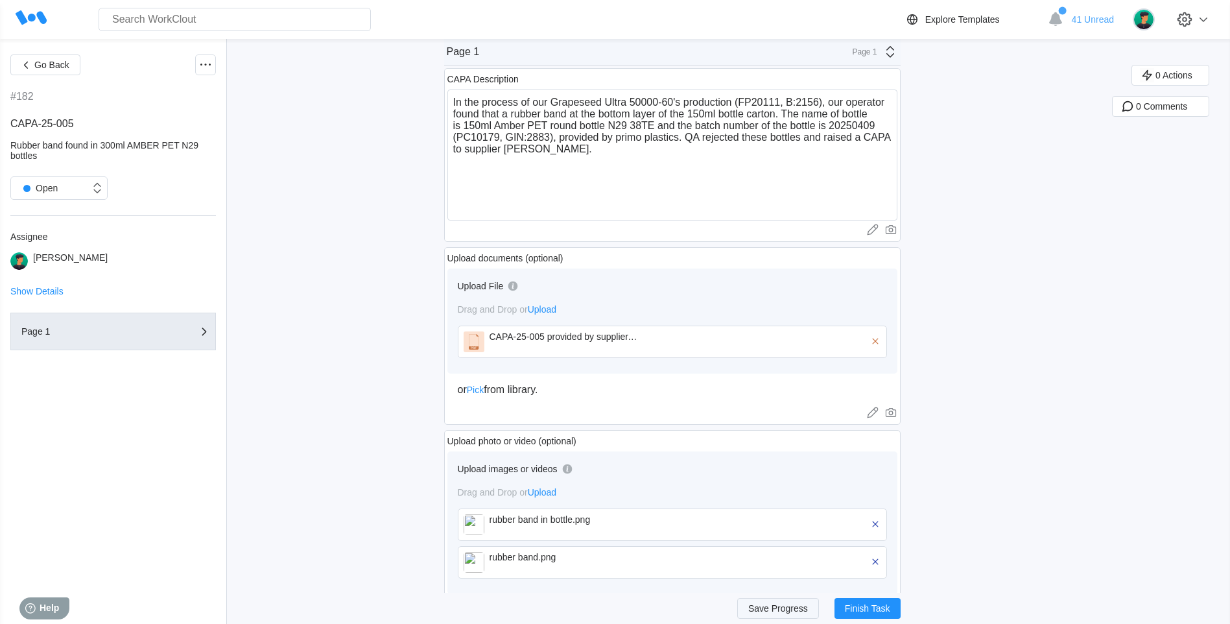
click at [768, 611] on span "Save Progress" at bounding box center [778, 608] width 60 height 9
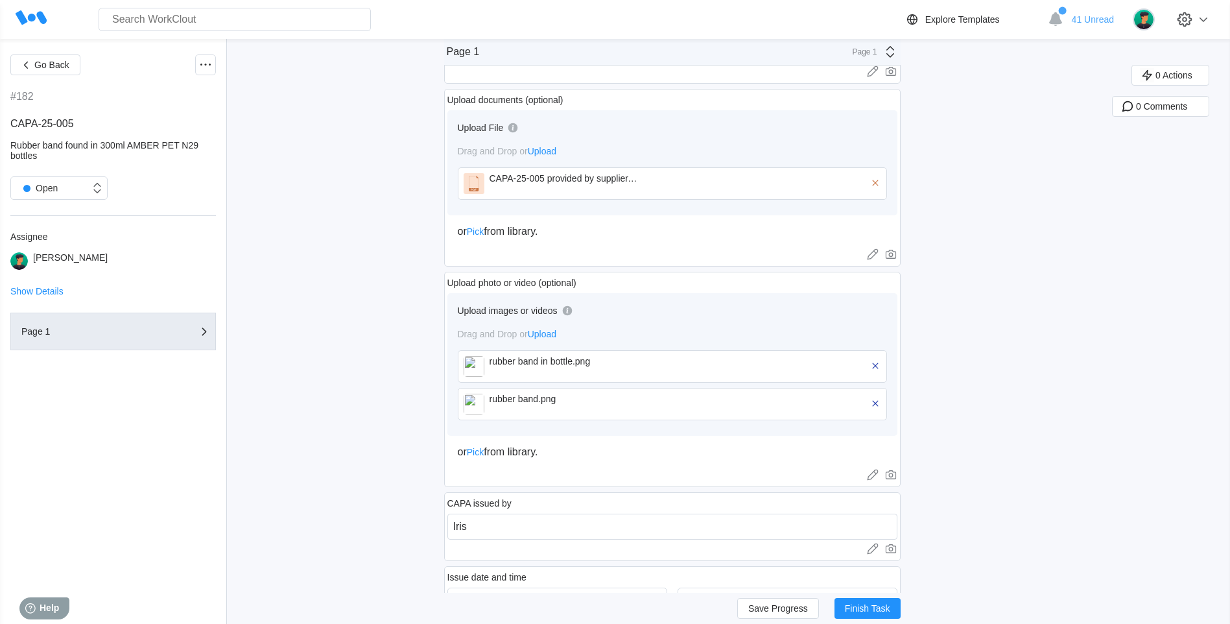
scroll to position [454, 0]
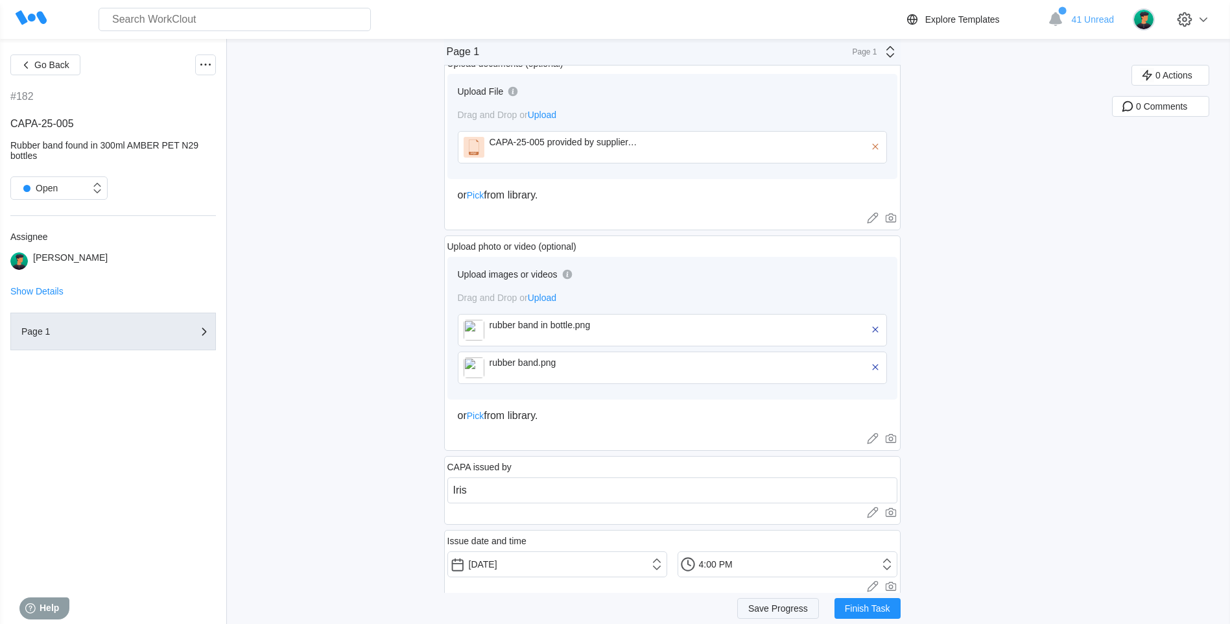
click at [751, 604] on button "Save Progress" at bounding box center [778, 608] width 82 height 21
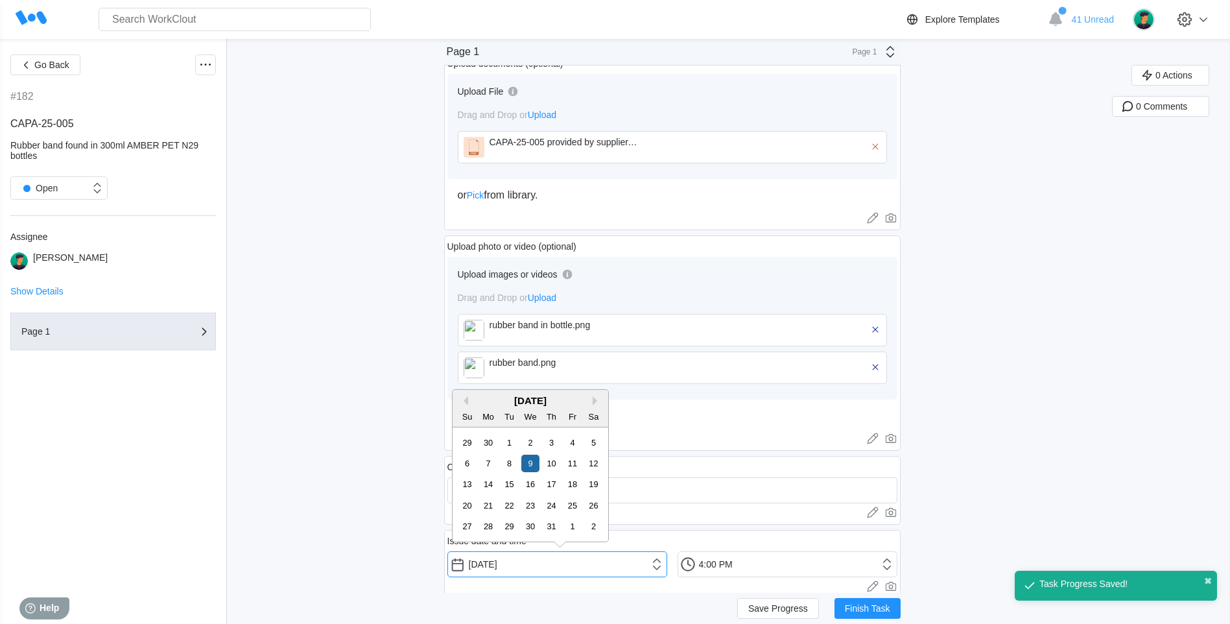
click at [520, 554] on input "07/09/2025" at bounding box center [557, 564] width 220 height 26
click at [531, 460] on div "9" at bounding box center [530, 464] width 18 height 18
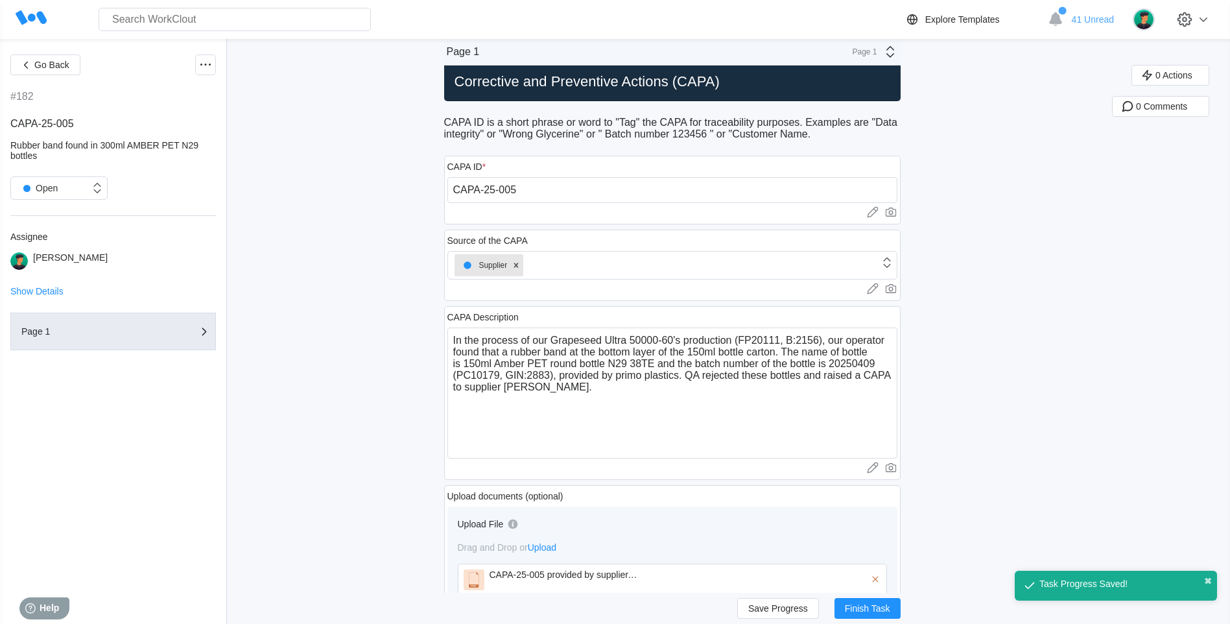
scroll to position [0, 0]
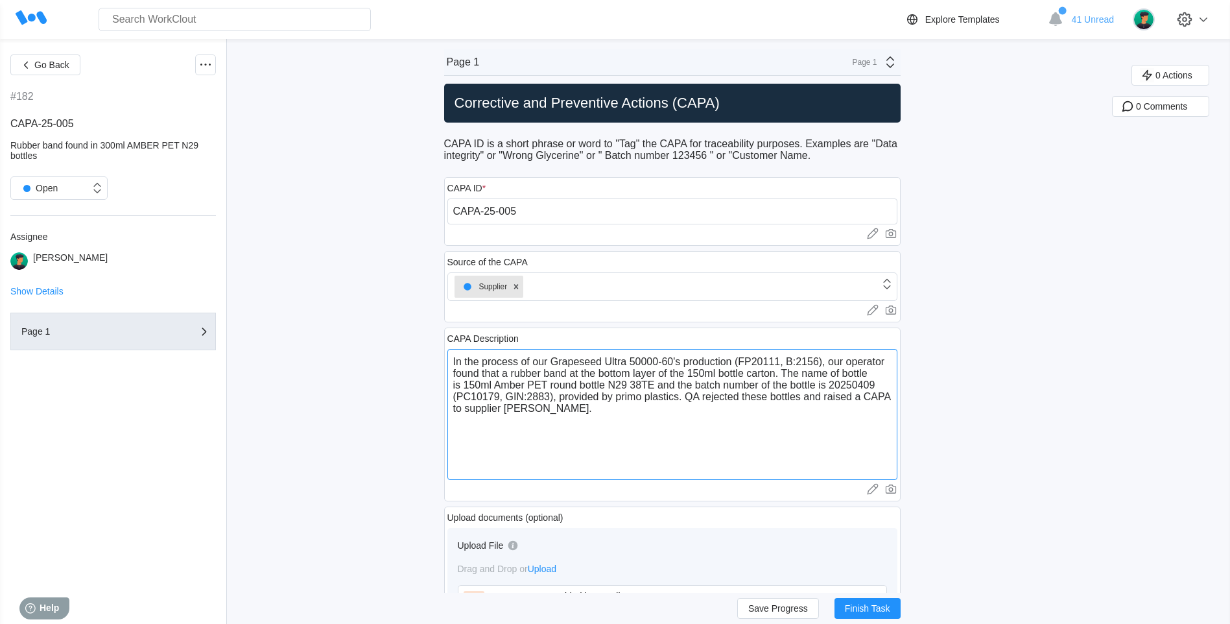
drag, startPoint x: 477, startPoint y: 366, endPoint x: 570, endPoint y: 364, distance: 92.7
click at [570, 364] on textarea "In the process of our Grapeseed Ultra 50000-60's production (FP20111, B:2156), …" at bounding box center [672, 414] width 450 height 131
drag, startPoint x: 834, startPoint y: 363, endPoint x: 848, endPoint y: 364, distance: 14.3
click at [848, 364] on textarea "In the process of our Grapeseed Ultra 50000-60's production (FP20111, B:2156), …" at bounding box center [672, 414] width 450 height 131
click at [788, 374] on textarea "In the process of our Grapeseed Ultra 50000-60's production (FP20111, B:2156), …" at bounding box center [672, 414] width 450 height 131
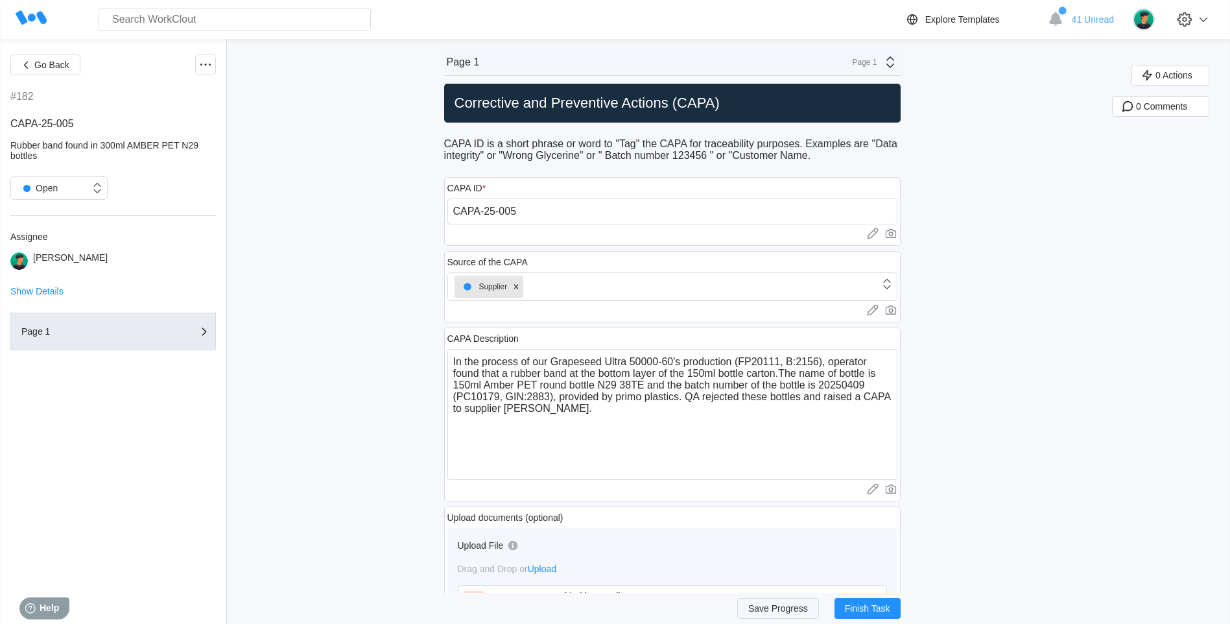
click at [785, 608] on span "Save Progress" at bounding box center [778, 608] width 60 height 9
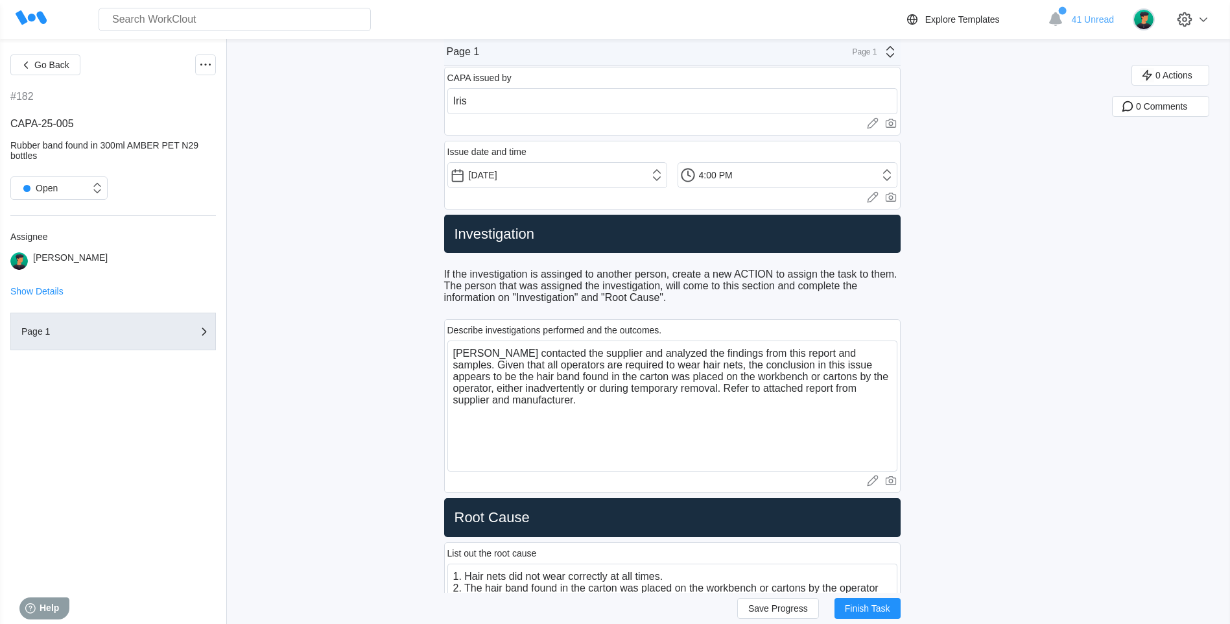
scroll to position [908, 0]
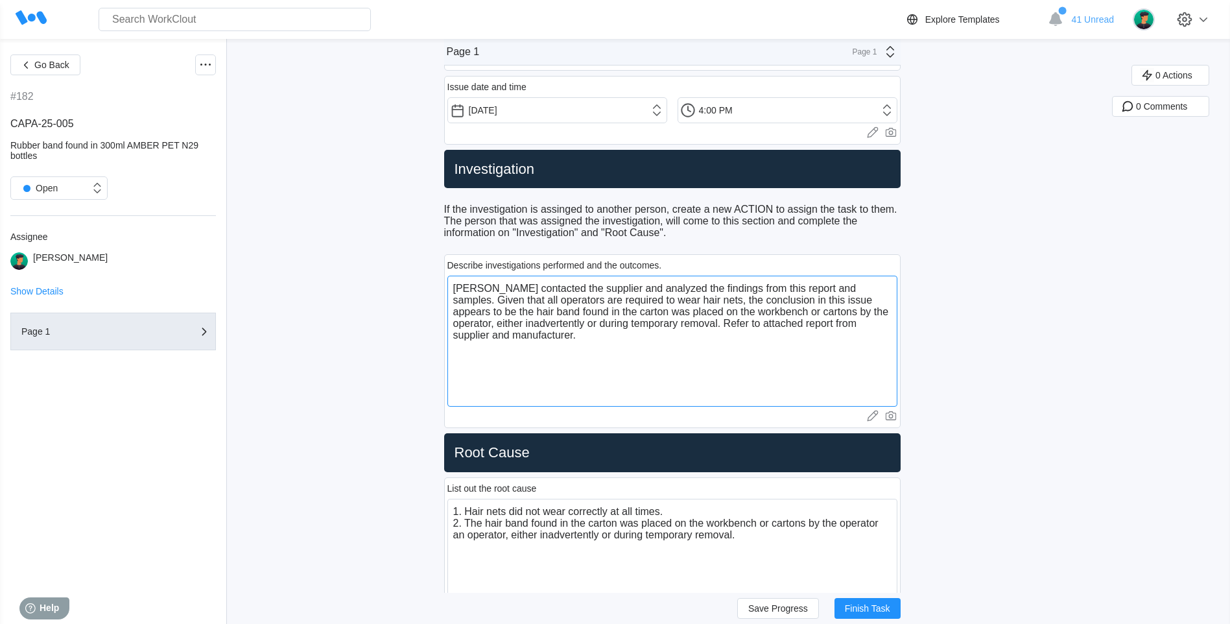
drag, startPoint x: 676, startPoint y: 286, endPoint x: 756, endPoint y: 287, distance: 80.4
click at [756, 287] on textarea "Primo contacted the supplier and analyzed the findings from this report and sam…" at bounding box center [672, 341] width 450 height 131
click at [763, 287] on textarea "Primo contacted the supplier and analyzed the findings from this report and sam…" at bounding box center [672, 341] width 450 height 131
drag, startPoint x: 733, startPoint y: 289, endPoint x: 787, endPoint y: 287, distance: 54.5
click at [787, 287] on textarea "Primo contacted the supplier and analyzed the findings from this report and sam…" at bounding box center [672, 341] width 450 height 131
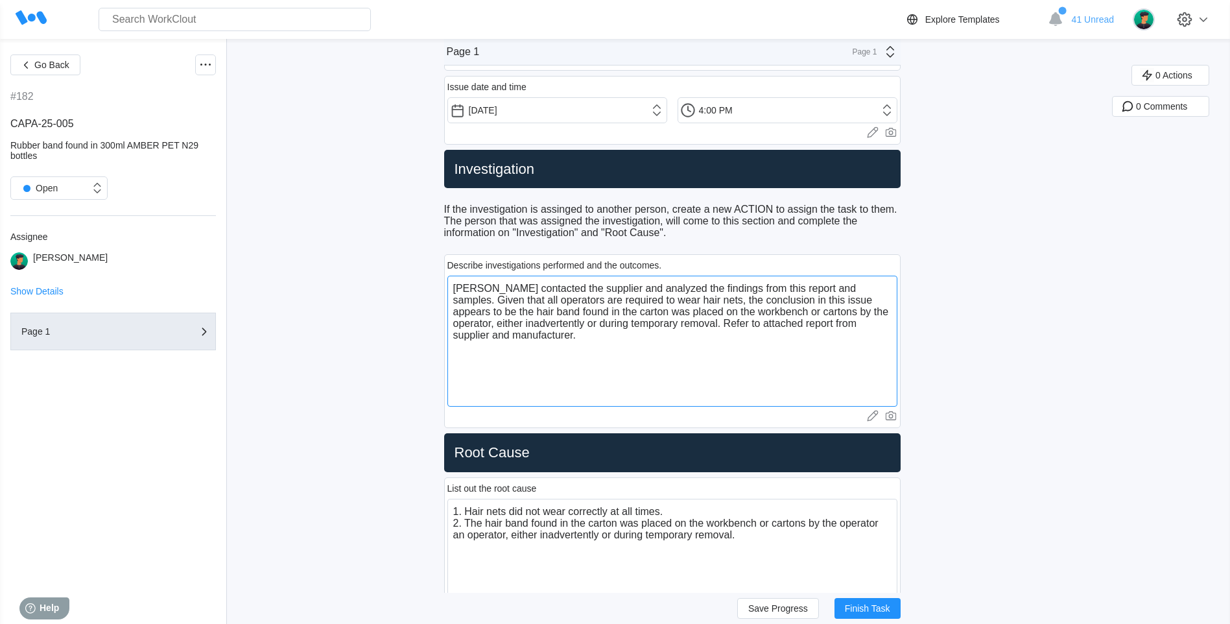
drag, startPoint x: 777, startPoint y: 296, endPoint x: 804, endPoint y: 339, distance: 50.7
click at [804, 339] on textarea "Primo contacted the supplier and analyzed the findings from this report and sam…" at bounding box center [672, 341] width 450 height 131
click at [570, 524] on textarea "1. Hair nets did not wear correctly at all times. 2. The hair band found in the…" at bounding box center [672, 564] width 450 height 131
click at [778, 617] on button "Save Progress" at bounding box center [778, 608] width 82 height 21
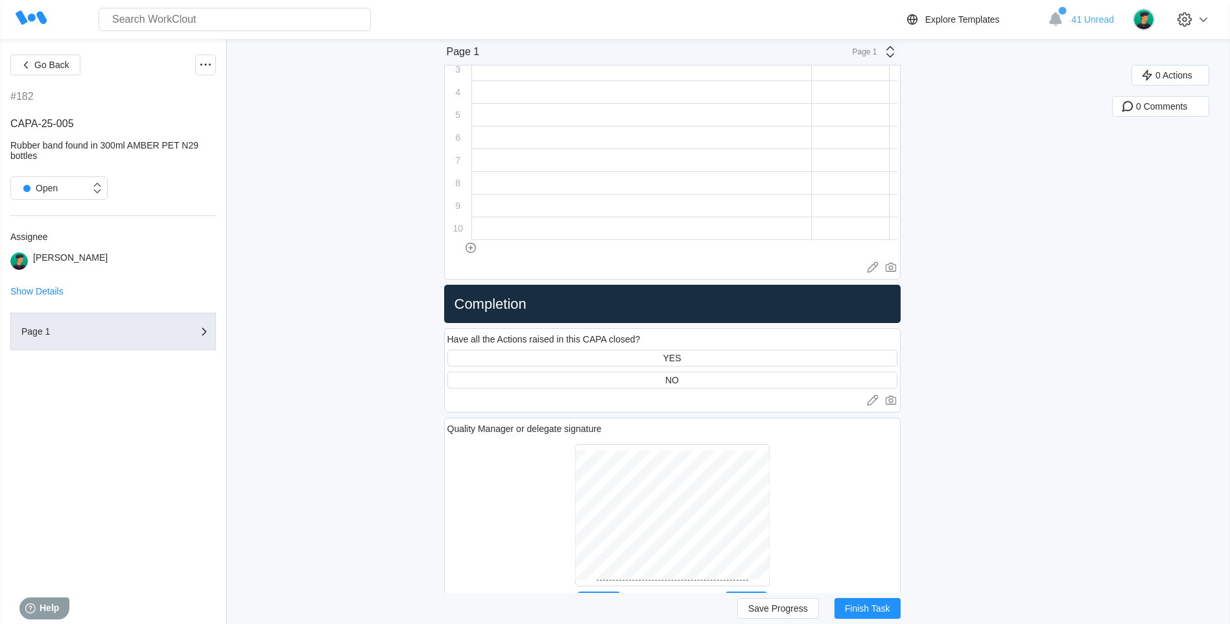
scroll to position [2205, 0]
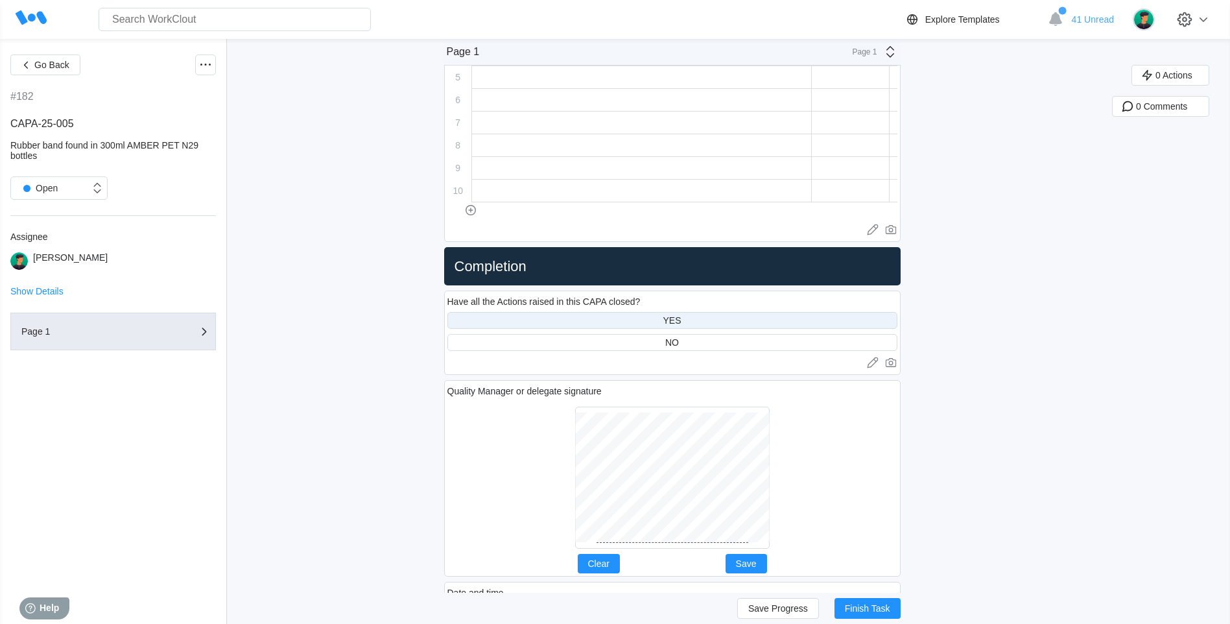
click at [573, 326] on div "YES" at bounding box center [672, 320] width 450 height 17
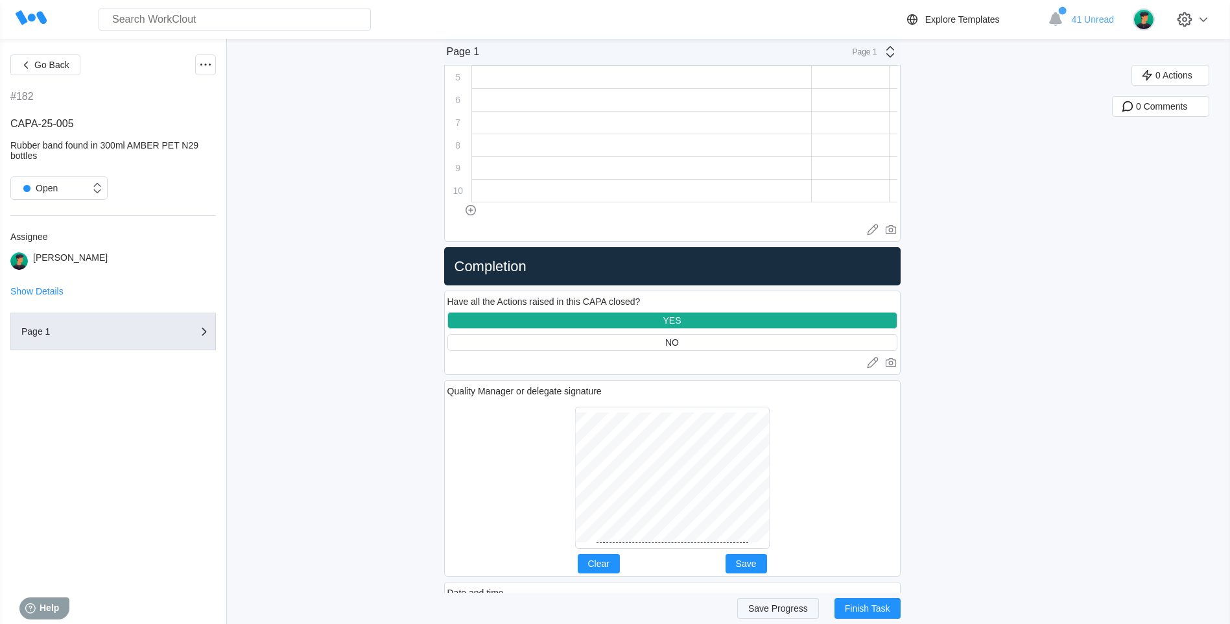
click at [773, 601] on button "Save Progress" at bounding box center [778, 608] width 82 height 21
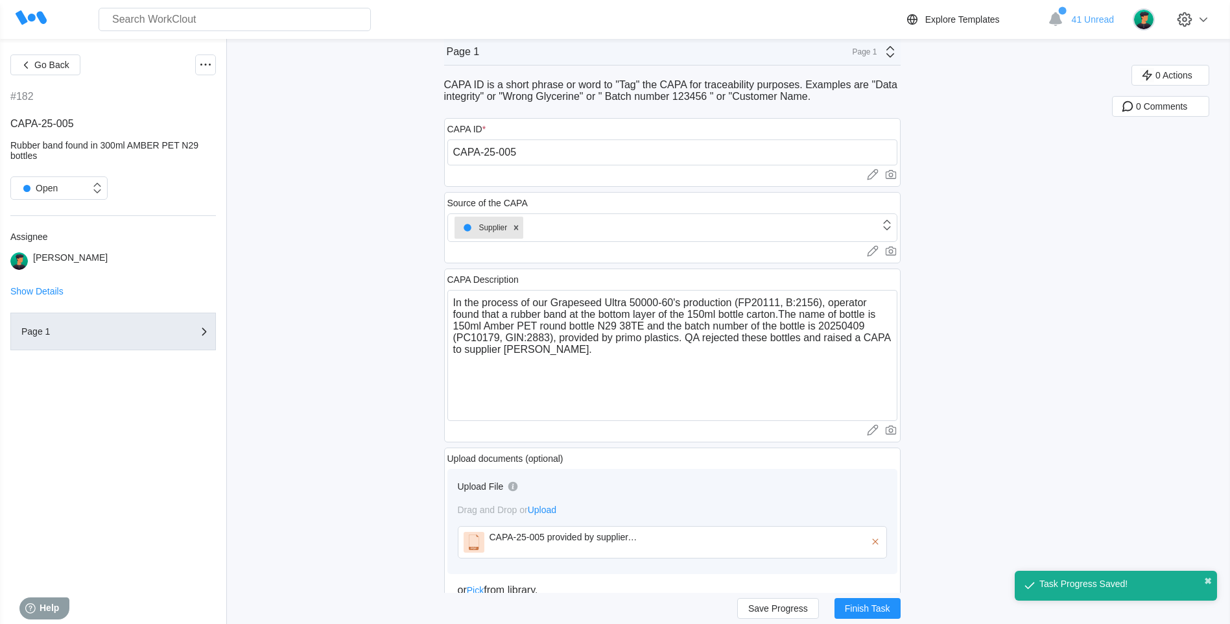
scroll to position [0, 0]
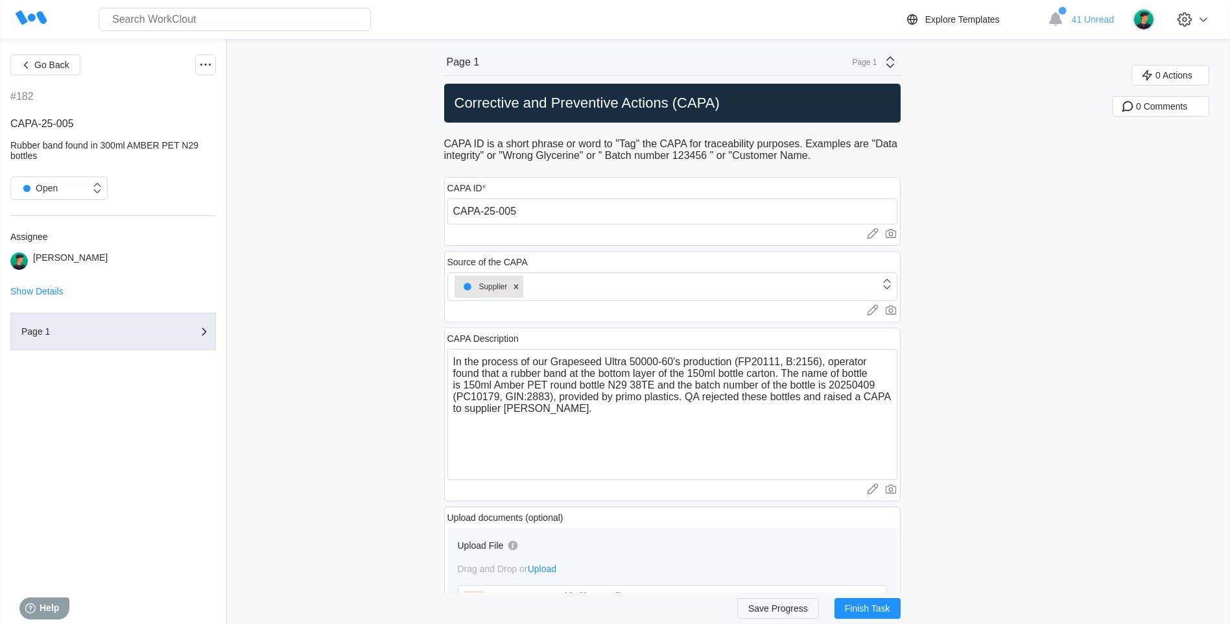
click at [759, 607] on span "Save Progress" at bounding box center [778, 608] width 60 height 9
drag, startPoint x: 593, startPoint y: 368, endPoint x: 637, endPoint y: 412, distance: 61.9
click at [637, 412] on textarea "In the process of our Grapeseed Ultra 50000-60's production (FP20111, B:2156), …" at bounding box center [672, 414] width 450 height 131
drag, startPoint x: 517, startPoint y: 370, endPoint x: 571, endPoint y: 377, distance: 54.9
click at [571, 377] on textarea "In the process of our Grapeseed Ultra 50000-60's production (FP20111, B:2156), …" at bounding box center [672, 414] width 450 height 131
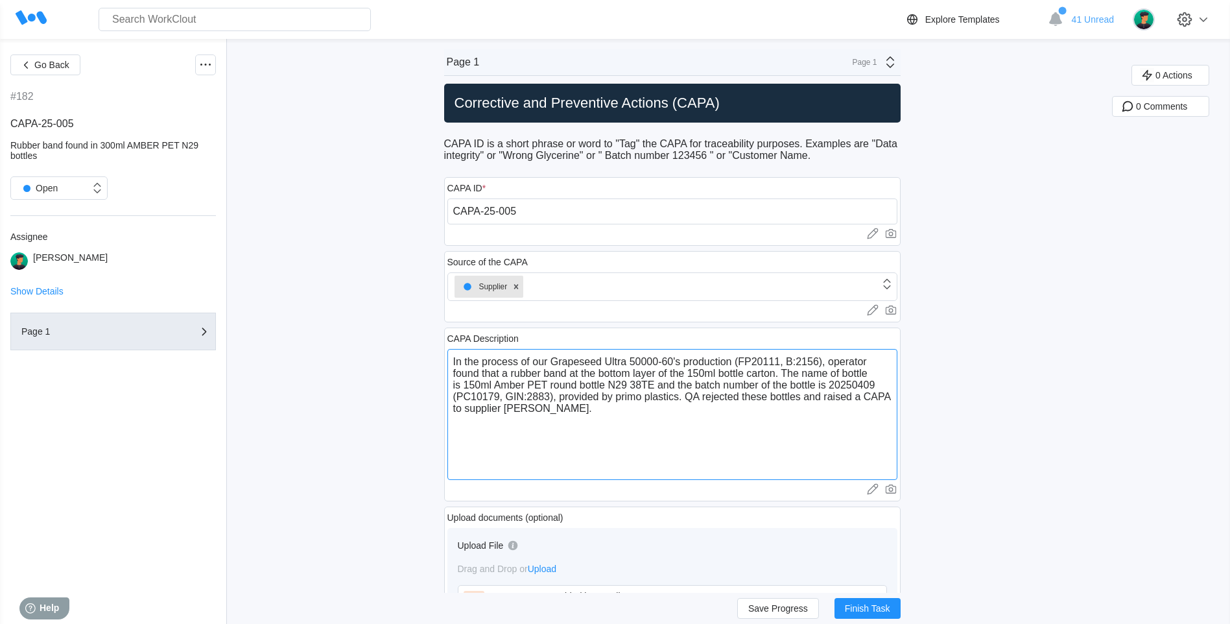
drag, startPoint x: 574, startPoint y: 374, endPoint x: 592, endPoint y: 411, distance: 41.8
click at [592, 411] on textarea "In the process of our Grapeseed Ultra 50000-60's production (FP20111, B:2156), …" at bounding box center [672, 414] width 450 height 131
click at [779, 400] on textarea "In the process of our Grapeseed Ultra 50000-60's production (FP20111, B:2156), …" at bounding box center [672, 414] width 450 height 131
drag, startPoint x: 745, startPoint y: 396, endPoint x: 770, endPoint y: 402, distance: 25.5
click at [770, 402] on textarea "In the process of our Grapeseed Ultra 50000-60's production (FP20111, B:2156), …" at bounding box center [672, 414] width 450 height 131
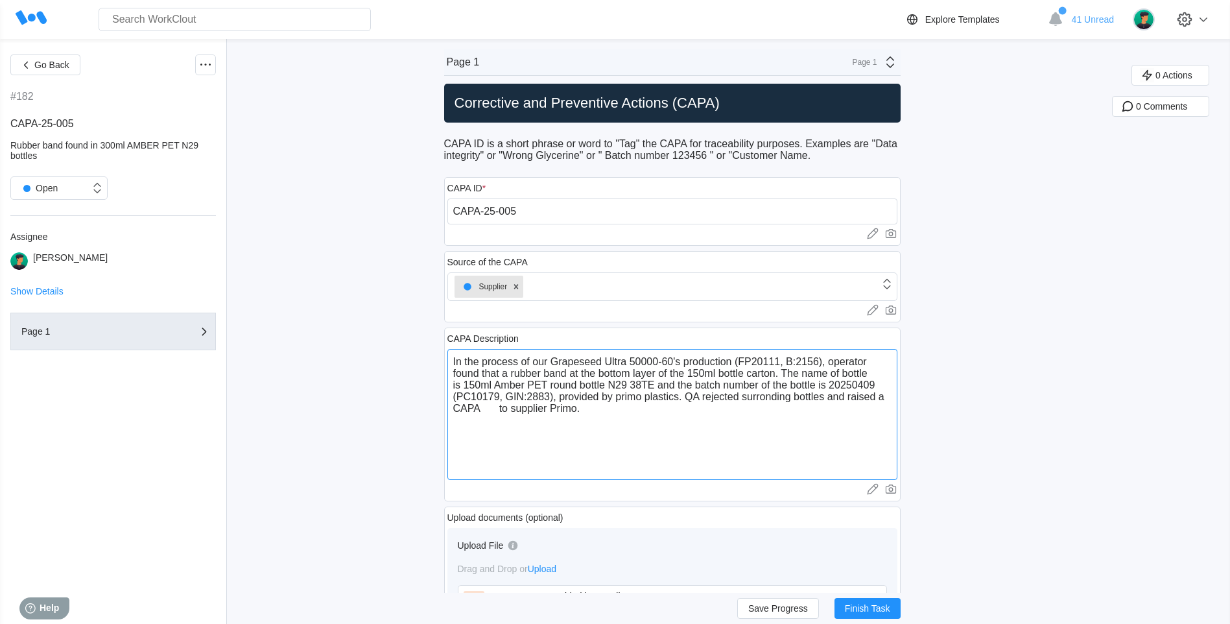
click at [501, 412] on textarea "In the process of our Grapeseed Ultra 50000-60's production (FP20111, B:2156), …" at bounding box center [672, 414] width 450 height 131
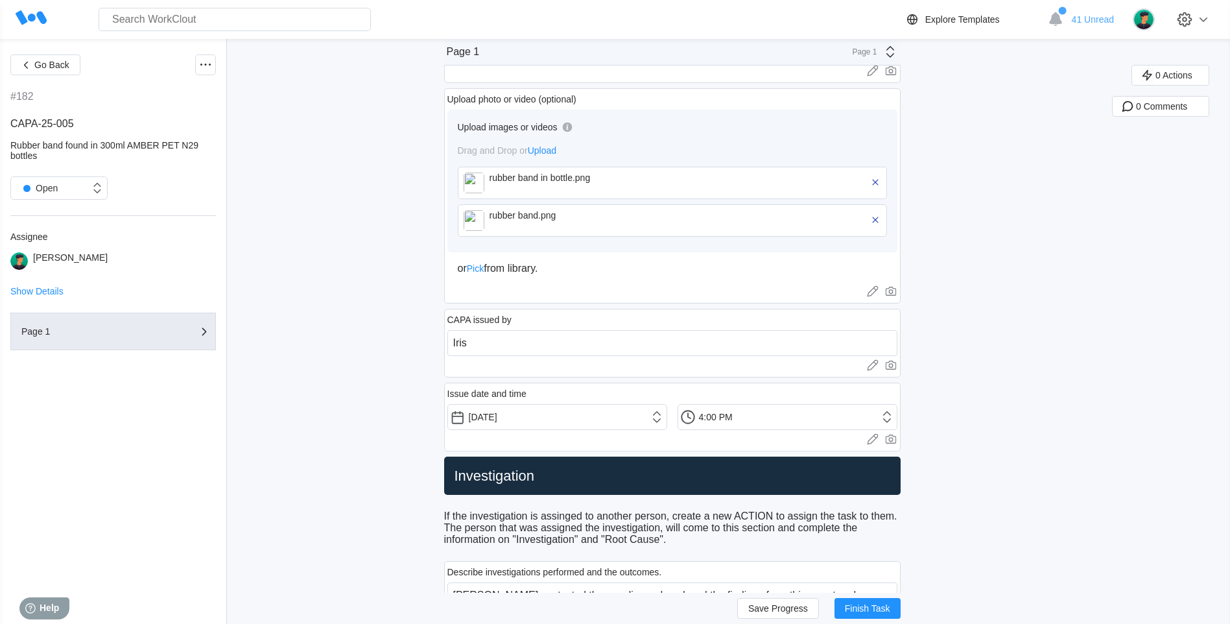
scroll to position [778, 0]
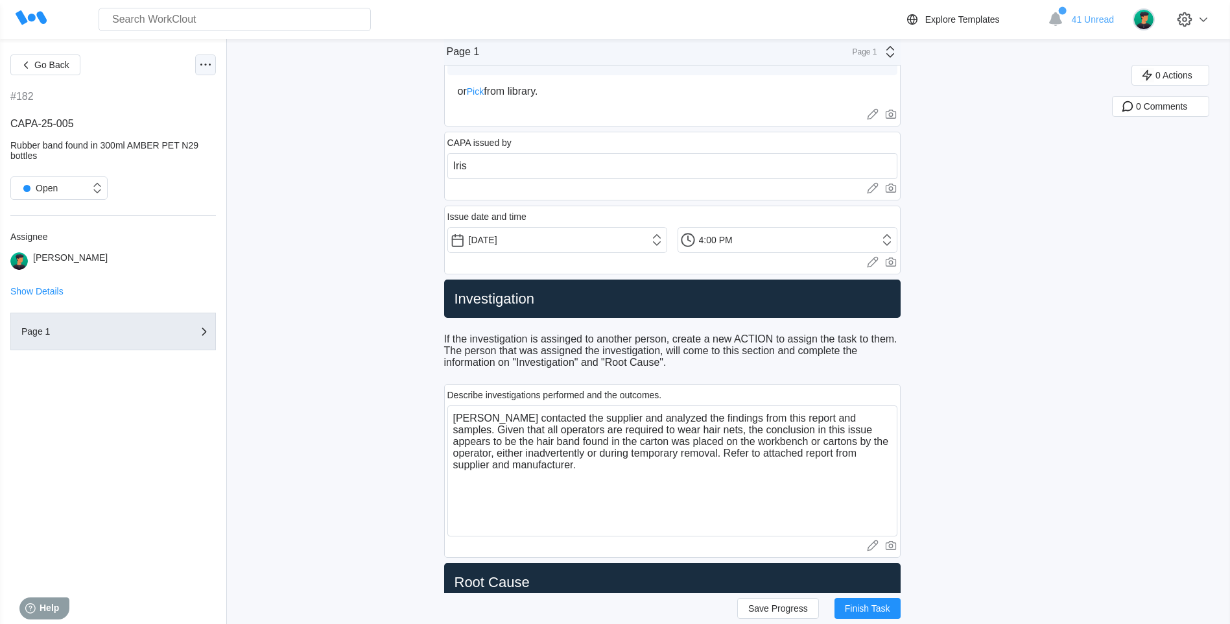
click at [208, 62] on icon at bounding box center [206, 65] width 16 height 16
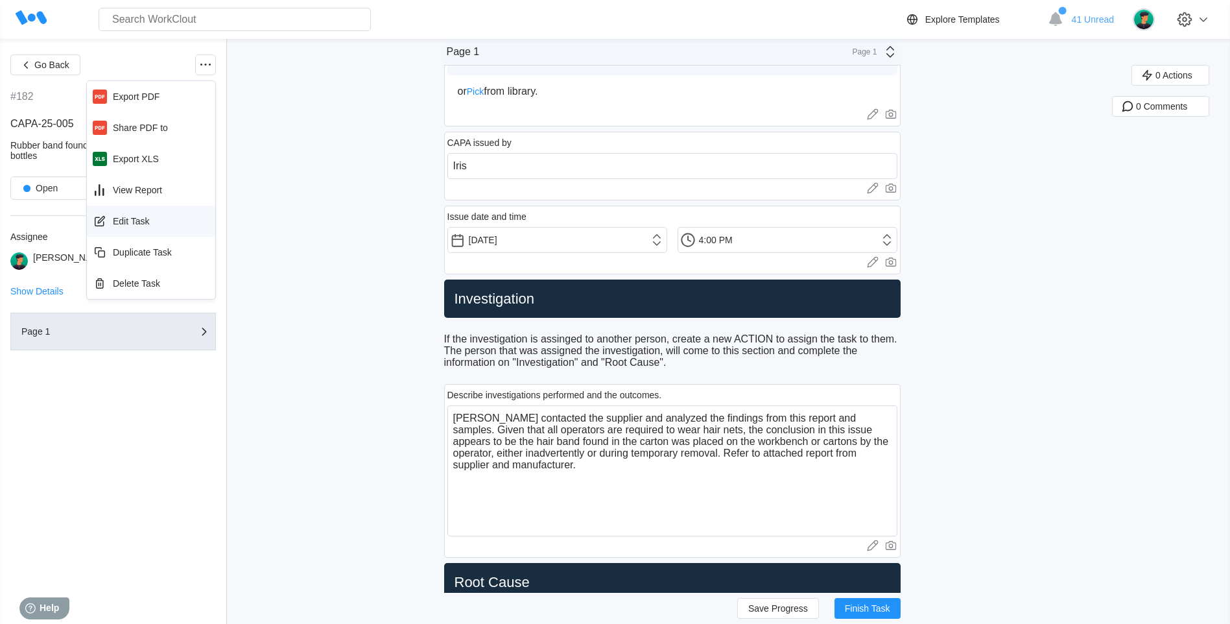
click at [158, 214] on div "Edit Task" at bounding box center [151, 221] width 118 height 21
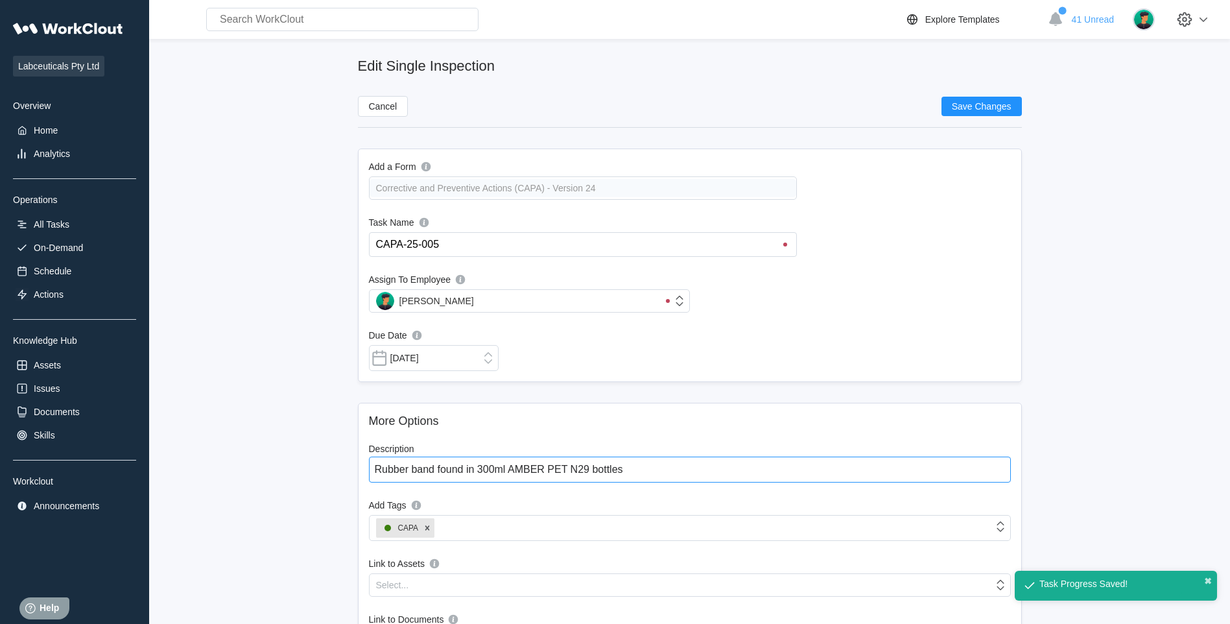
click at [484, 470] on textarea "Rubber band found in 300ml AMBER PET N29 bottles" at bounding box center [690, 470] width 642 height 26
click at [492, 472] on textarea "Rubber band found in 300ml AMBER PET N29 bottles" at bounding box center [690, 470] width 642 height 26
click at [494, 468] on textarea "Rubber band found in 300ml AMBER PET N29 bottles" at bounding box center [690, 470] width 642 height 26
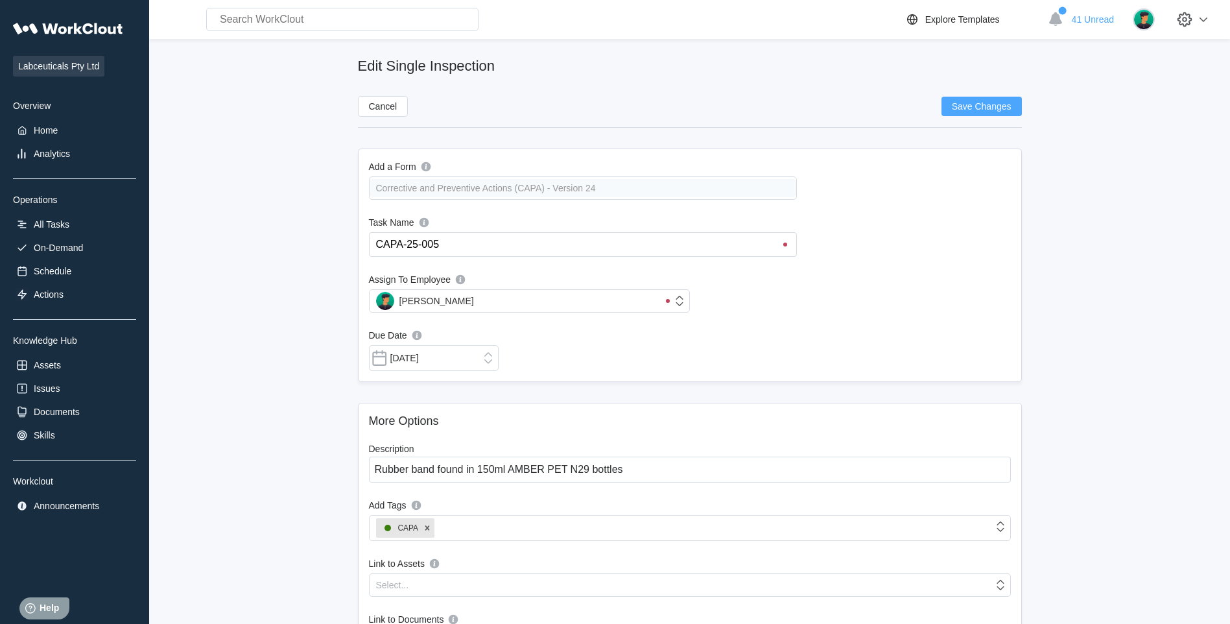
click at [943, 112] on button "Save Changes" at bounding box center [982, 106] width 80 height 19
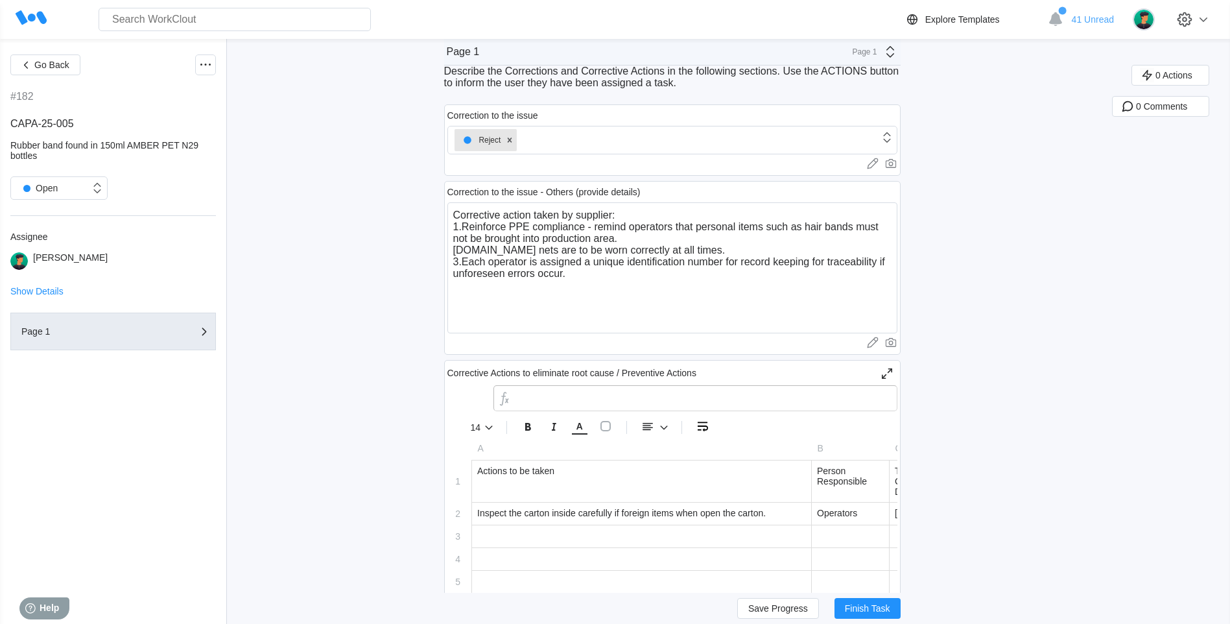
scroll to position [1686, 0]
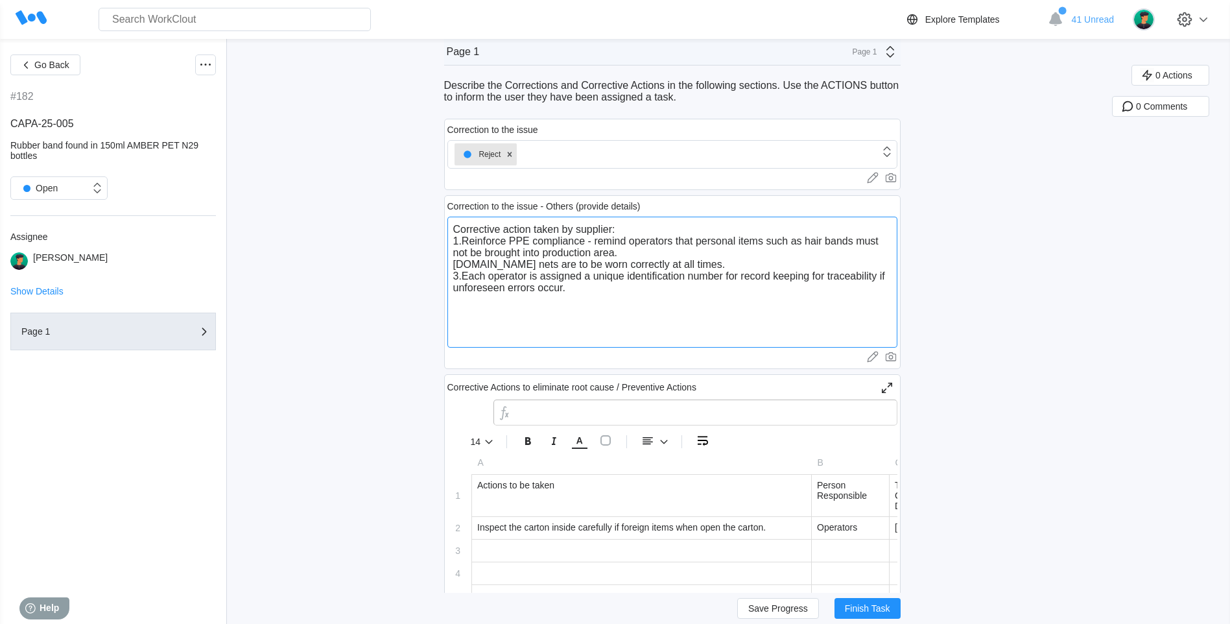
drag, startPoint x: 654, startPoint y: 229, endPoint x: 451, endPoint y: 215, distance: 204.1
click at [451, 215] on div "Correction to the issue - Others (provide details) Corrective action taken by s…" at bounding box center [672, 282] width 457 height 174
drag, startPoint x: 506, startPoint y: 333, endPoint x: 496, endPoint y: 322, distance: 15.2
click at [505, 332] on textarea "Corrective action taken by supplier: 1.Reinforce PPE compliance - remind operat…" at bounding box center [672, 282] width 450 height 131
click at [475, 312] on textarea "Corrective action taken by supplier: 1.Reinforce PPE compliance - remind operat…" at bounding box center [672, 282] width 450 height 131
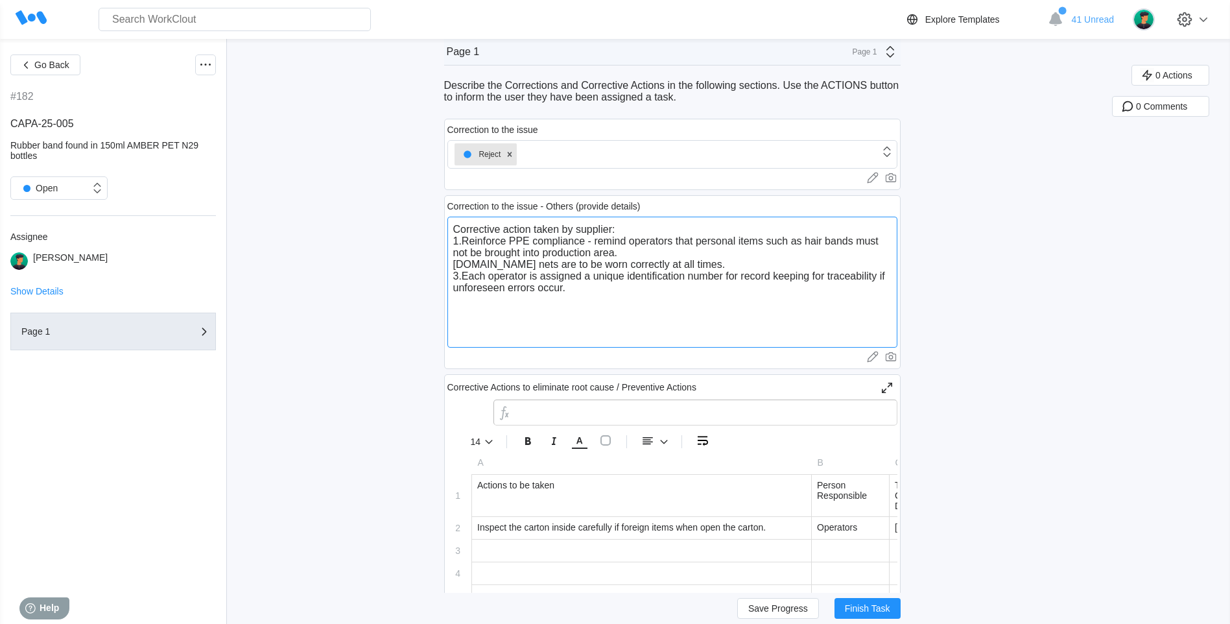
click at [460, 300] on textarea "Corrective action taken by supplier: 1.Reinforce PPE compliance - remind operat…" at bounding box center [672, 282] width 450 height 131
click at [592, 293] on textarea "Corrective action taken by supplier: 1.Reinforce PPE compliance - remind operat…" at bounding box center [672, 282] width 450 height 131
paste textarea "Corrective action taken by supplier:"
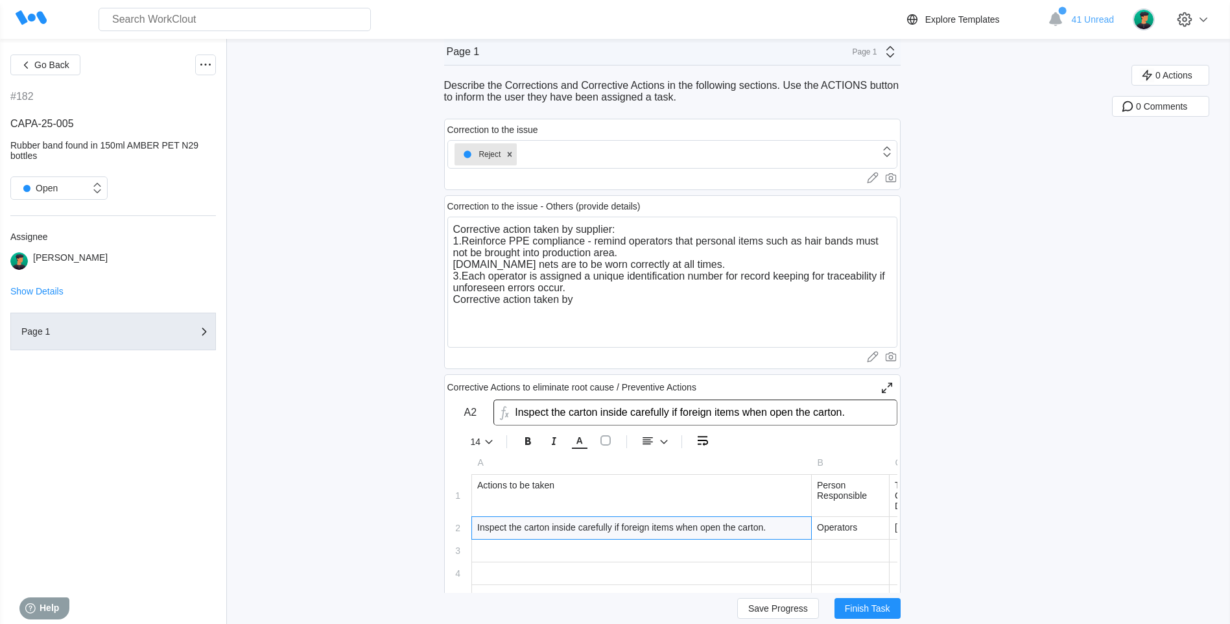
click at [724, 532] on div "Inspect the carton inside carefully if foreign items when open the carton." at bounding box center [641, 528] width 339 height 22
click at [726, 530] on div "Inspect the carton inside carefully if foreign items when open the carton." at bounding box center [641, 528] width 339 height 22
drag, startPoint x: 809, startPoint y: 527, endPoint x: 471, endPoint y: 524, distance: 337.2
click at [471, 524] on tr "2 Inspect the carton inside carefully if foreign items when open the carton. In…" at bounding box center [746, 527] width 598 height 23
click at [502, 316] on textarea "Corrective action taken by supplier: 1.Reinforce PPE compliance - remind operat…" at bounding box center [672, 282] width 450 height 131
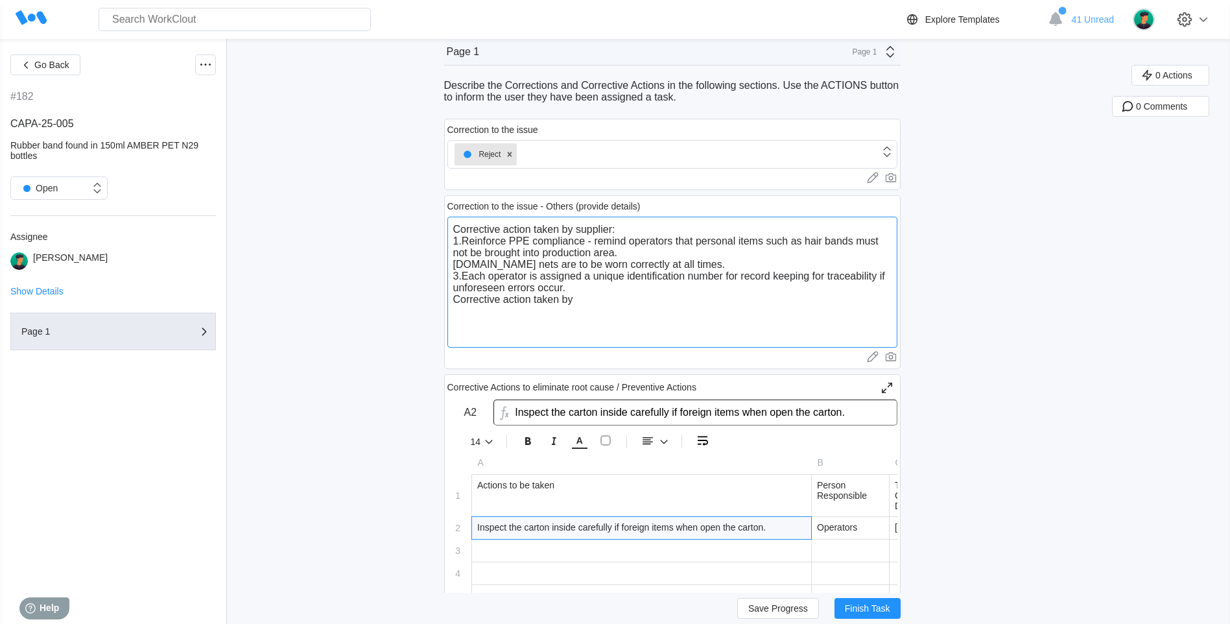
click at [487, 324] on textarea "Corrective action taken by supplier: 1.Reinforce PPE compliance - remind operat…" at bounding box center [672, 282] width 450 height 131
click at [588, 304] on textarea "Corrective action taken by supplier: 1.Reinforce PPE compliance - remind operat…" at bounding box center [672, 282] width 450 height 131
paste textarea "Inspect the carton inside carefully if foreign items when open the carton."
click at [458, 313] on textarea "Corrective action taken by supplier: 1.Reinforce PPE compliance - remind operat…" at bounding box center [672, 282] width 450 height 131
click at [612, 294] on textarea "Corrective action taken by supplier: 1.Reinforce PPE compliance - remind operat…" at bounding box center [672, 282] width 450 height 131
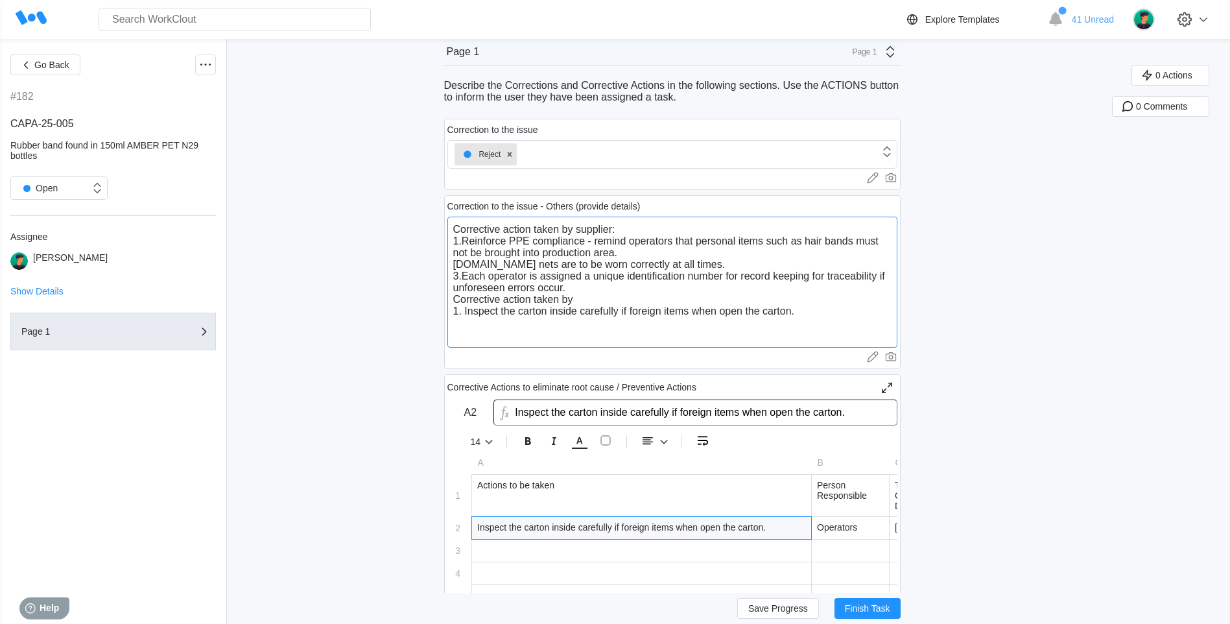
click at [464, 304] on textarea "Corrective action taken by supplier: 1.Reinforce PPE compliance - remind operat…" at bounding box center [672, 282] width 450 height 131
drag, startPoint x: 571, startPoint y: 298, endPoint x: 620, endPoint y: 299, distance: 48.7
click at [620, 299] on textarea "Corrective action taken by supplier: 1.Reinforce PPE compliance - remind operat…" at bounding box center [672, 282] width 450 height 131
click at [471, 312] on textarea "Corrective action taken by supplier: 1.Reinforce PPE compliance - remind operat…" at bounding box center [672, 282] width 450 height 131
click at [786, 604] on span "Save Progress" at bounding box center [778, 608] width 60 height 9
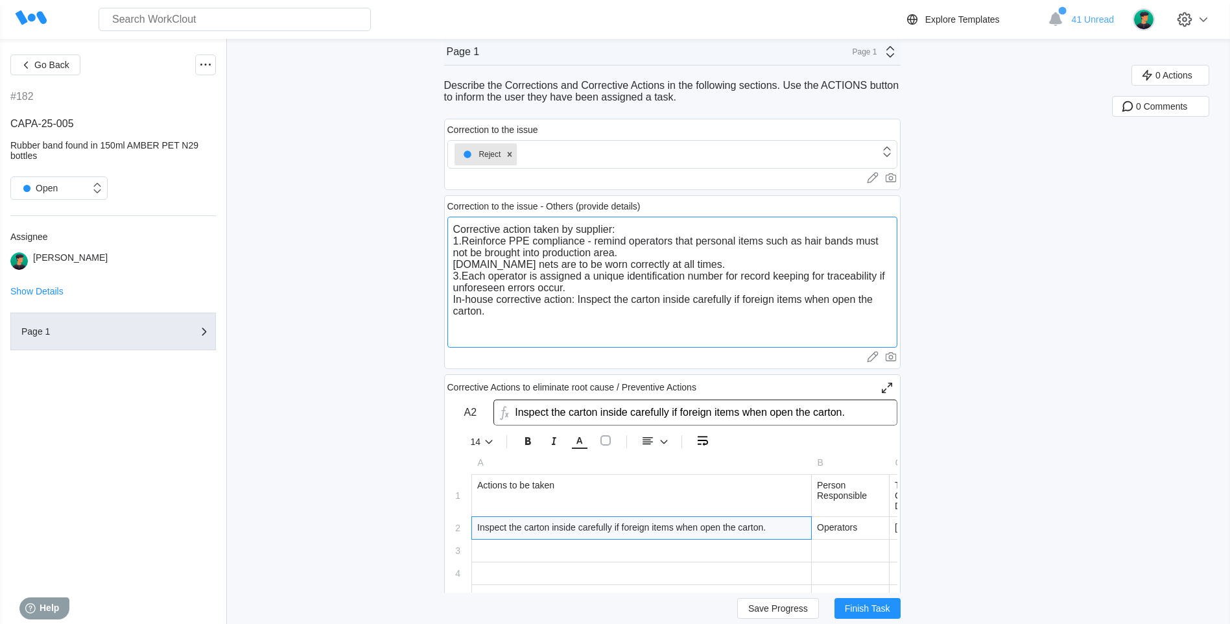
drag, startPoint x: 585, startPoint y: 298, endPoint x: 597, endPoint y: 311, distance: 17.4
click at [597, 311] on textarea "Corrective action taken by supplier: 1.Reinforce PPE compliance - remind operat…" at bounding box center [672, 282] width 450 height 131
click at [810, 298] on textarea "Corrective action taken by supplier: 1.Reinforce PPE compliance - remind operat…" at bounding box center [672, 282] width 450 height 131
click at [680, 533] on div "Inspect the carton inside carefully if foreign items when open the carton." at bounding box center [641, 528] width 339 height 22
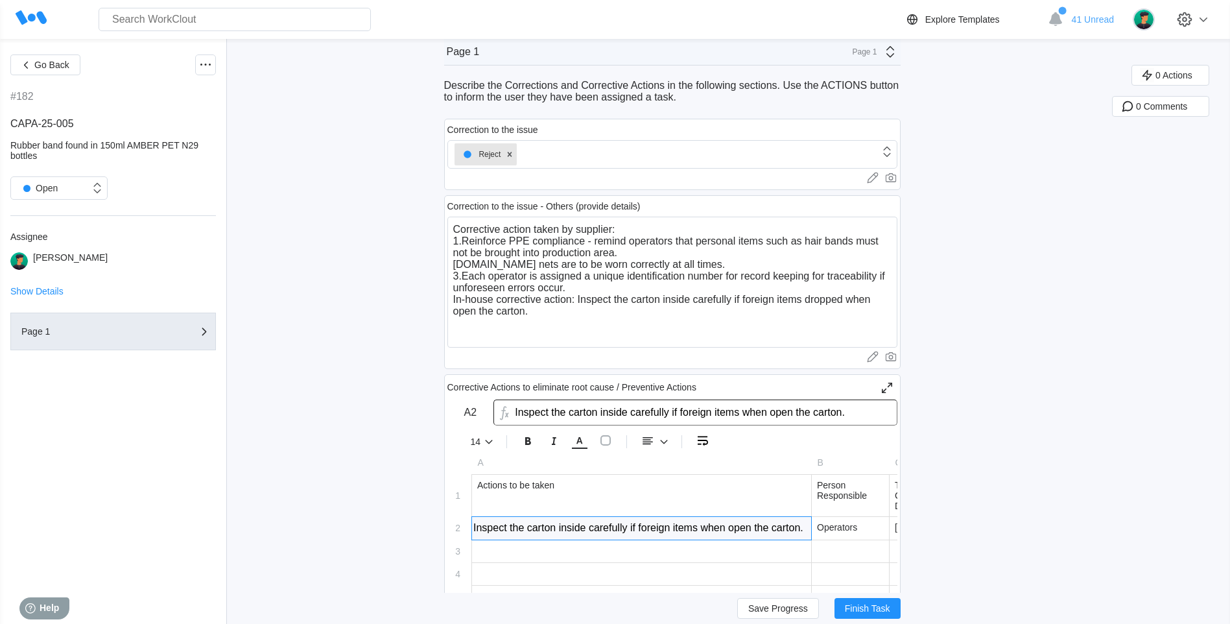
click at [703, 530] on input "Inspect the carton inside carefully if foreign items when open the carton." at bounding box center [641, 528] width 339 height 23
click at [757, 606] on span "Save Progress" at bounding box center [778, 608] width 60 height 9
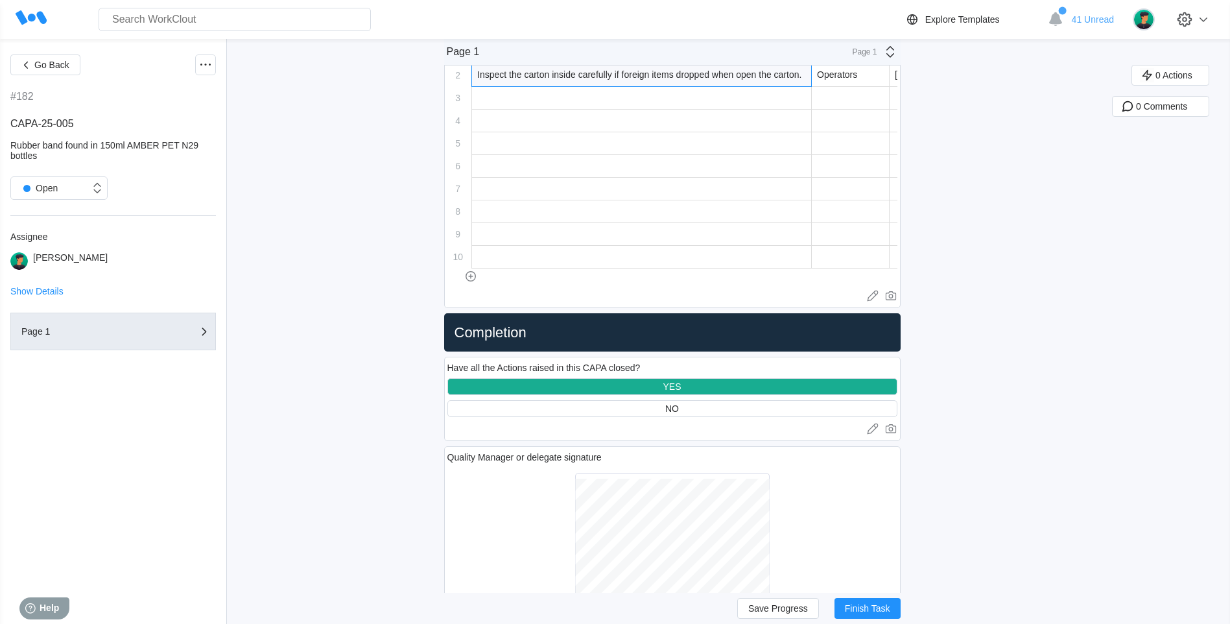
scroll to position [2140, 0]
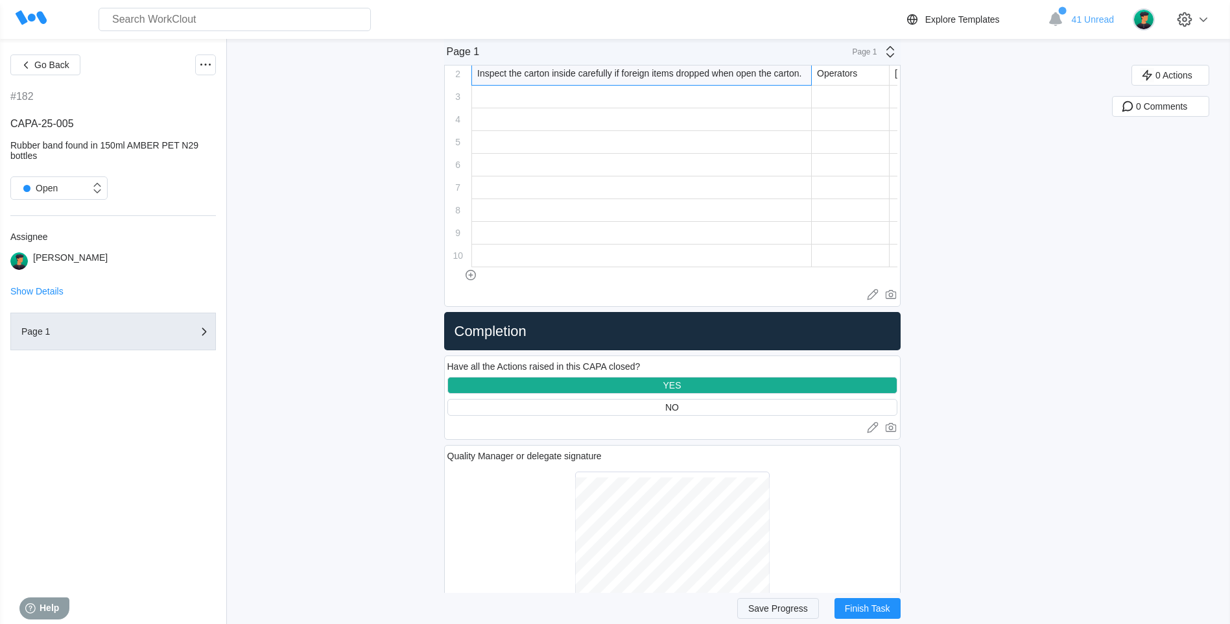
click at [763, 606] on span "Save Progress" at bounding box center [778, 608] width 60 height 9
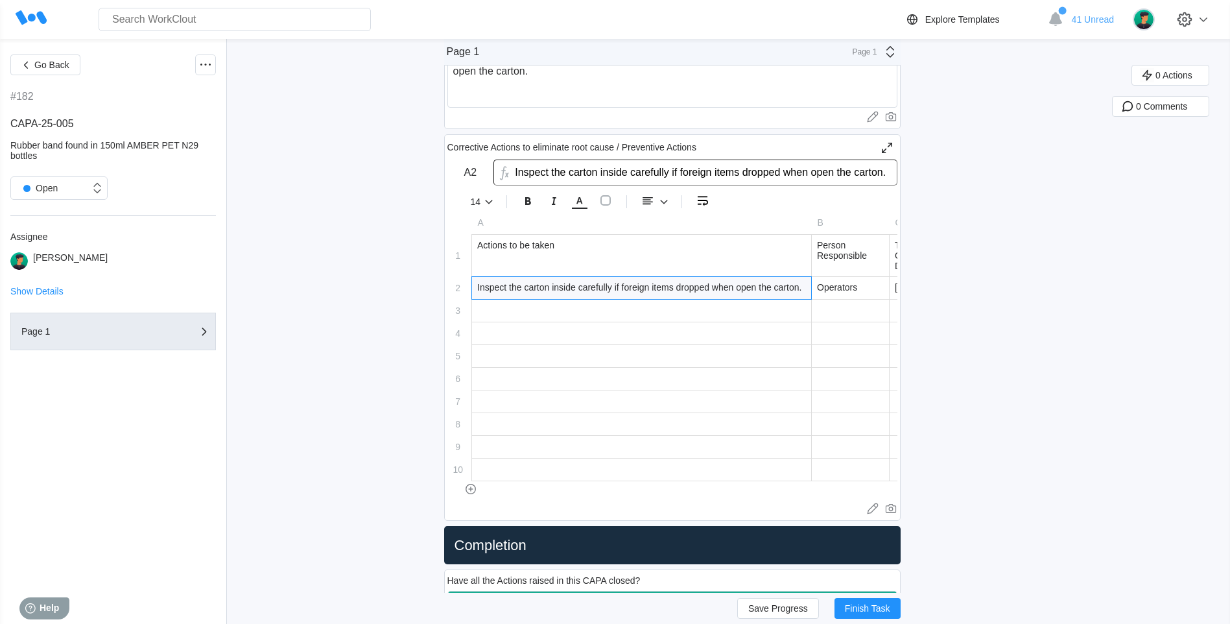
scroll to position [1881, 0]
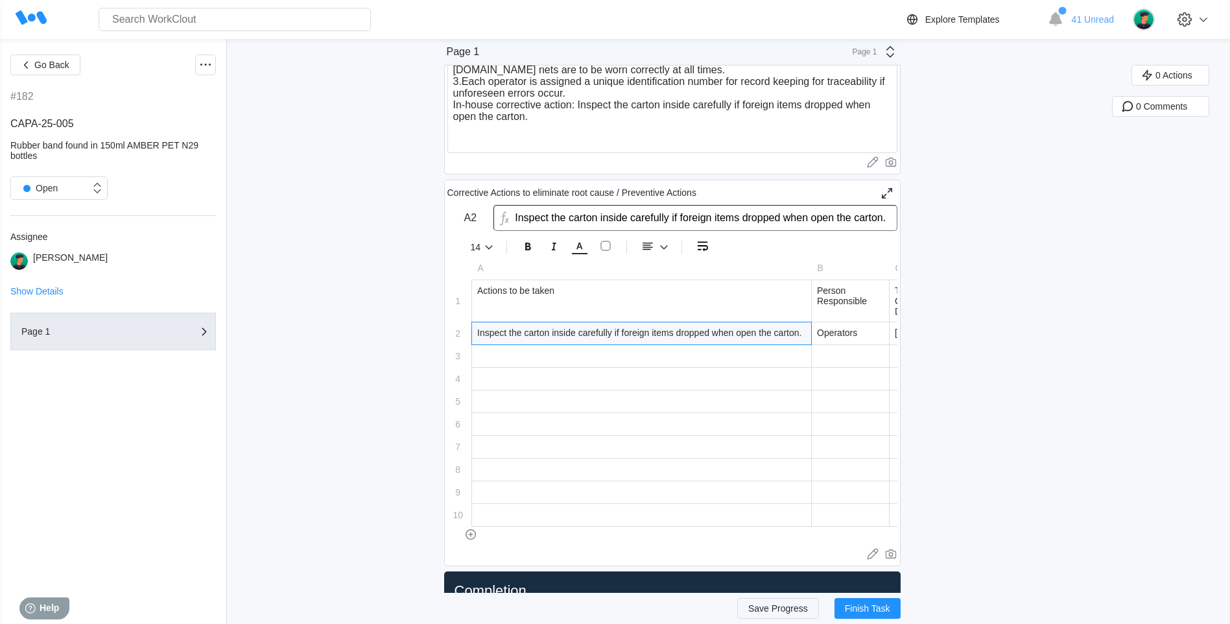
click at [763, 608] on span "Save Progress" at bounding box center [778, 608] width 60 height 9
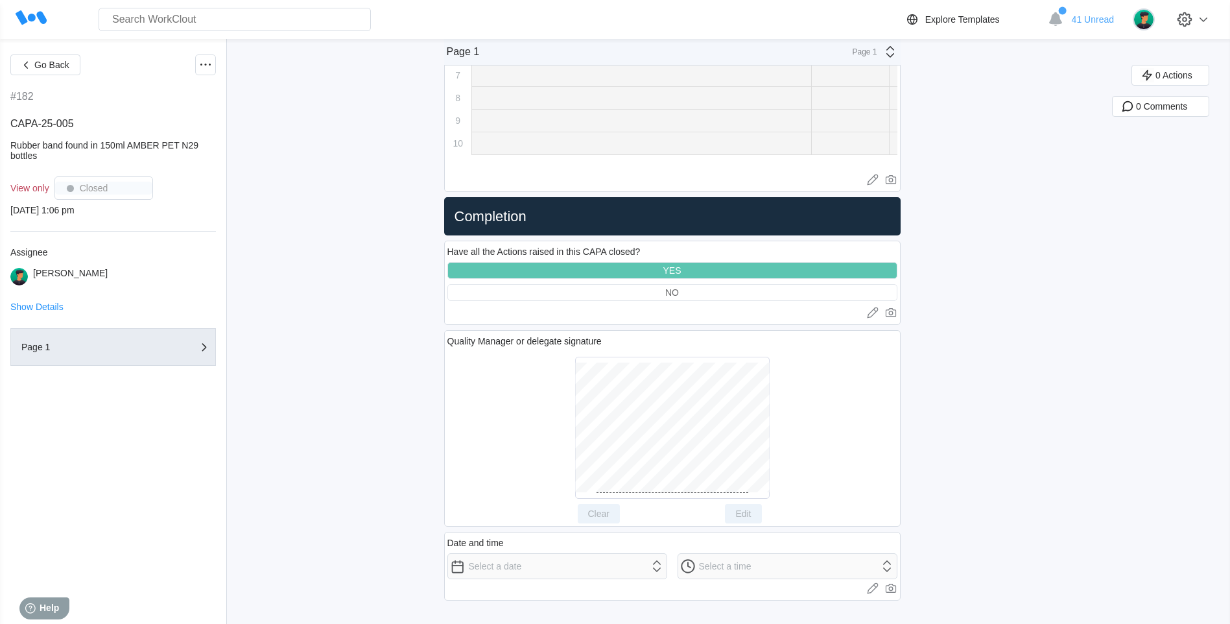
scroll to position [2167, 0]
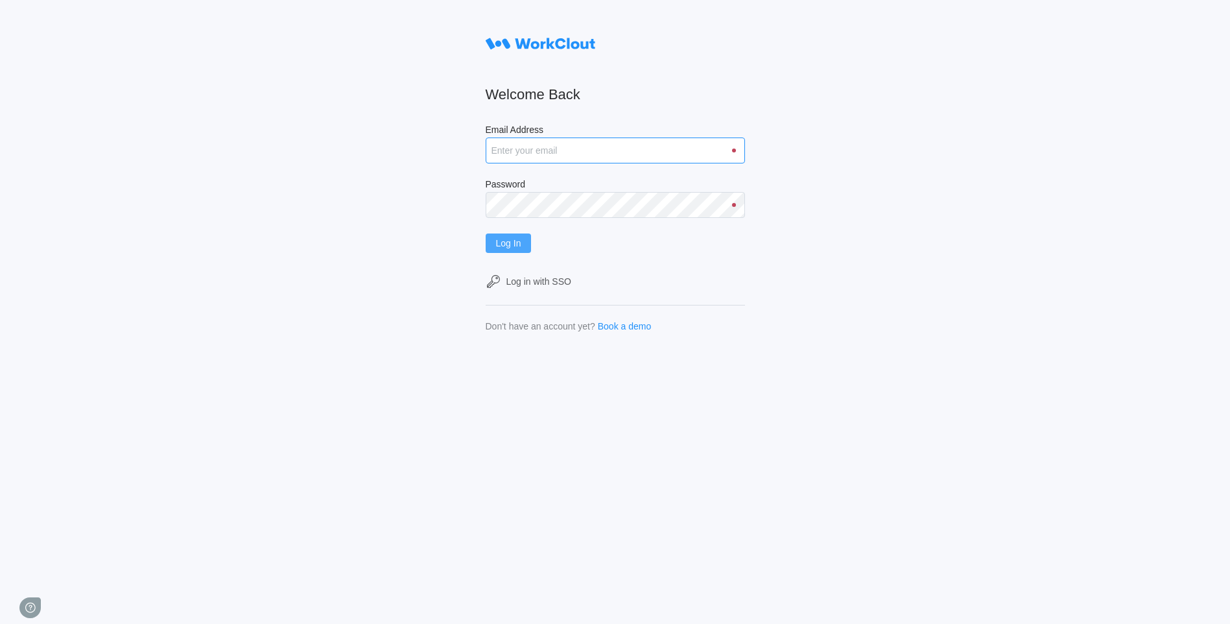
type input "iris.li@labceuticals.com.au"
click at [528, 237] on button "Log In" at bounding box center [509, 242] width 46 height 19
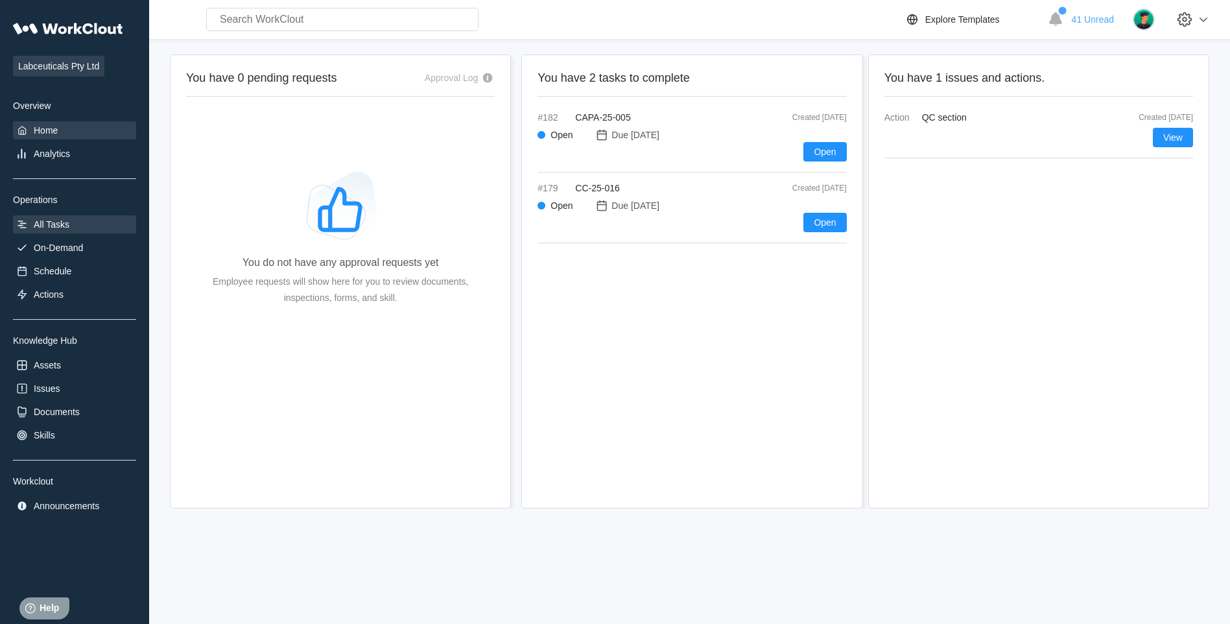
click at [55, 228] on div "All Tasks" at bounding box center [52, 224] width 36 height 10
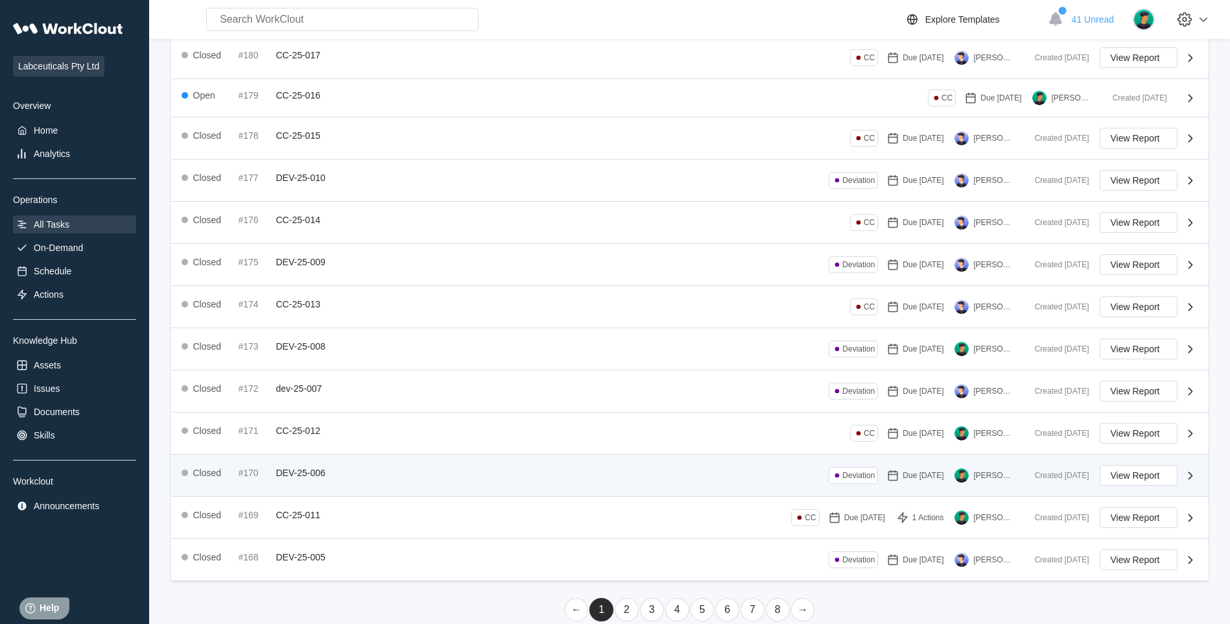
scroll to position [198, 0]
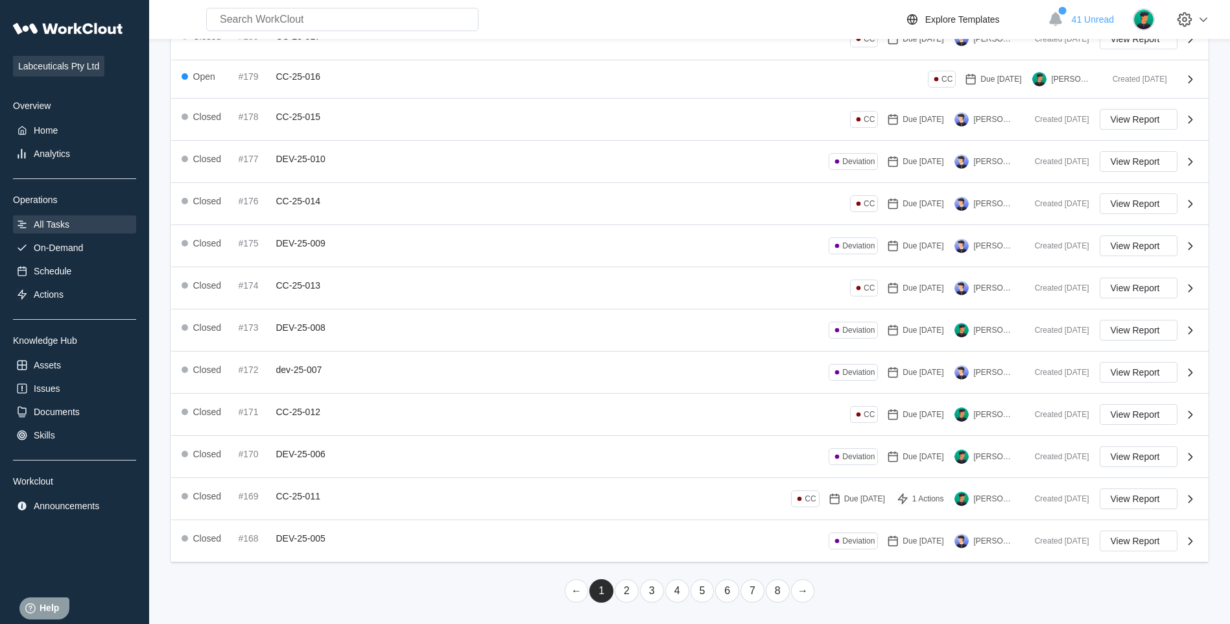
click at [618, 592] on link "2" at bounding box center [627, 590] width 24 height 23
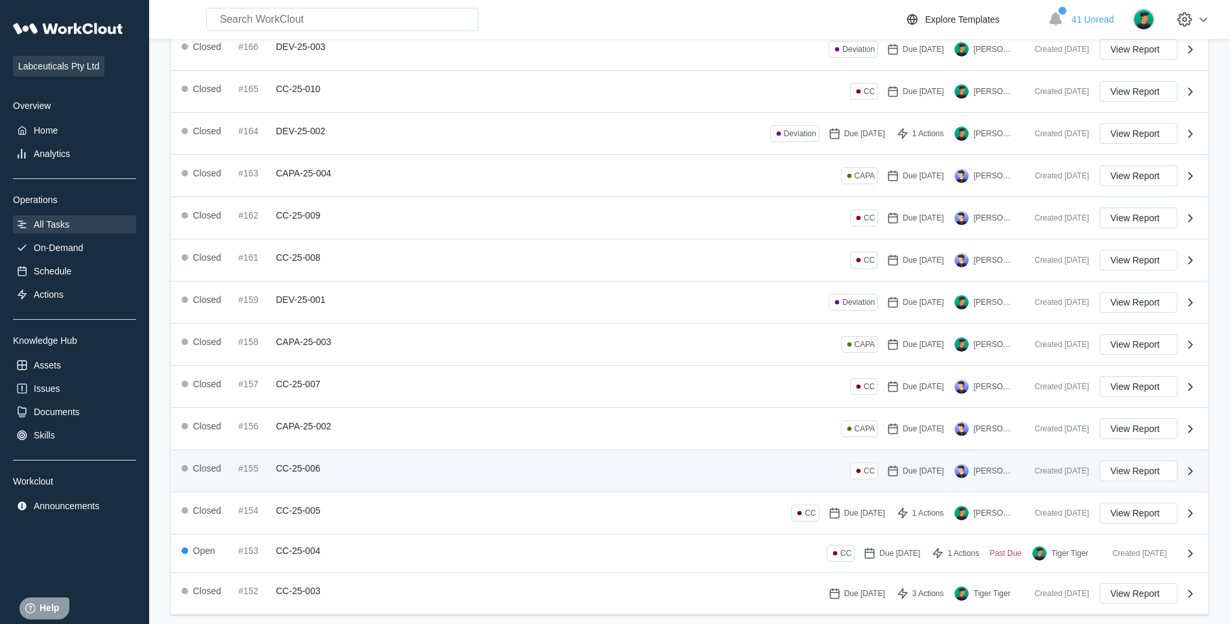
scroll to position [202, 0]
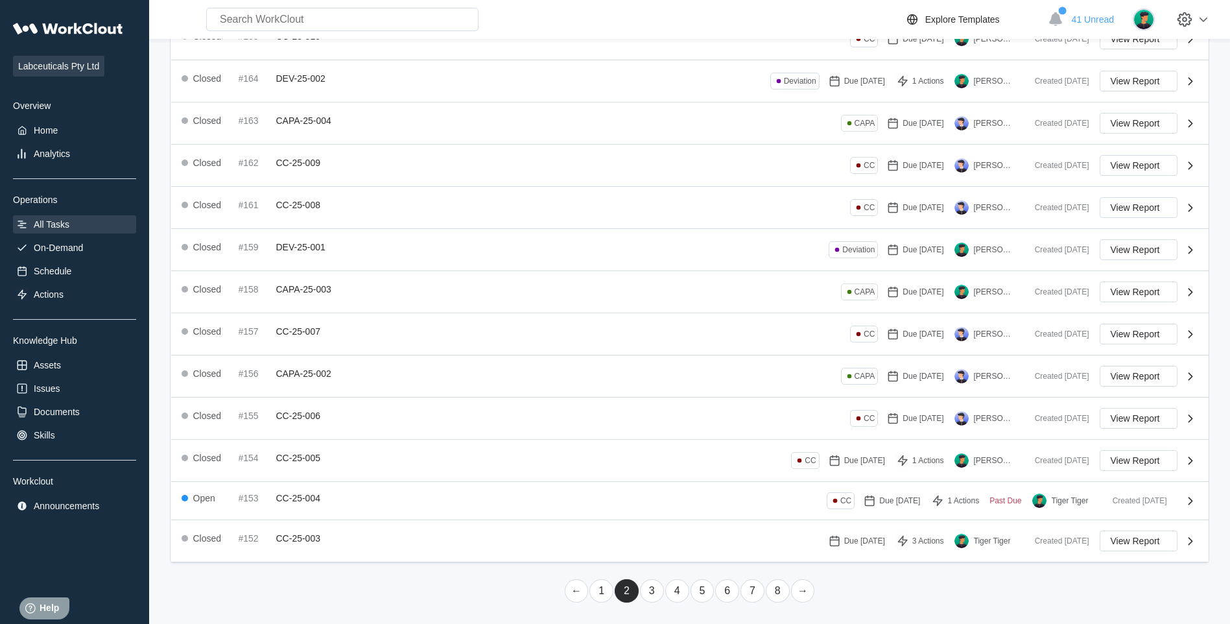
drag, startPoint x: 693, startPoint y: 601, endPoint x: 678, endPoint y: 591, distance: 17.5
click at [692, 600] on li "5" at bounding box center [702, 590] width 25 height 25
click at [678, 591] on link "4" at bounding box center [677, 590] width 24 height 23
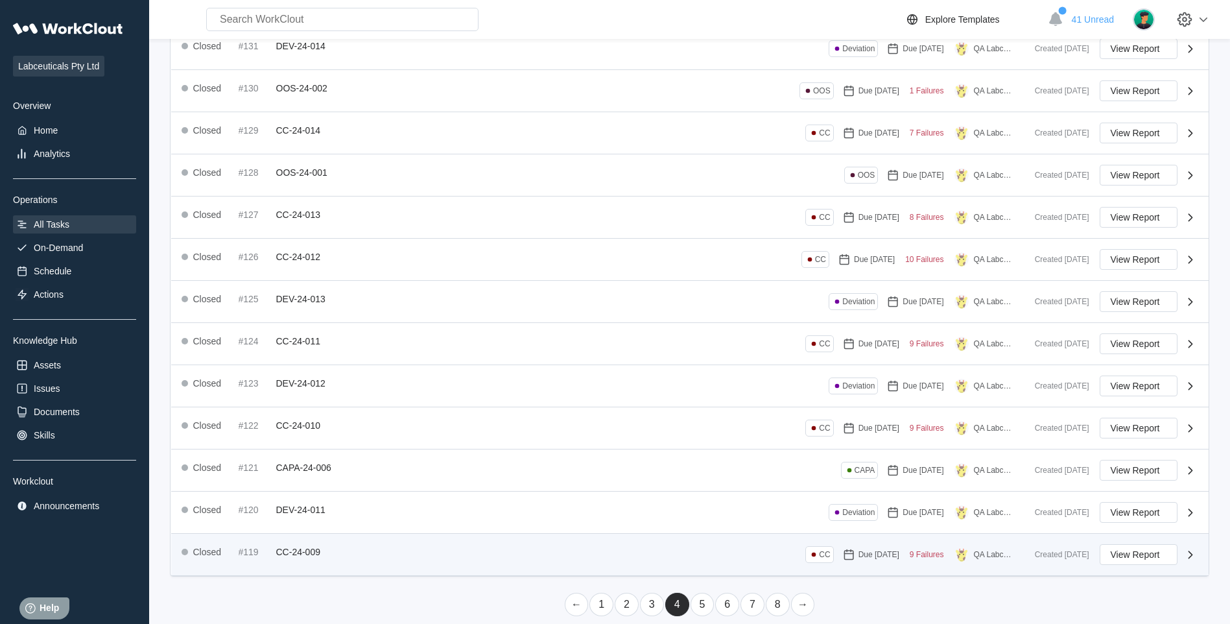
scroll to position [206, 0]
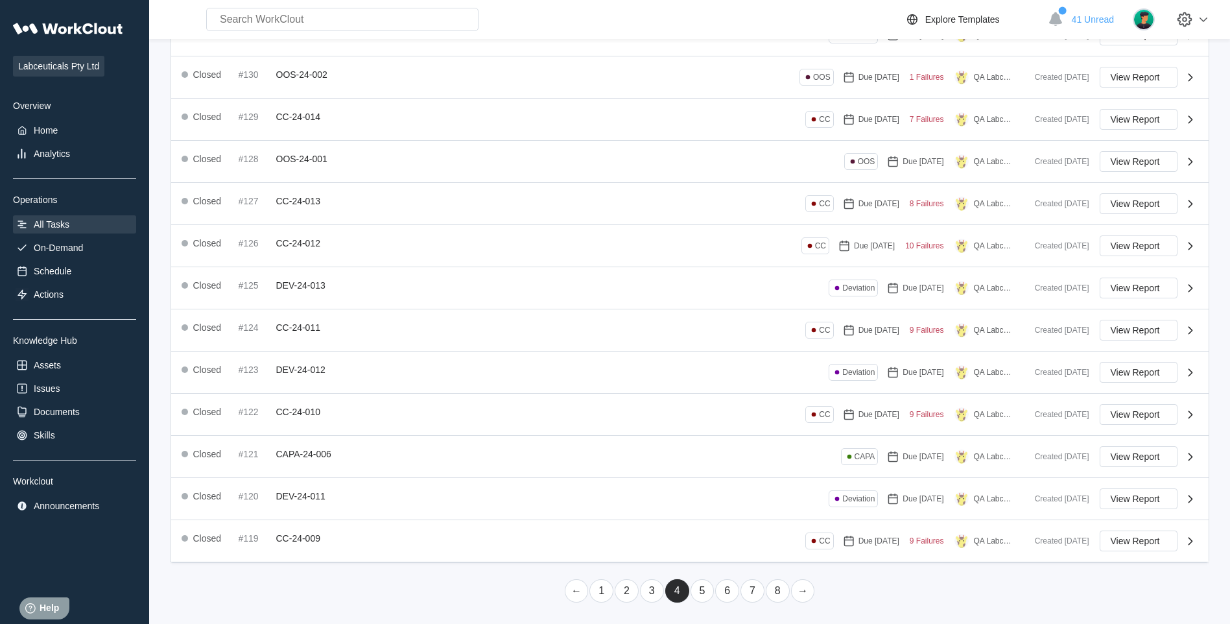
click at [654, 590] on link "3" at bounding box center [652, 590] width 24 height 23
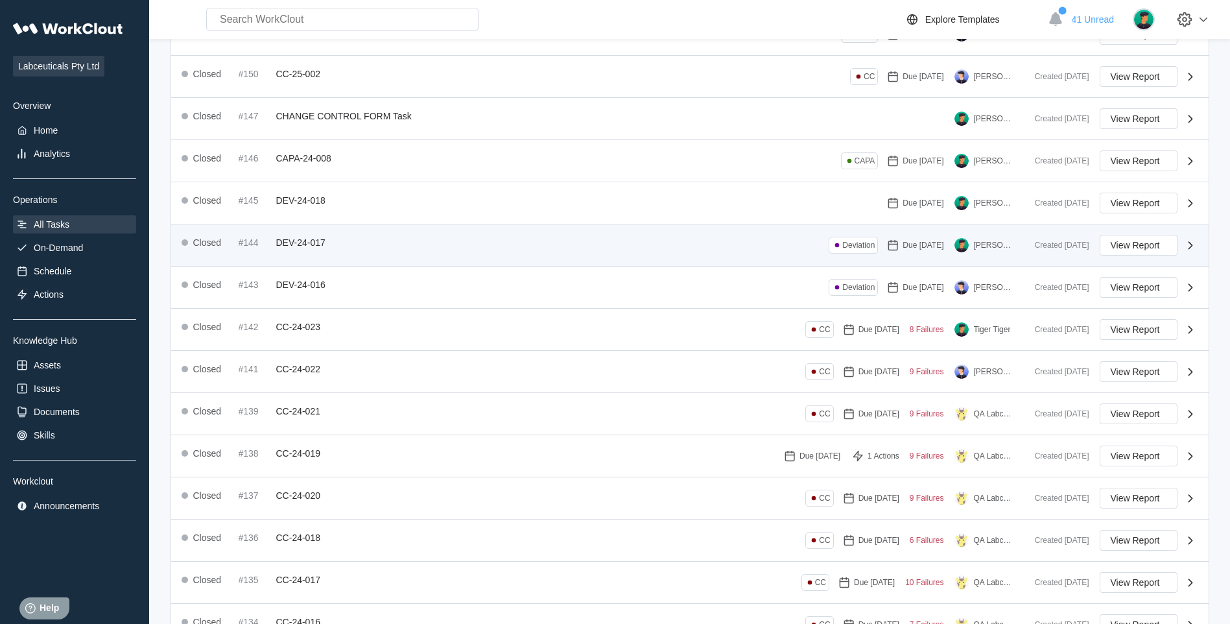
scroll to position [0, 0]
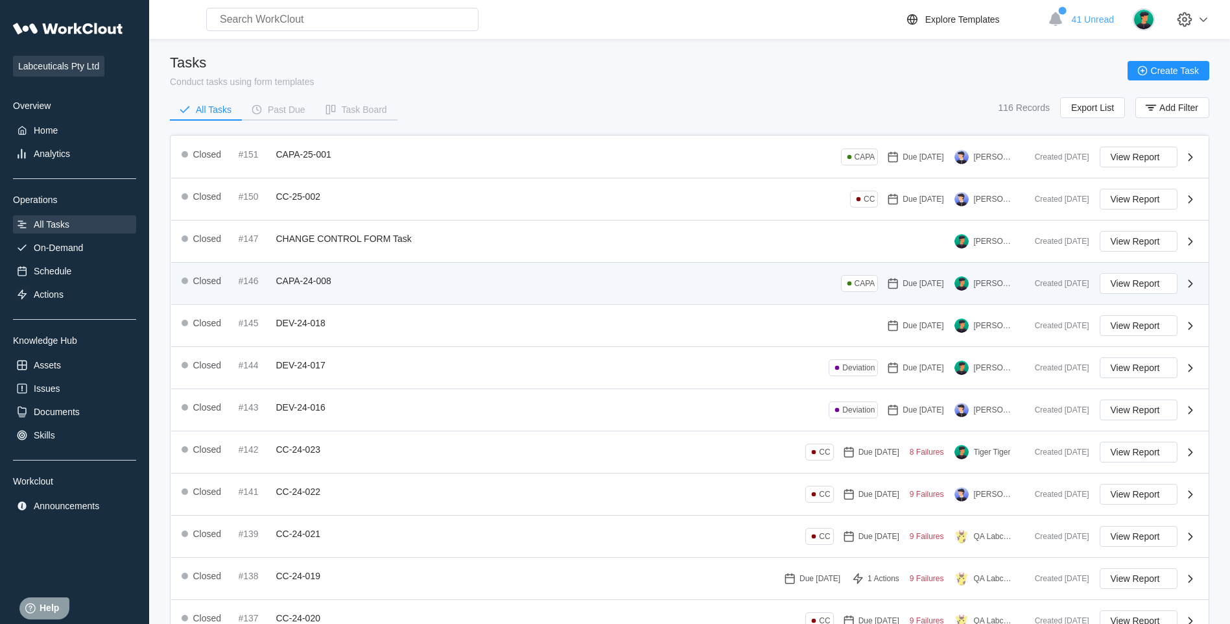
click at [409, 288] on div "Closed #146 CAPA-24-008 CAPA Due 02/28/25 Iris Li" at bounding box center [603, 283] width 843 height 21
click at [294, 281] on span "CAPA-24-008" at bounding box center [303, 281] width 55 height 10
click at [1133, 289] on button "View Report" at bounding box center [1139, 283] width 78 height 21
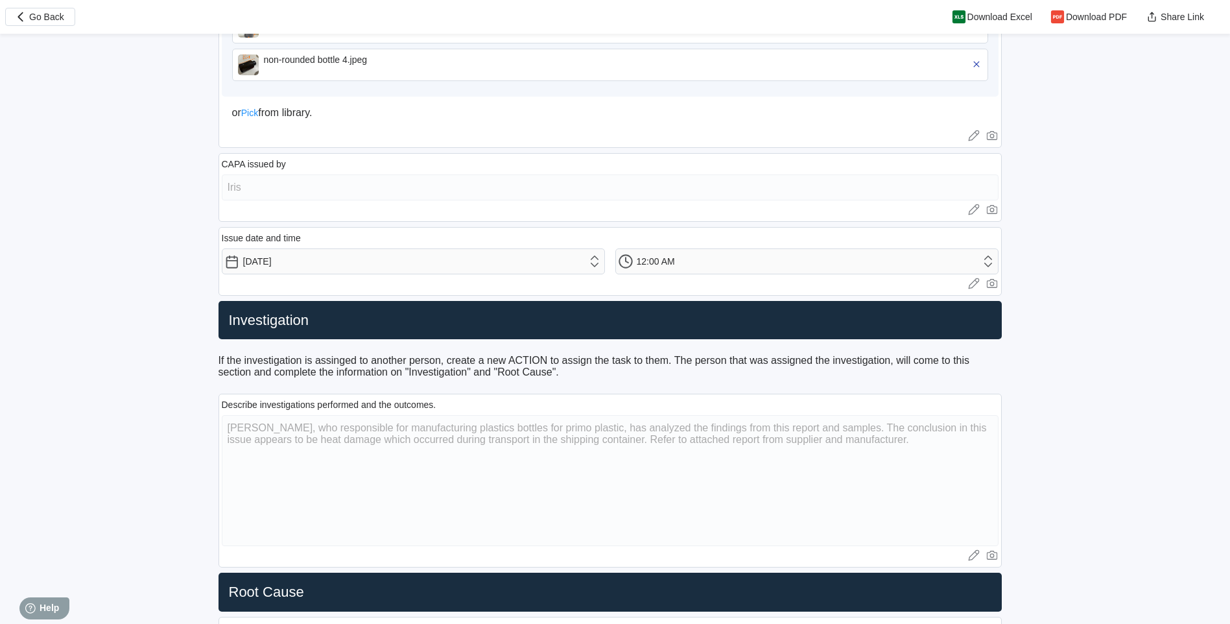
scroll to position [1038, 0]
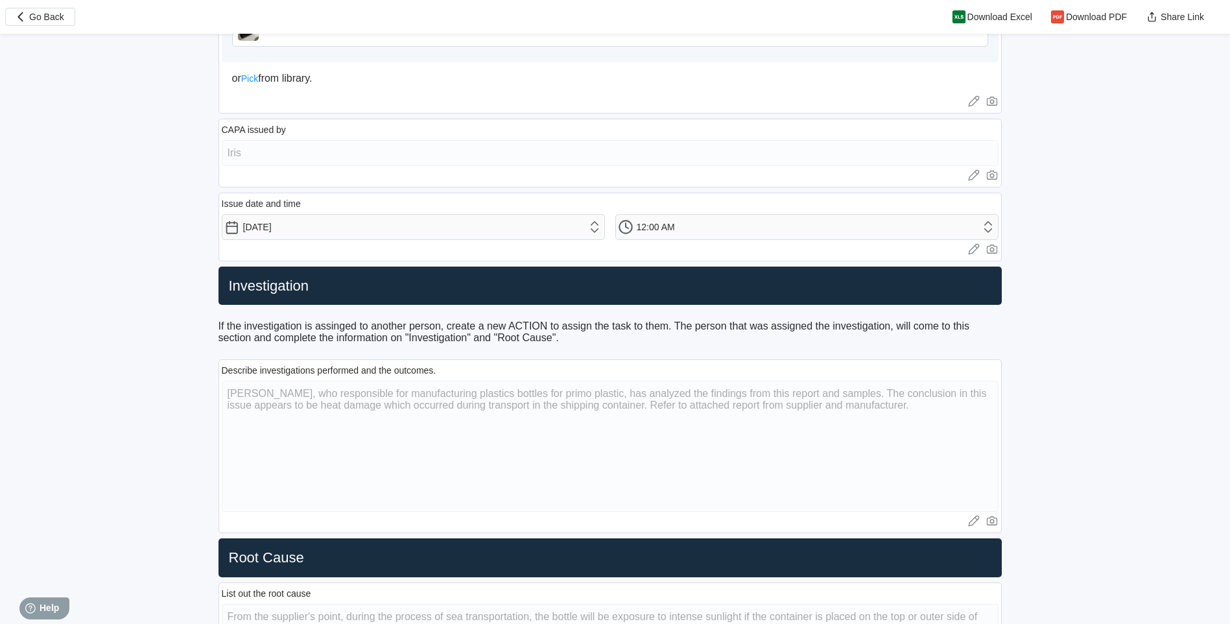
click at [219, 391] on div "Describe investigations performed and the outcomes. Haimao, who responsible for…" at bounding box center [610, 446] width 783 height 174
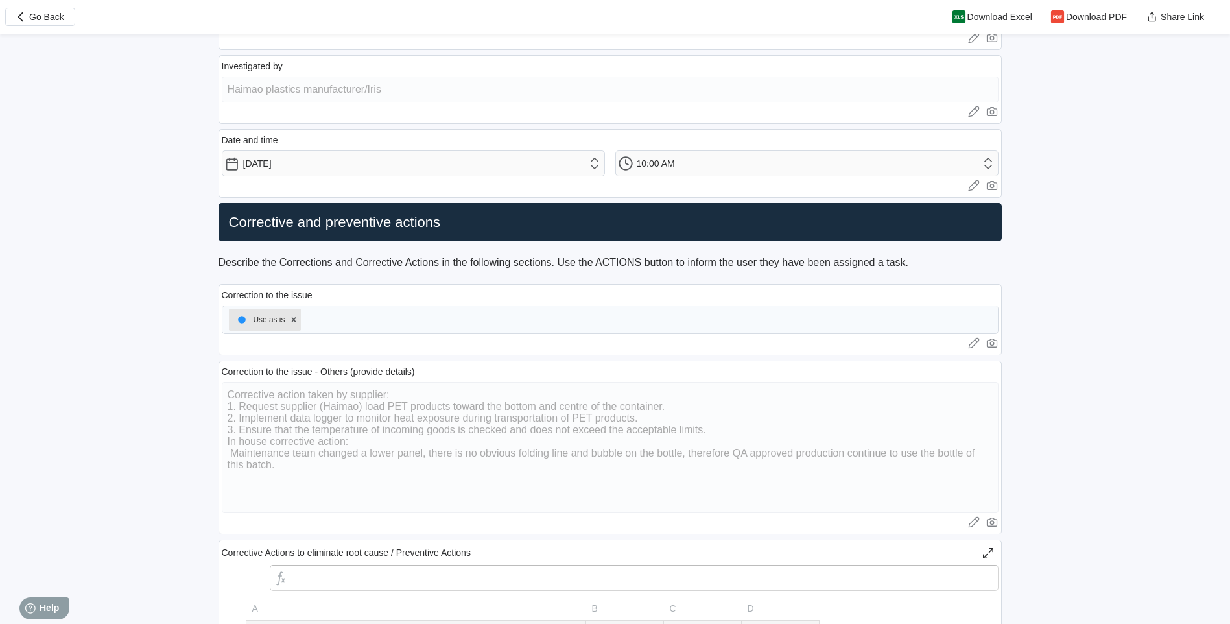
scroll to position [1751, 0]
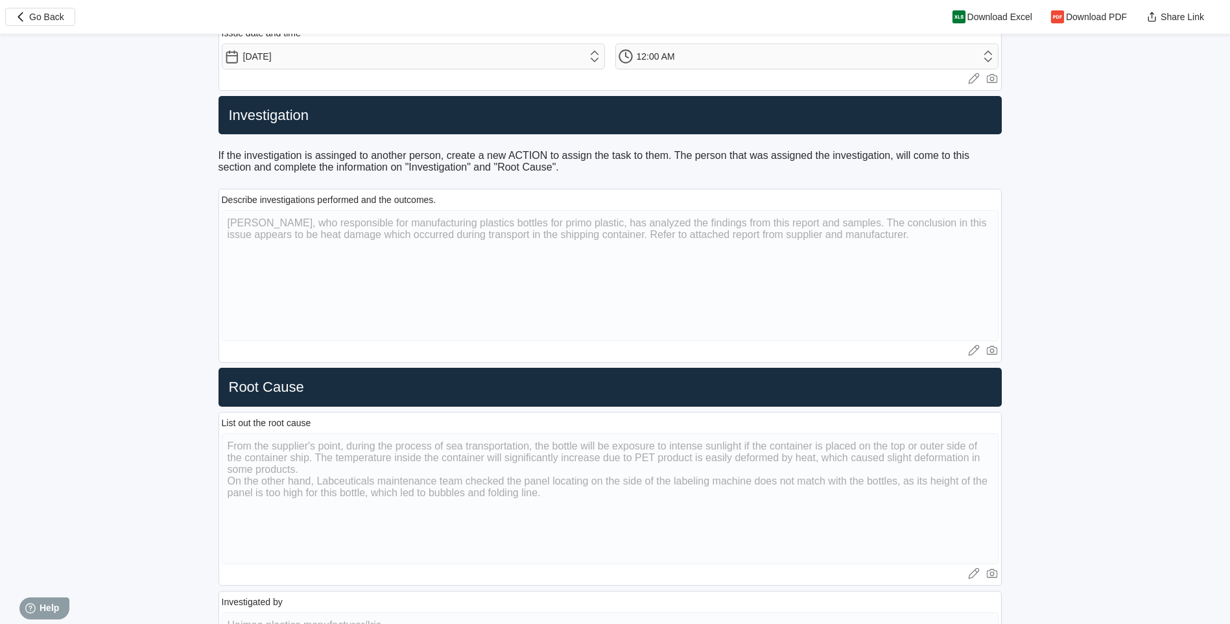
scroll to position [1199, 0]
